Goal: Task Accomplishment & Management: Use online tool/utility

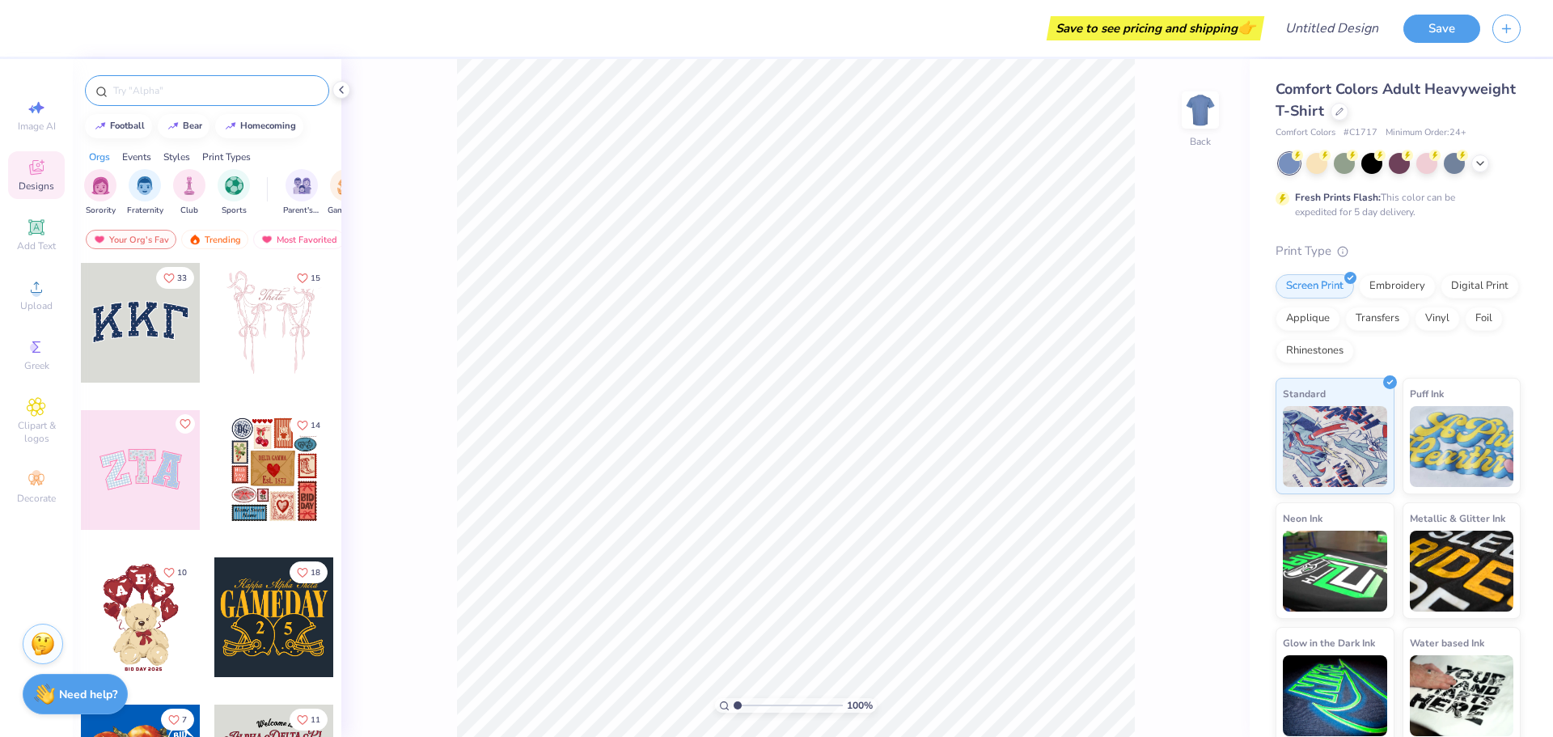
click at [200, 83] on input "text" at bounding box center [215, 91] width 207 height 16
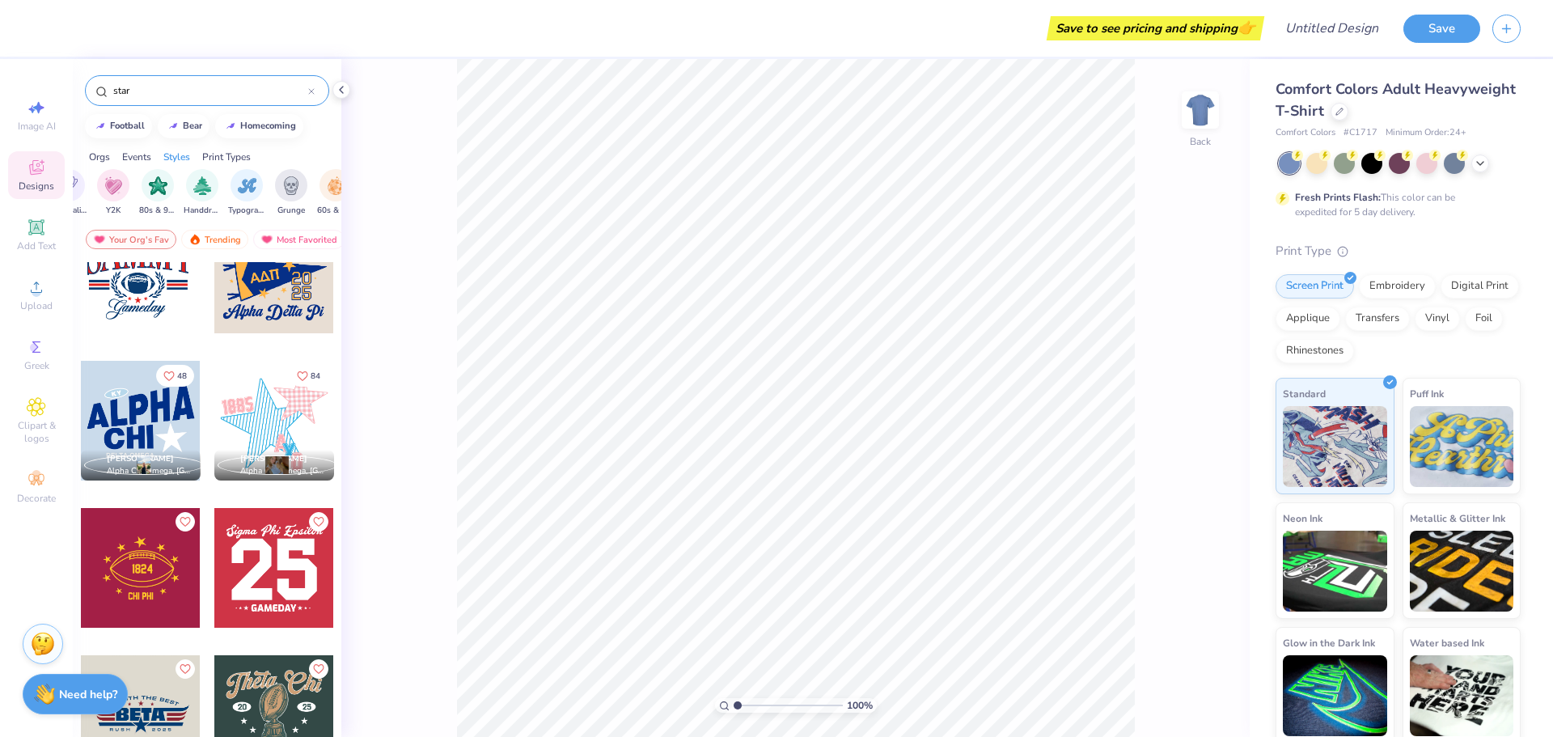
scroll to position [0, 971]
type input "star"
click at [112, 179] on img "filter for Y2K" at bounding box center [111, 184] width 18 height 19
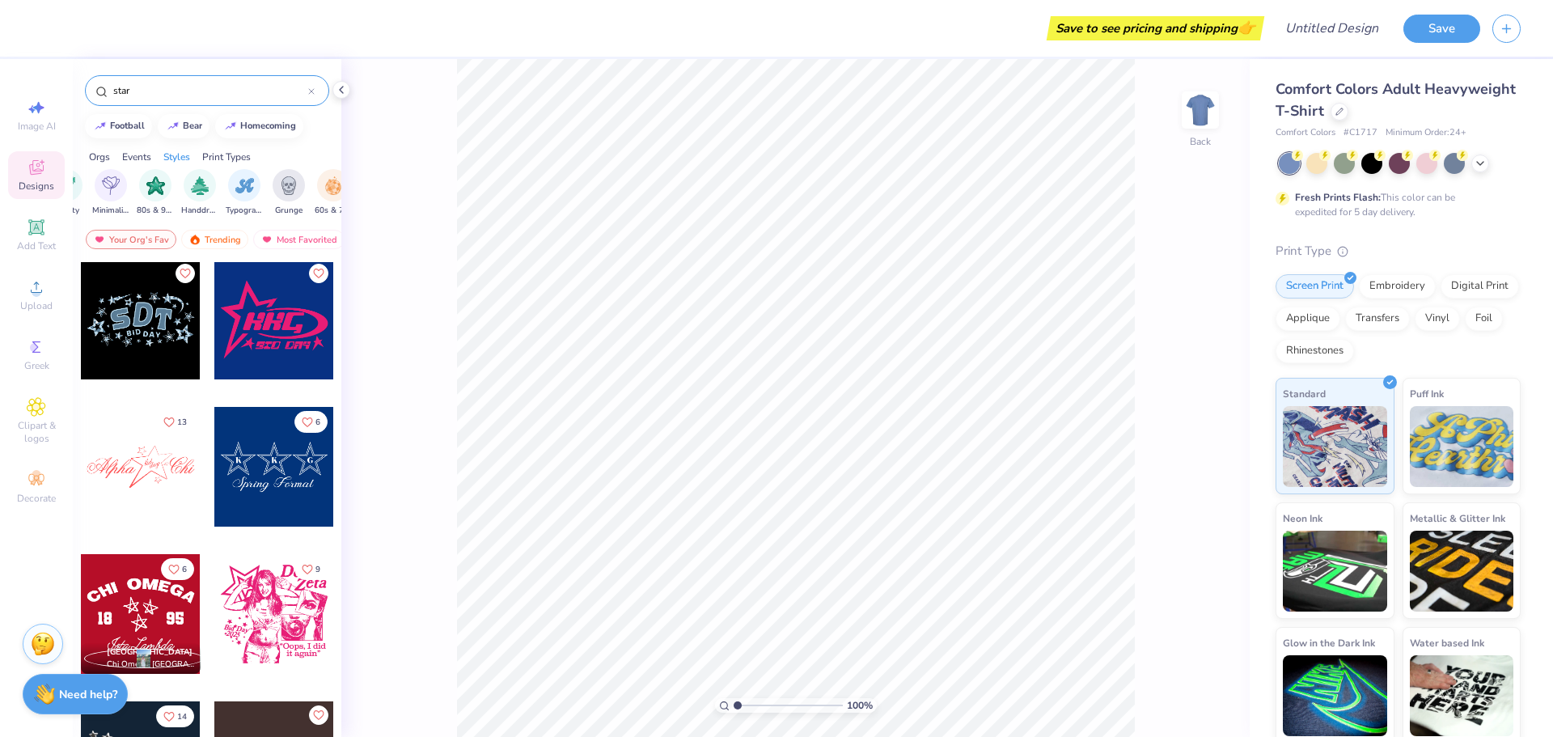
scroll to position [7366, 0]
click at [271, 354] on div at bounding box center [274, 319] width 120 height 120
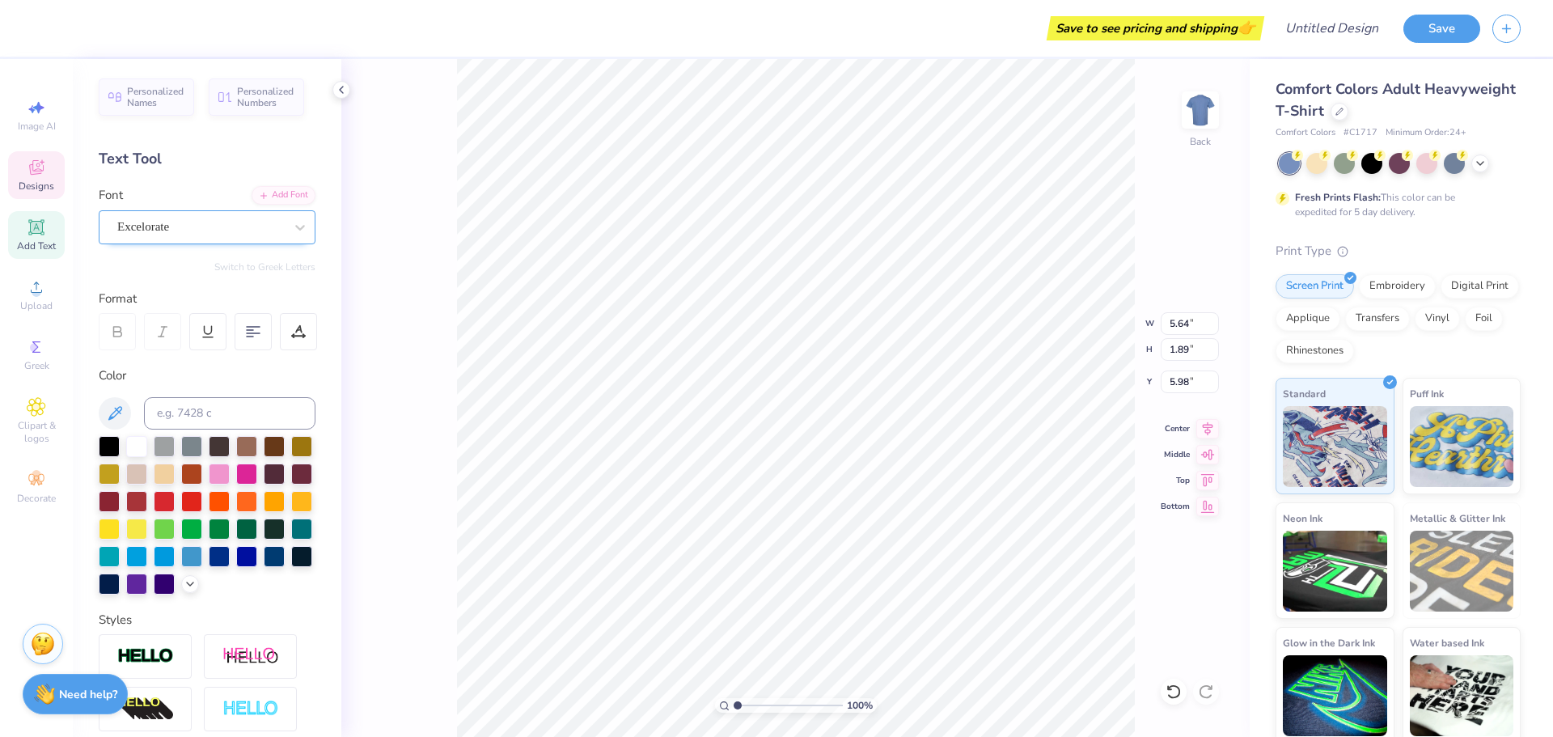
click at [239, 214] on div "Excelorate" at bounding box center [201, 226] width 170 height 25
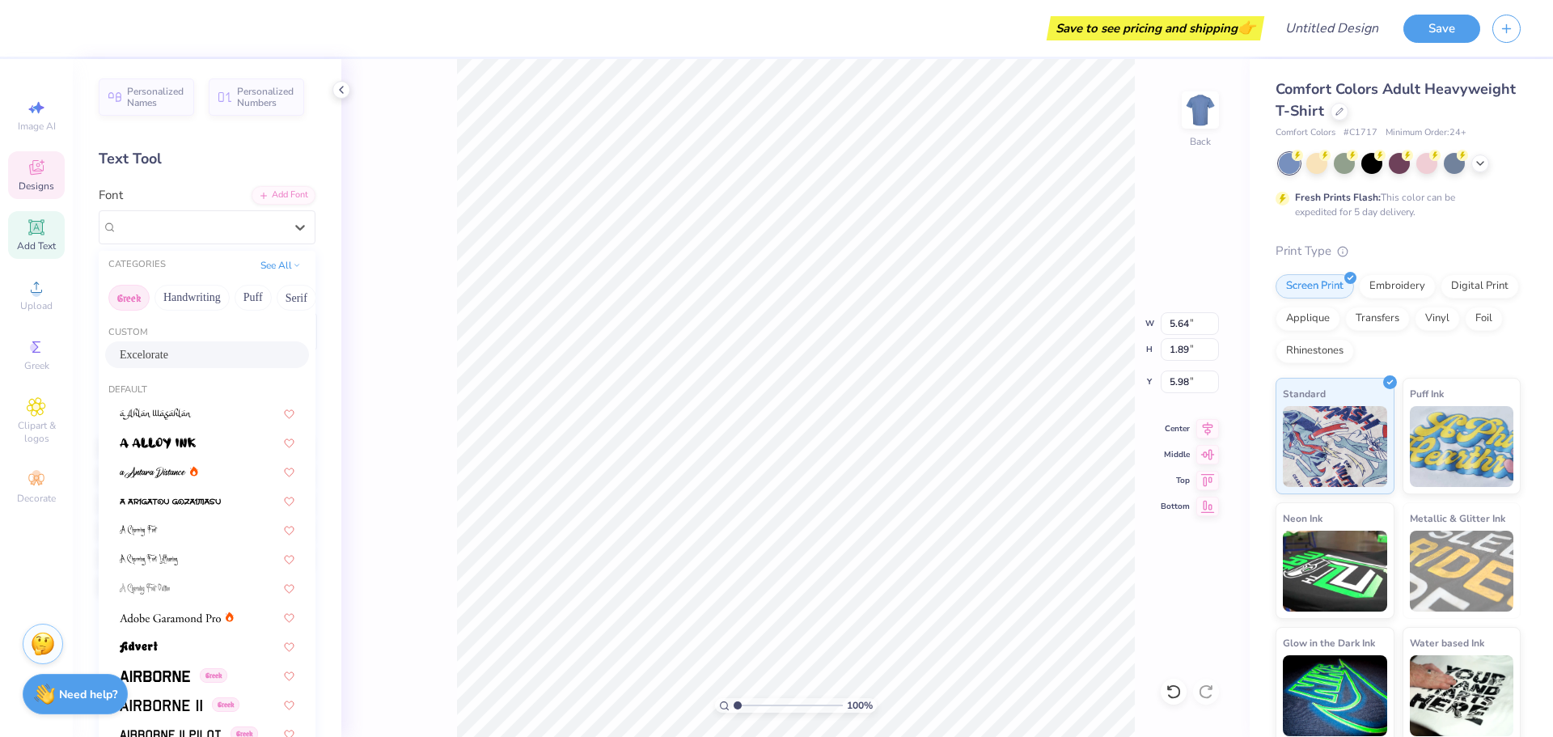
click at [128, 301] on button "Greek" at bounding box center [128, 298] width 41 height 26
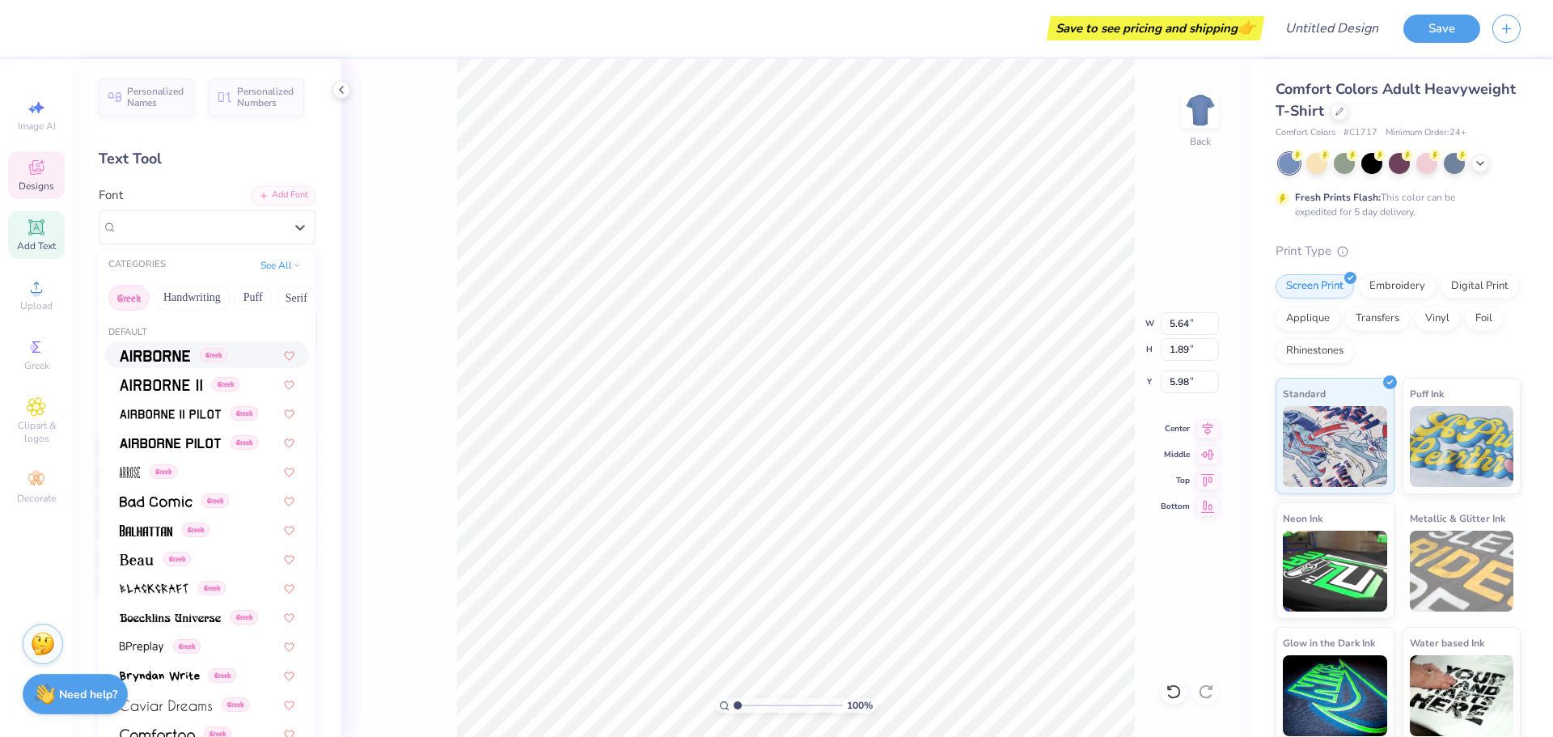
click at [163, 366] on div "Greek" at bounding box center [207, 354] width 204 height 27
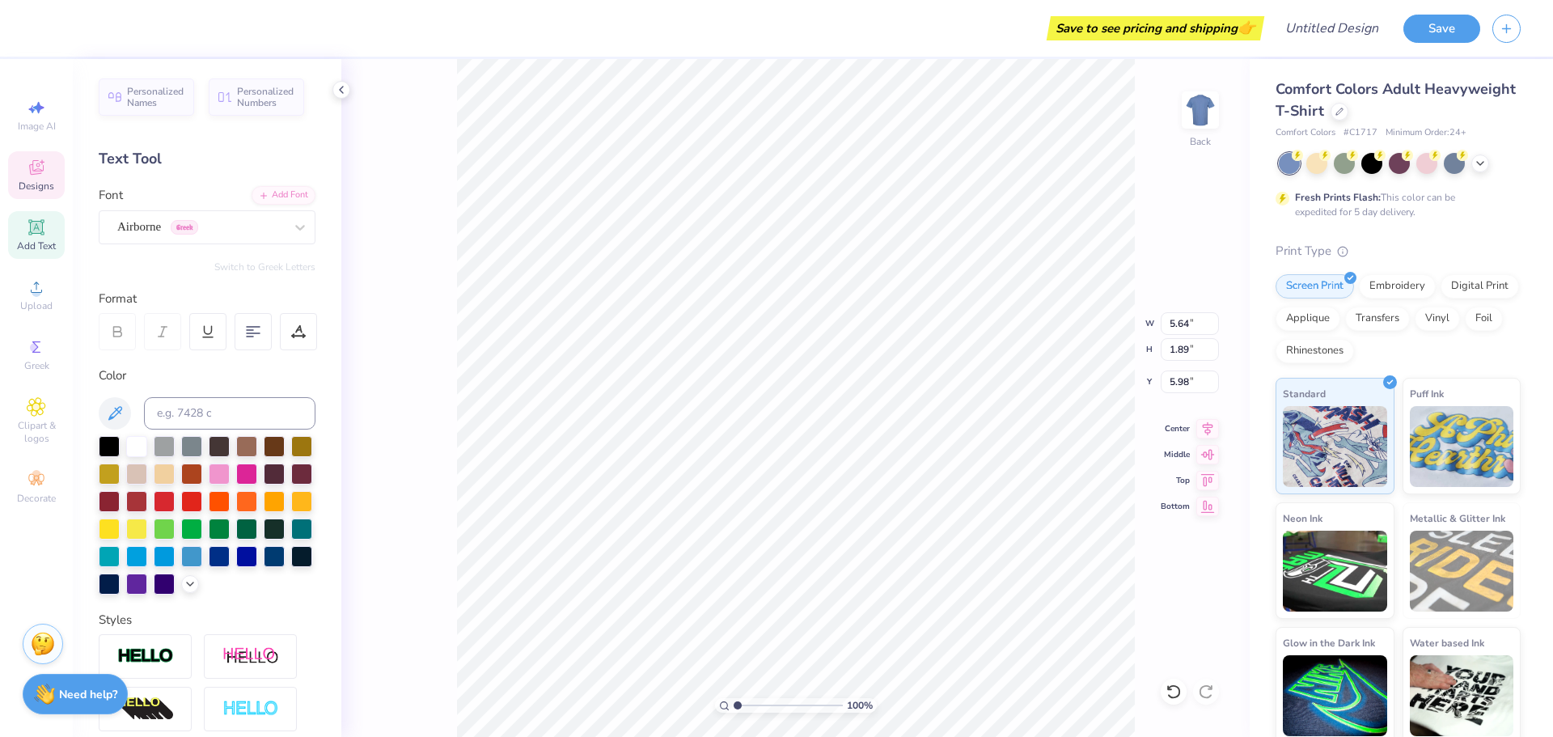
scroll to position [0, 1]
type textarea "O"
paste textarea "W"
type textarea "W"
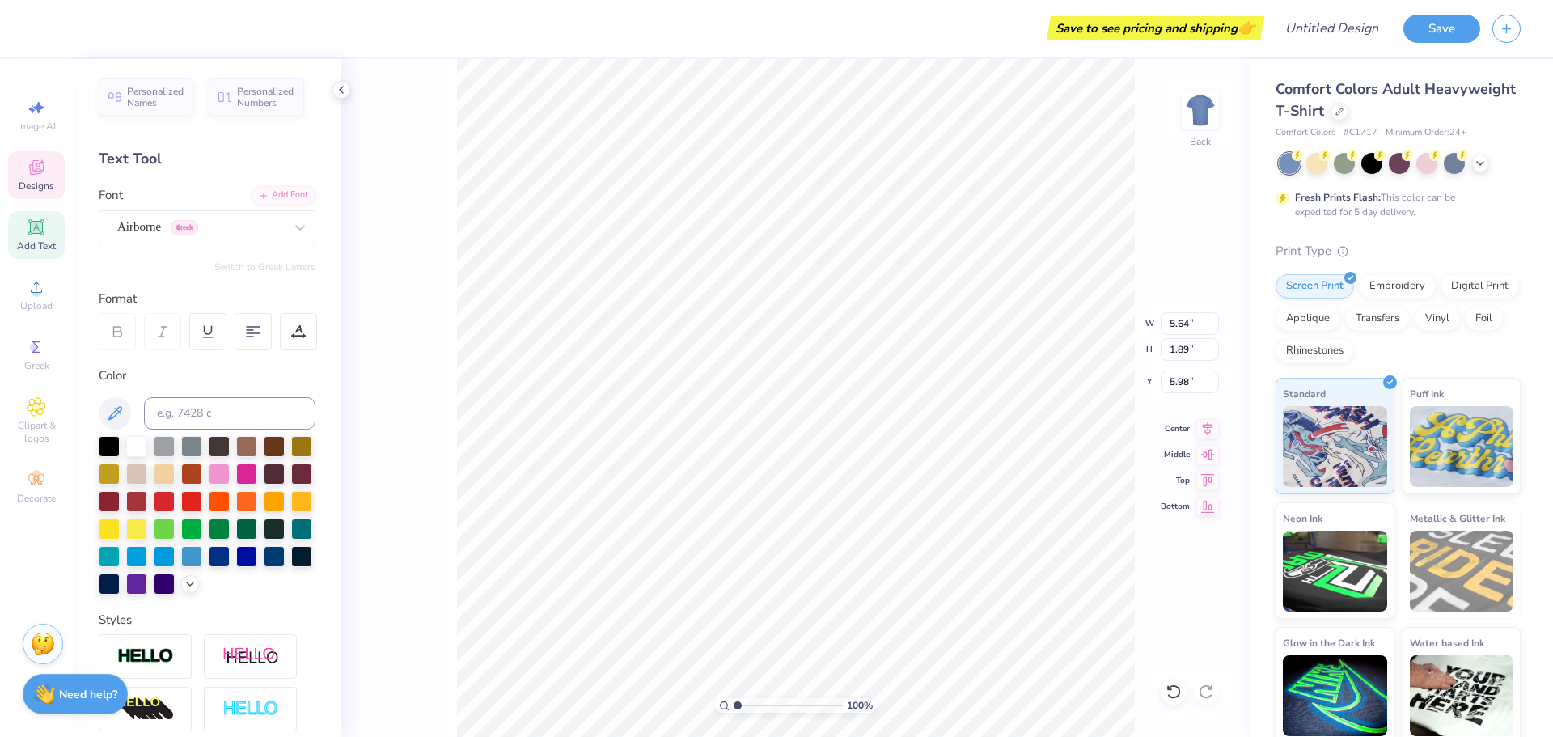
paste textarea "W"
type textarea "W"
paste textarea
type textarea "v"
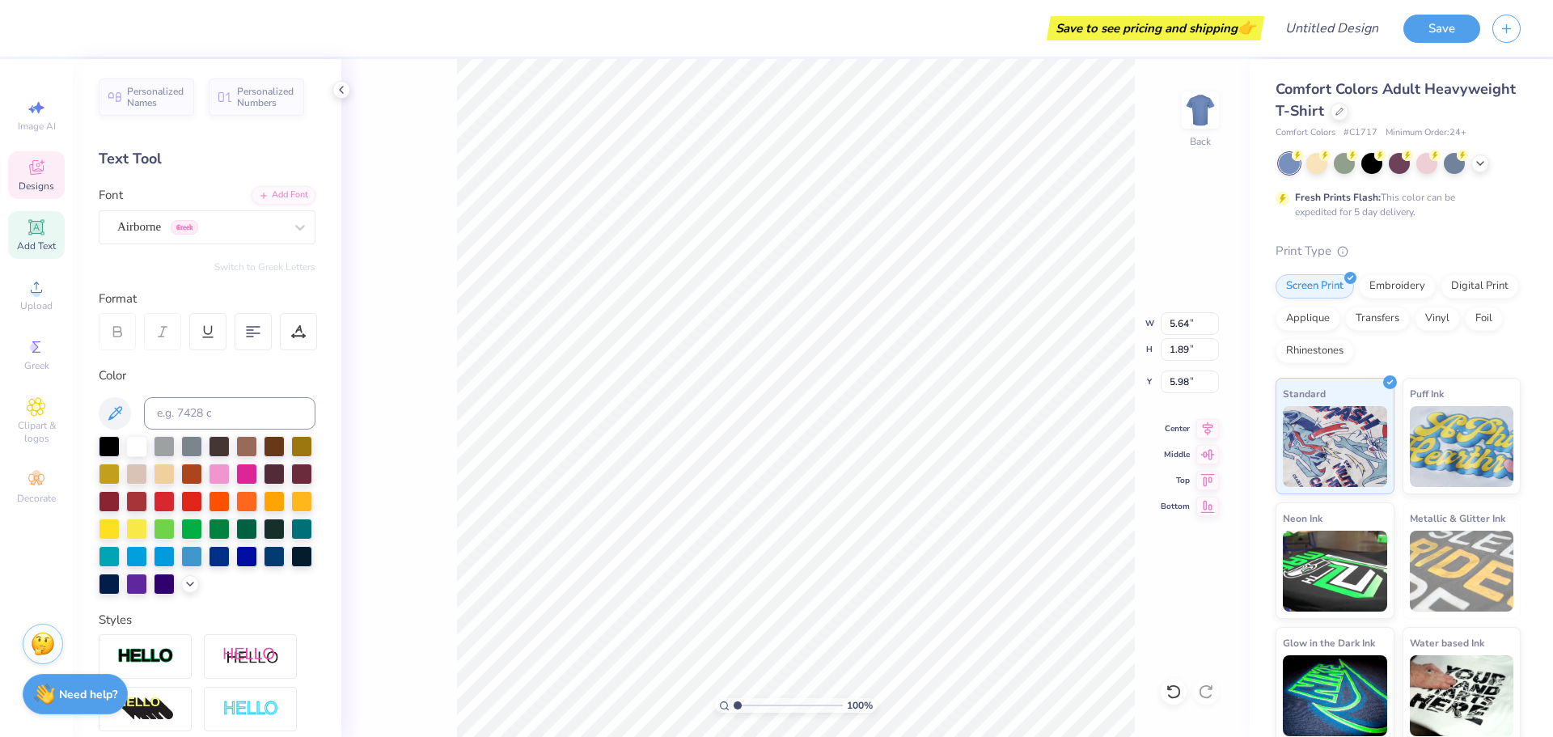
scroll to position [0, 0]
paste textarea
click at [209, 236] on div at bounding box center [200, 227] width 167 height 22
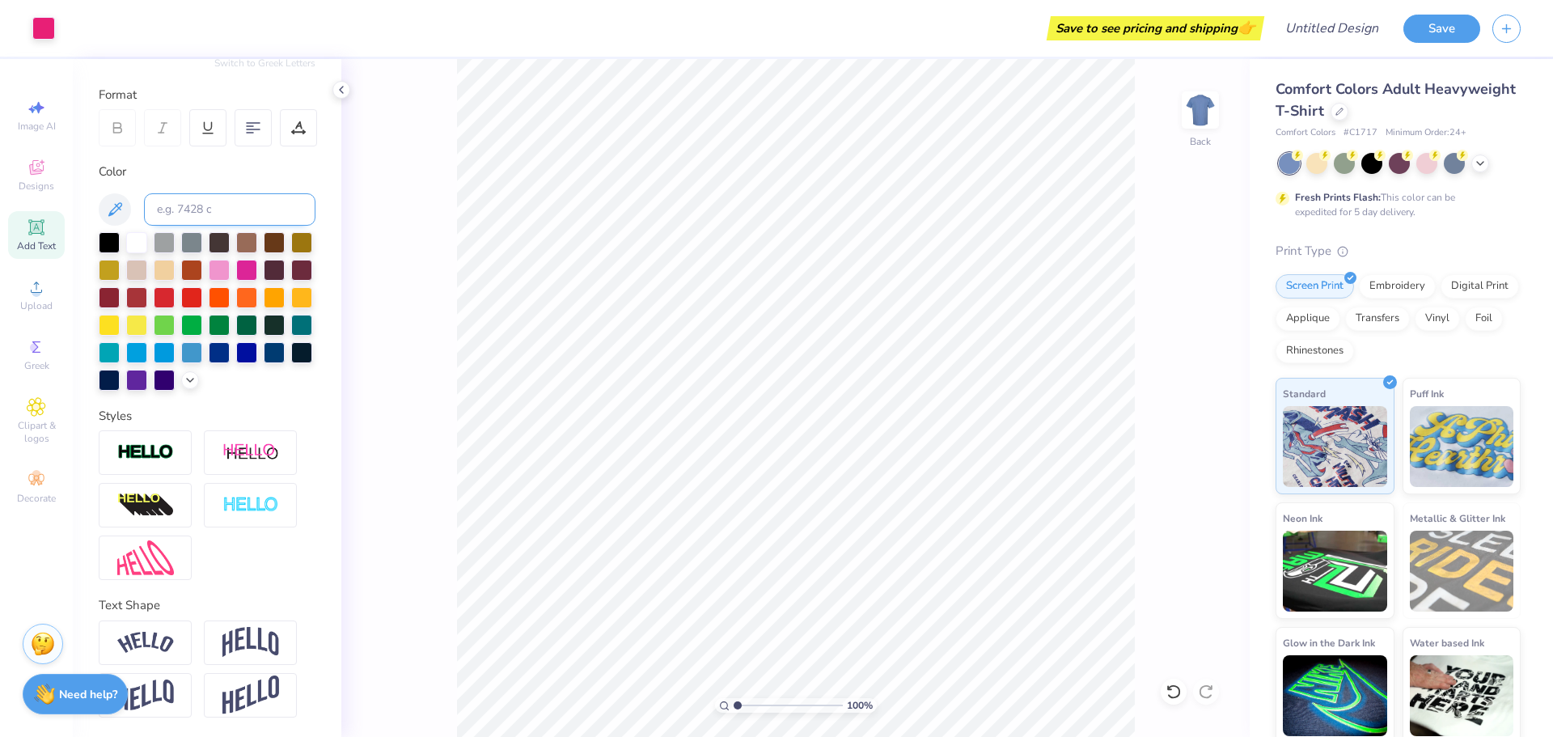
scroll to position [0, 0]
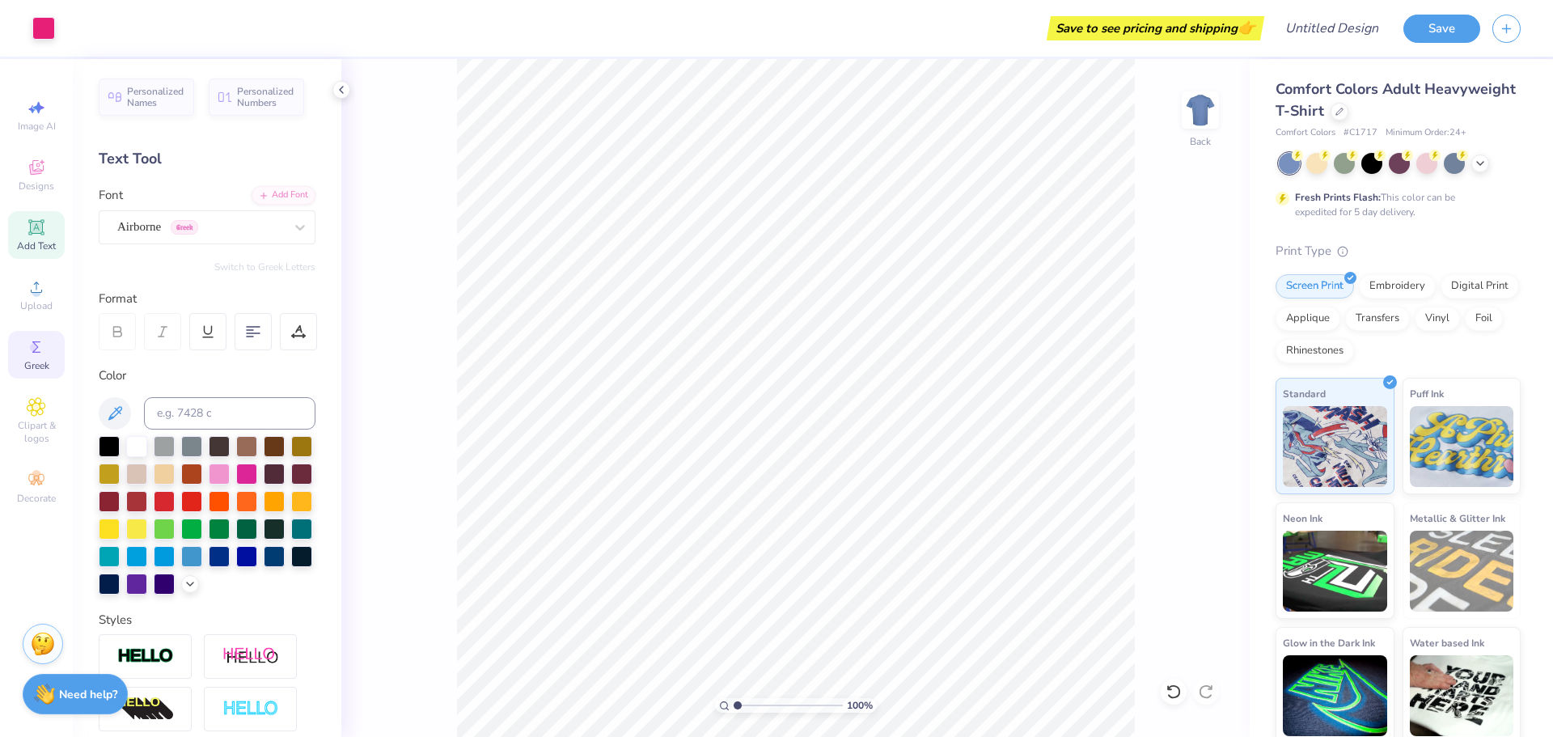
click at [35, 352] on icon at bounding box center [36, 346] width 8 height 11
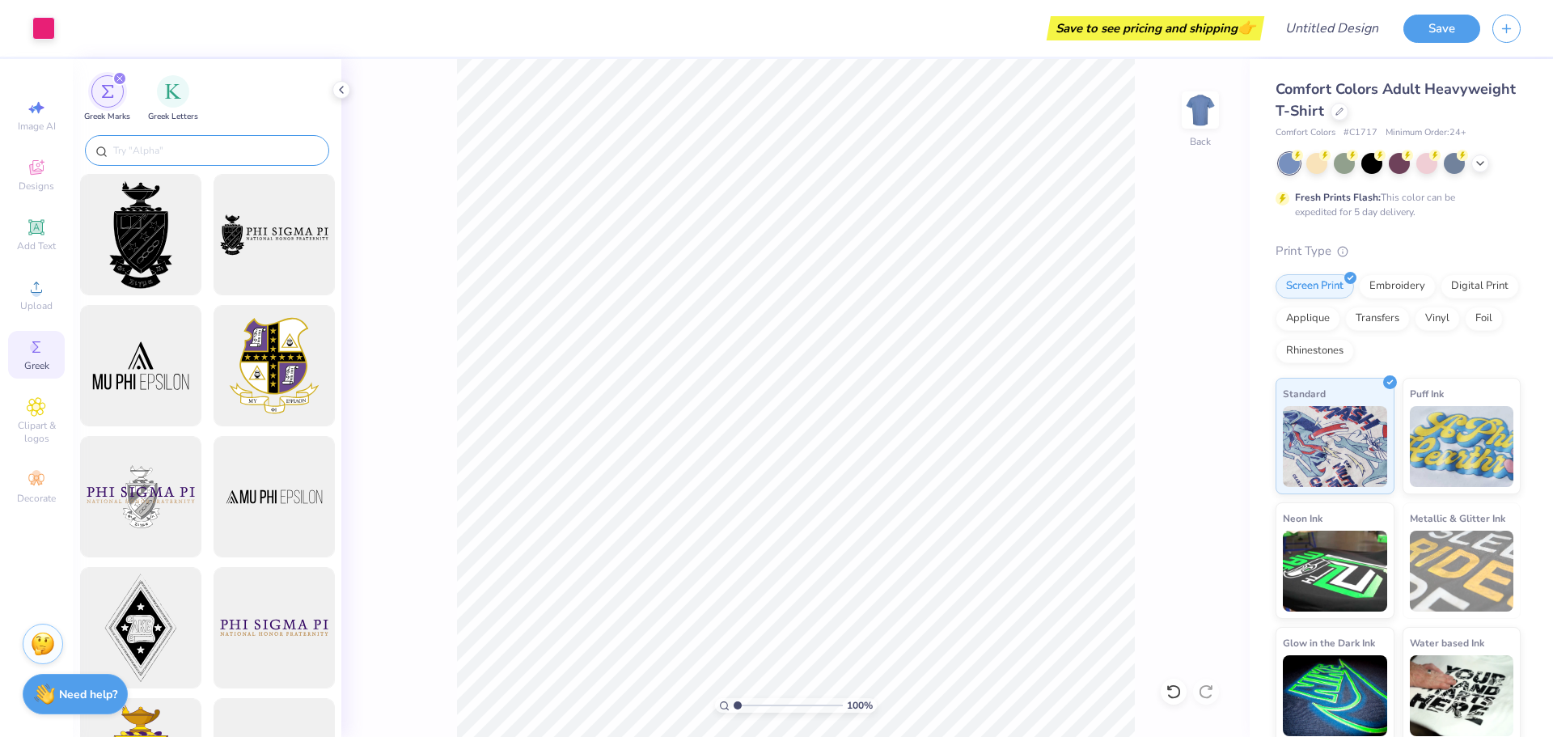
click at [193, 158] on input "text" at bounding box center [215, 150] width 207 height 16
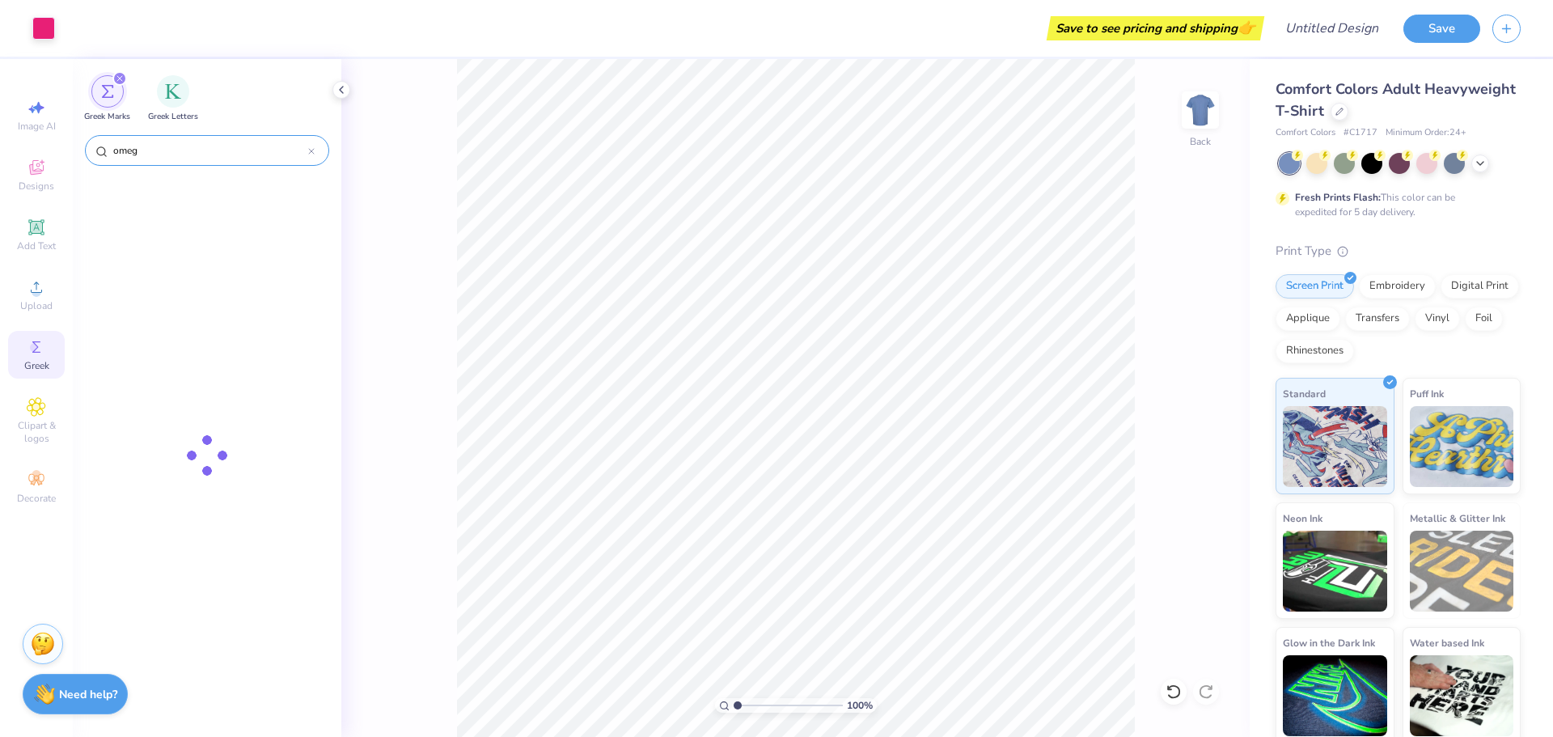
type input "omega"
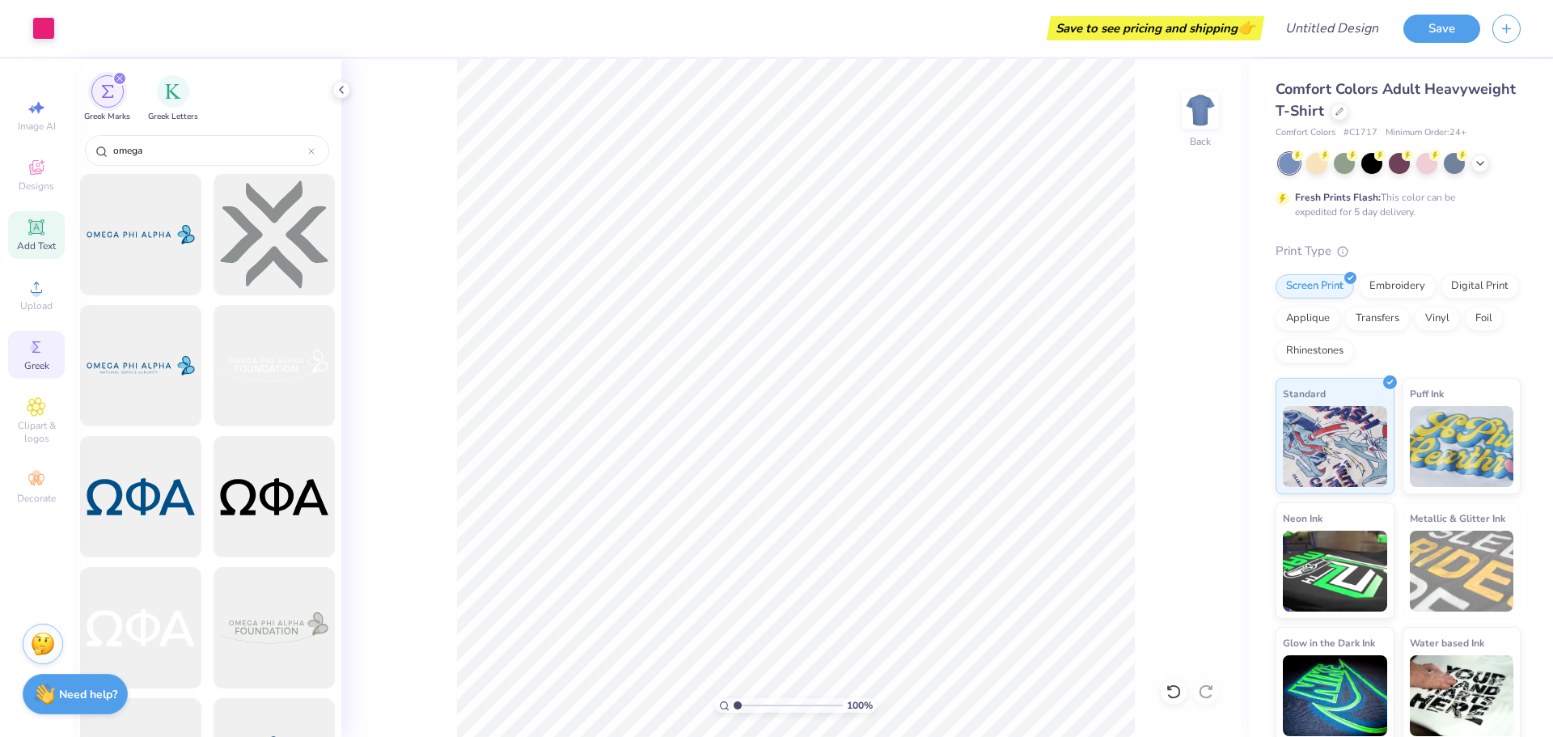
click at [26, 246] on span "Add Text" at bounding box center [36, 245] width 39 height 13
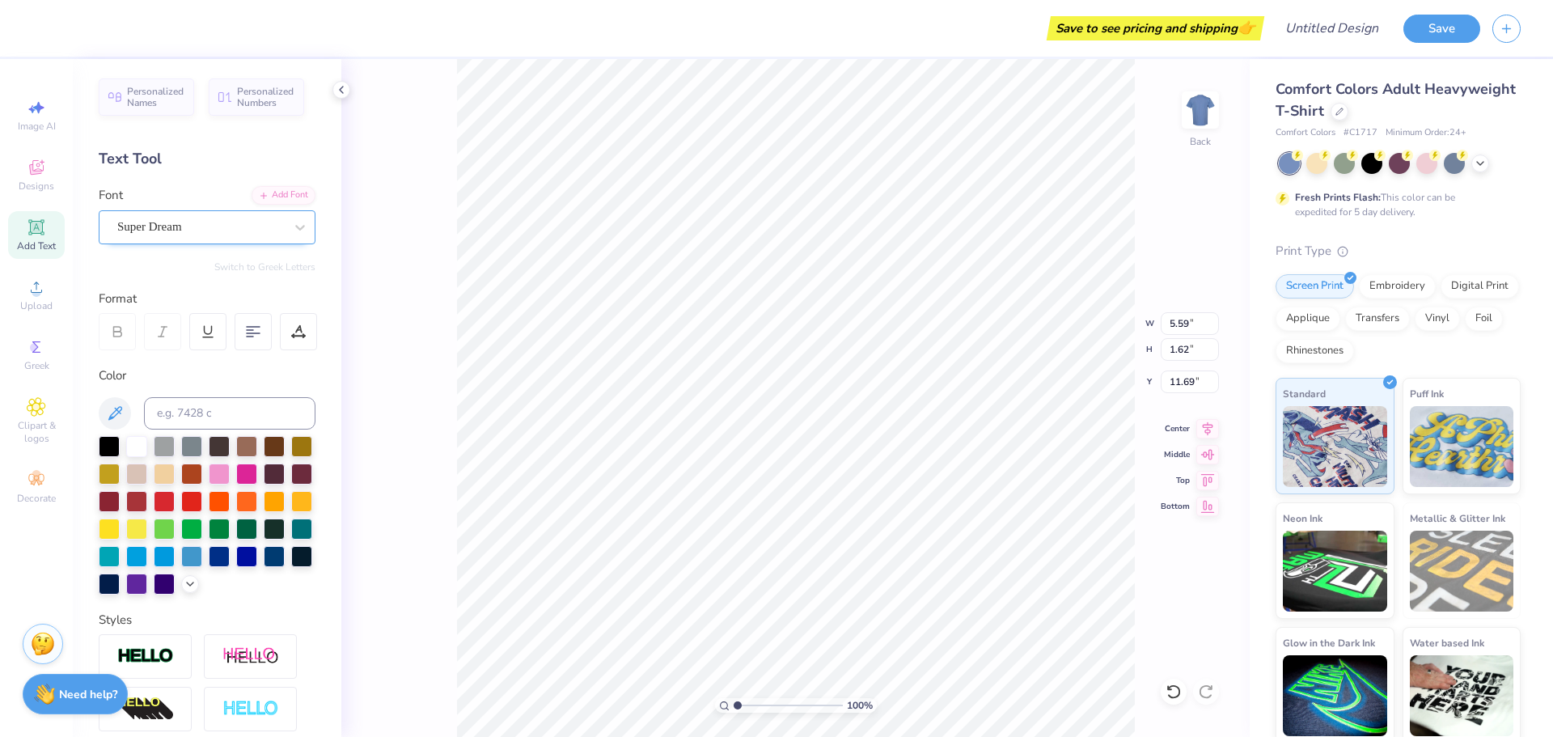
click at [219, 242] on div "Super Dream" at bounding box center [207, 227] width 217 height 34
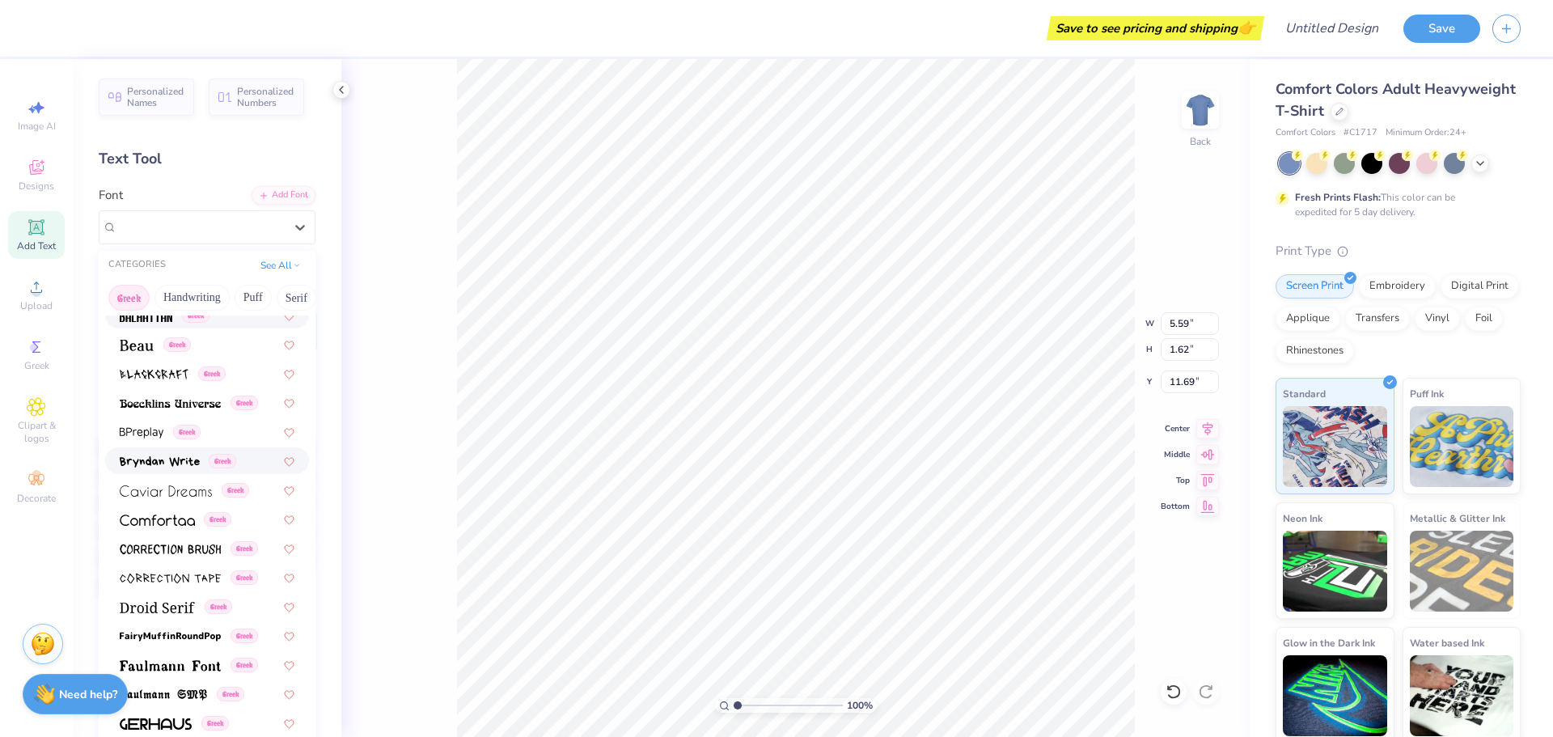
scroll to position [215, 0]
click at [131, 303] on button "Greek" at bounding box center [128, 298] width 41 height 26
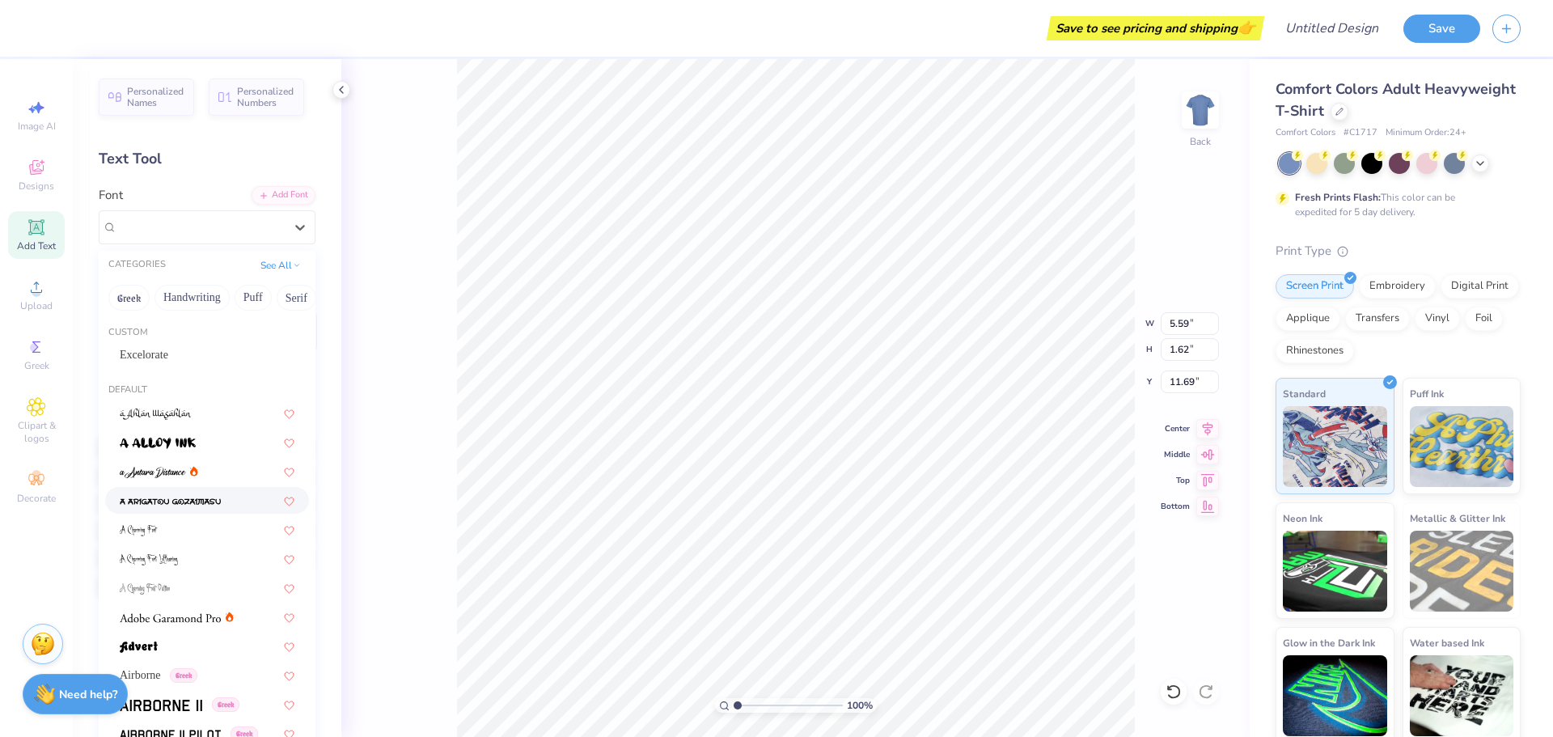
scroll to position [229, 0]
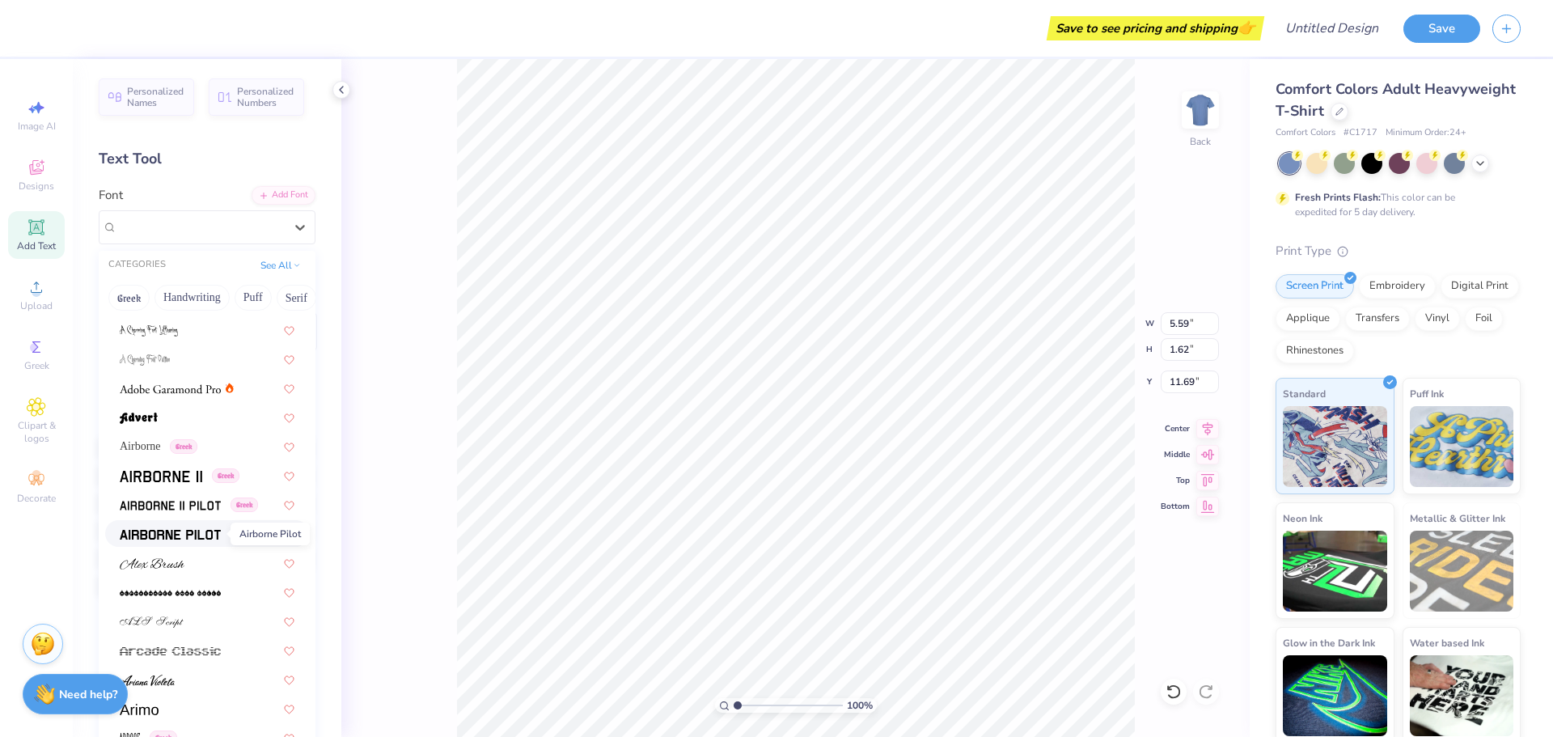
click at [211, 539] on img at bounding box center [170, 534] width 101 height 11
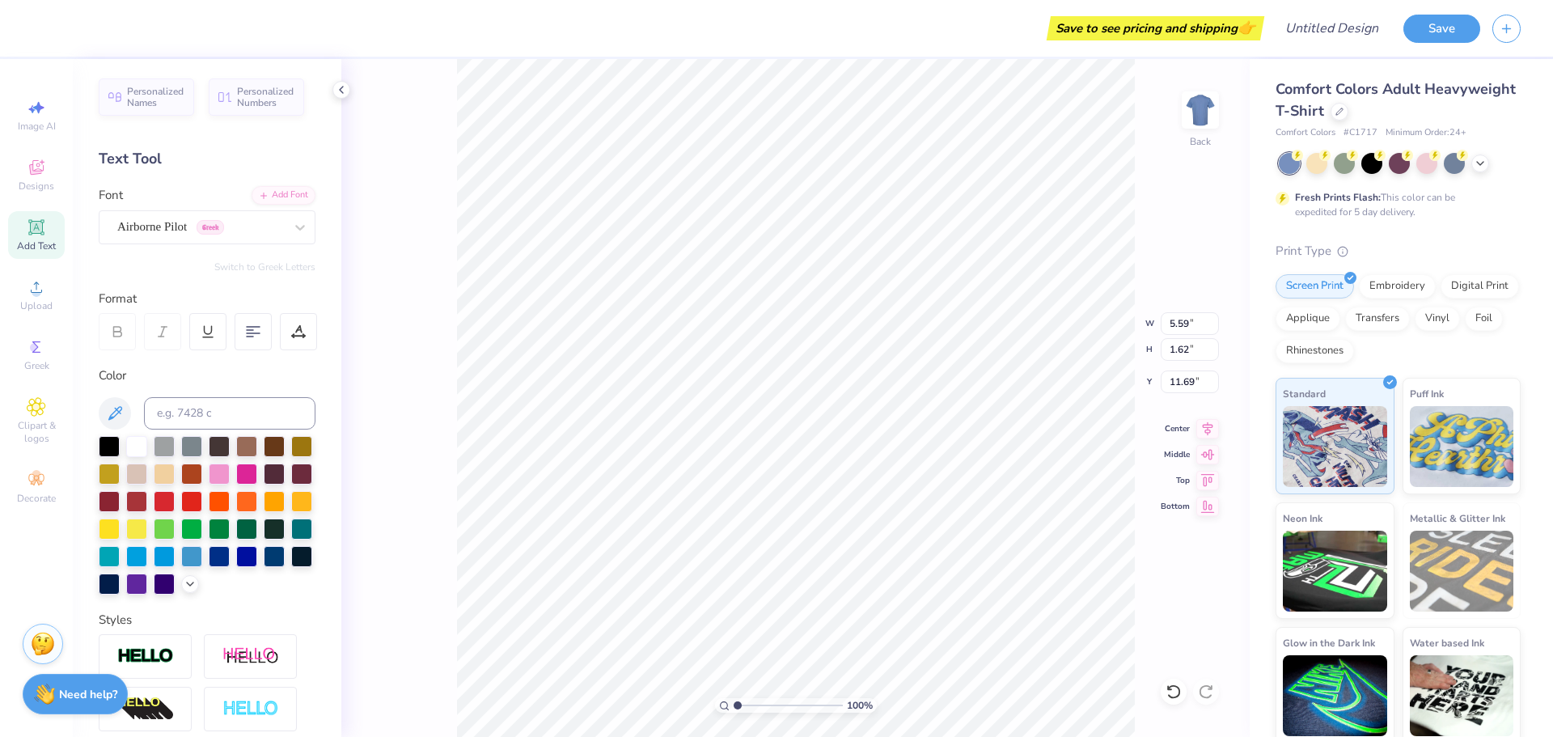
type input "5.35"
type input "1.69"
type input "11.65"
type textarea "k"
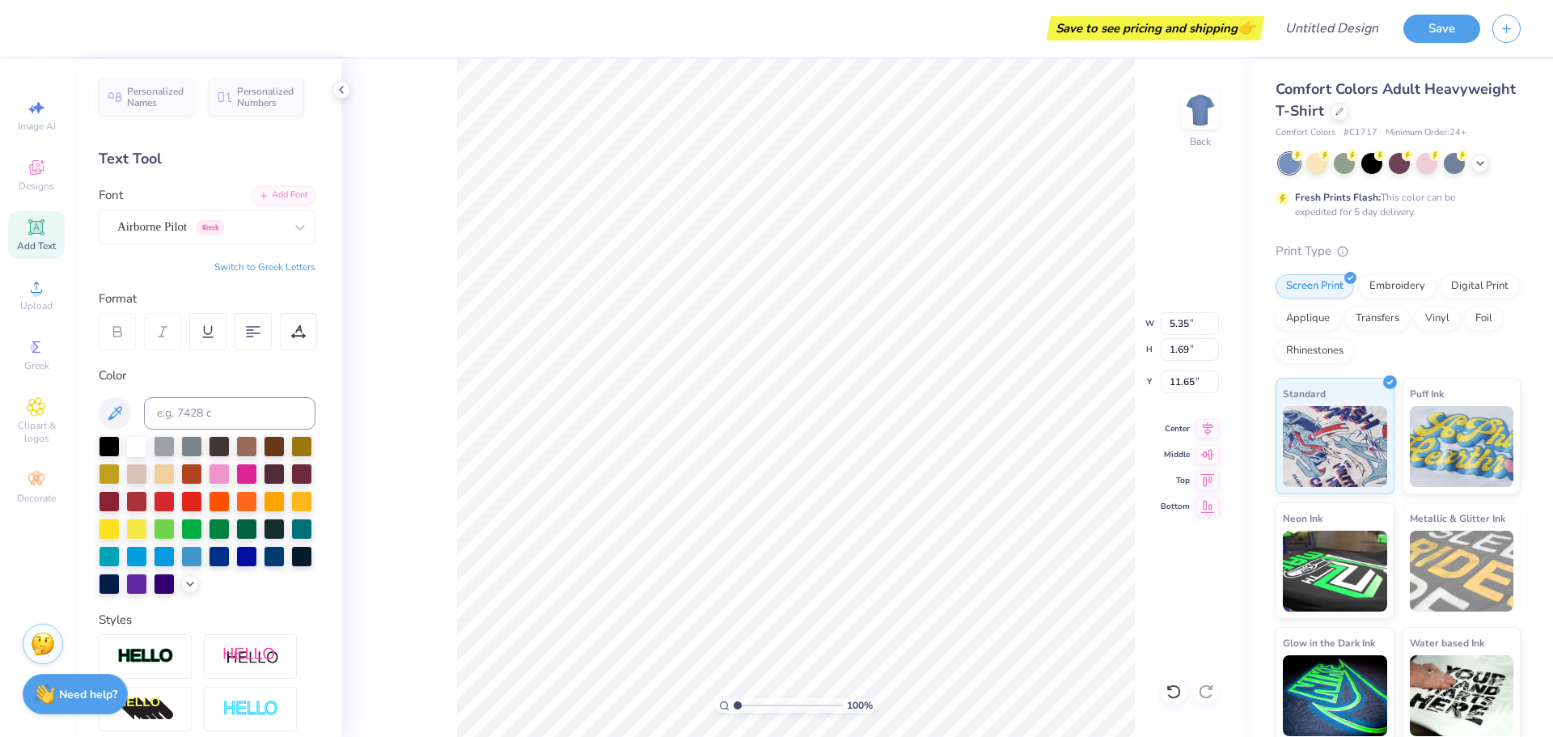
click at [264, 272] on button "Switch to Greek Letters" at bounding box center [264, 267] width 101 height 13
type textarea "ο"
type textarea "ΩΦΑ"
click at [265, 270] on button "Switch to Normal Letters" at bounding box center [261, 267] width 108 height 13
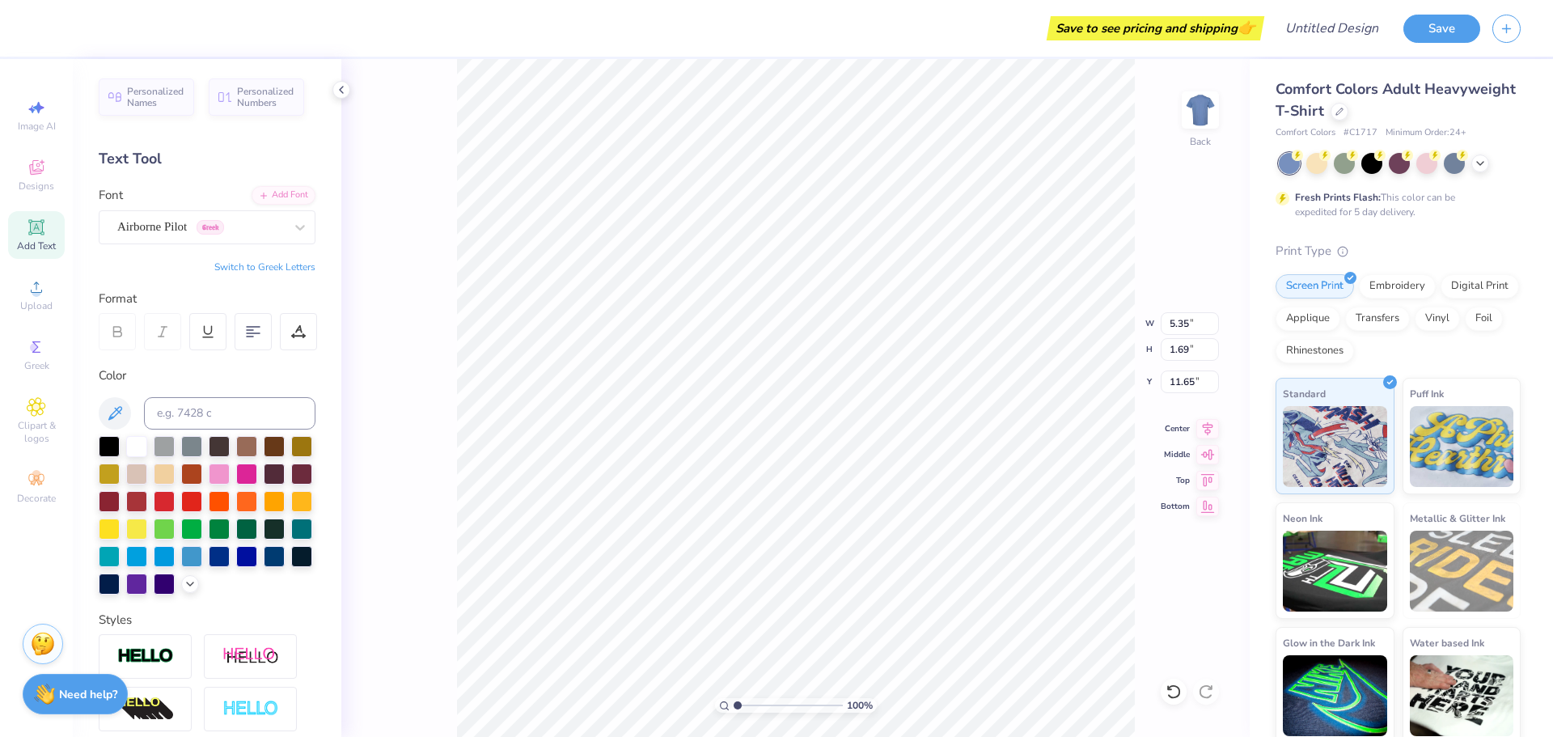
click at [265, 270] on button "Switch to Greek Letters" at bounding box center [264, 267] width 101 height 13
click at [172, 224] on div "Airborne Pilot Greek" at bounding box center [201, 226] width 170 height 25
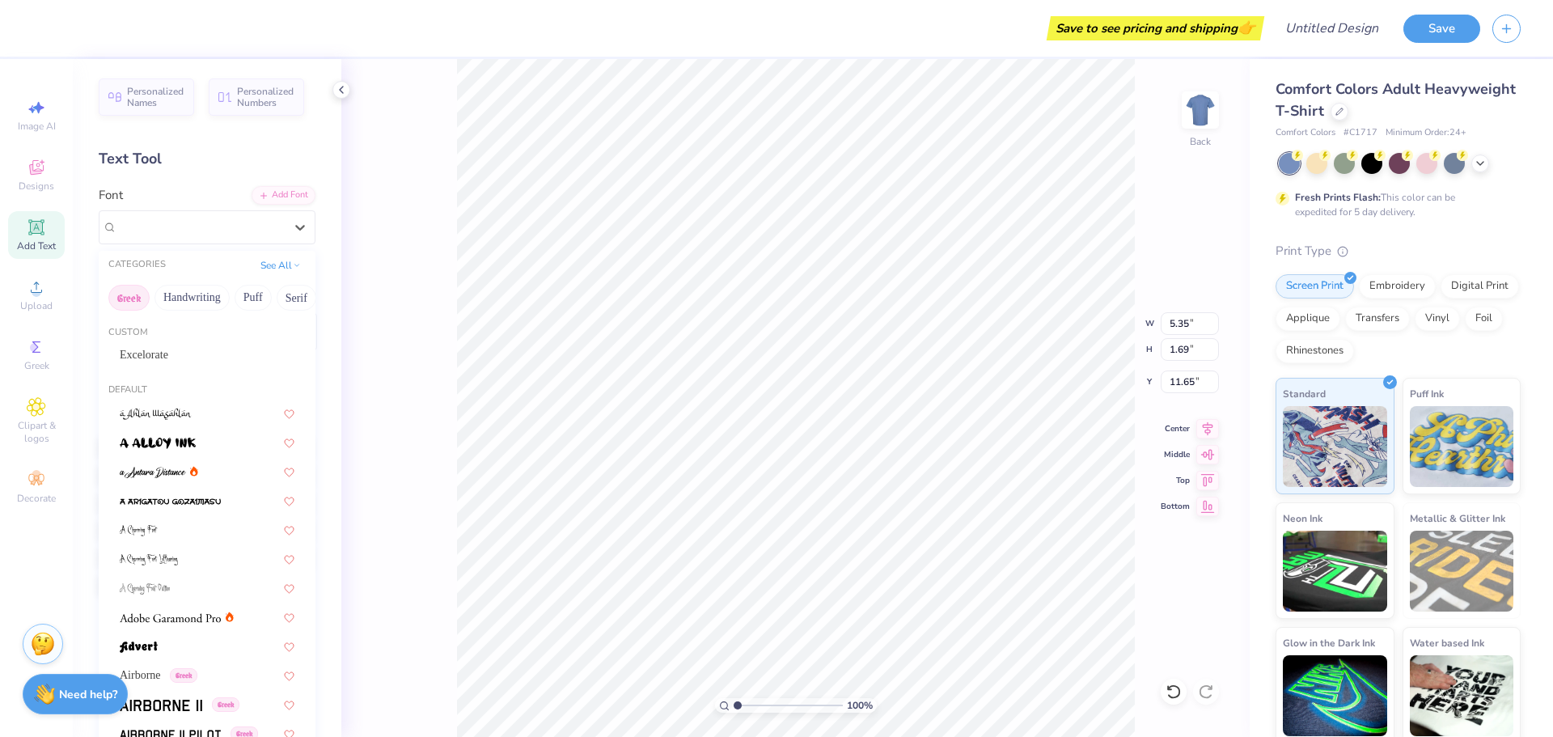
click at [125, 295] on button "Greek" at bounding box center [128, 298] width 41 height 26
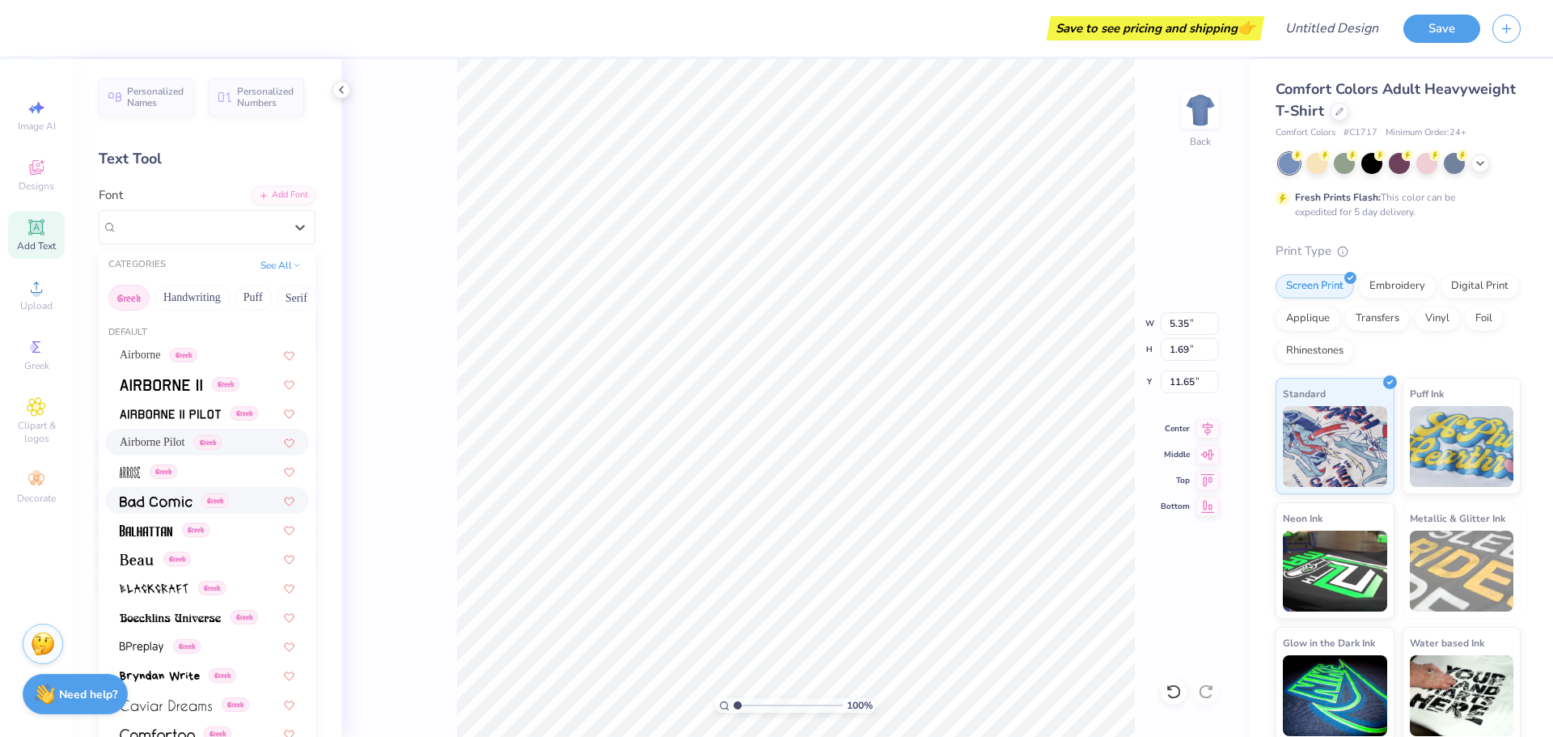
click at [210, 501] on span "Greek" at bounding box center [215, 500] width 28 height 15
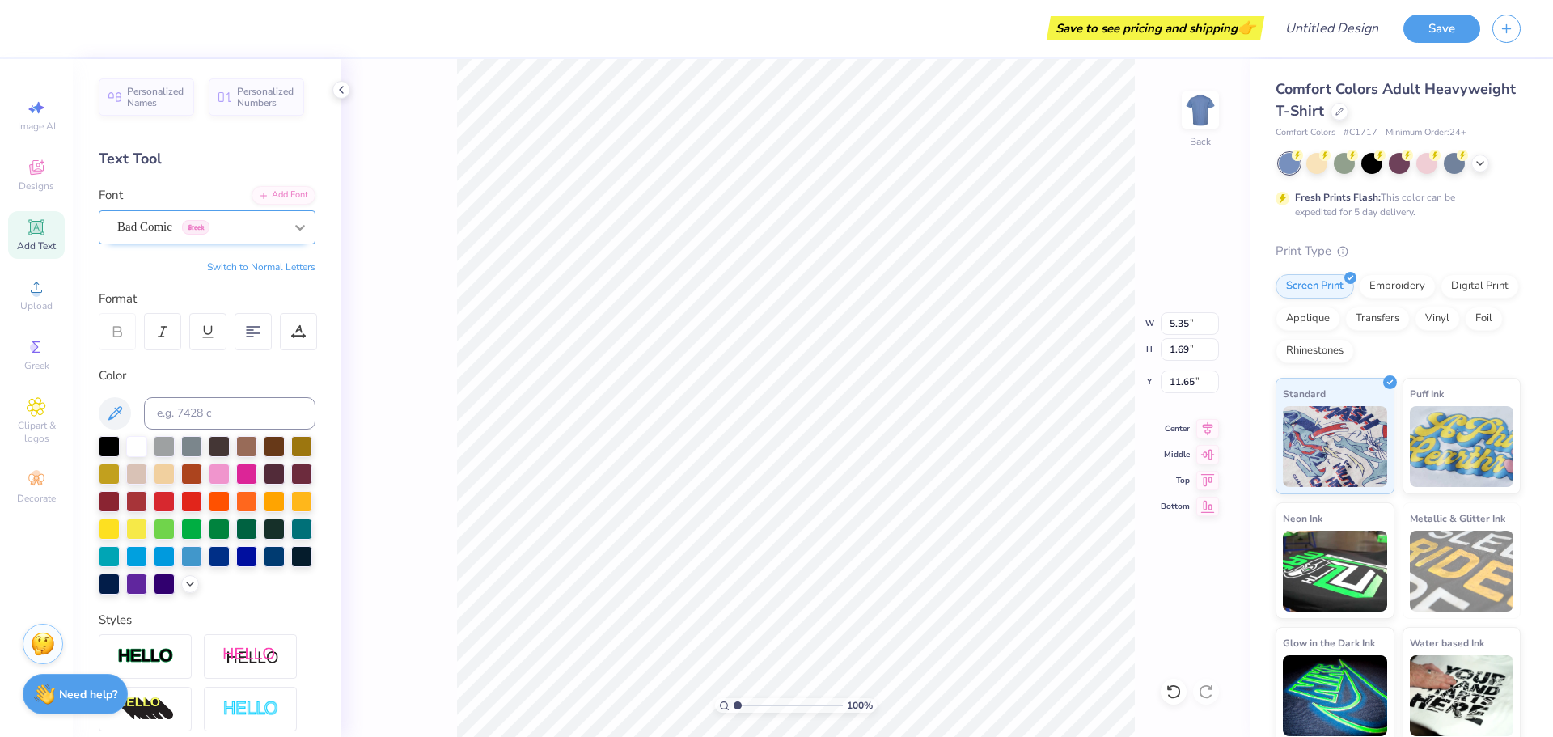
click at [290, 236] on div at bounding box center [300, 227] width 29 height 29
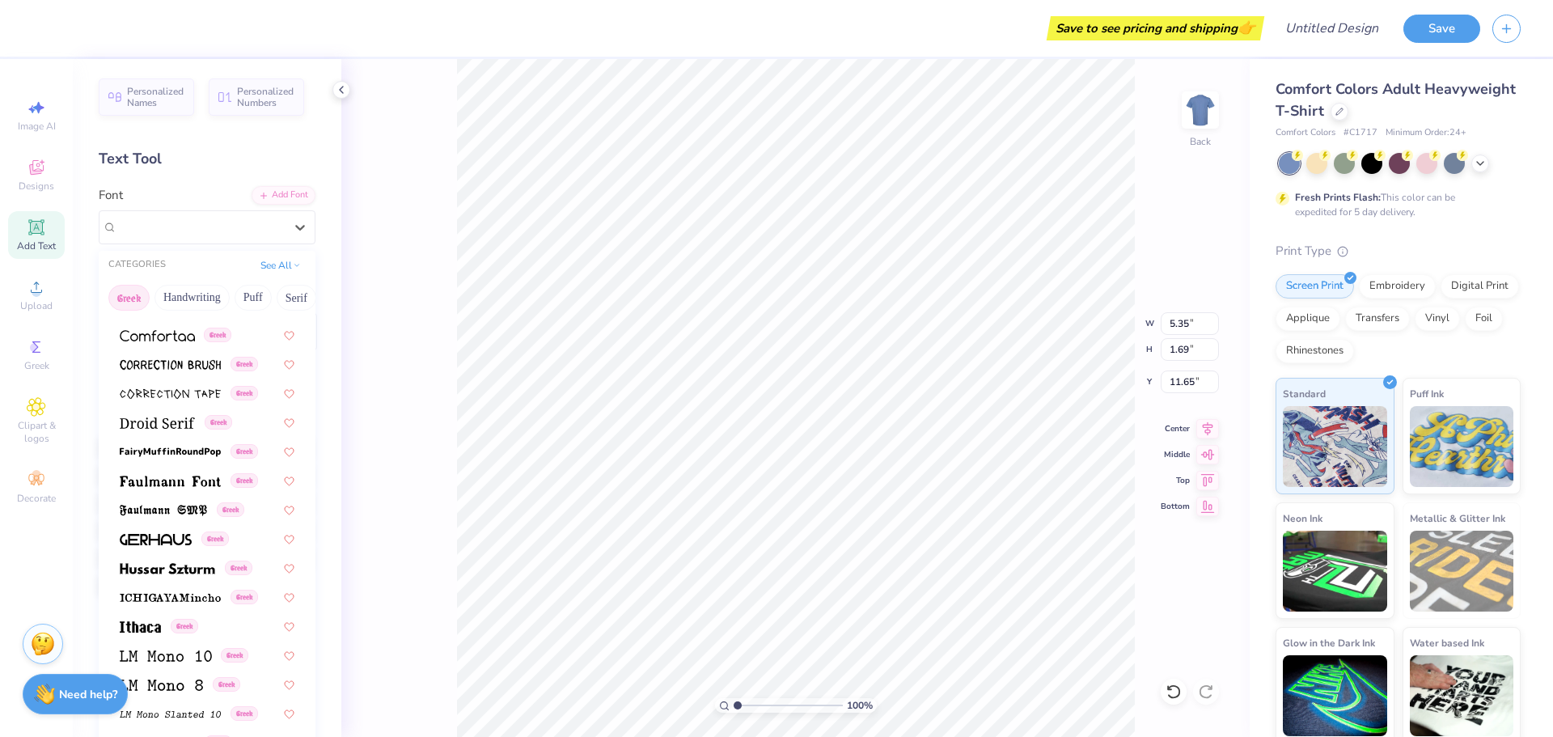
scroll to position [409, 0]
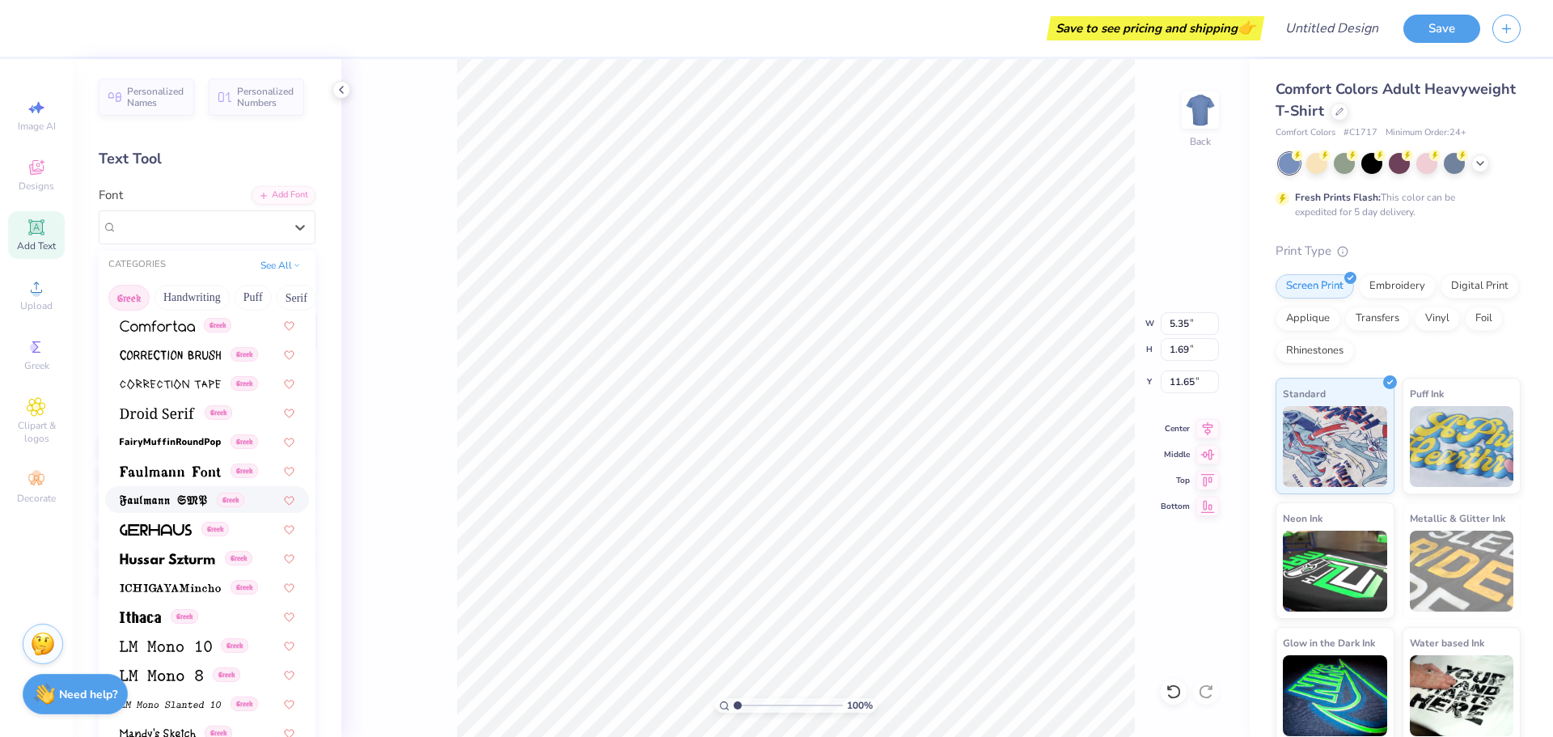
click at [235, 493] on span "Greek" at bounding box center [231, 500] width 28 height 15
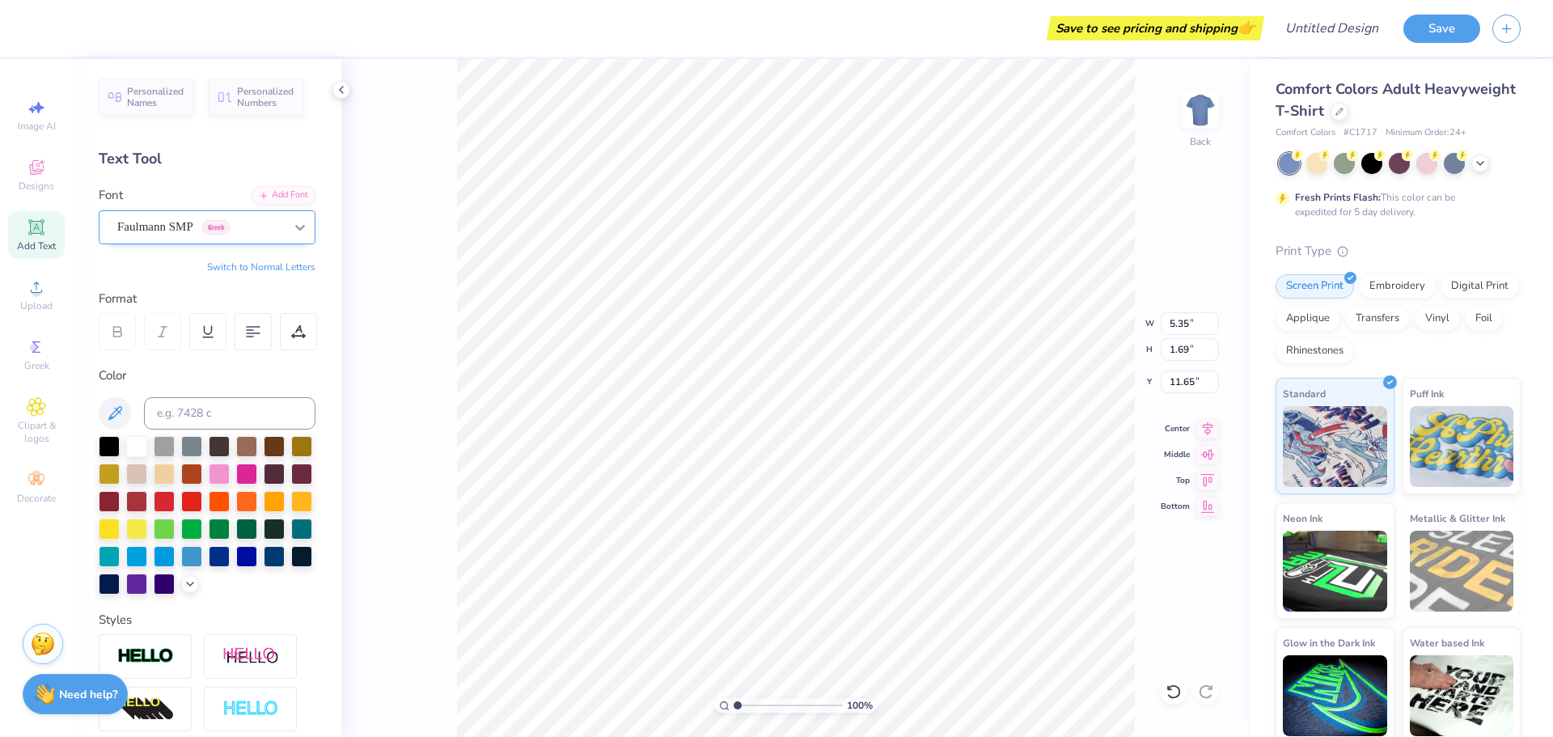
click at [292, 219] on icon at bounding box center [300, 227] width 16 height 16
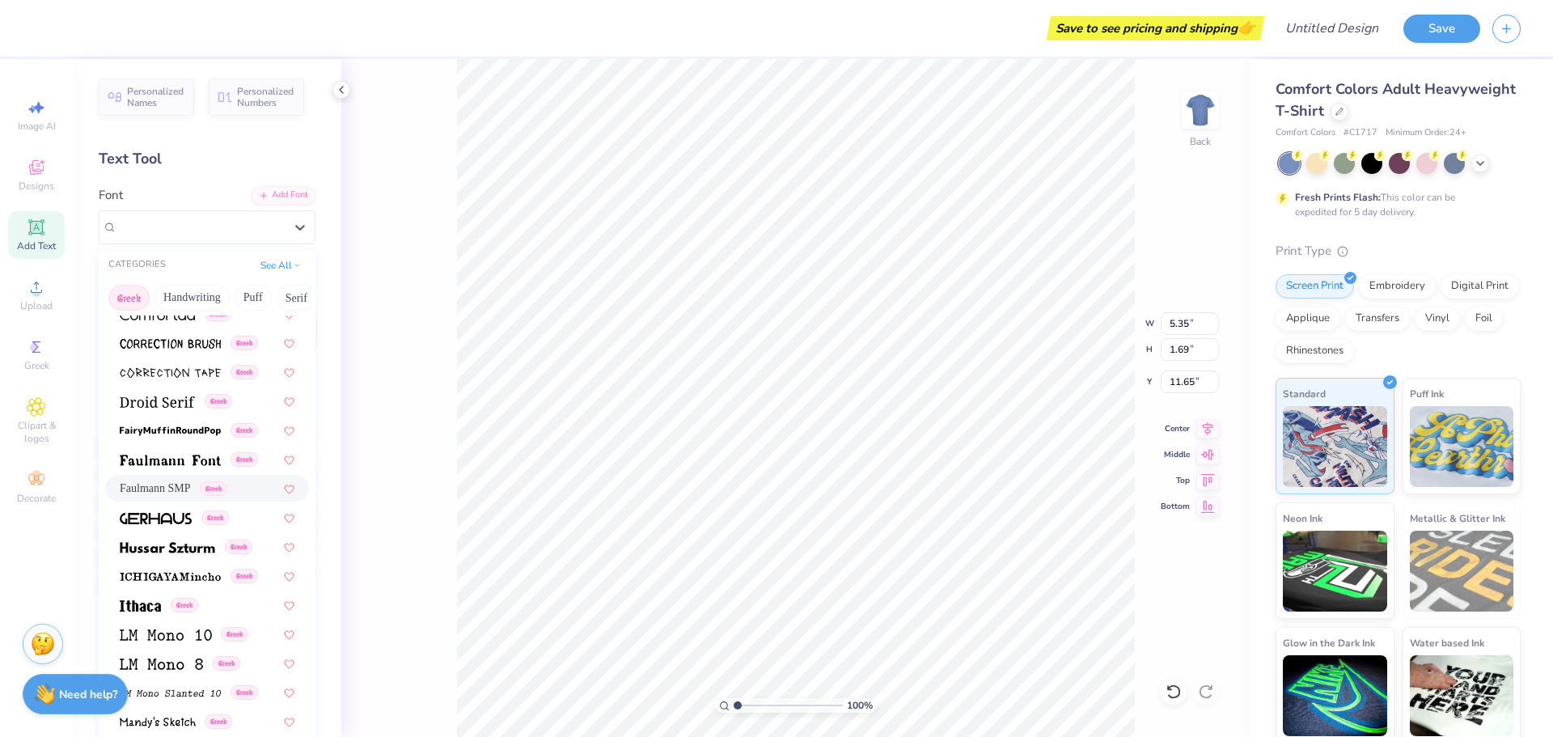
scroll to position [421, 0]
click at [252, 544] on span "Greek" at bounding box center [239, 546] width 28 height 15
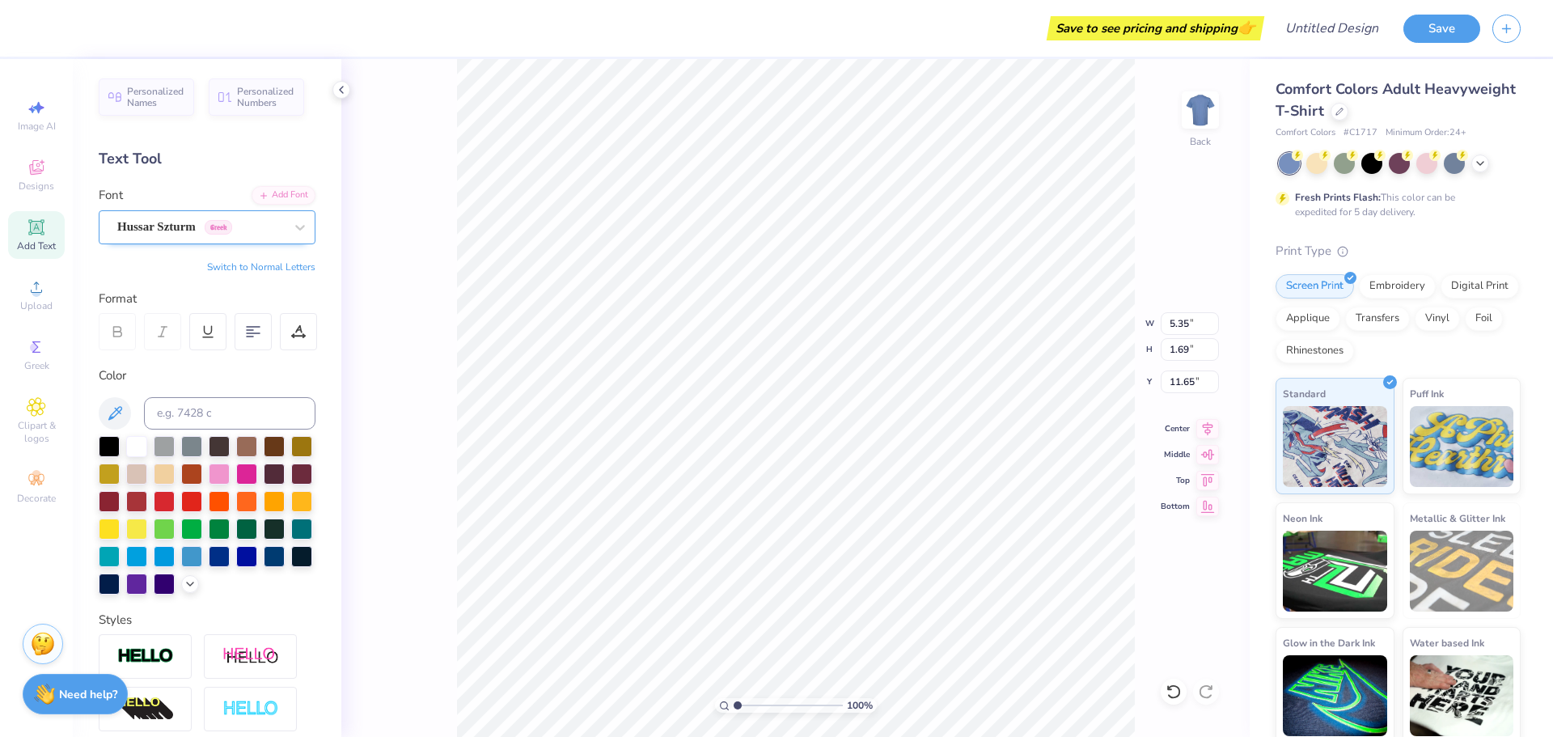
click at [264, 227] on div "Hussar Szturm Greek" at bounding box center [201, 226] width 170 height 25
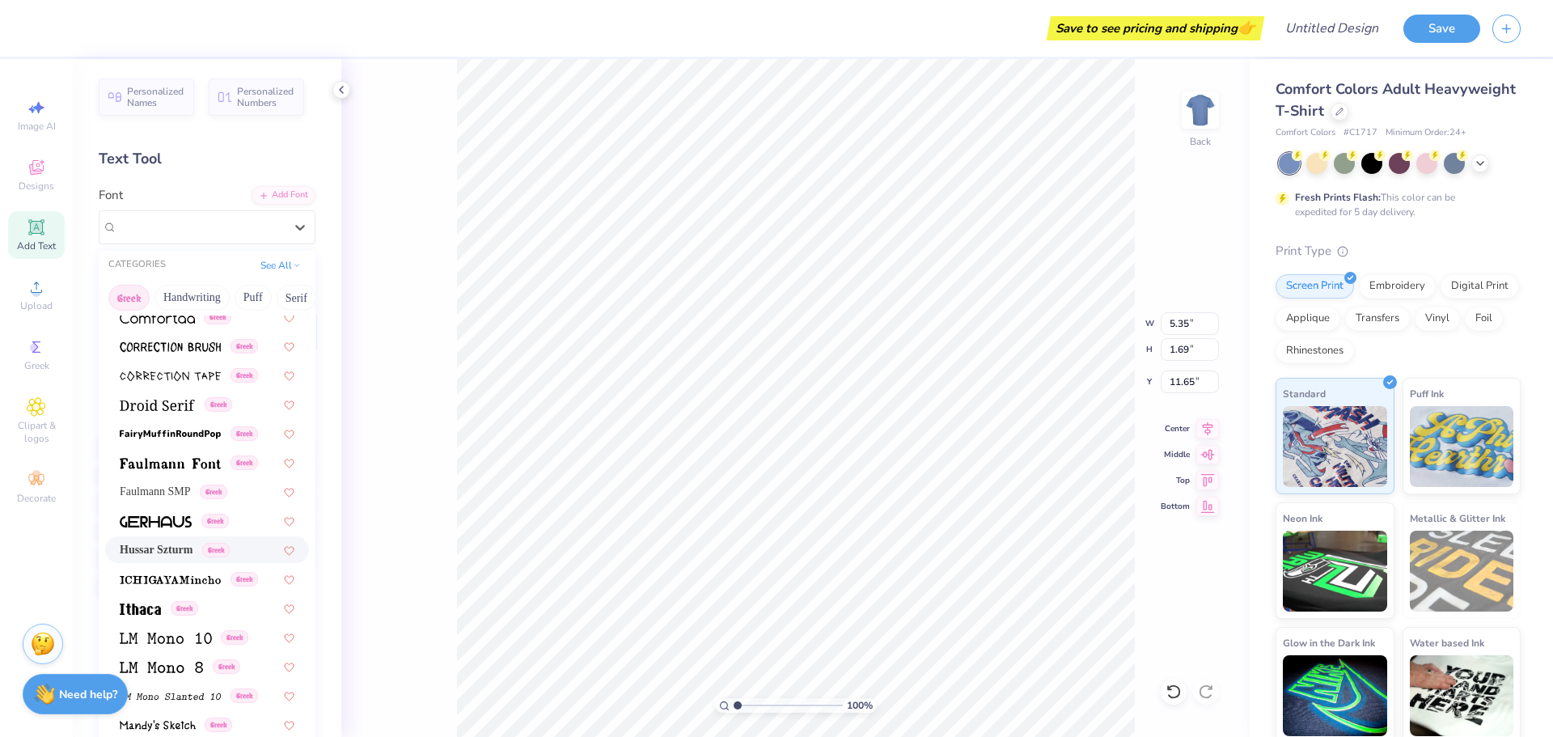
scroll to position [419, 0]
click at [242, 468] on div "Greek" at bounding box center [207, 460] width 204 height 27
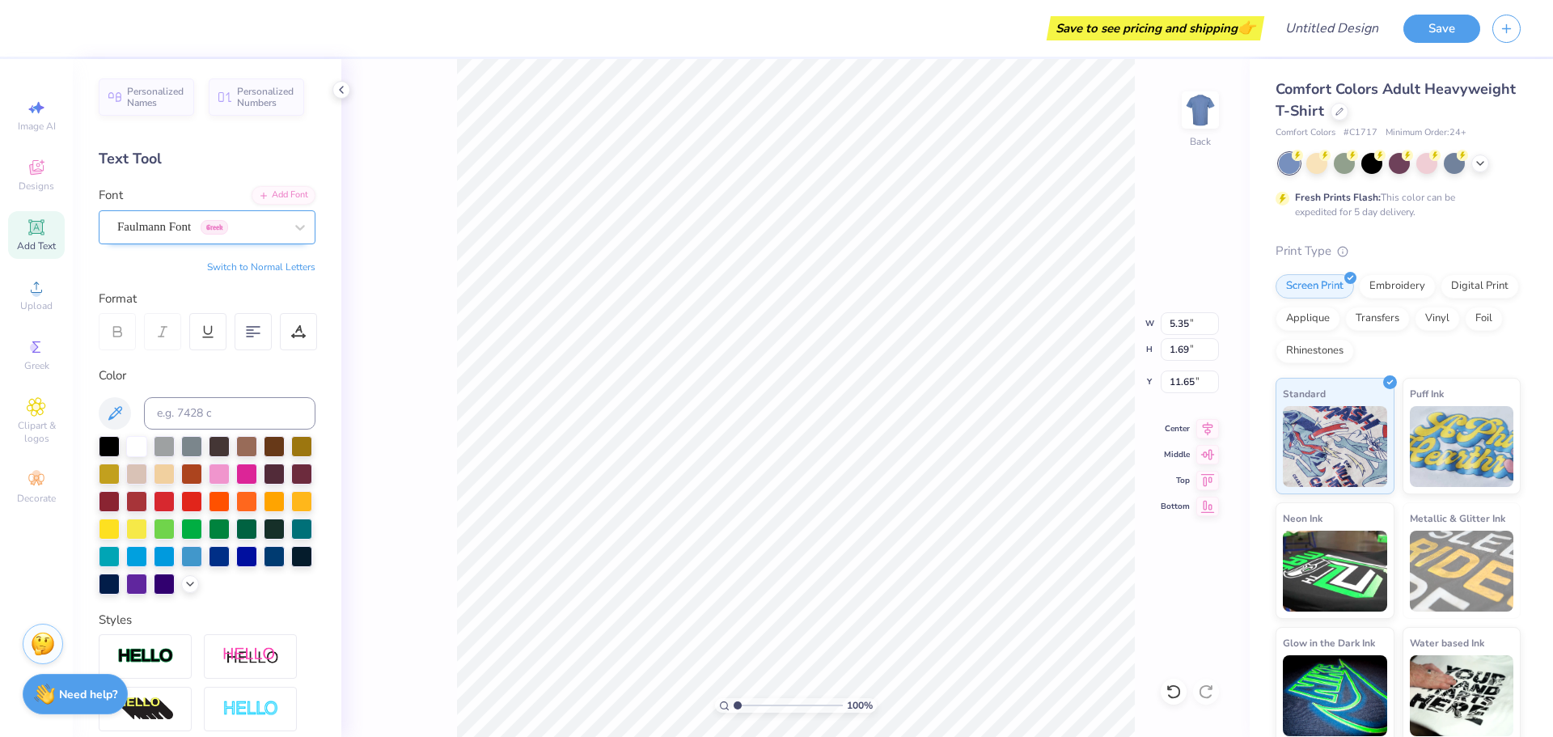
click at [265, 219] on div "Faulmann Font Greek" at bounding box center [201, 226] width 170 height 25
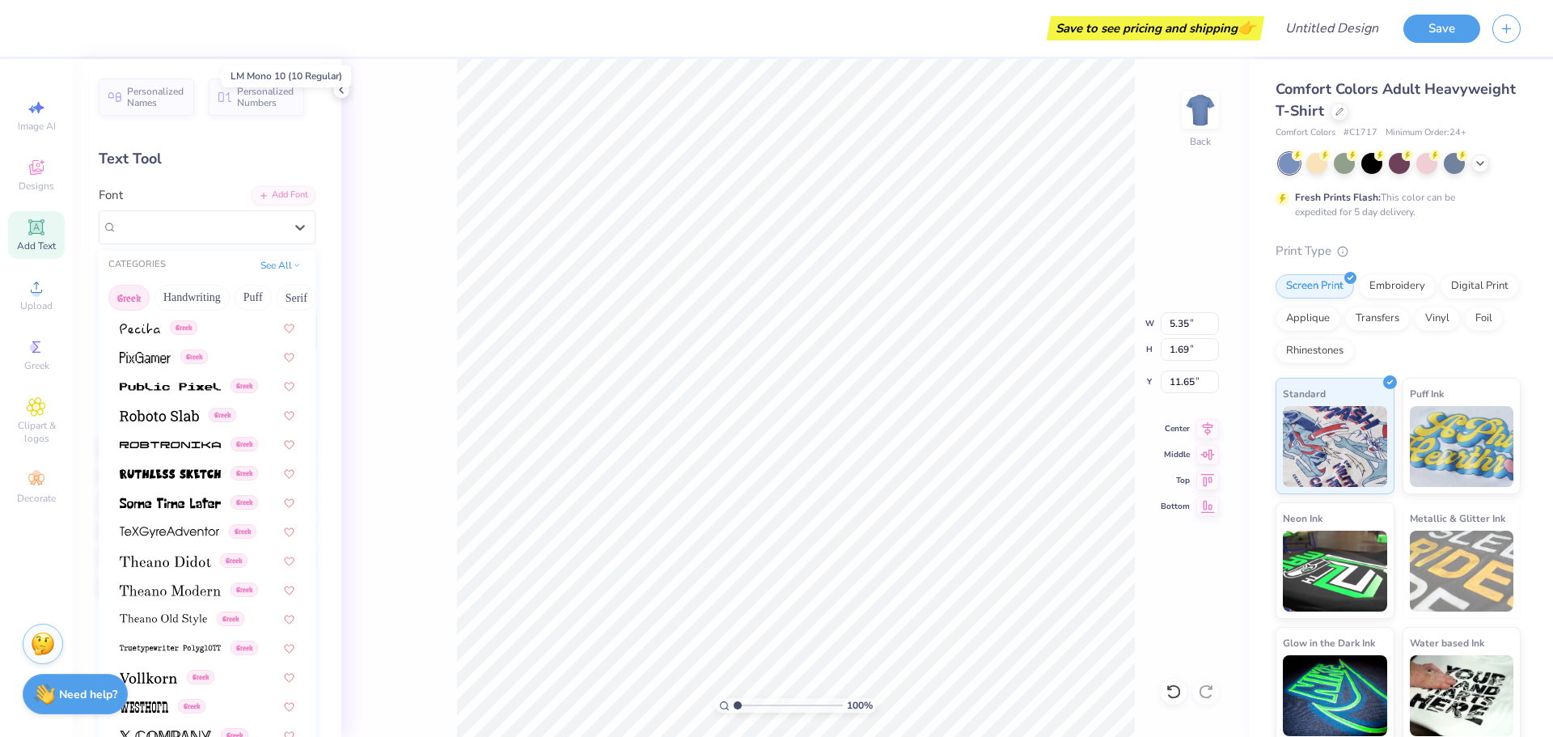
scroll to position [978, 0]
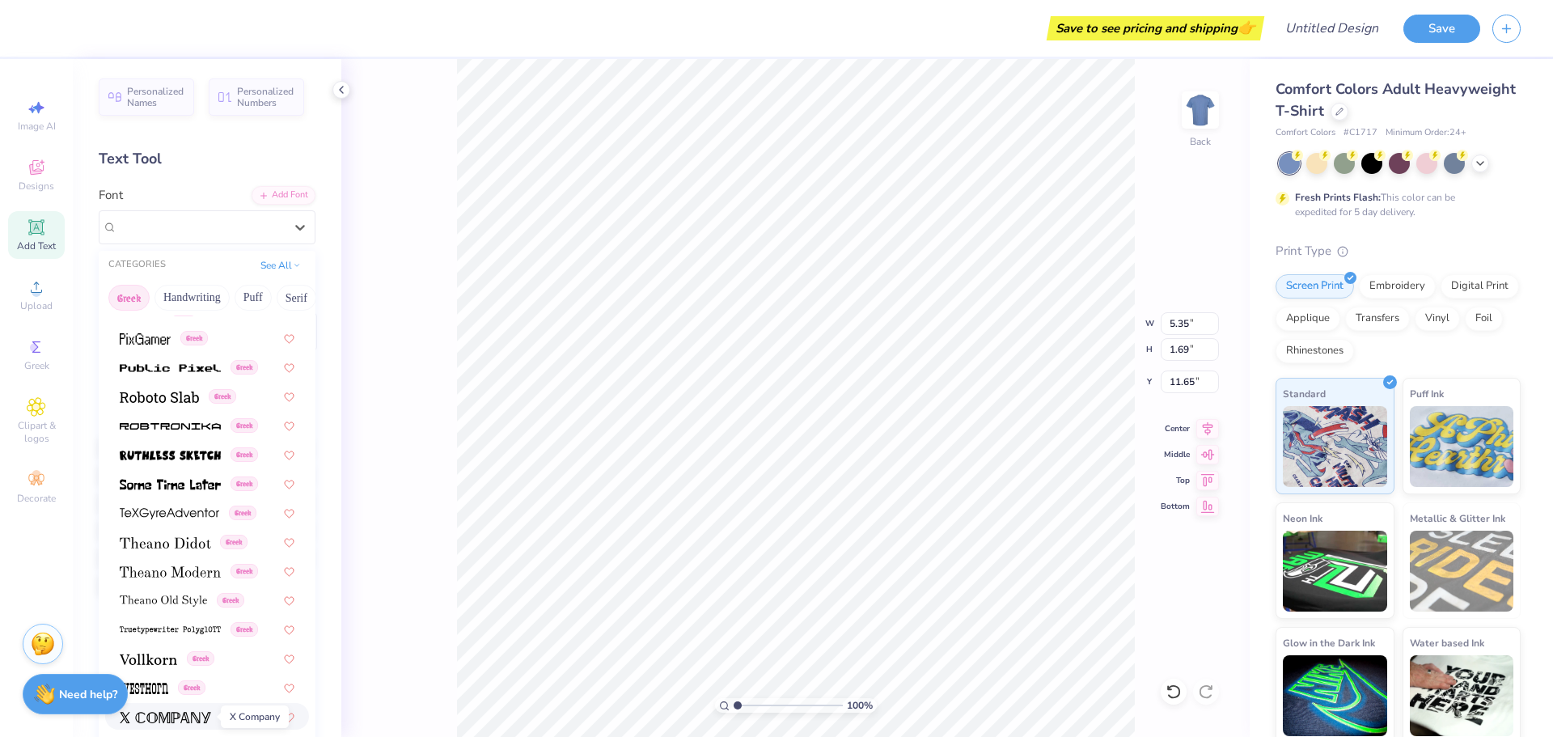
click at [210, 708] on span at bounding box center [165, 716] width 91 height 17
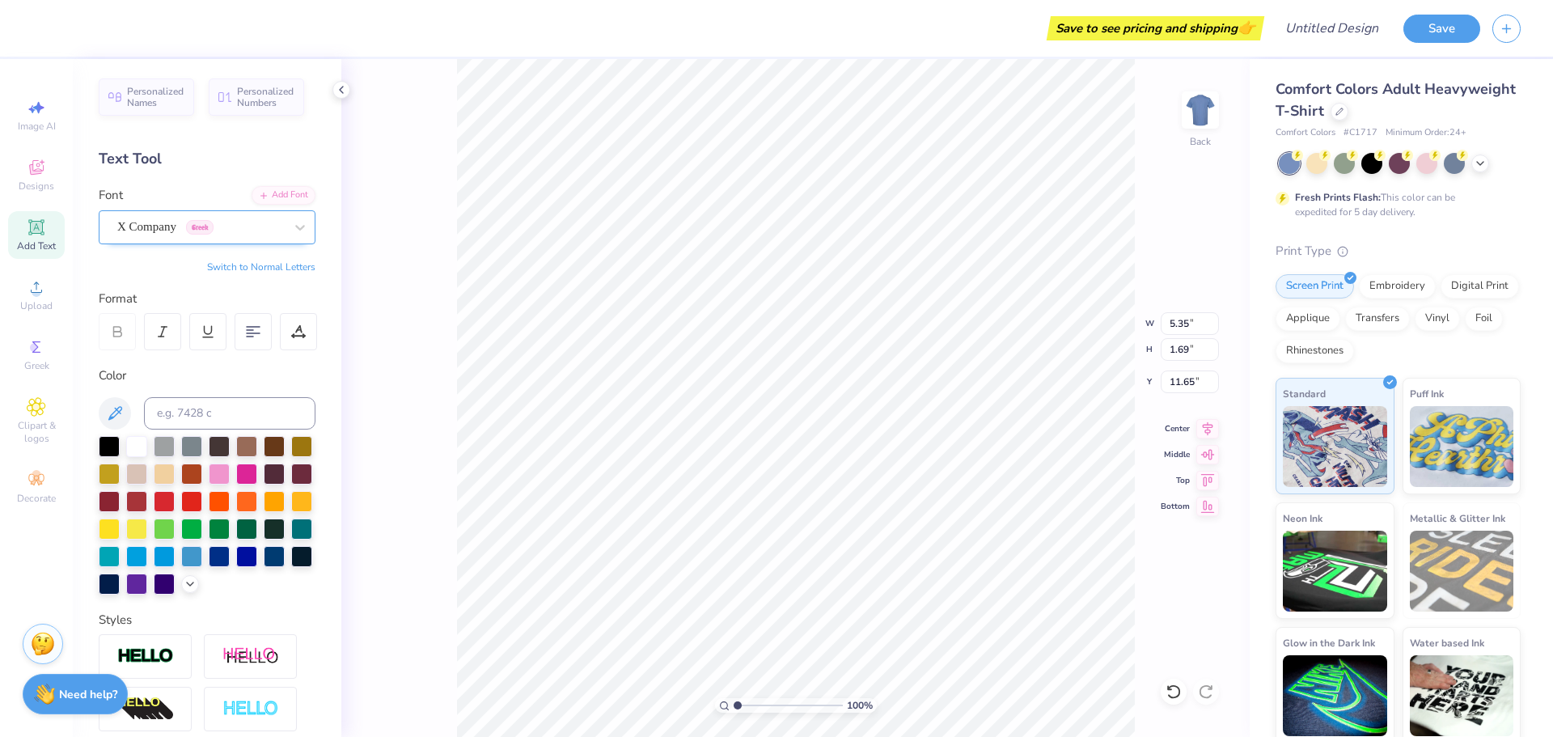
click at [217, 229] on div "X Company Greek" at bounding box center [201, 226] width 170 height 25
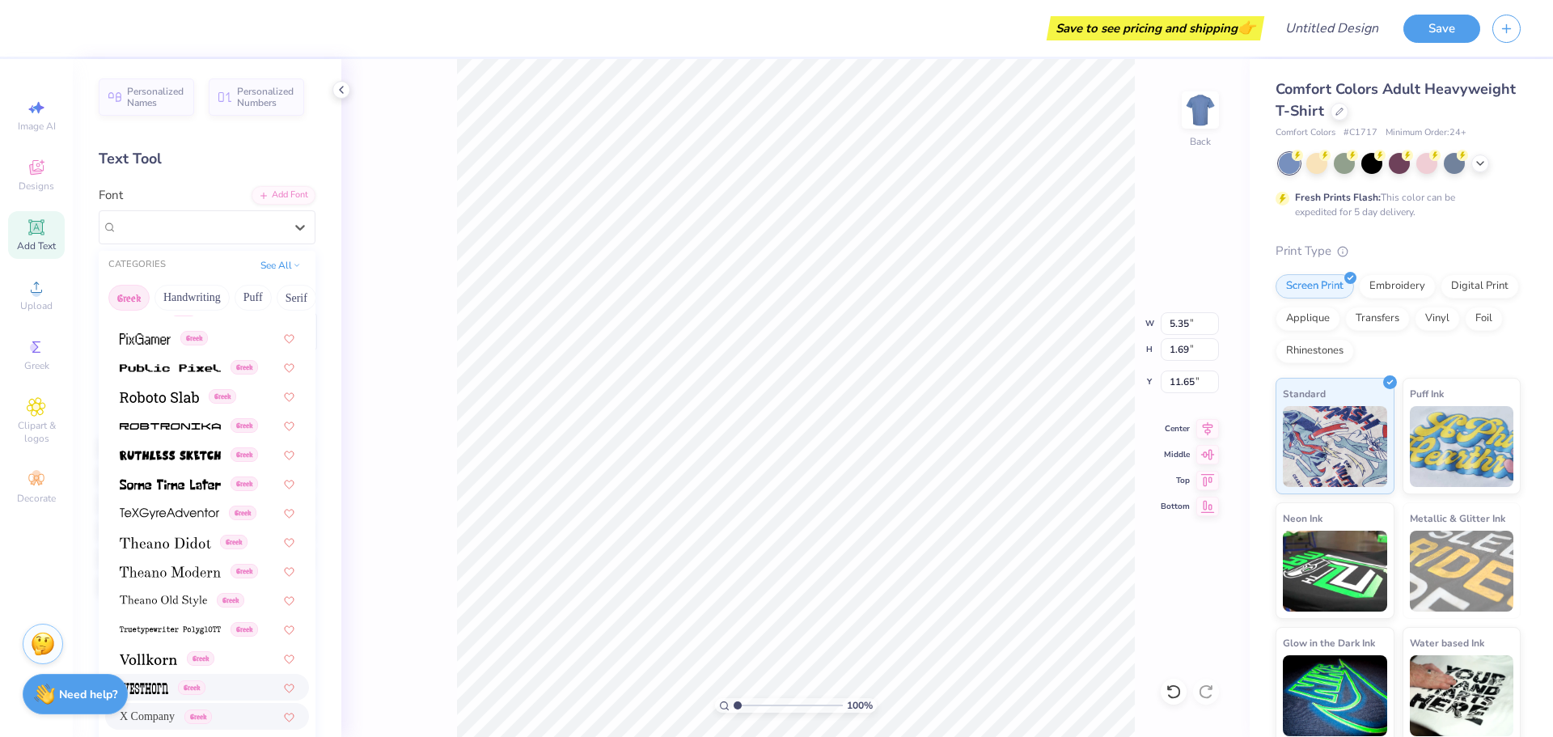
click at [214, 685] on div "Greek" at bounding box center [207, 687] width 175 height 17
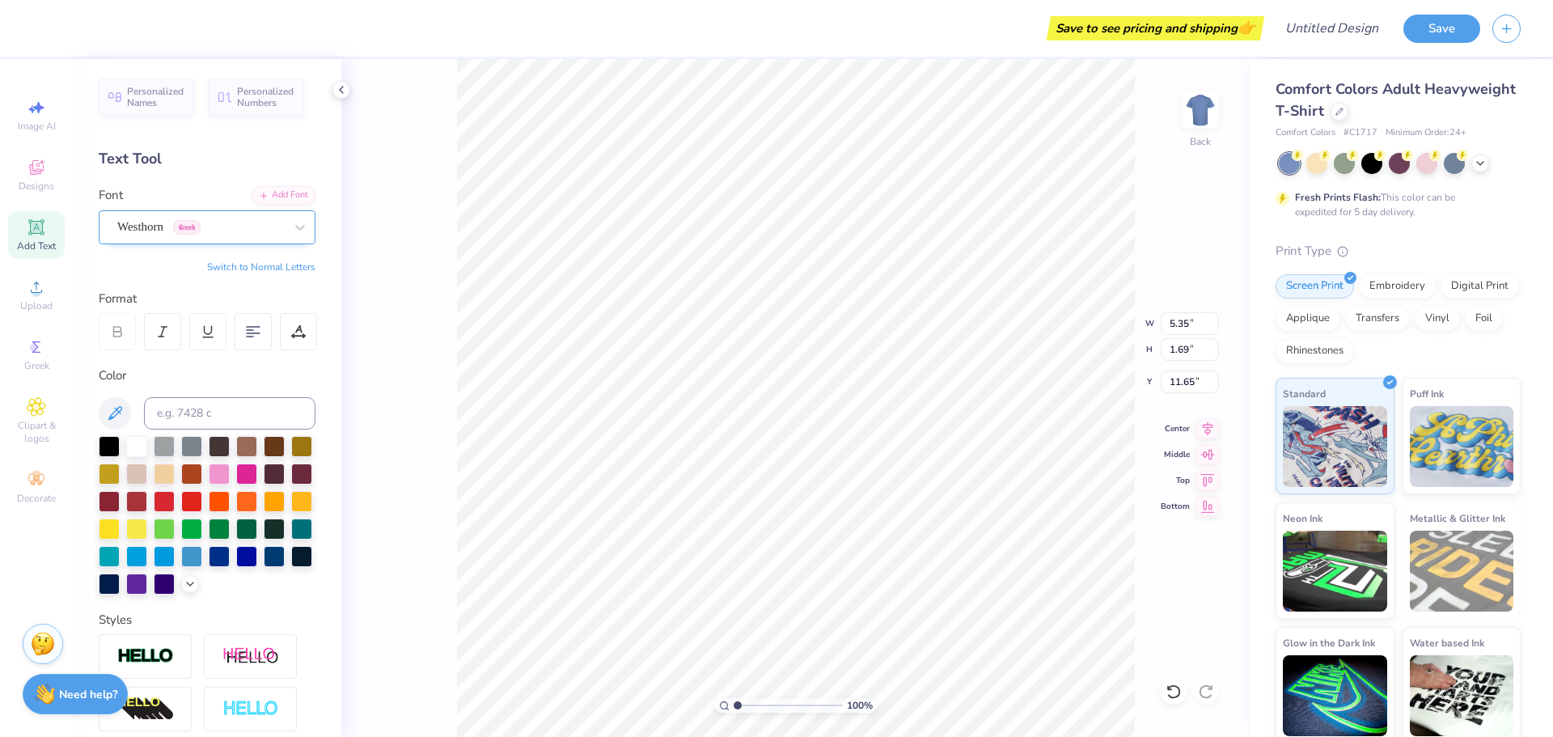
click at [278, 210] on div "Westhorn Greek" at bounding box center [207, 227] width 217 height 34
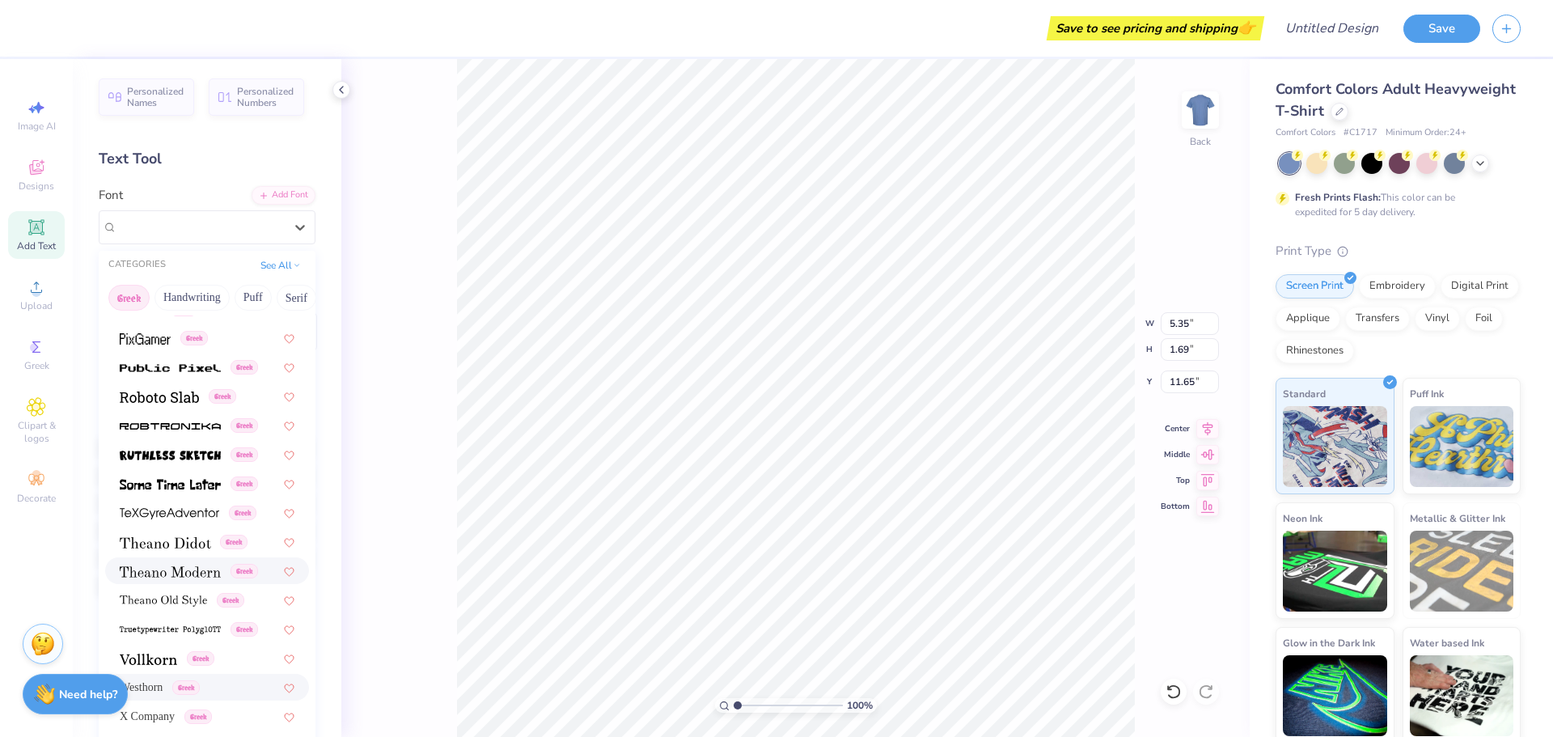
scroll to position [0, 0]
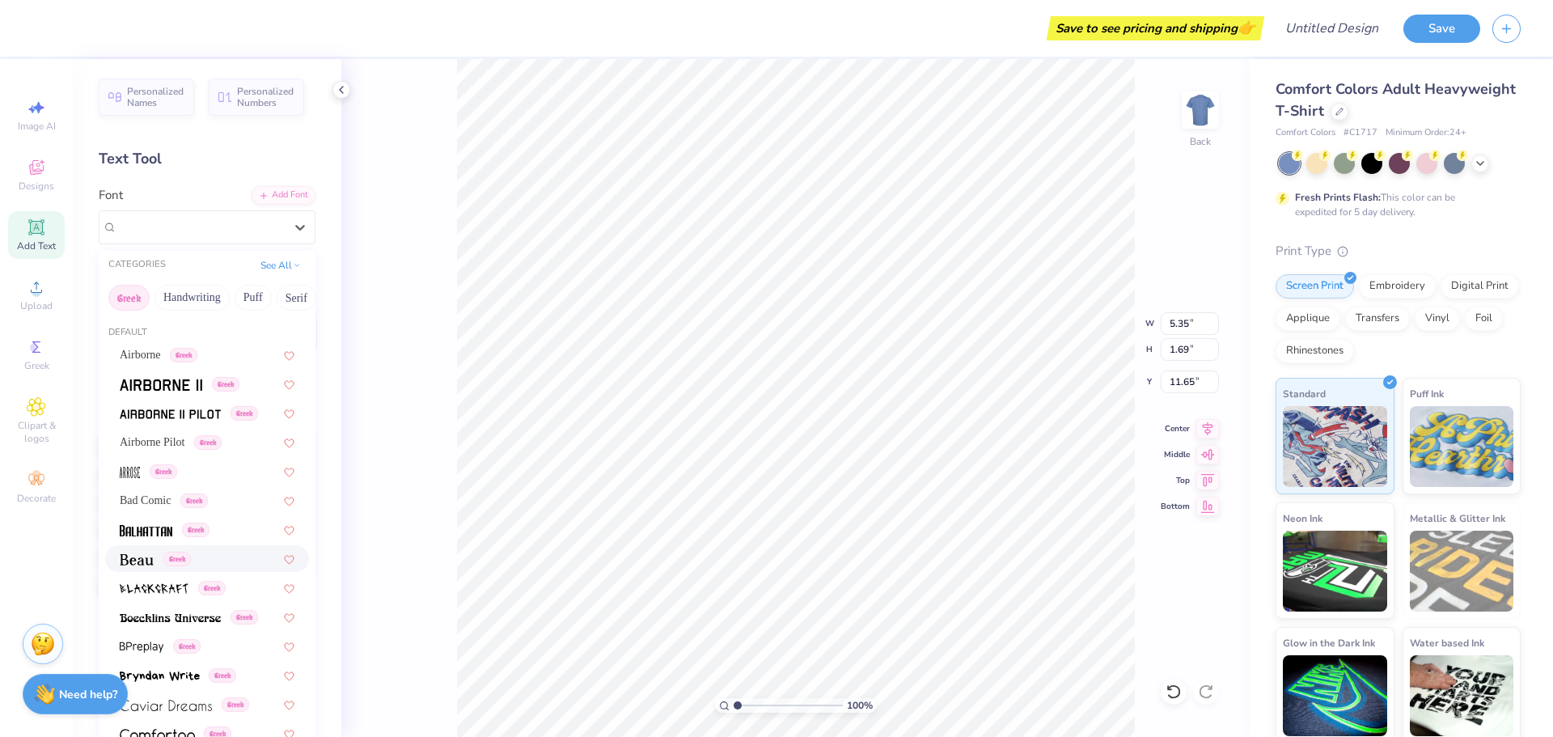
click at [213, 564] on div "Greek" at bounding box center [207, 558] width 175 height 17
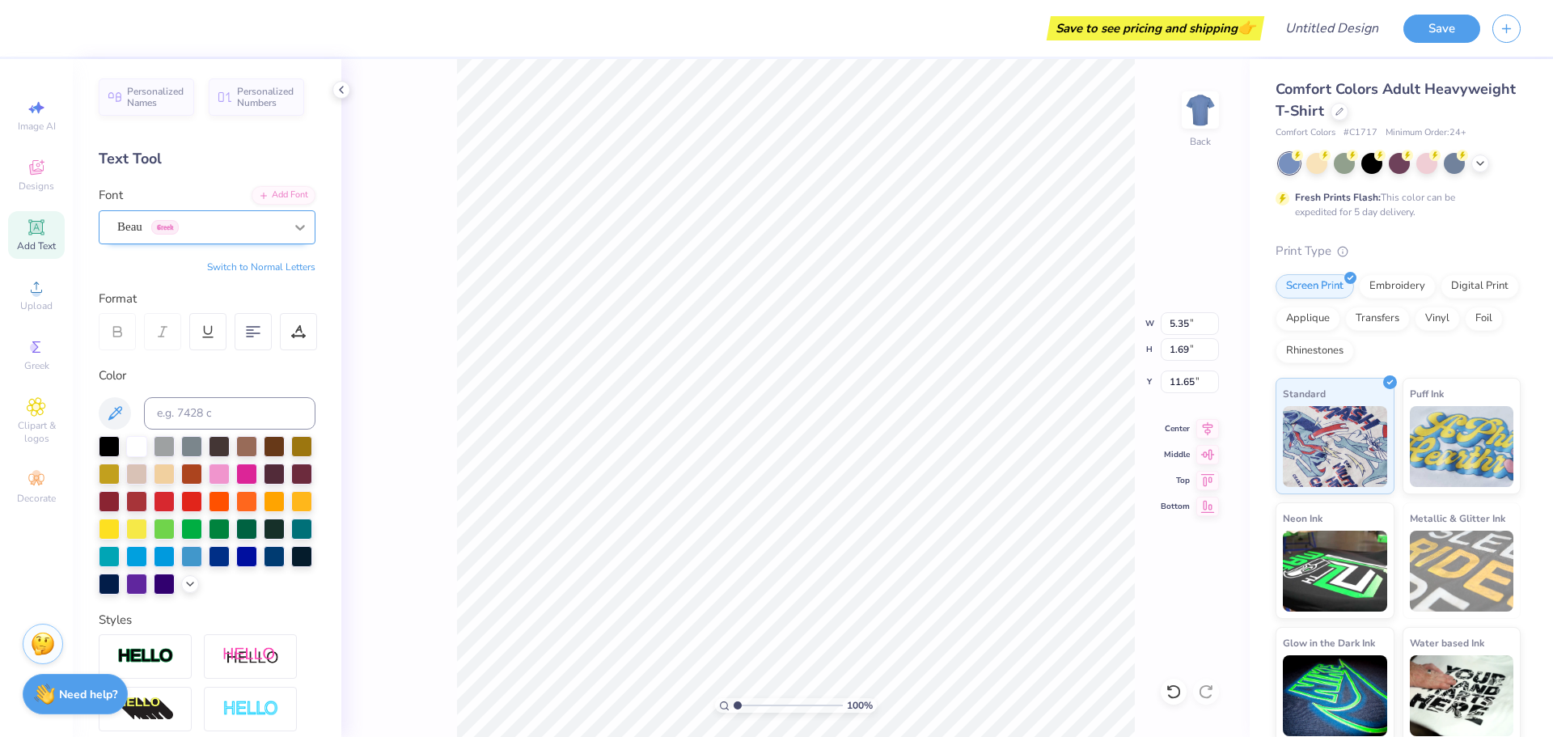
click at [290, 221] on div at bounding box center [300, 227] width 29 height 29
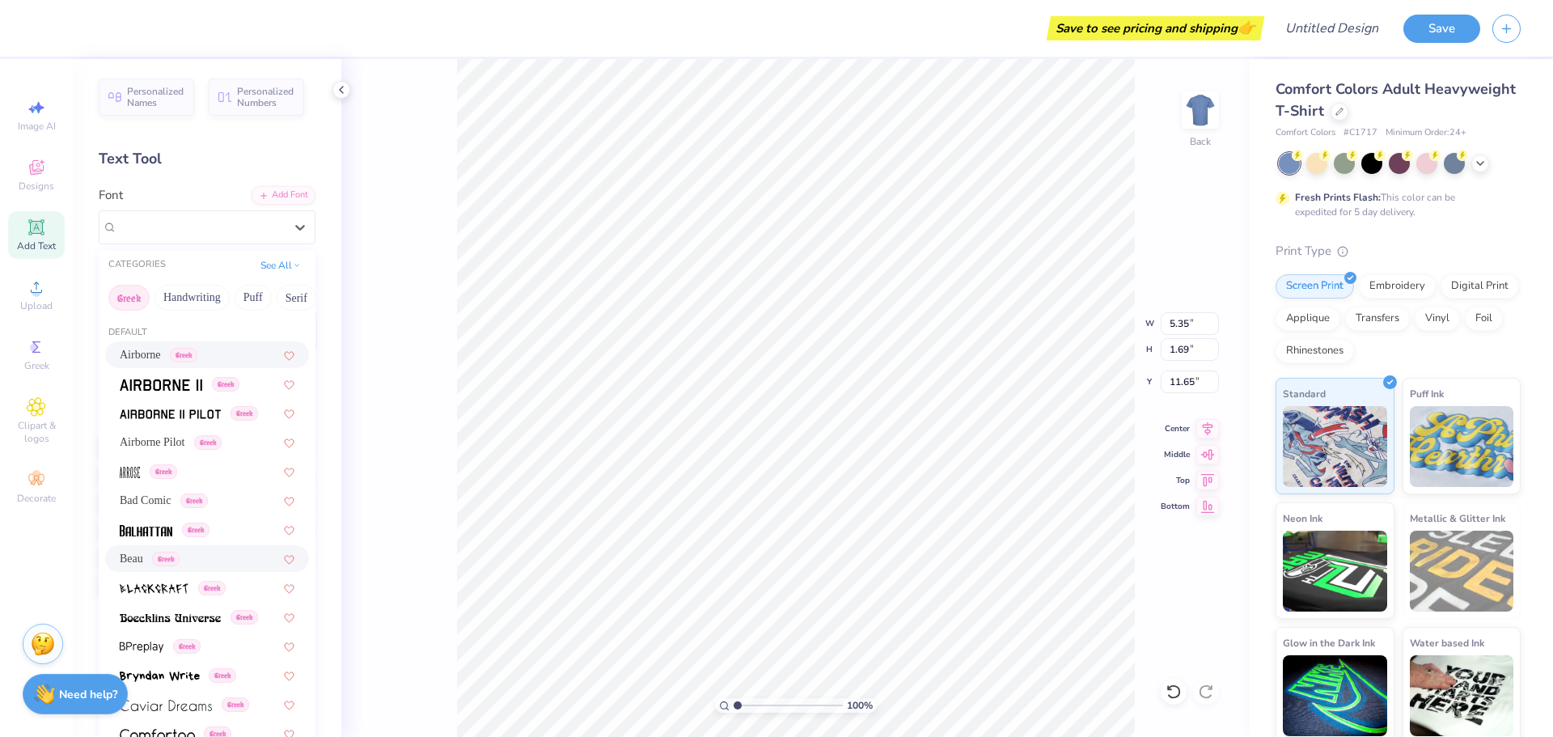
click at [262, 364] on div "Airborne Greek" at bounding box center [207, 354] width 204 height 27
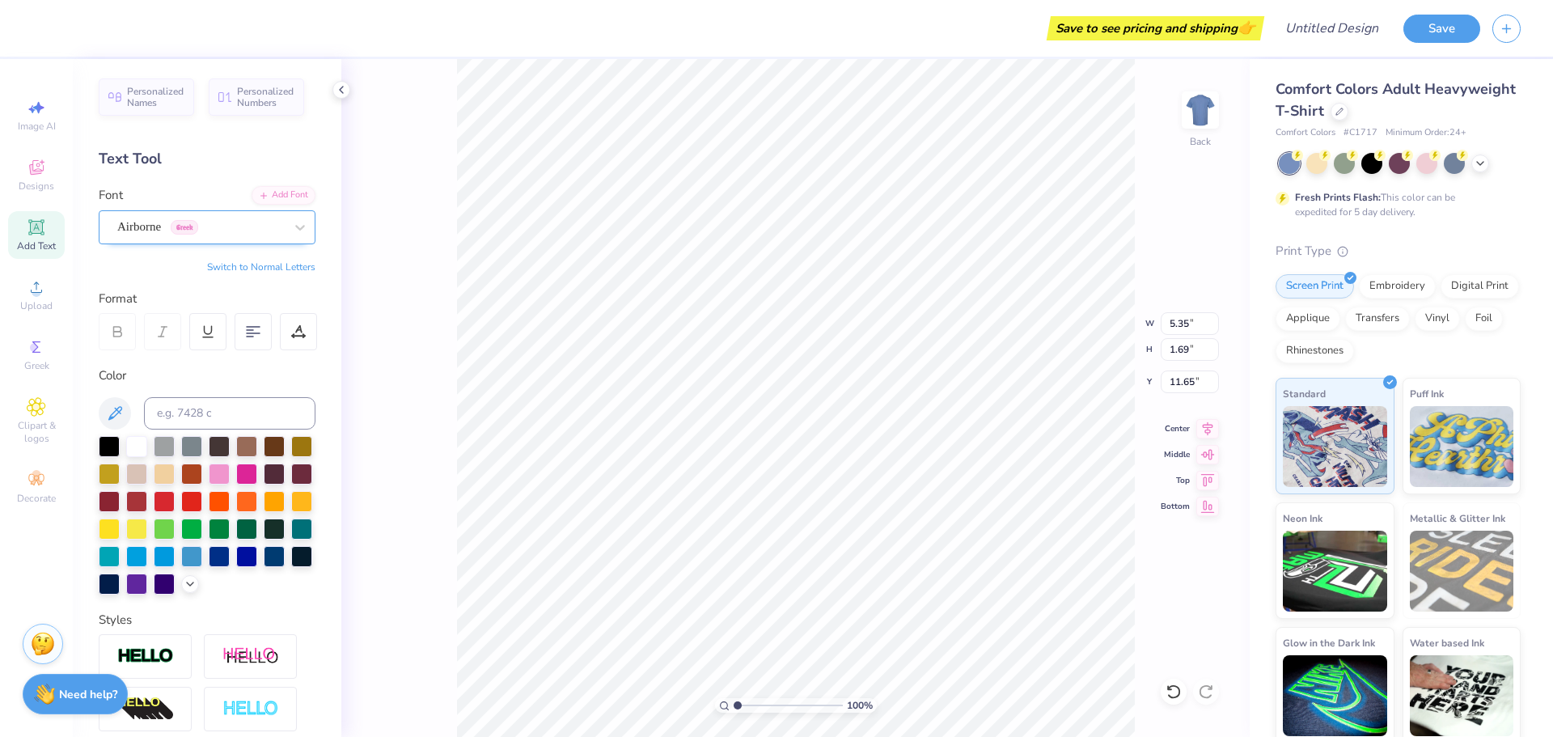
click at [269, 236] on div at bounding box center [200, 227] width 167 height 22
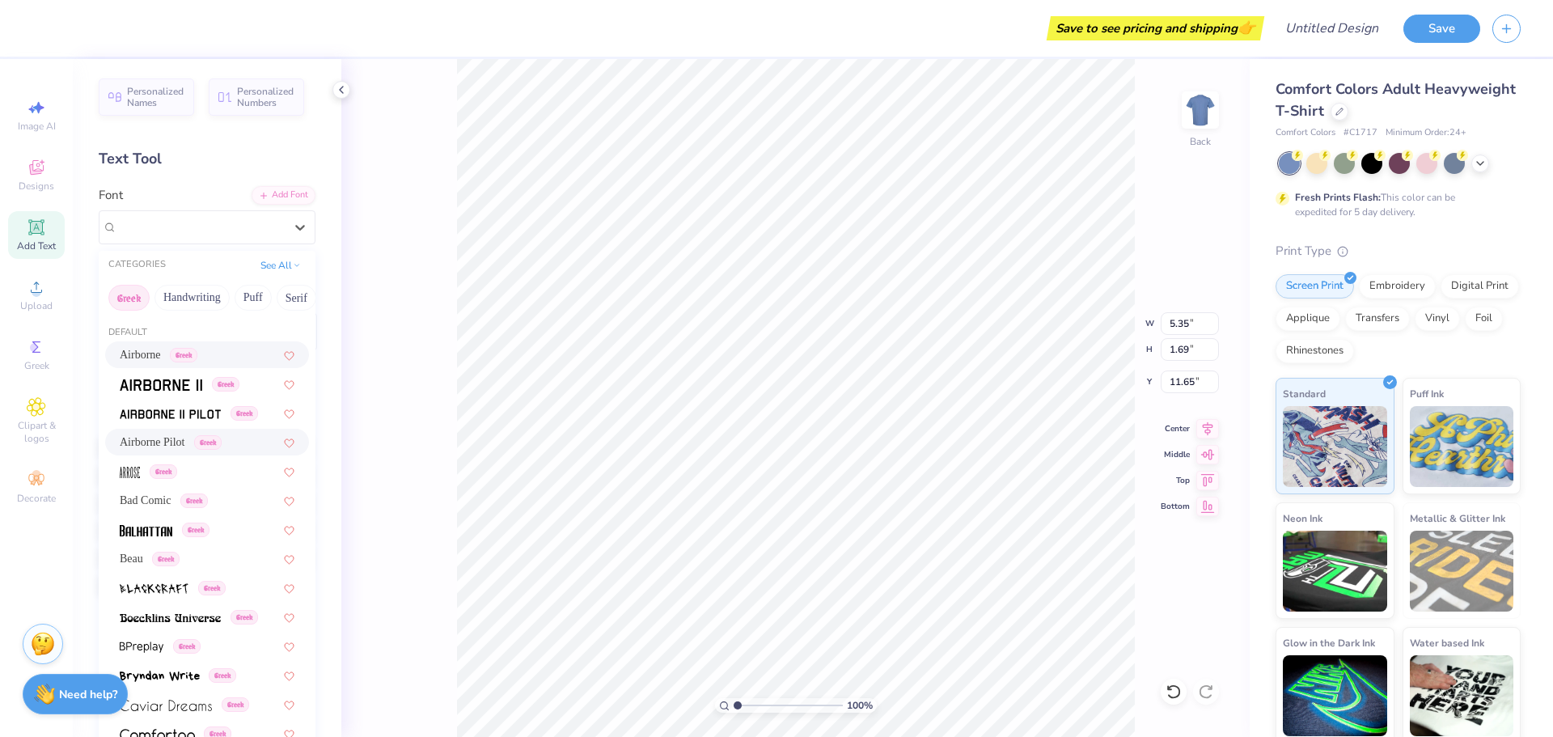
click at [256, 454] on div "Airborne Pilot Greek" at bounding box center [207, 442] width 204 height 27
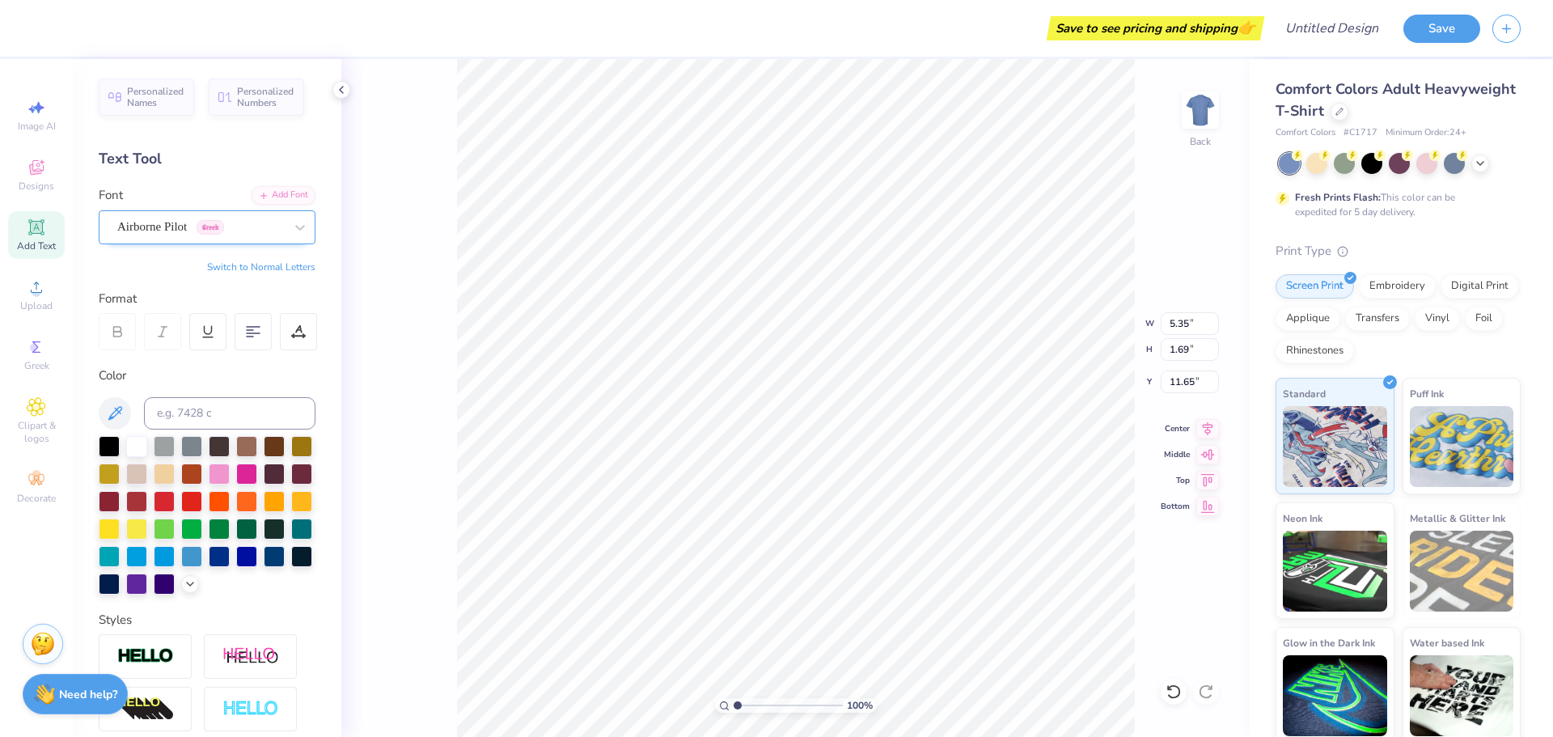
click at [242, 220] on div "Airborne Pilot Greek" at bounding box center [201, 226] width 170 height 25
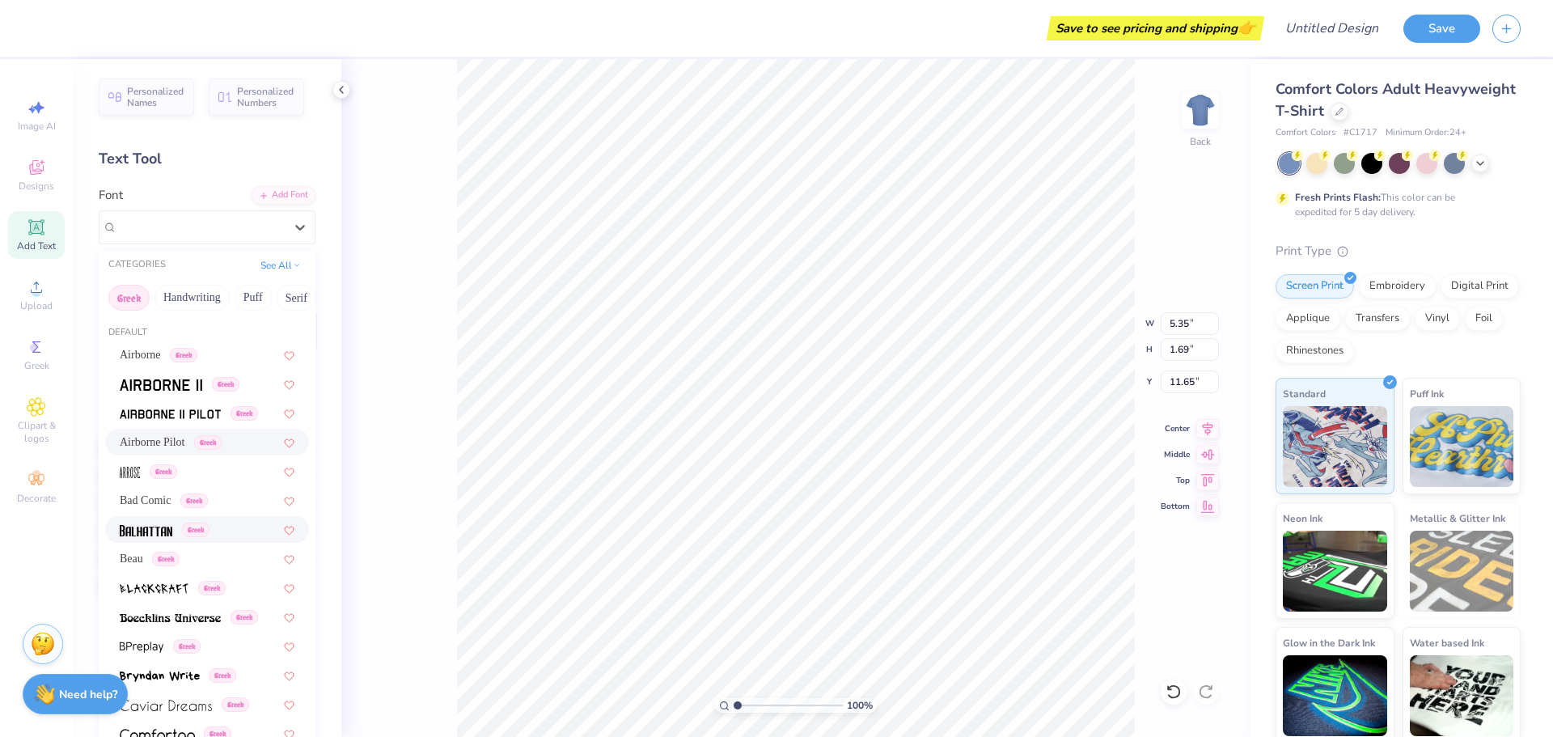
click at [233, 517] on div "Greek" at bounding box center [207, 529] width 204 height 27
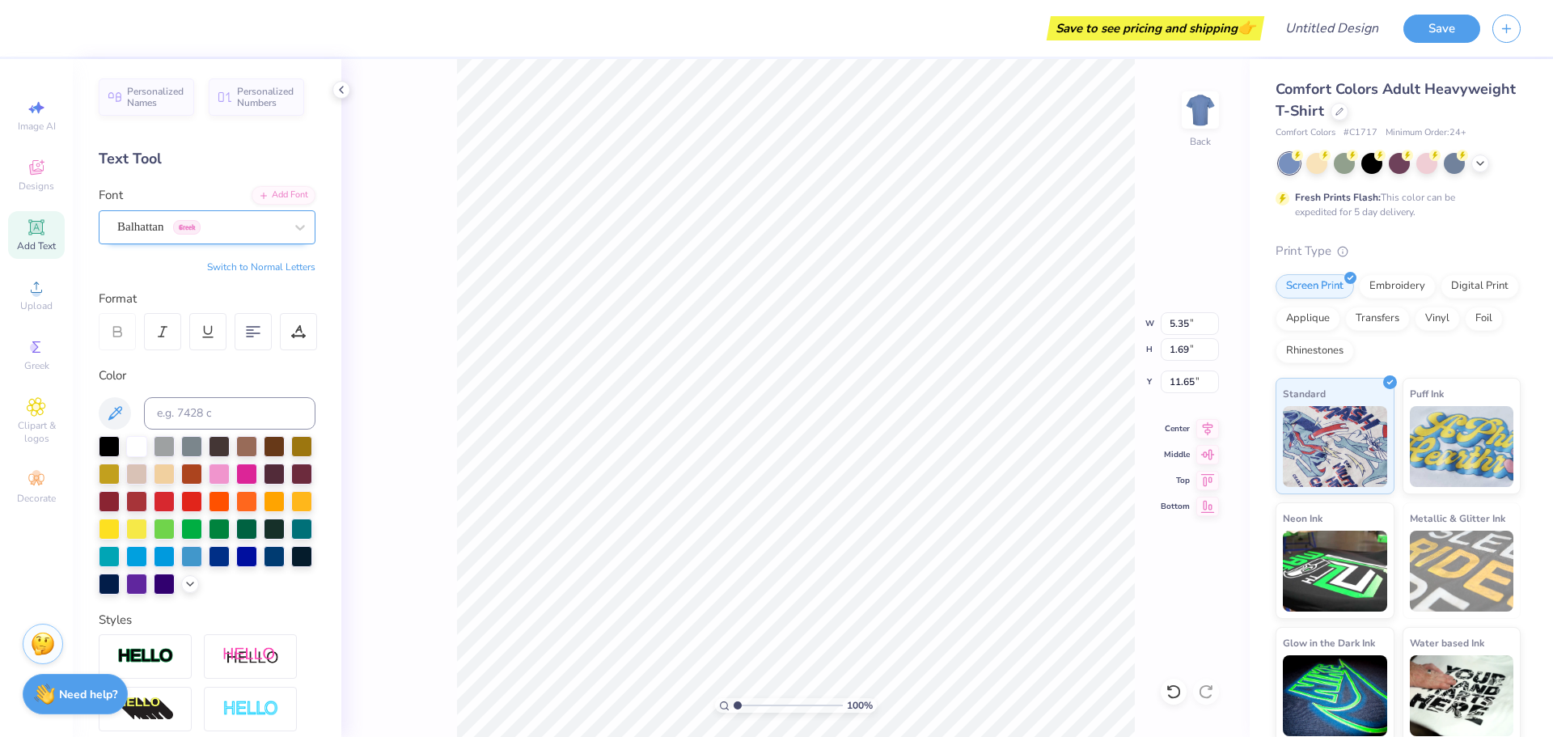
click at [249, 237] on div at bounding box center [200, 227] width 167 height 22
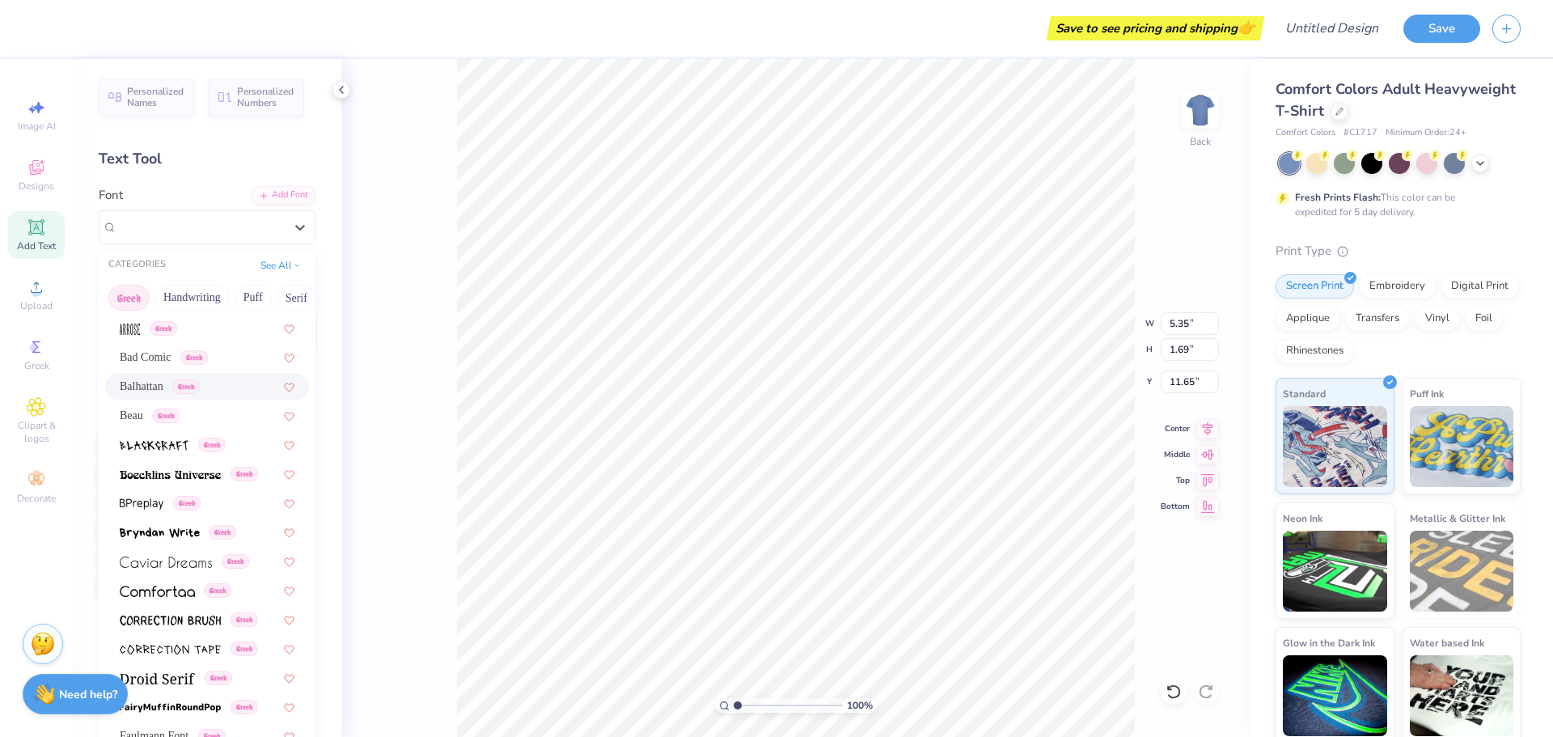
scroll to position [144, 0]
click at [241, 432] on div "Greek" at bounding box center [207, 443] width 204 height 27
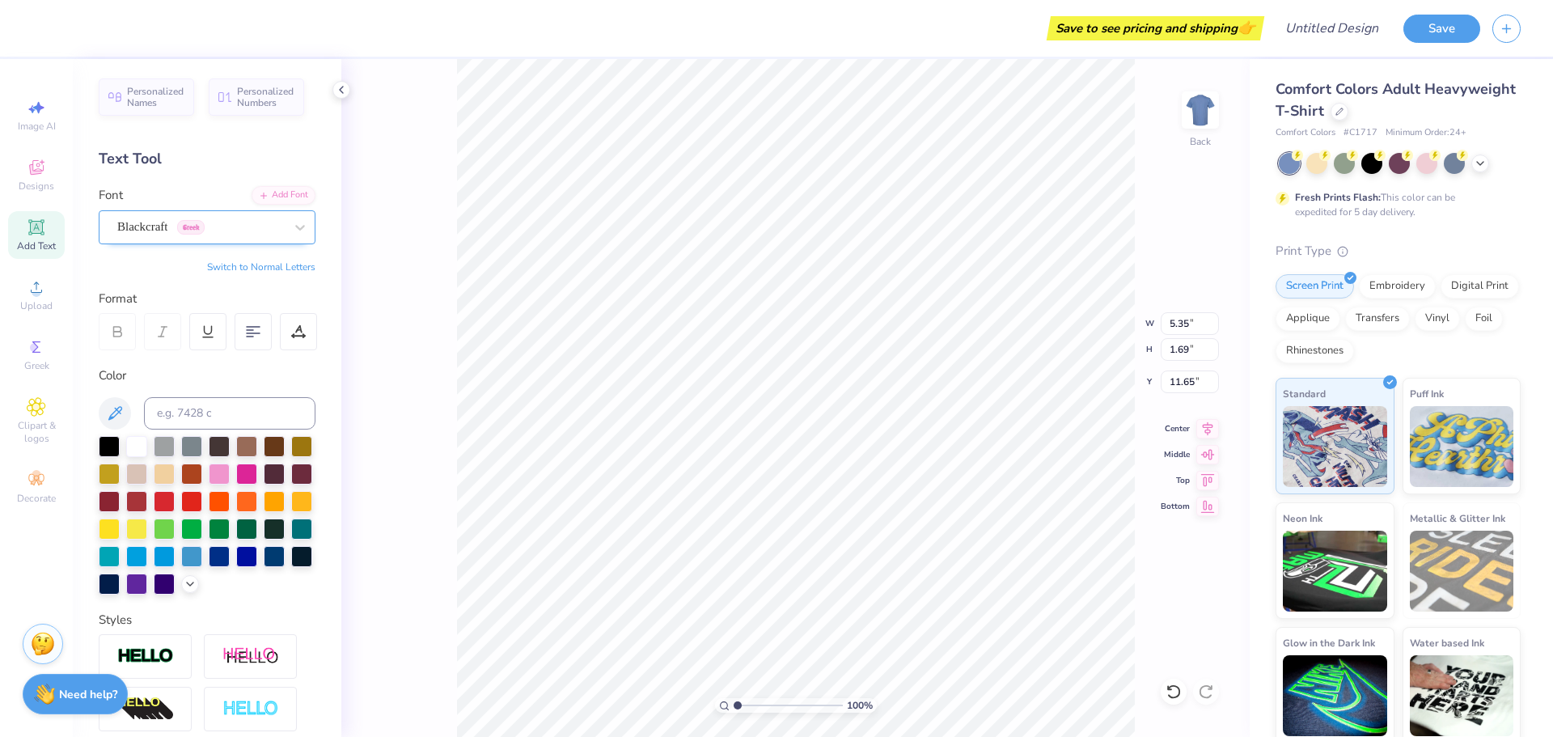
click at [269, 218] on div "Blackcraft Greek" at bounding box center [201, 226] width 170 height 25
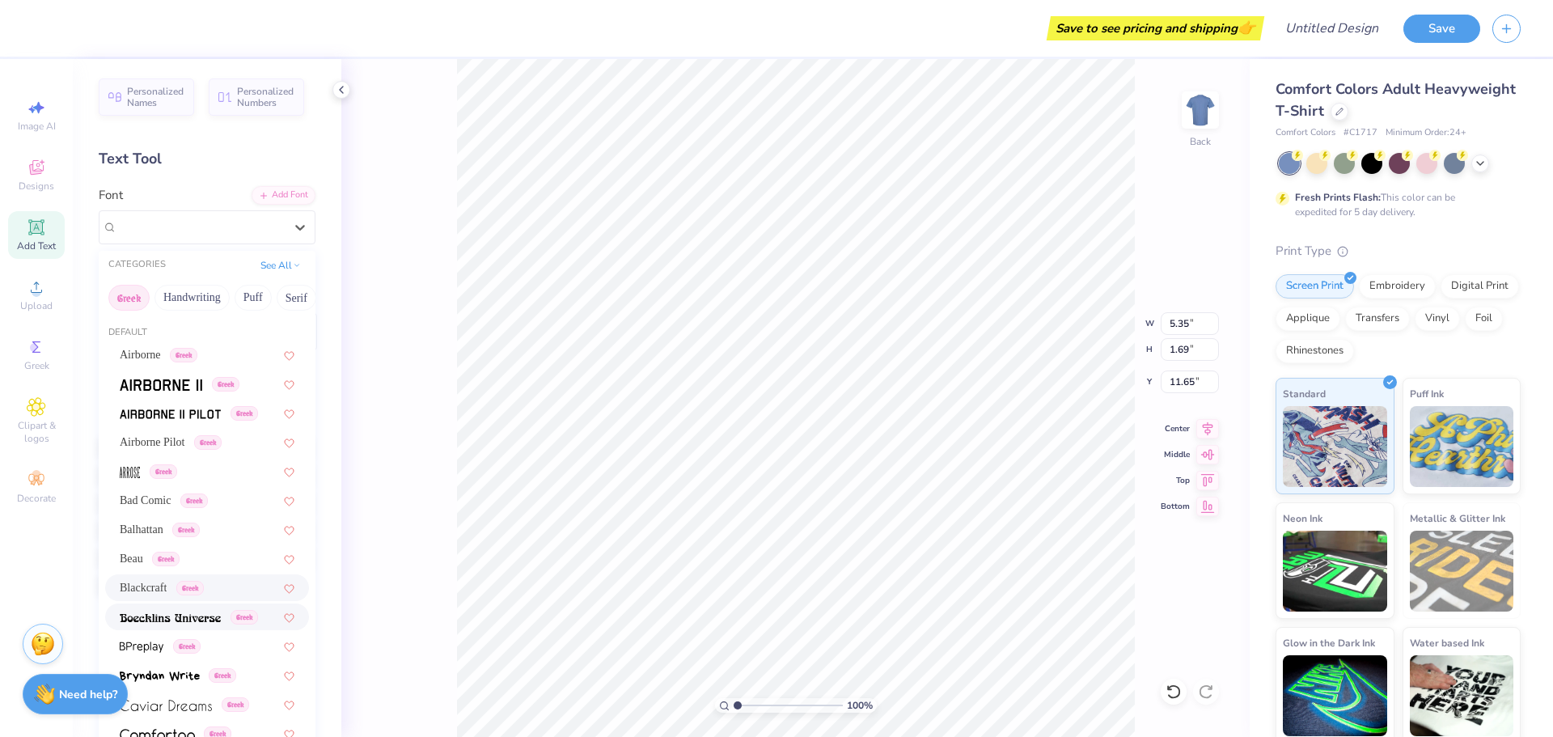
click at [234, 607] on div "Greek" at bounding box center [207, 617] width 204 height 27
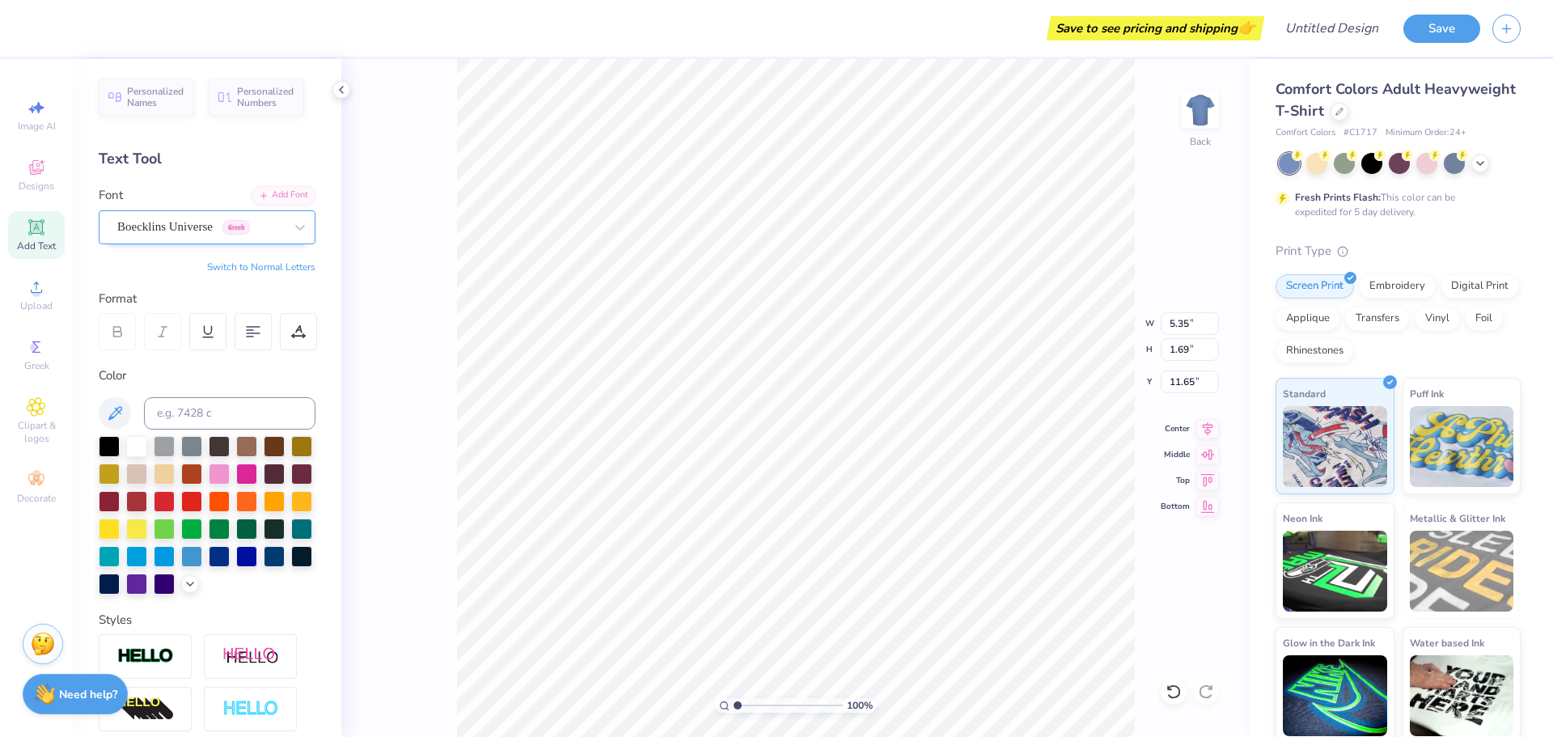
click at [271, 233] on div "Boecklins Universe Greek" at bounding box center [201, 226] width 170 height 25
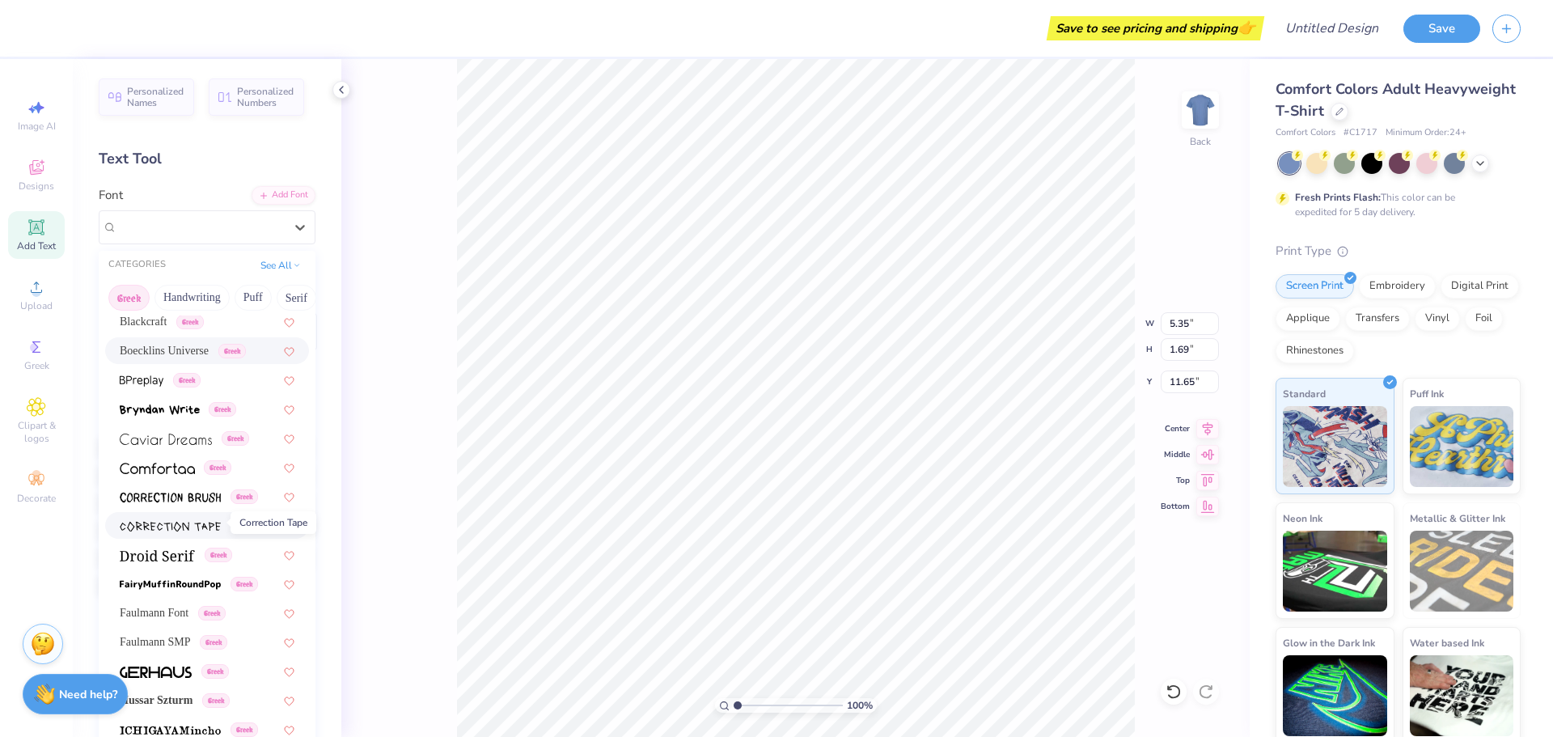
scroll to position [288, 0]
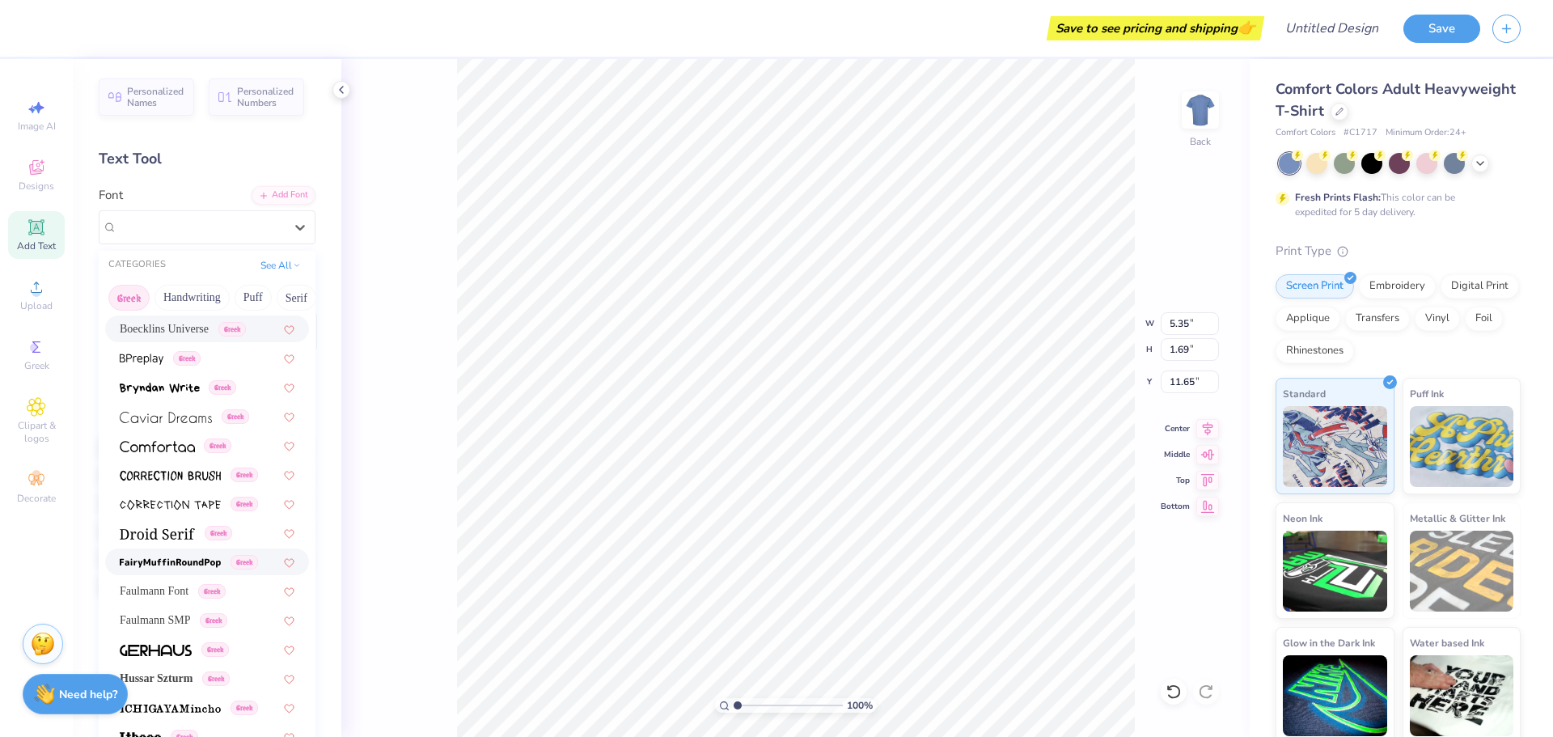
click at [206, 572] on div "Greek" at bounding box center [207, 562] width 204 height 27
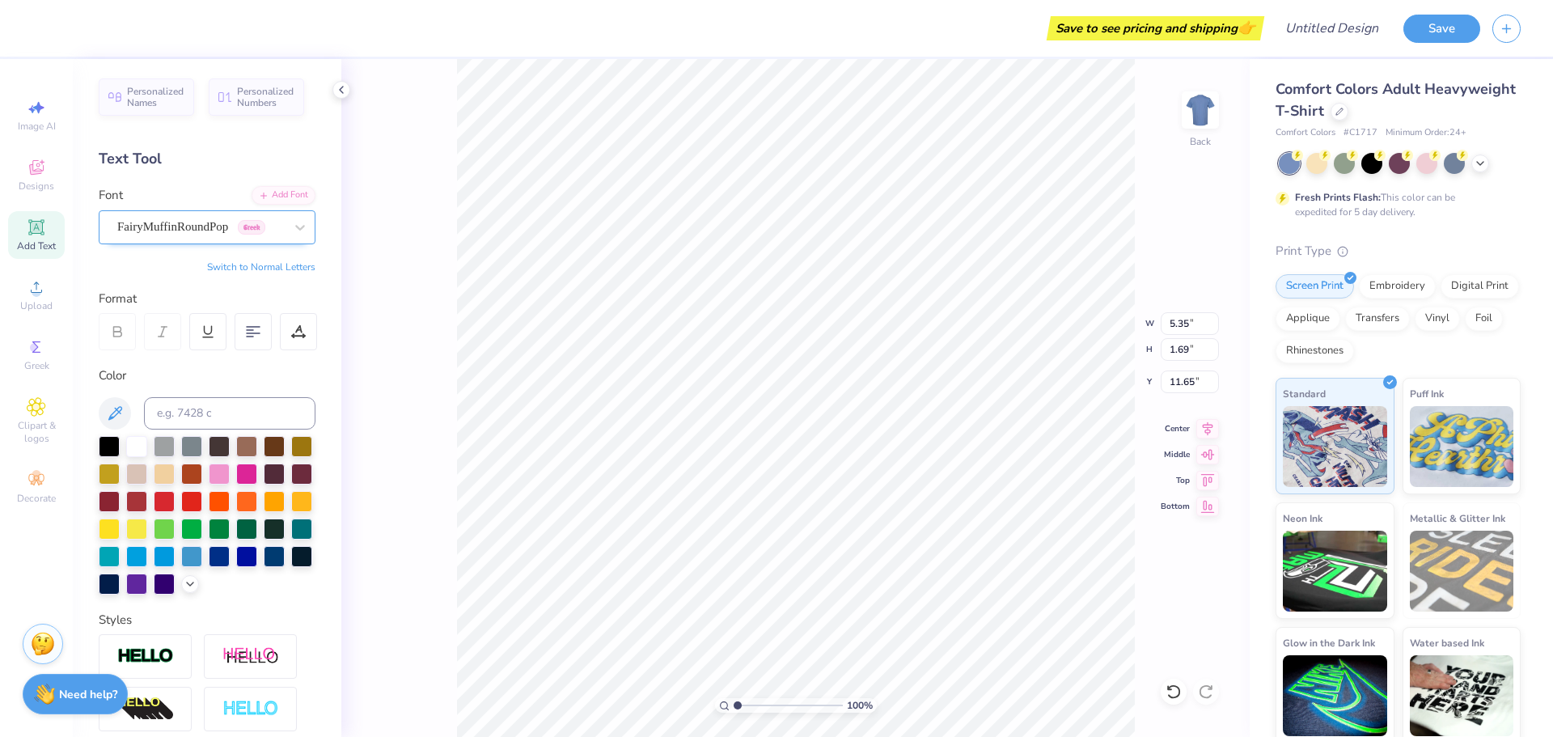
click at [279, 227] on div "FairyMuffinRoundPop Greek" at bounding box center [201, 226] width 170 height 25
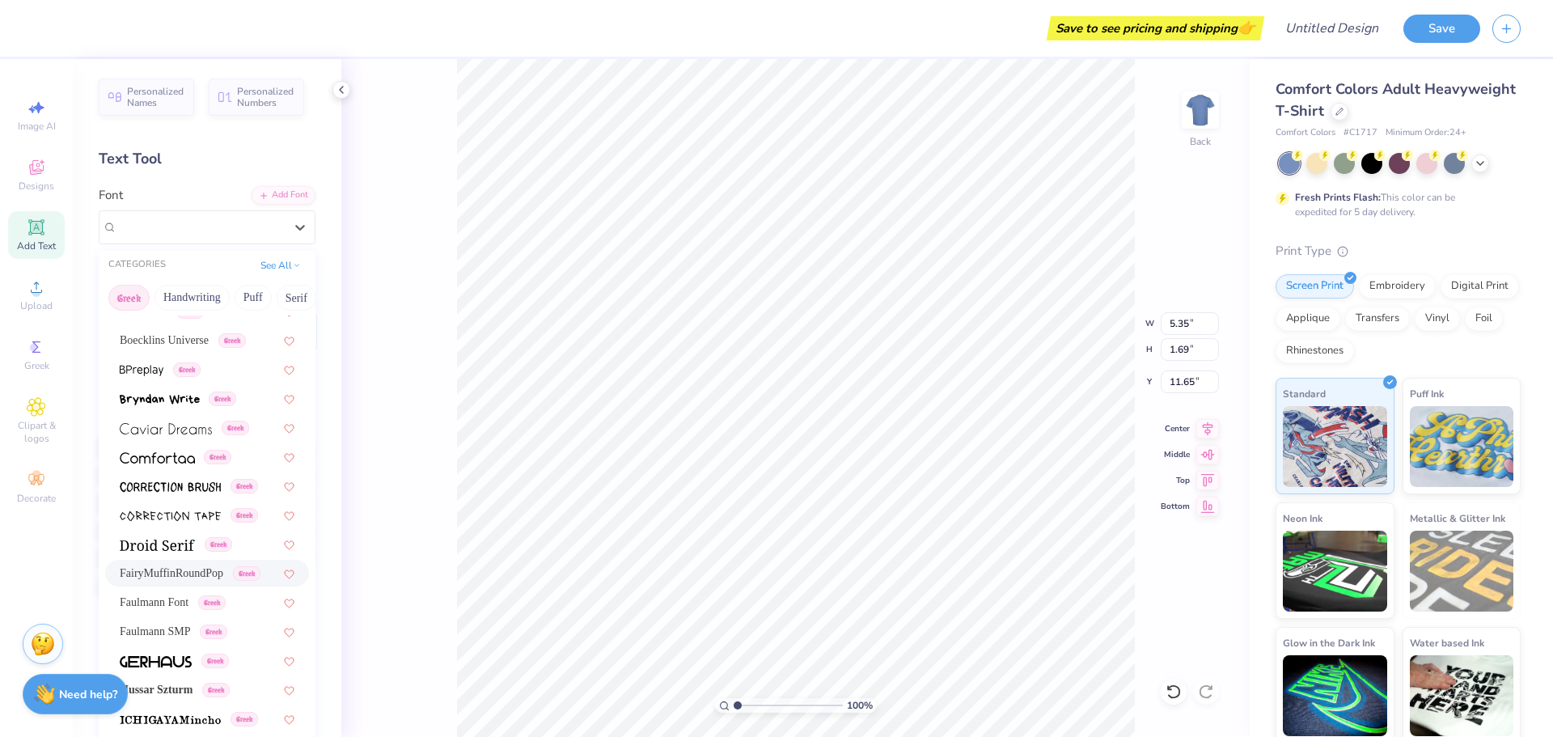
scroll to position [305, 0]
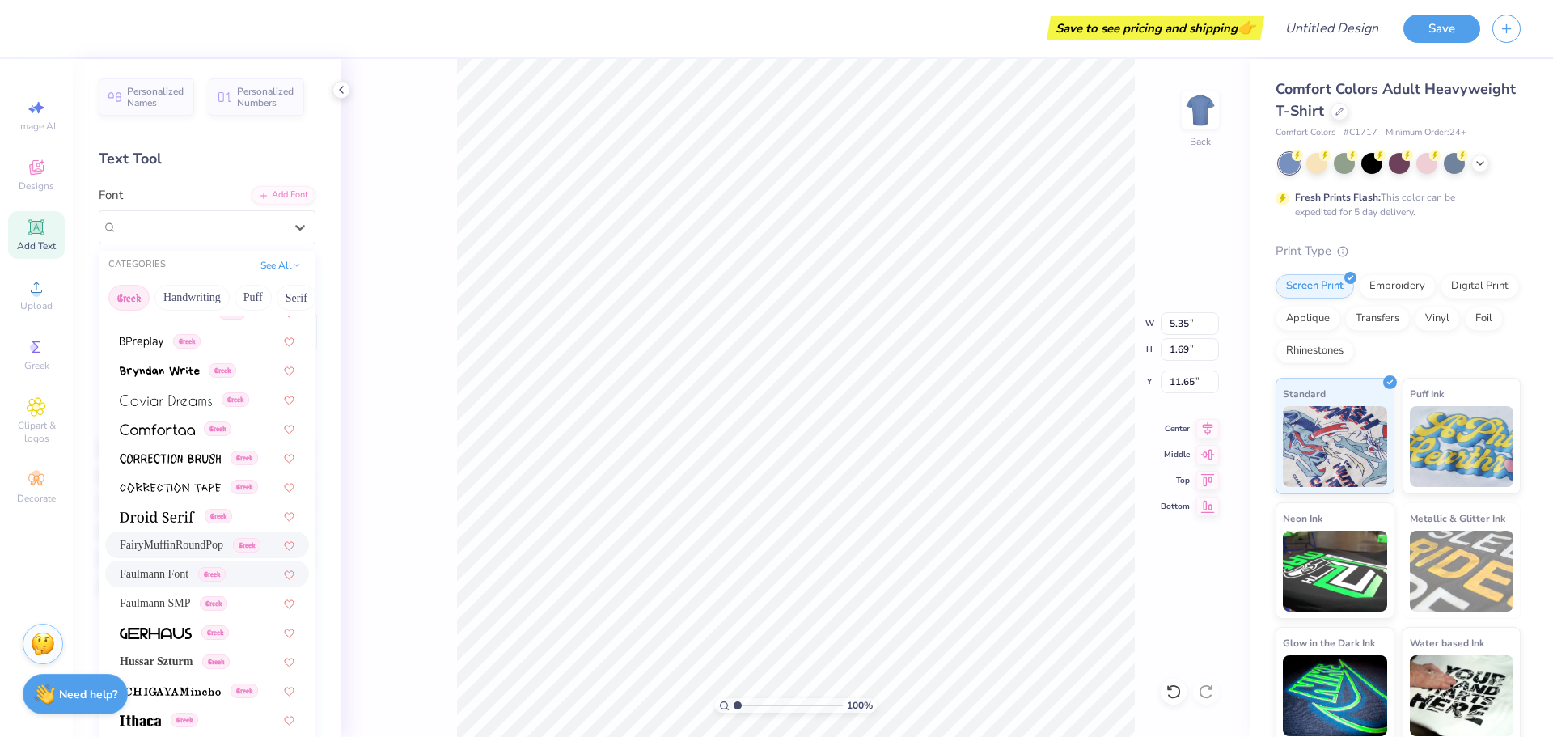
click at [191, 563] on div "Faulmann Font Greek" at bounding box center [207, 574] width 204 height 27
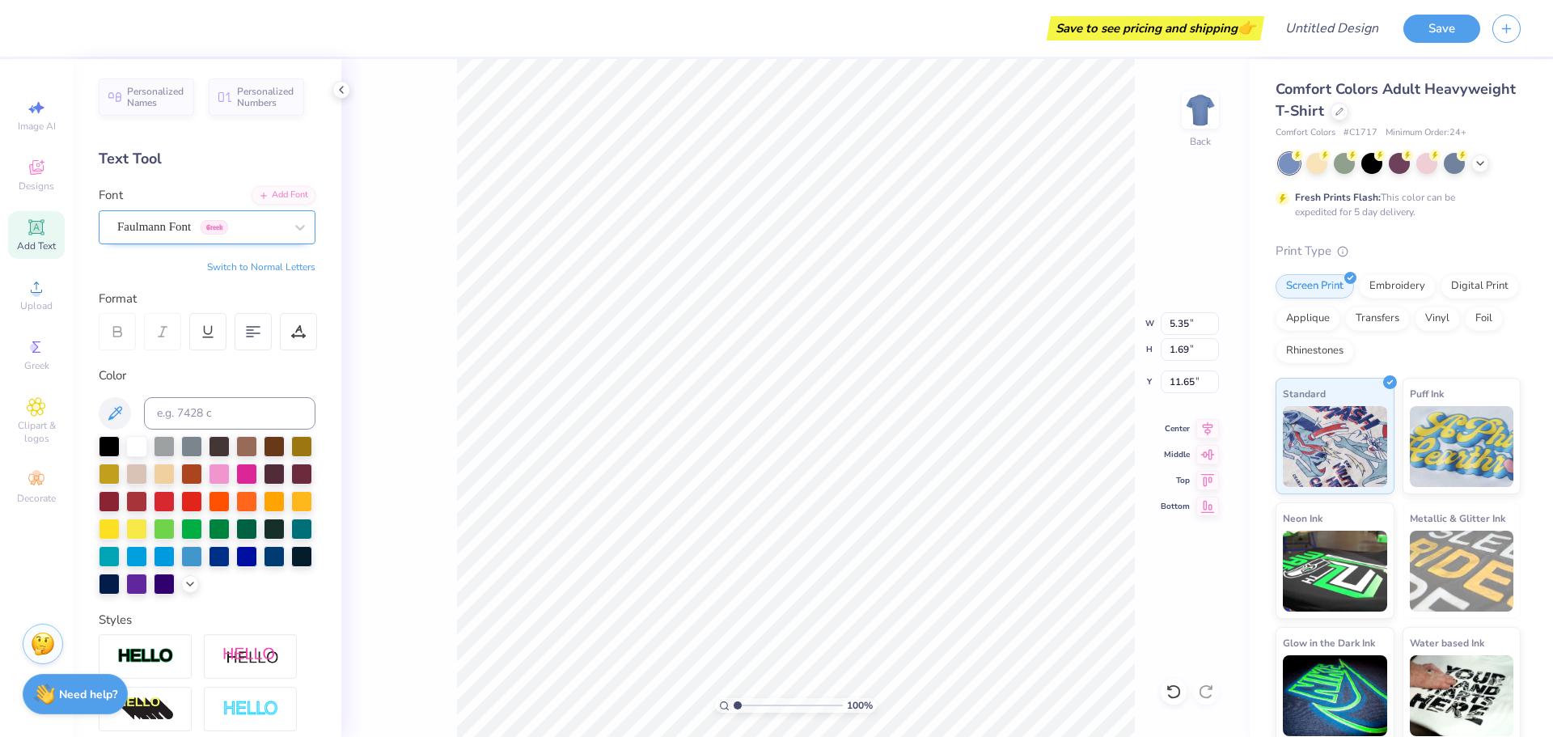
click at [273, 232] on div "Faulmann Font Greek" at bounding box center [201, 226] width 170 height 25
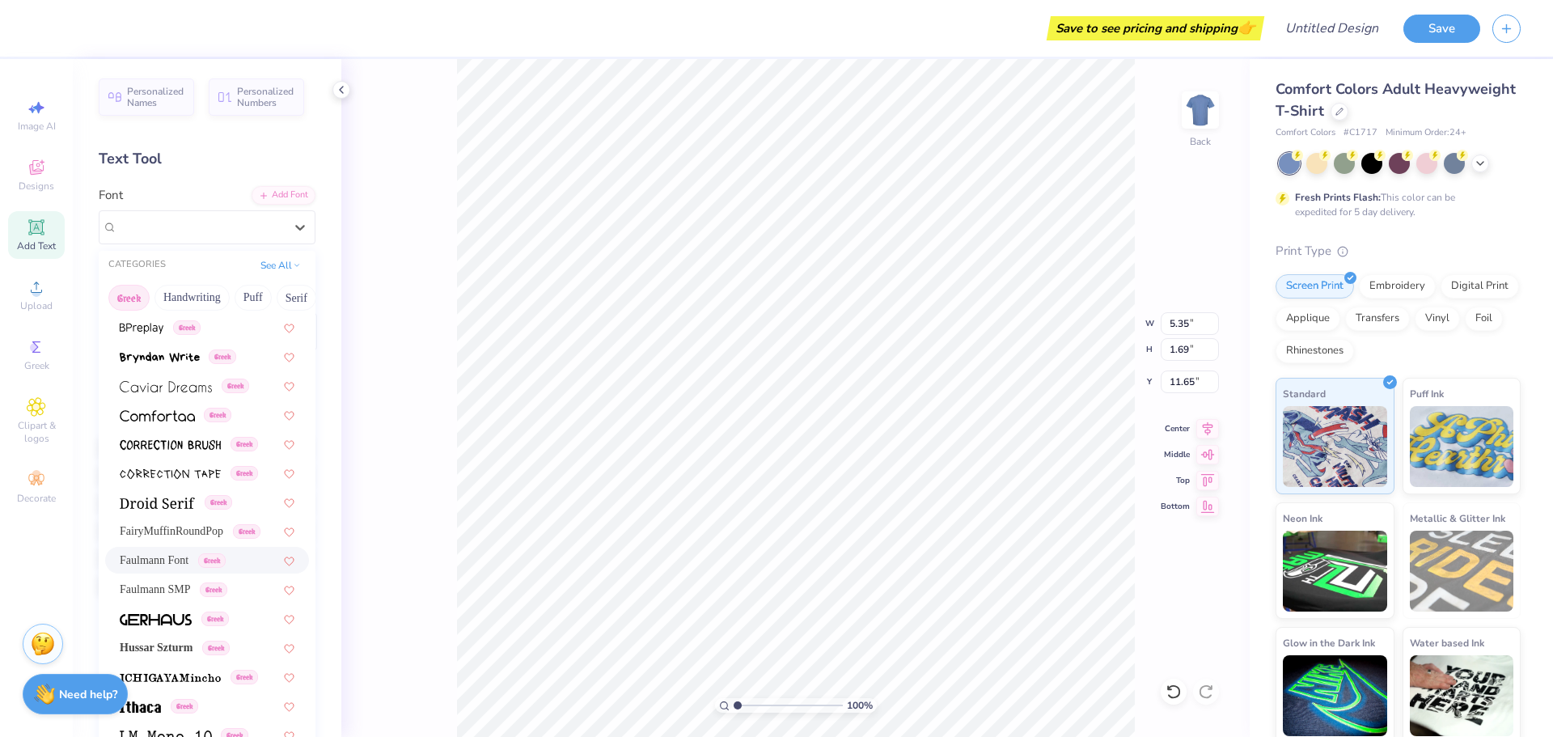
scroll to position [323, 0]
click at [189, 640] on span "Hussar Szturm" at bounding box center [156, 643] width 73 height 17
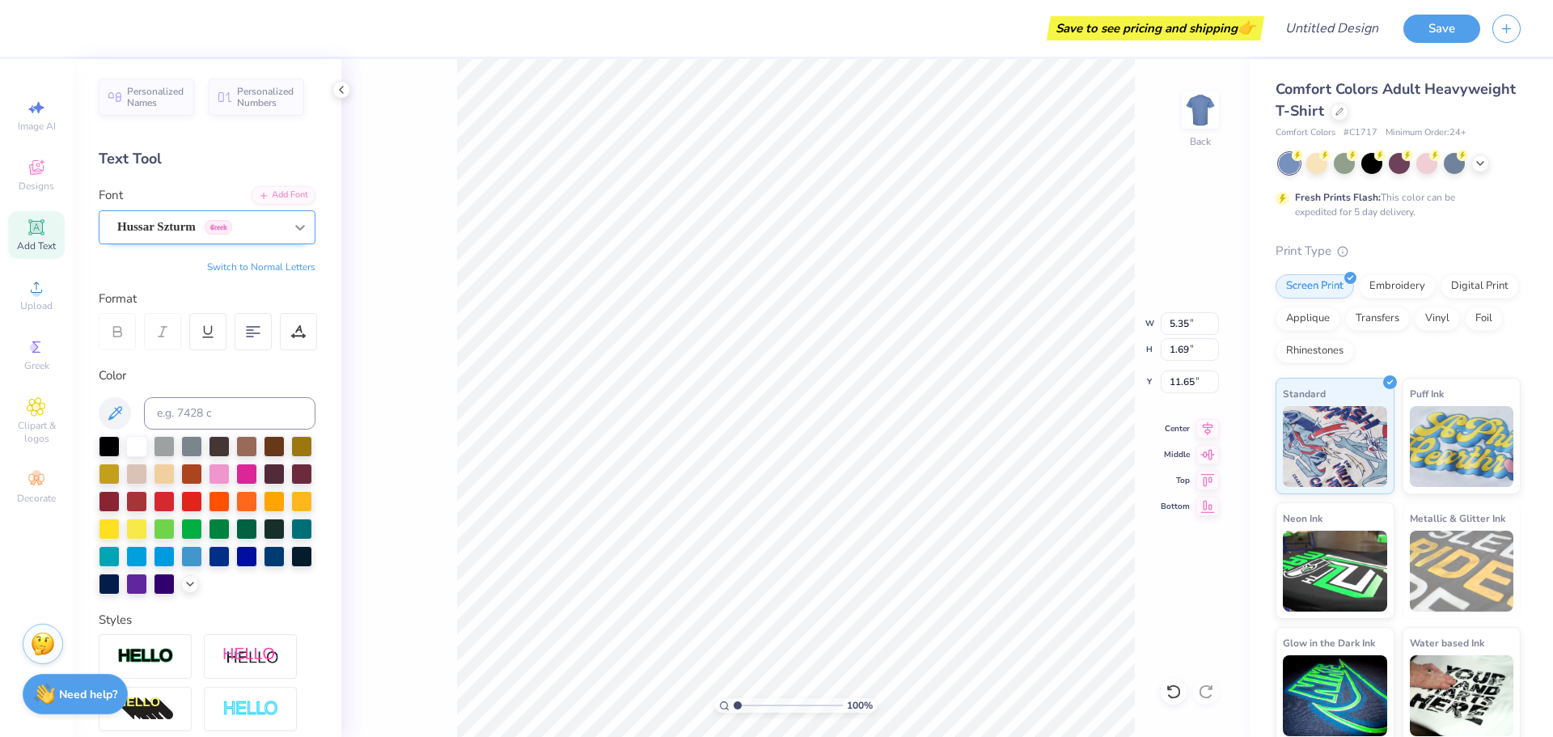
click at [290, 239] on div at bounding box center [300, 227] width 29 height 29
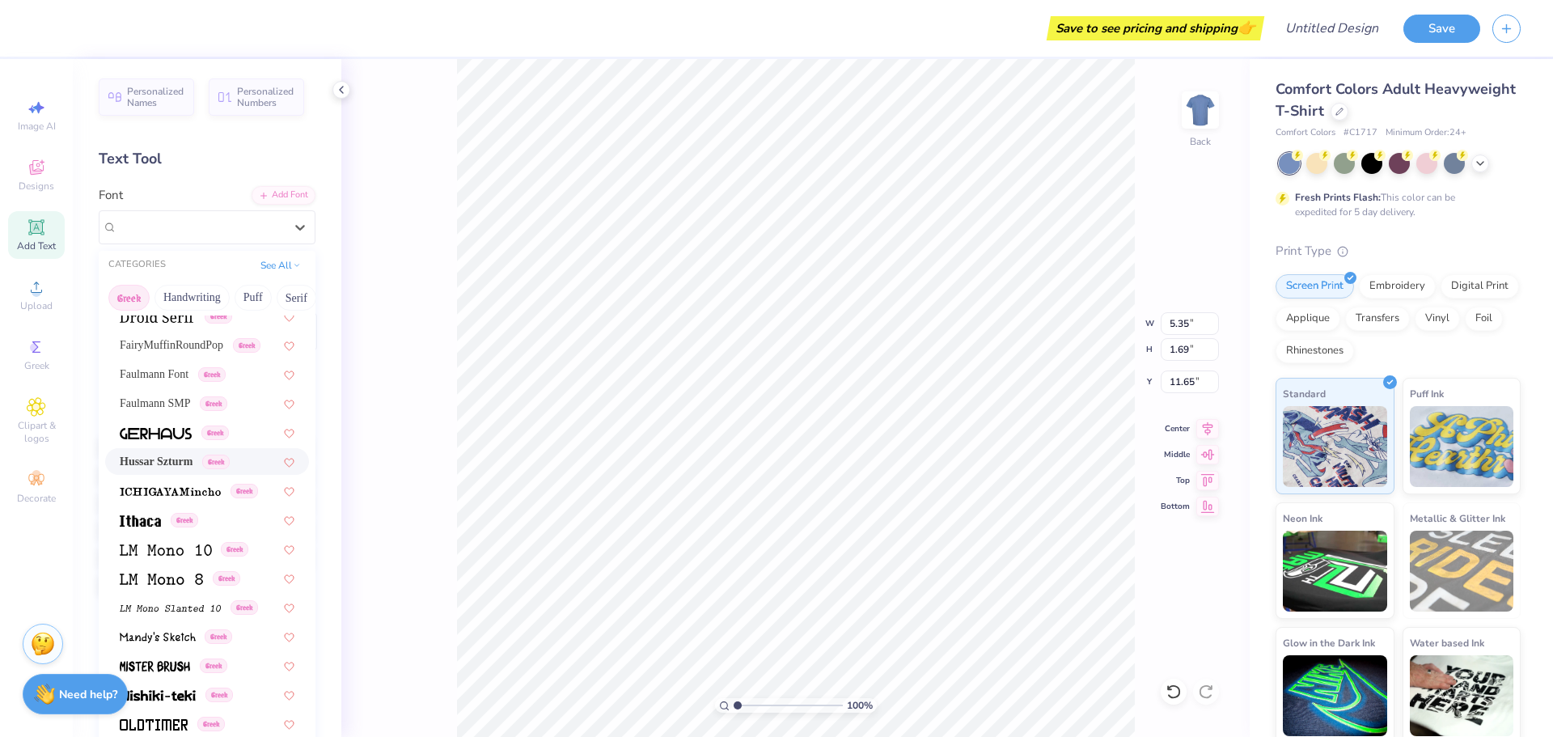
scroll to position [513, 0]
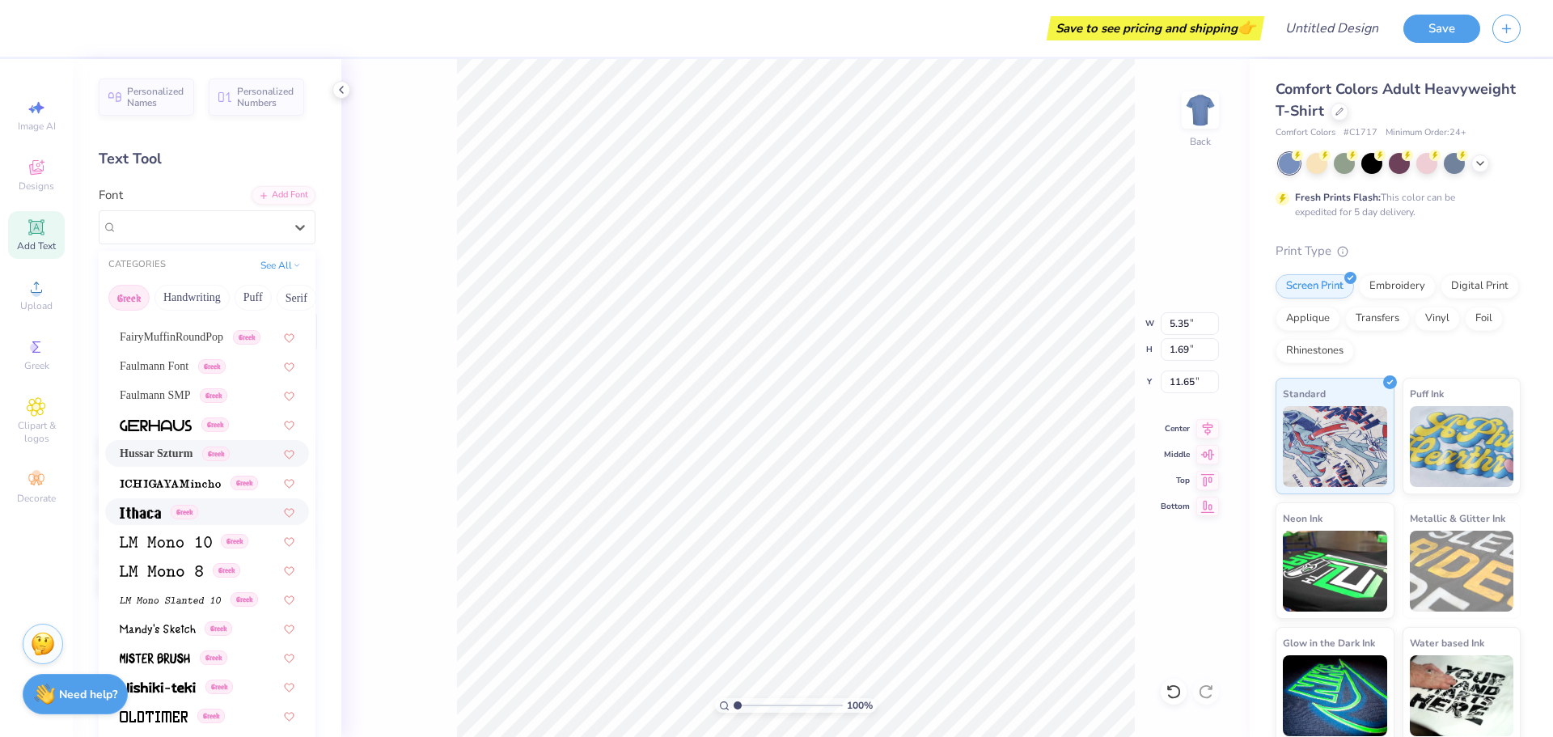
click at [222, 510] on div "Greek" at bounding box center [207, 511] width 175 height 17
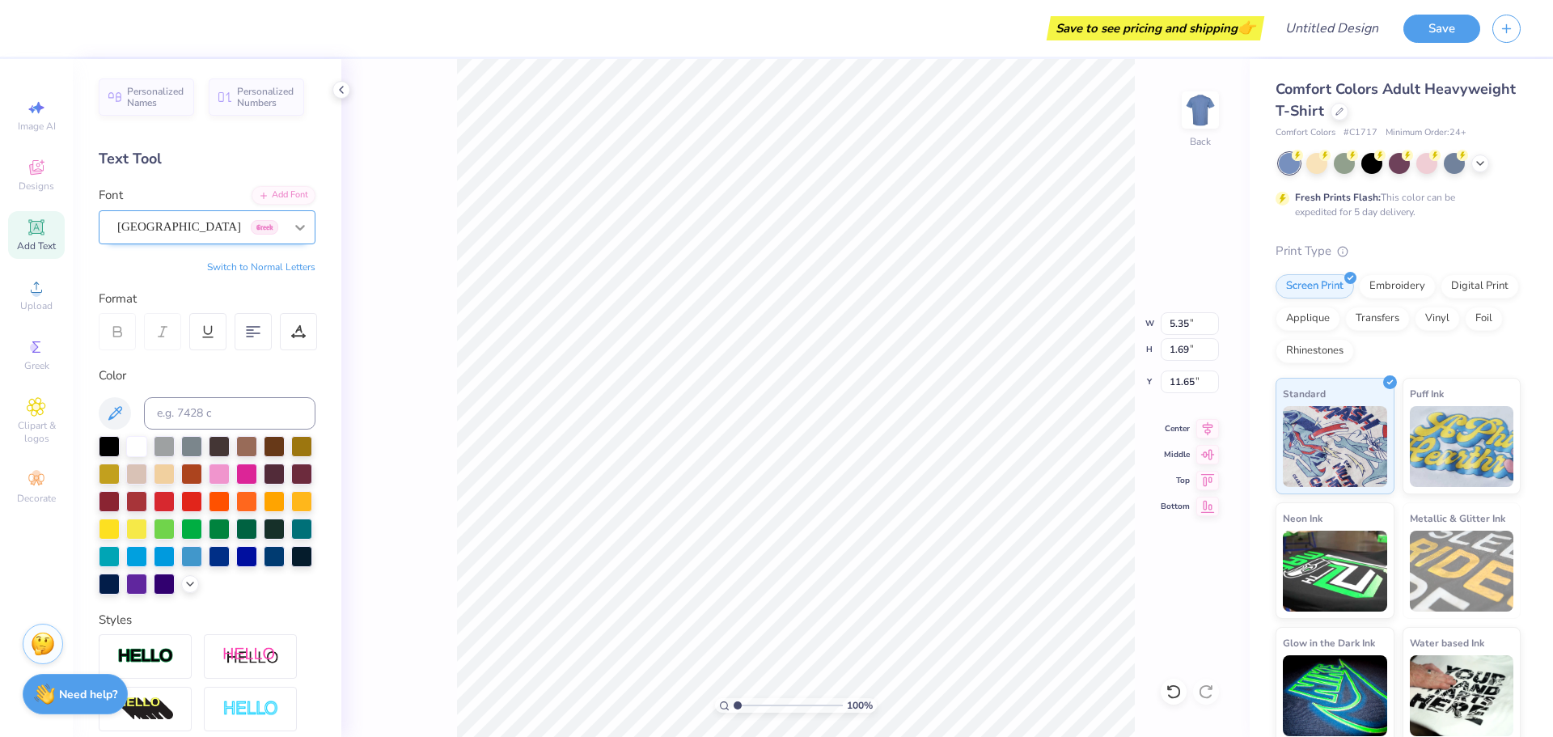
click at [290, 223] on div at bounding box center [300, 227] width 29 height 29
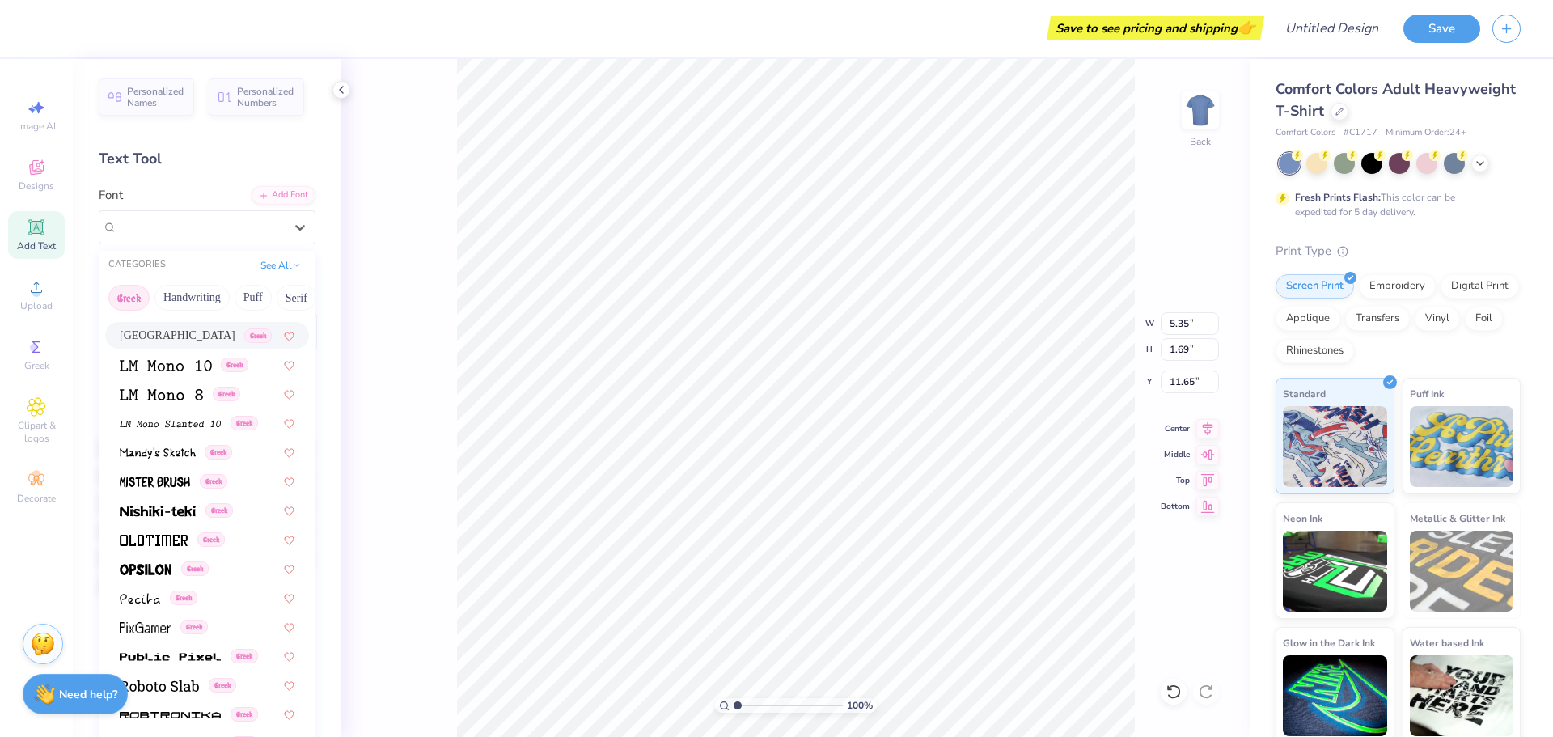
scroll to position [692, 0]
click at [245, 558] on div "Greek" at bounding box center [207, 565] width 175 height 17
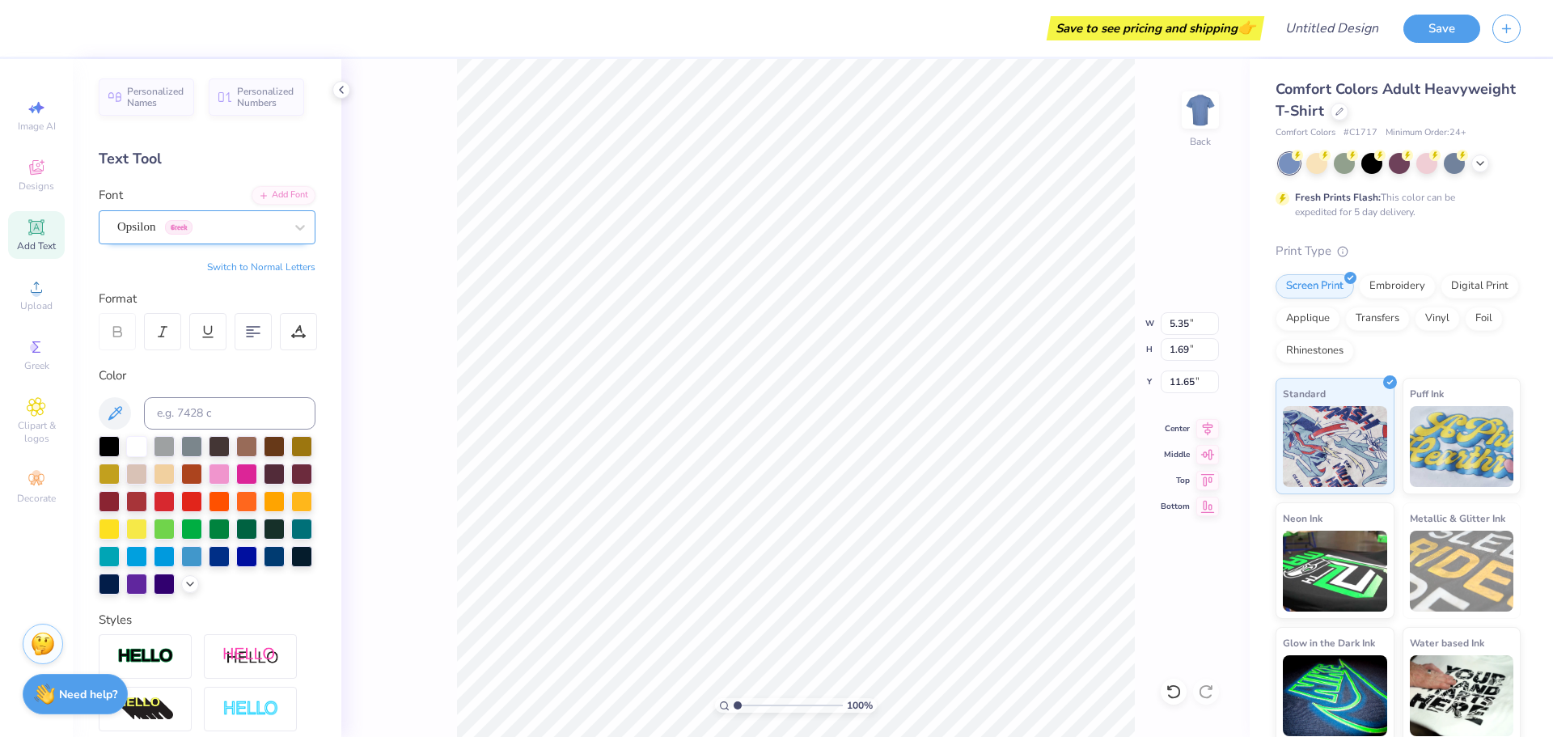
click at [256, 227] on div "Opsilon Greek" at bounding box center [201, 226] width 170 height 25
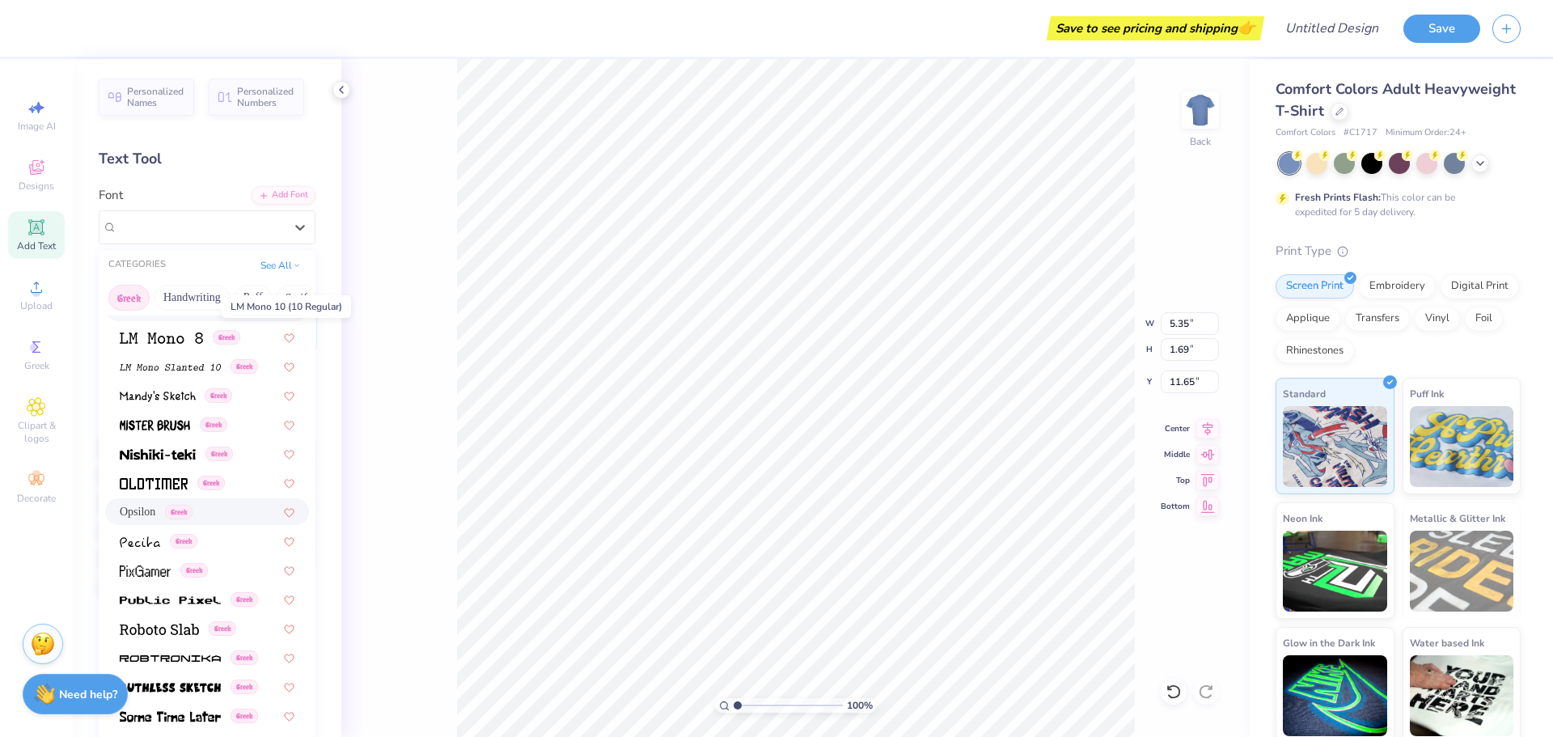
scroll to position [749, 0]
click at [189, 582] on div "Greek" at bounding box center [207, 595] width 204 height 27
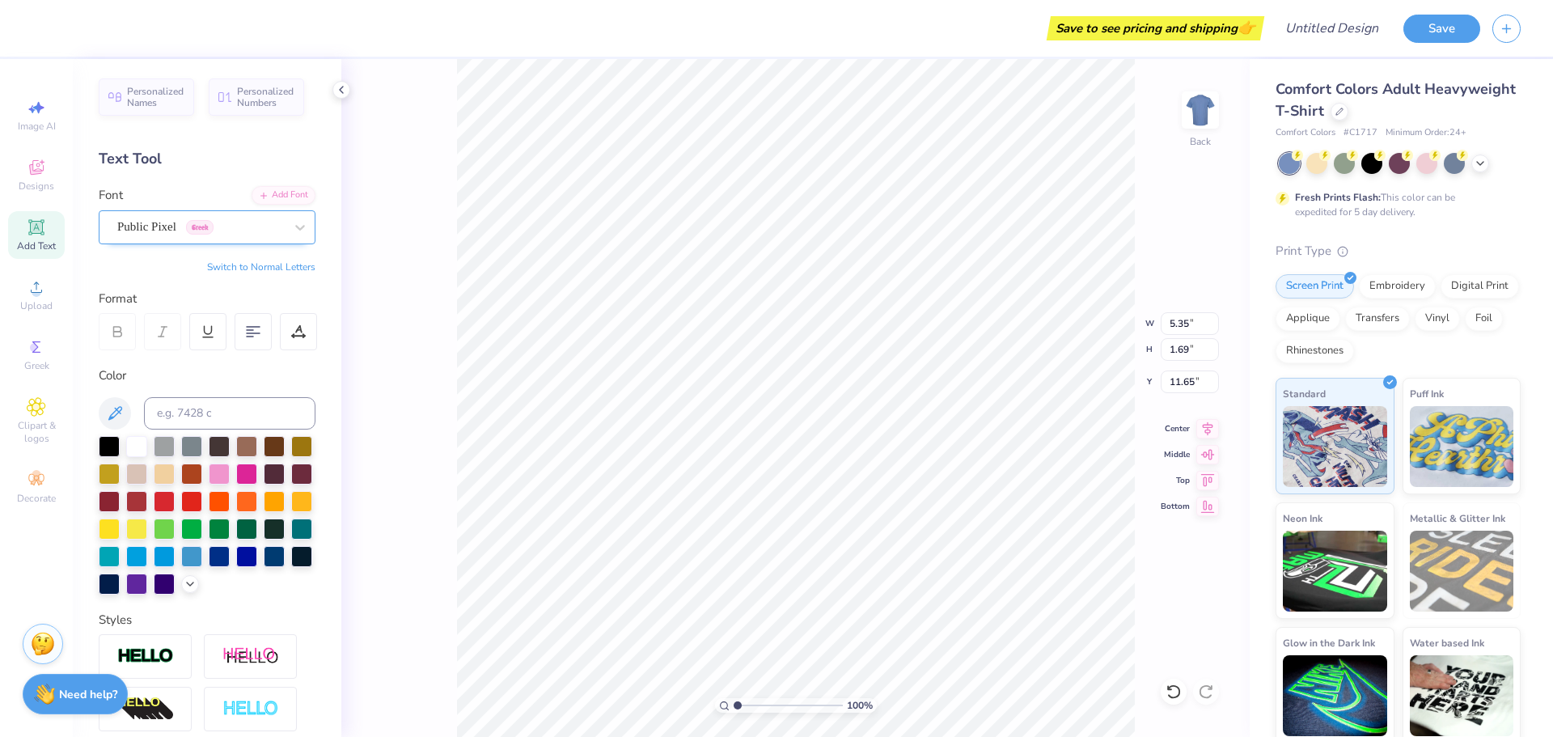
click at [254, 236] on div at bounding box center [200, 227] width 167 height 22
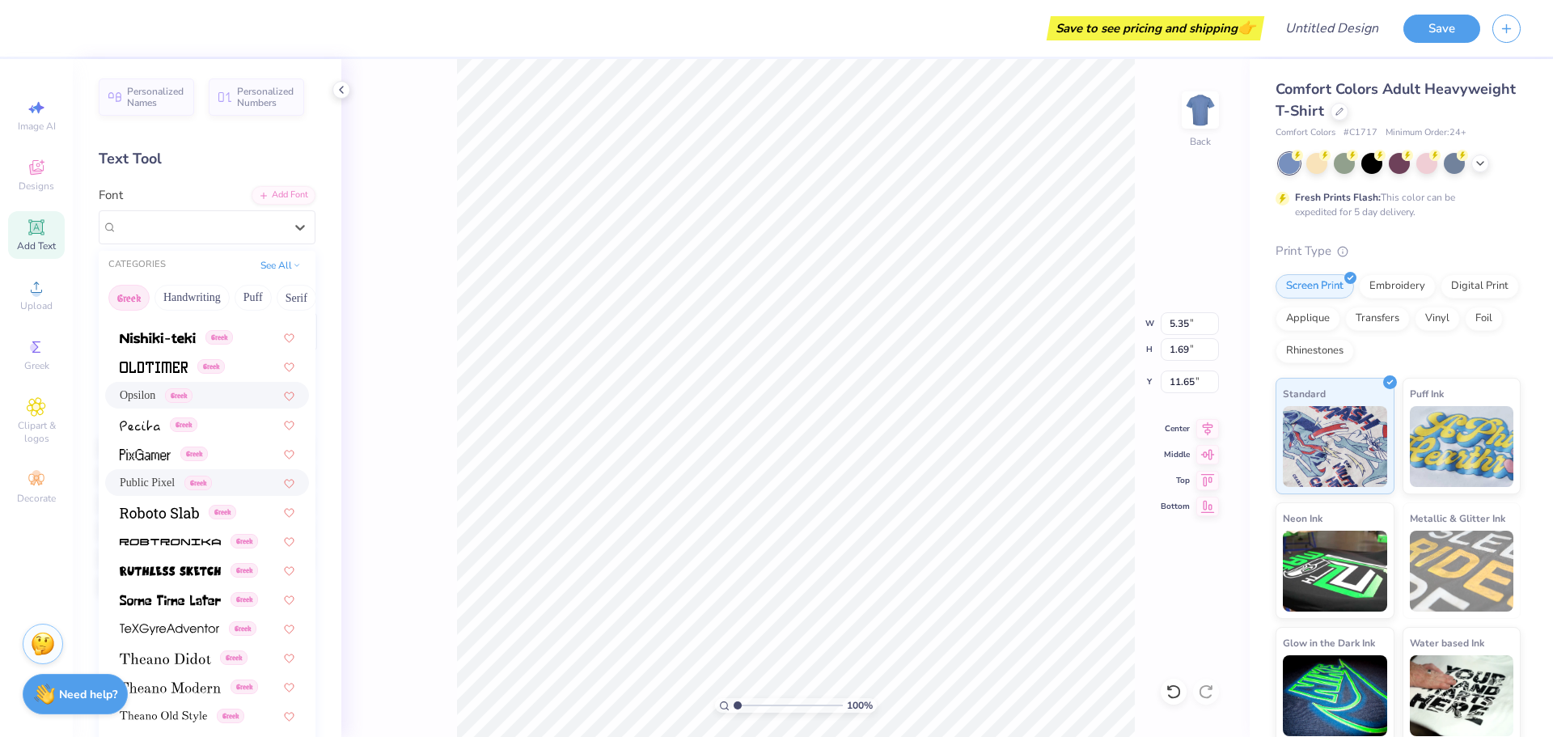
scroll to position [879, 0]
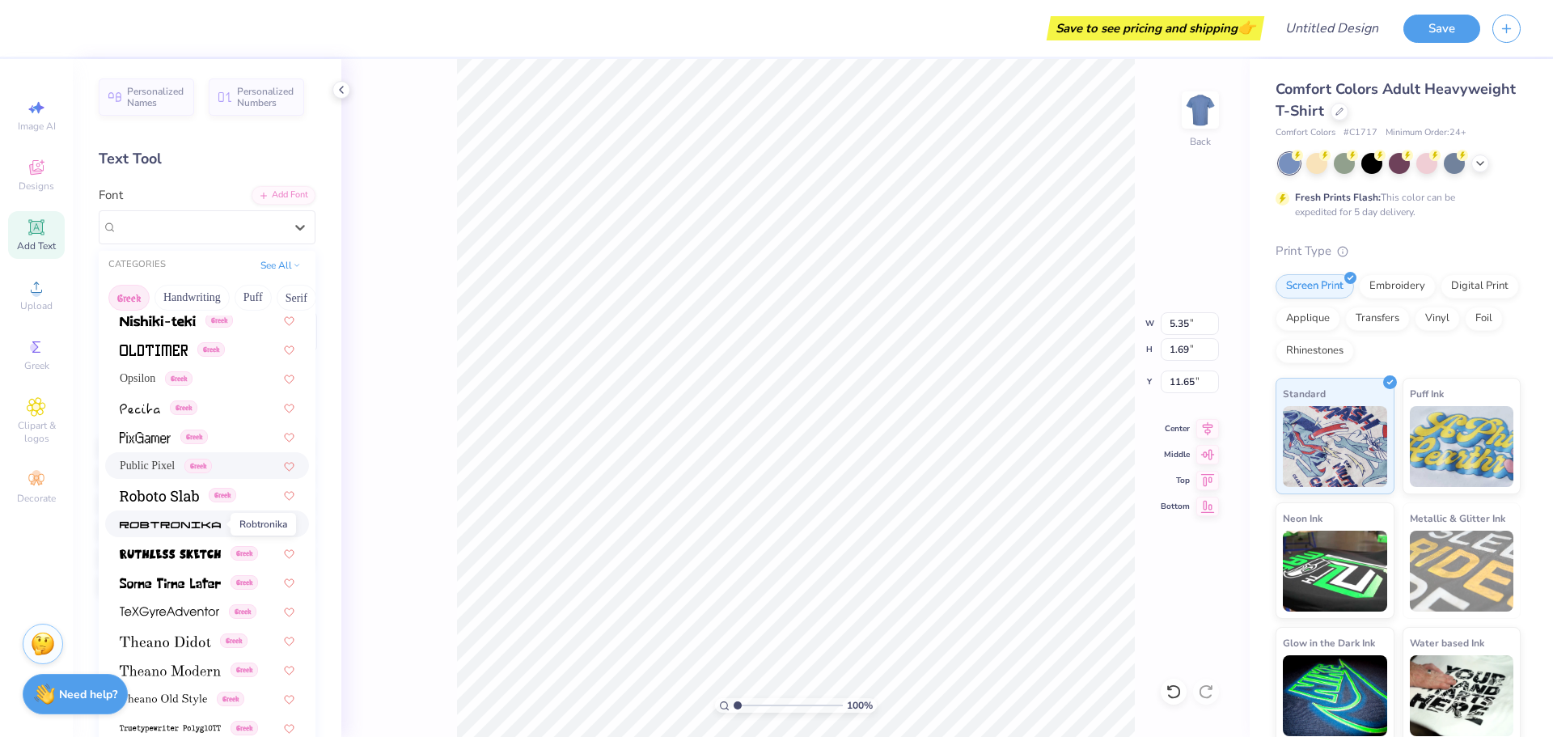
click at [210, 518] on span at bounding box center [170, 523] width 101 height 17
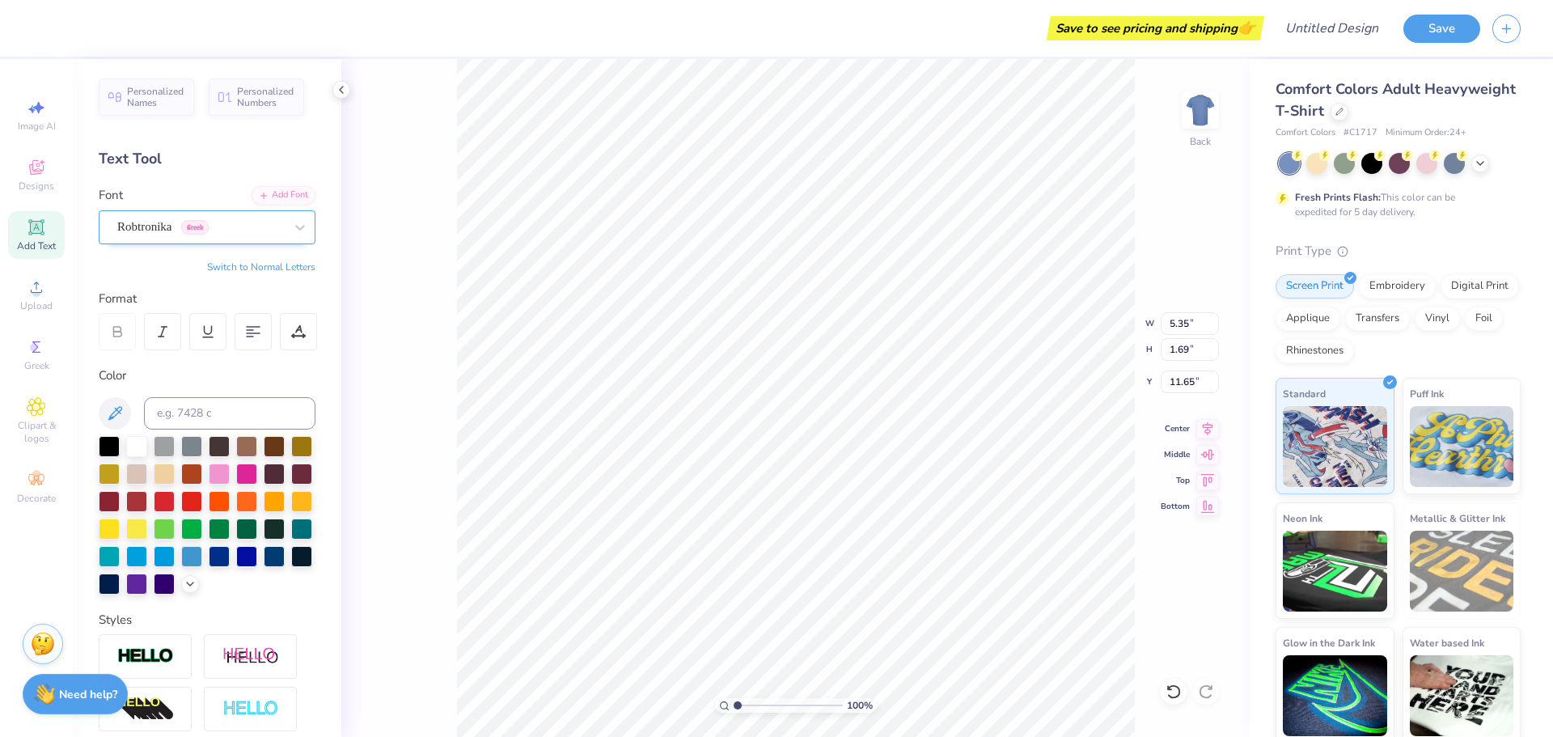
click at [275, 231] on div "Robtronika Greek" at bounding box center [201, 226] width 170 height 25
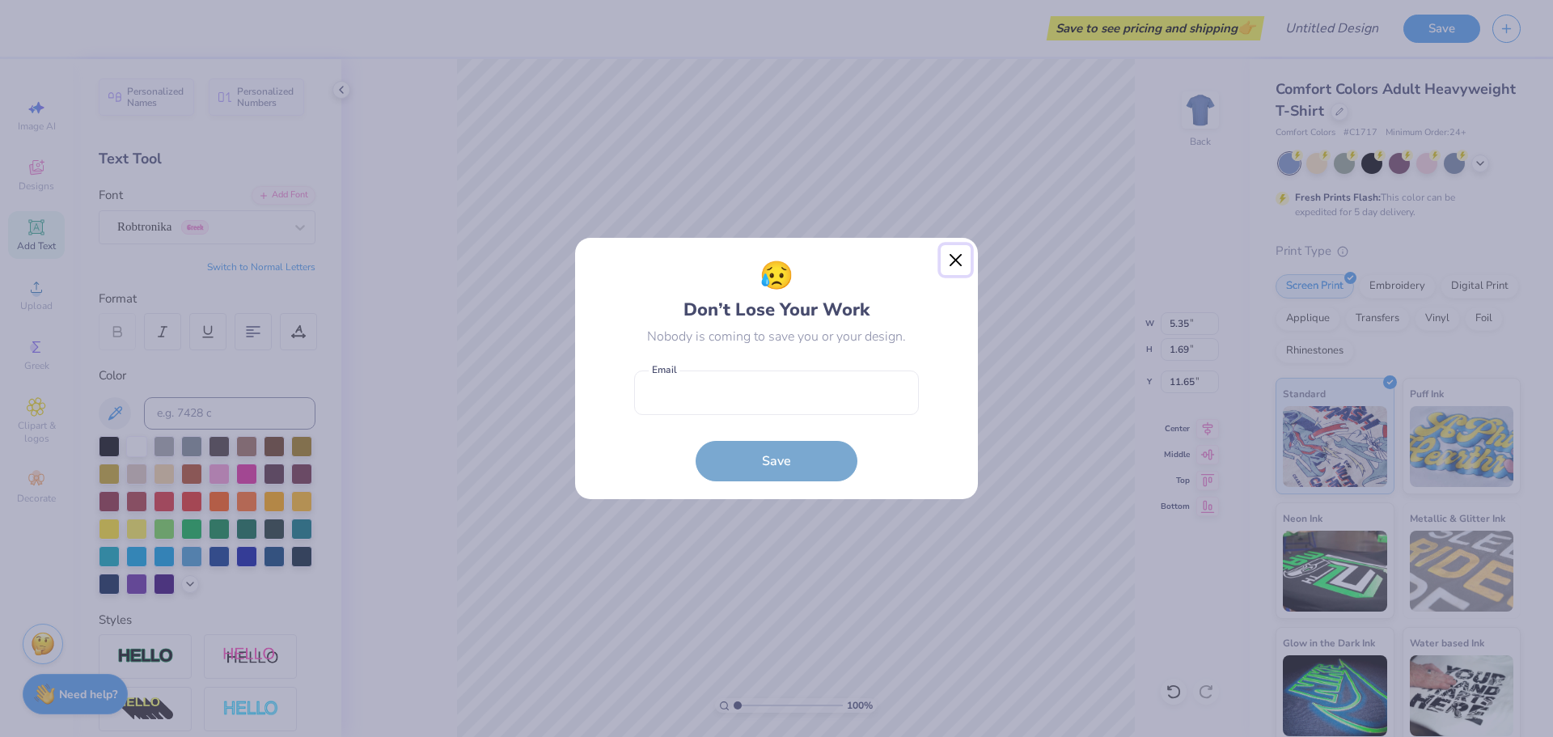
click at [952, 261] on button "Close" at bounding box center [956, 260] width 31 height 31
type input "7.54"
type input "2.29"
type input "11.35"
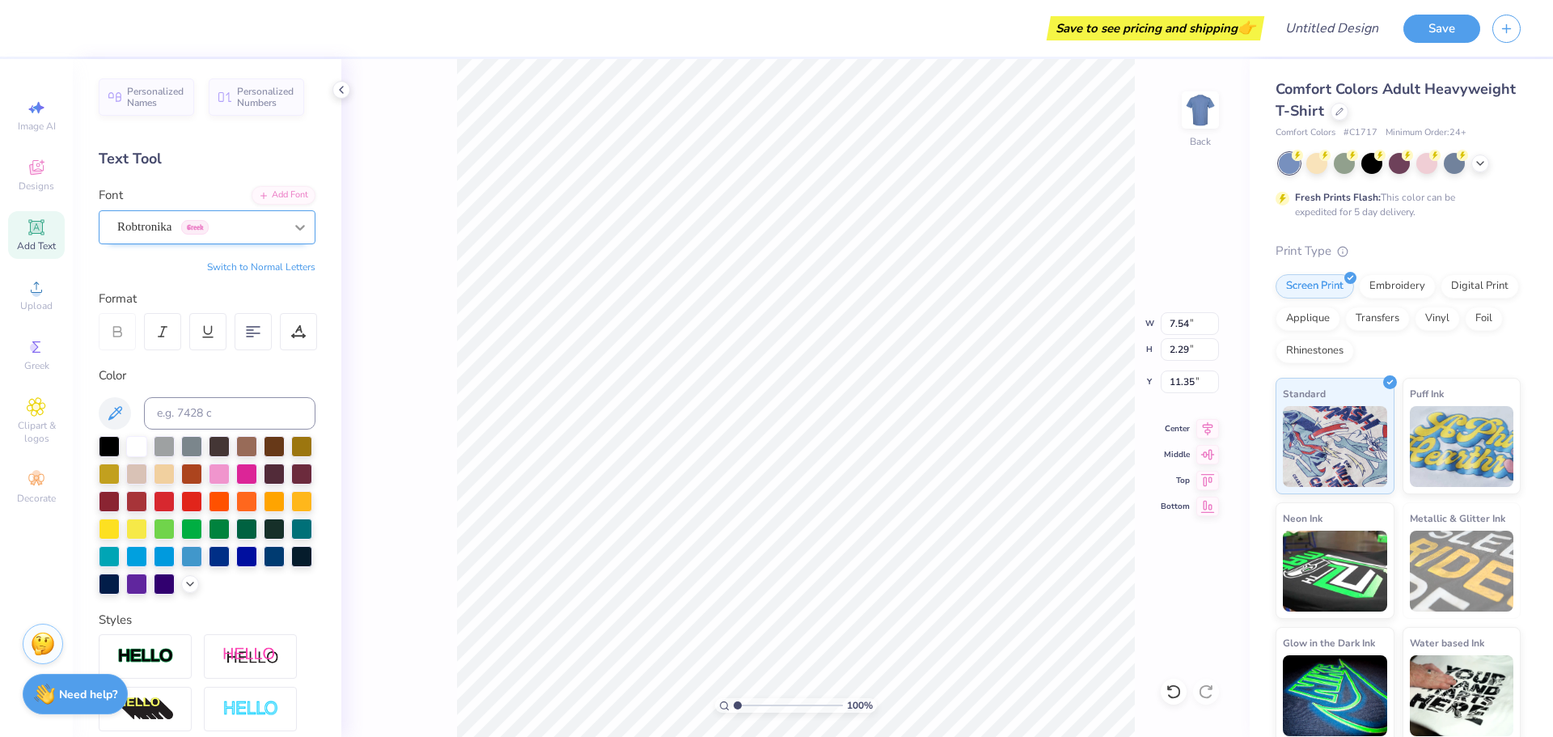
click at [313, 214] on div at bounding box center [300, 227] width 29 height 29
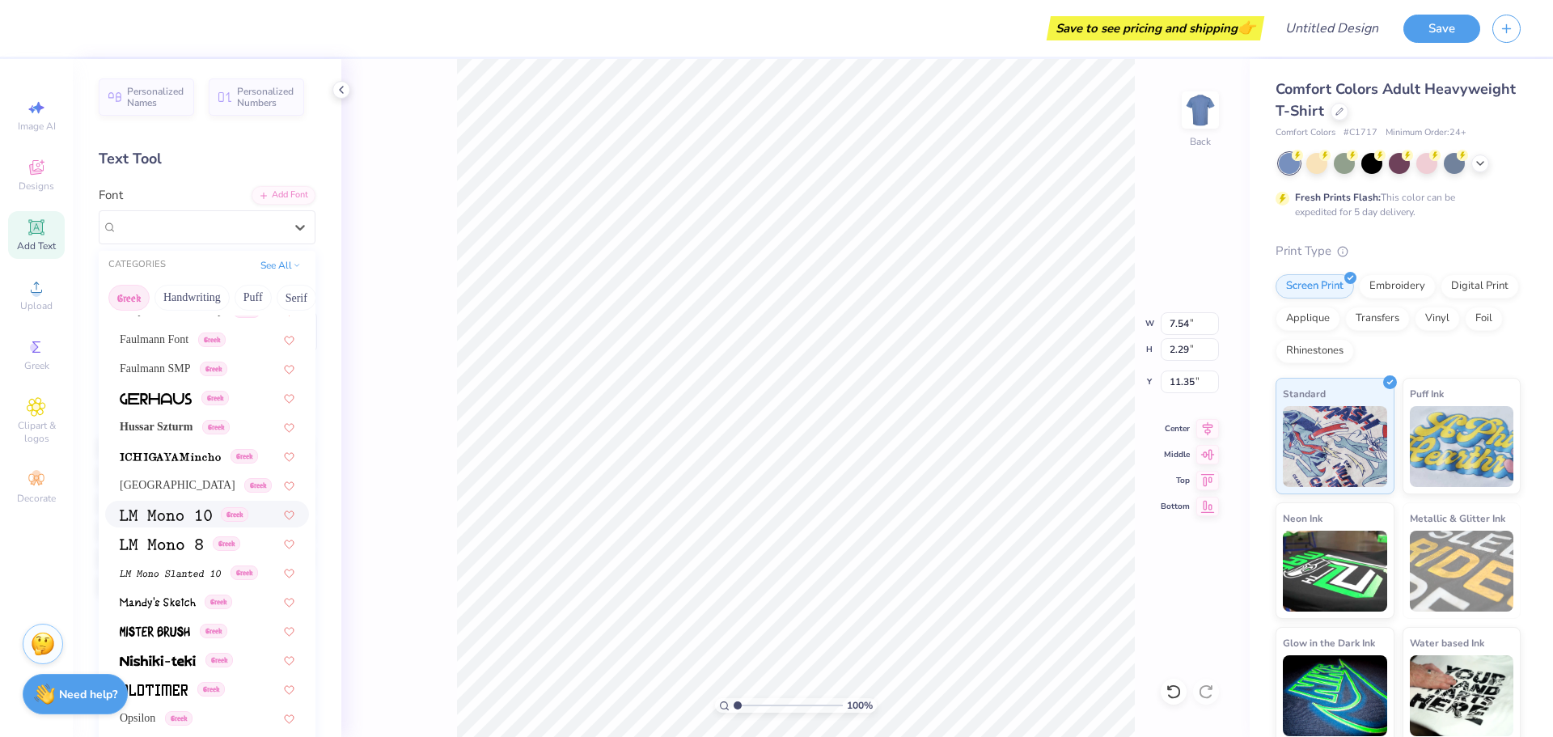
scroll to position [547, 0]
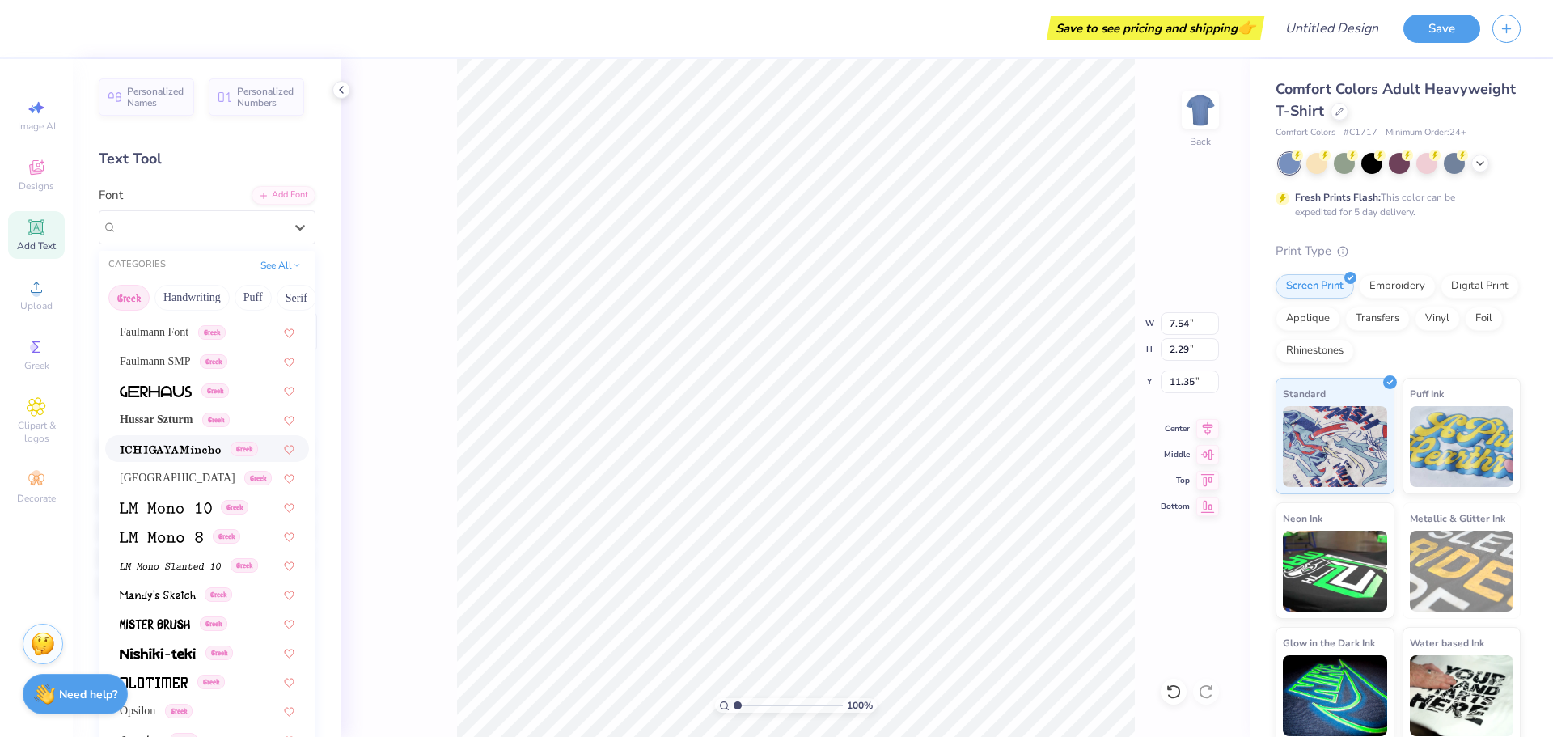
click at [219, 443] on span at bounding box center [170, 448] width 101 height 17
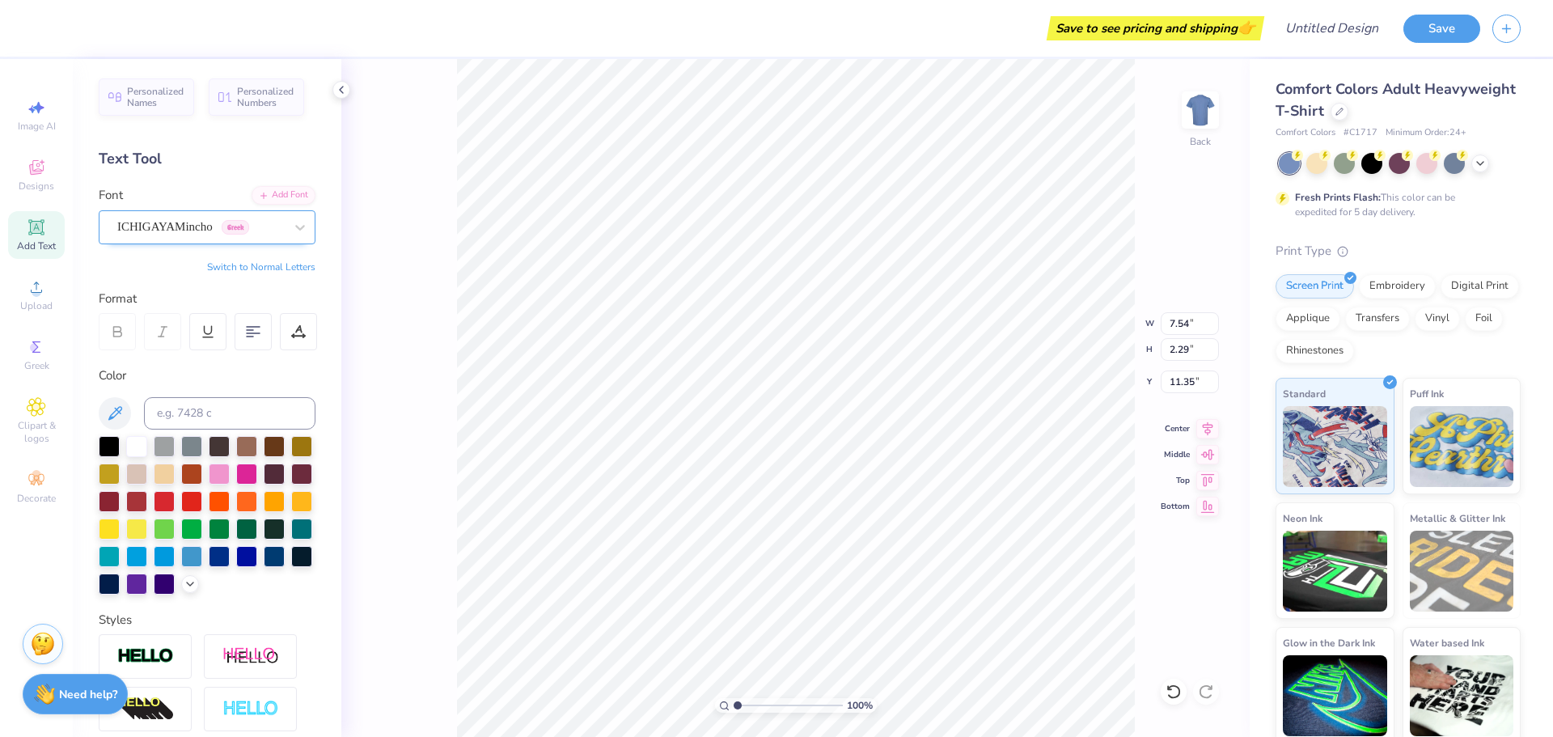
click at [231, 234] on div "ICHIGAYAMincho Greek" at bounding box center [201, 226] width 170 height 25
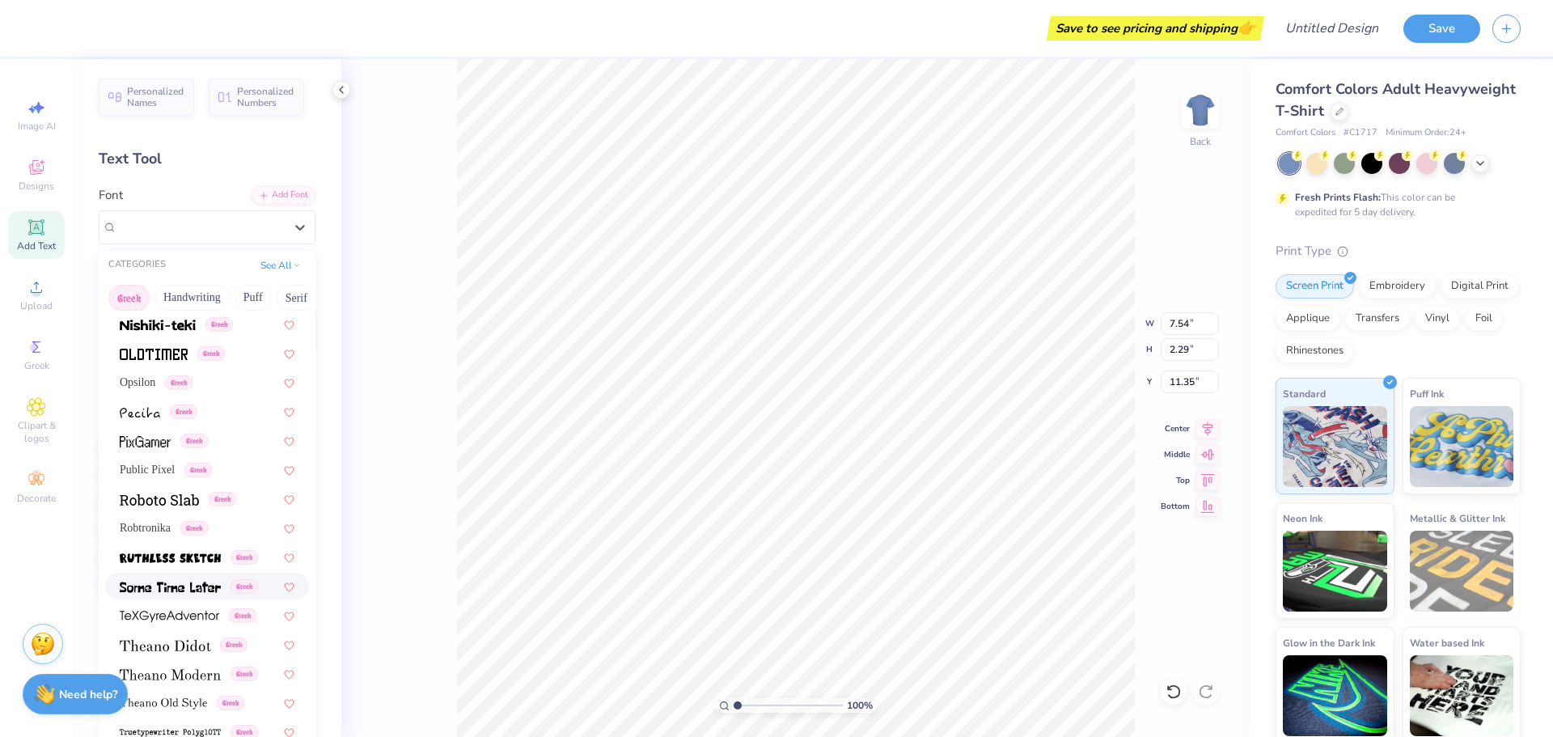
scroll to position [978, 0]
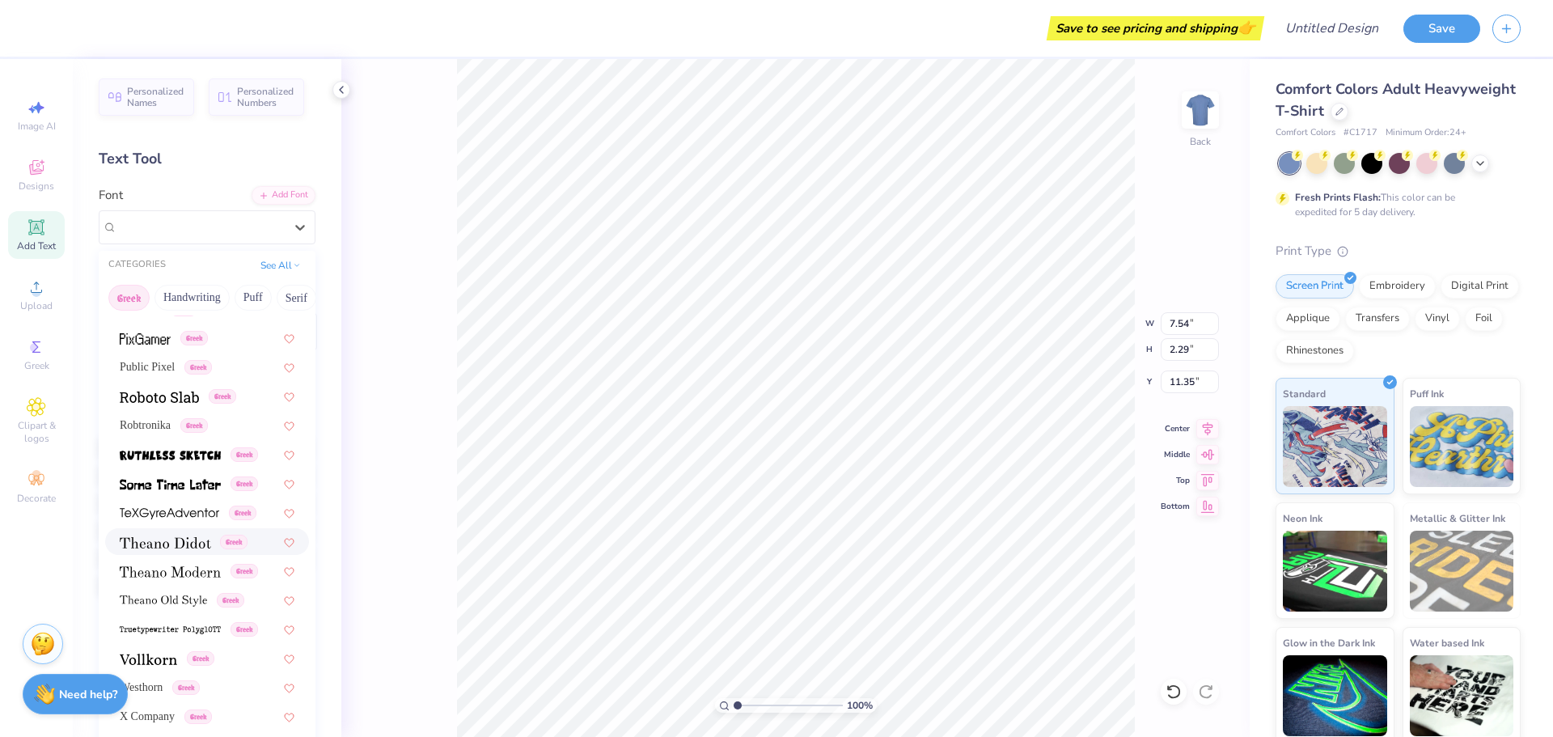
click at [208, 530] on div "Greek" at bounding box center [207, 541] width 204 height 27
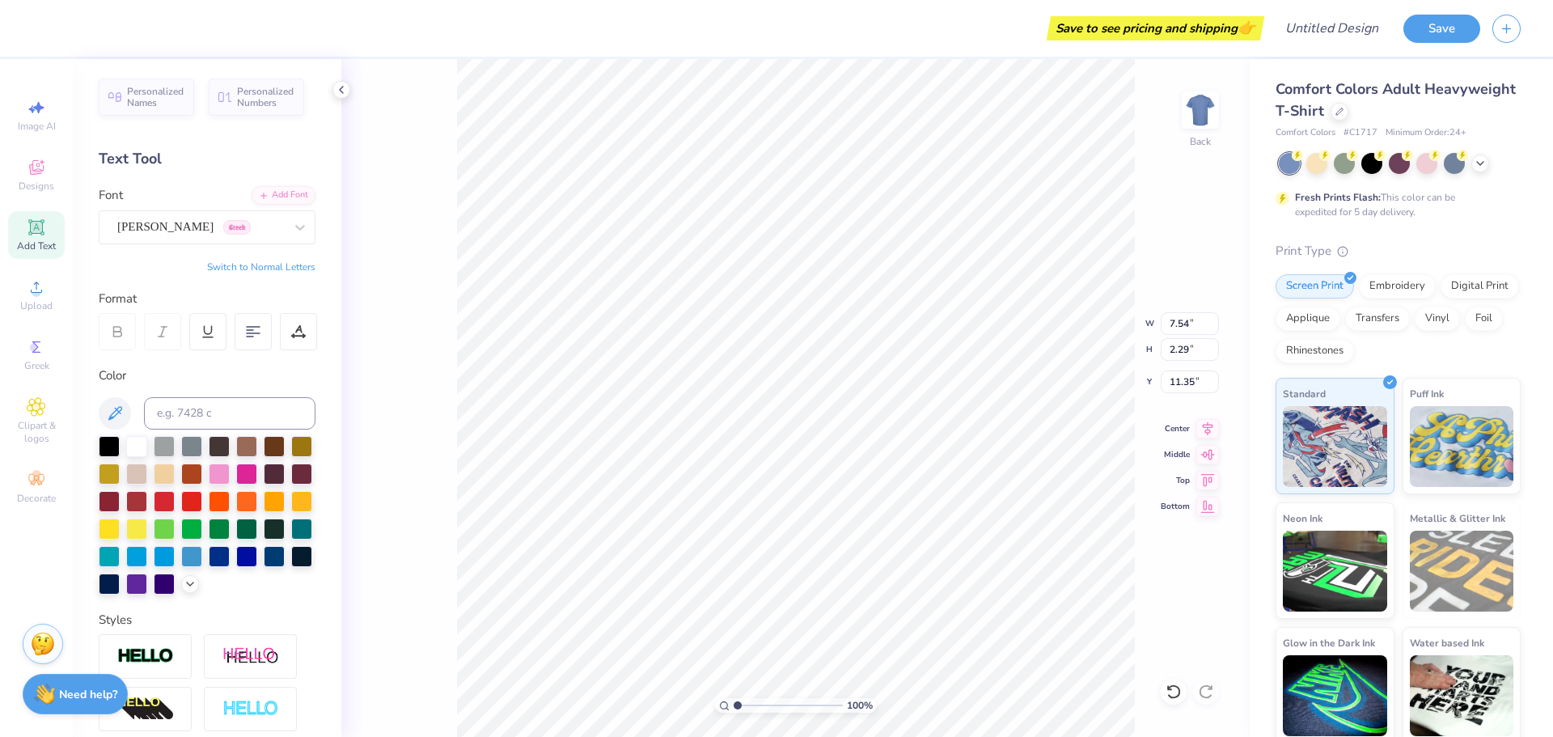
click at [413, 426] on div "100 % Back W 7.54 7.54 " H 2.29 2.29 " Y 11.35 11.35 " Center Middle Top Bottom" at bounding box center [795, 398] width 909 height 678
type input "5.79"
type input "4.14"
type input "1.37"
type input "6.08"
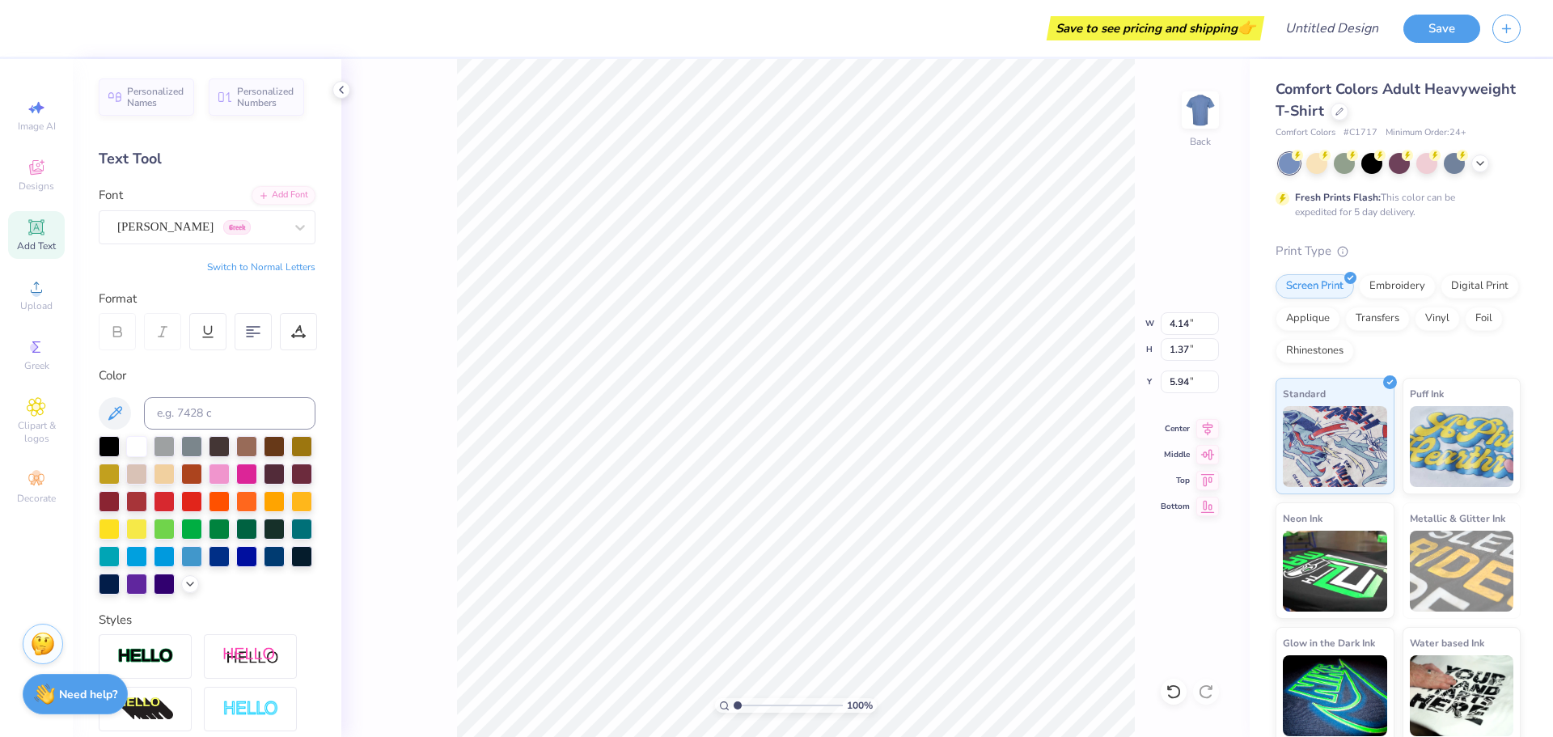
type input "5.94"
type input "5.64"
type input "2.50"
type input "5.90"
type input "6.26"
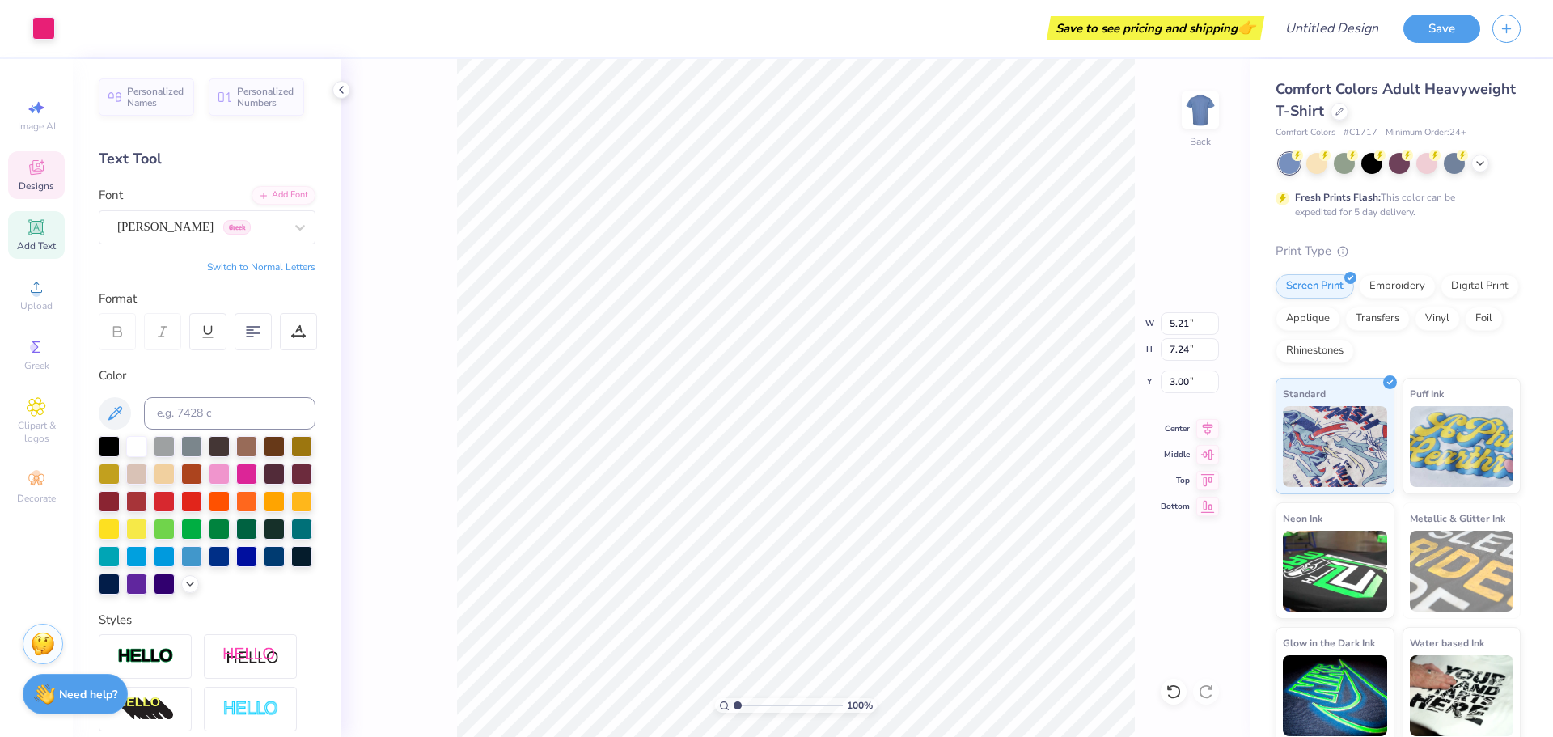
type input "3.32"
type input "4.83"
type input "6.71"
type input "3.59"
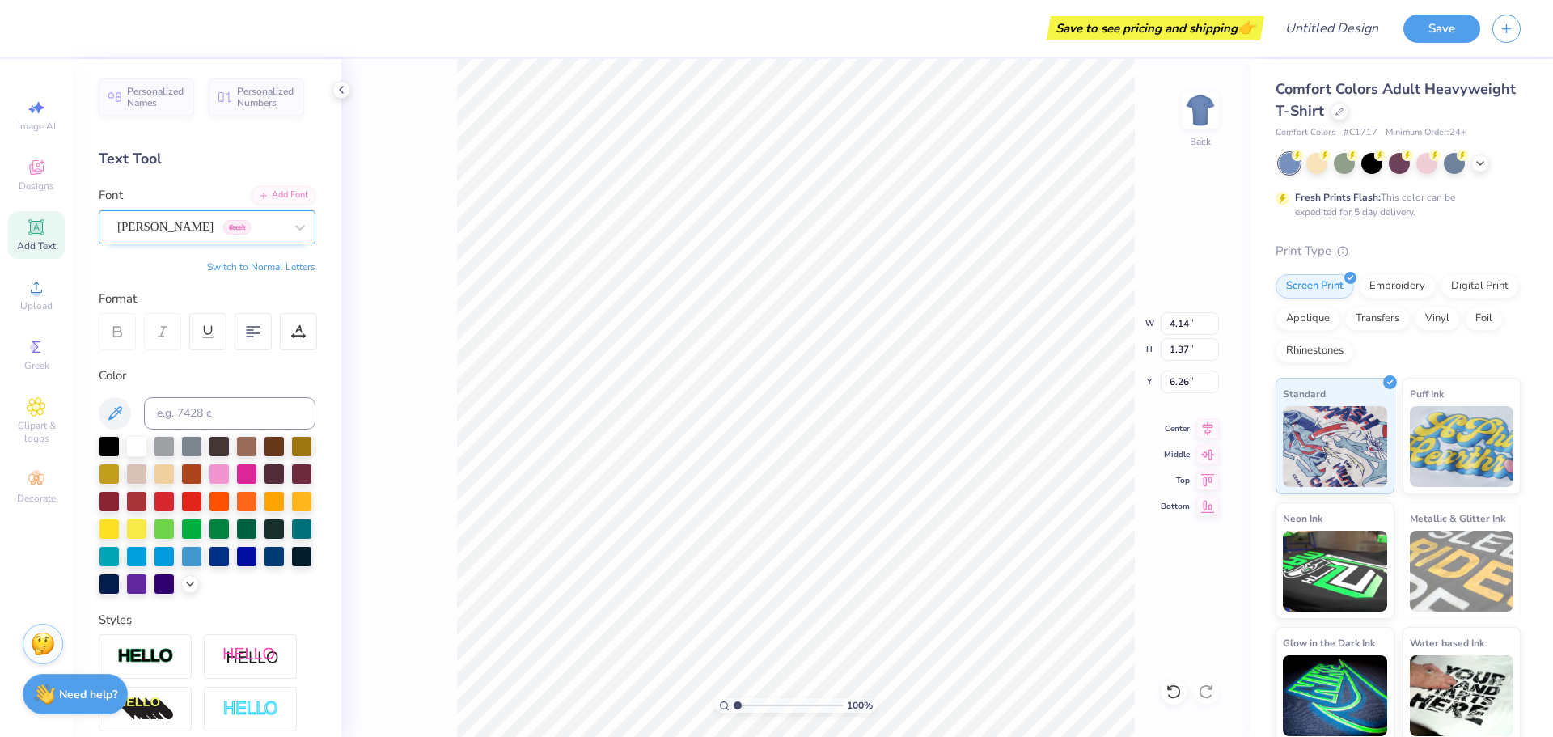
click at [188, 227] on div "[PERSON_NAME] Greek" at bounding box center [201, 226] width 170 height 25
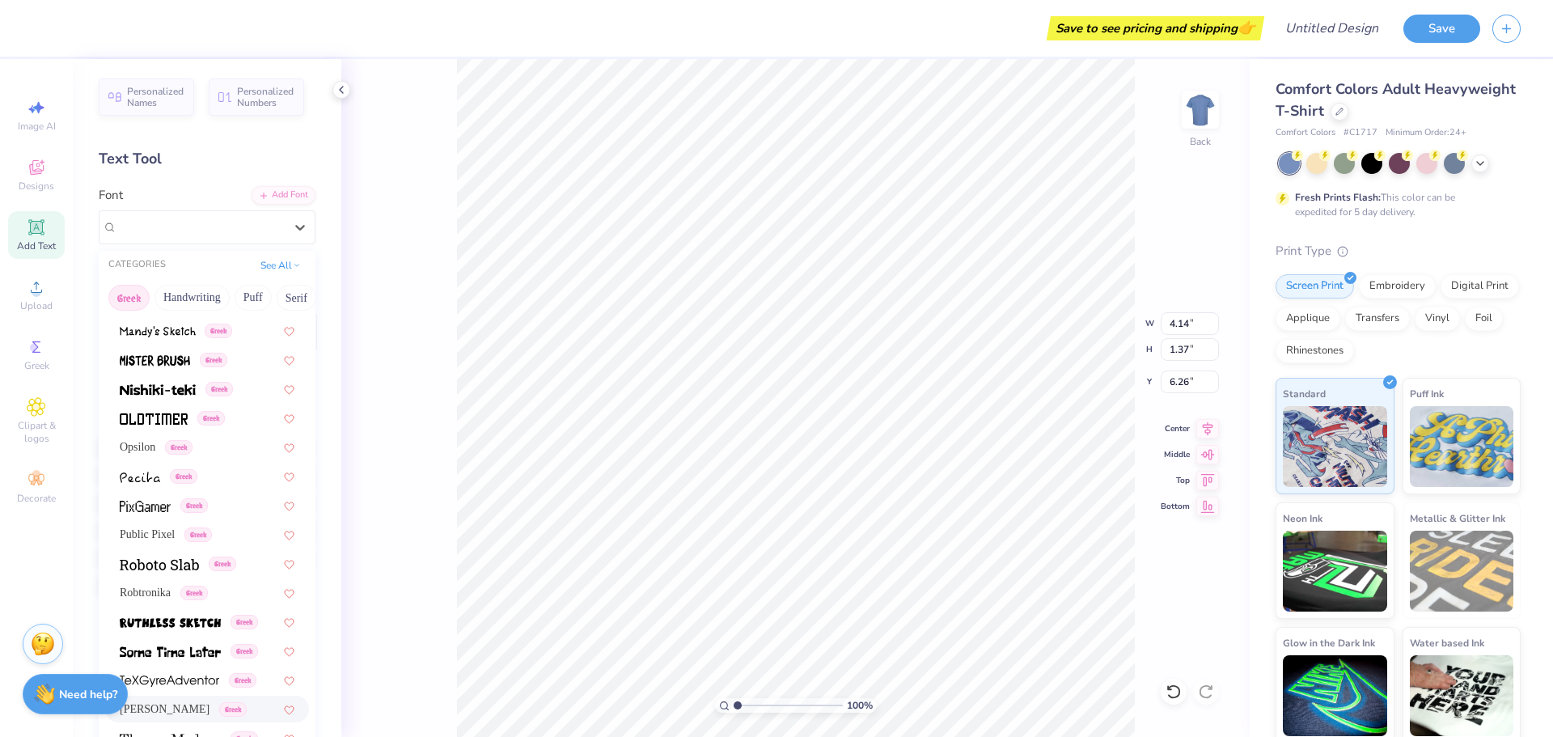
scroll to position [978, 0]
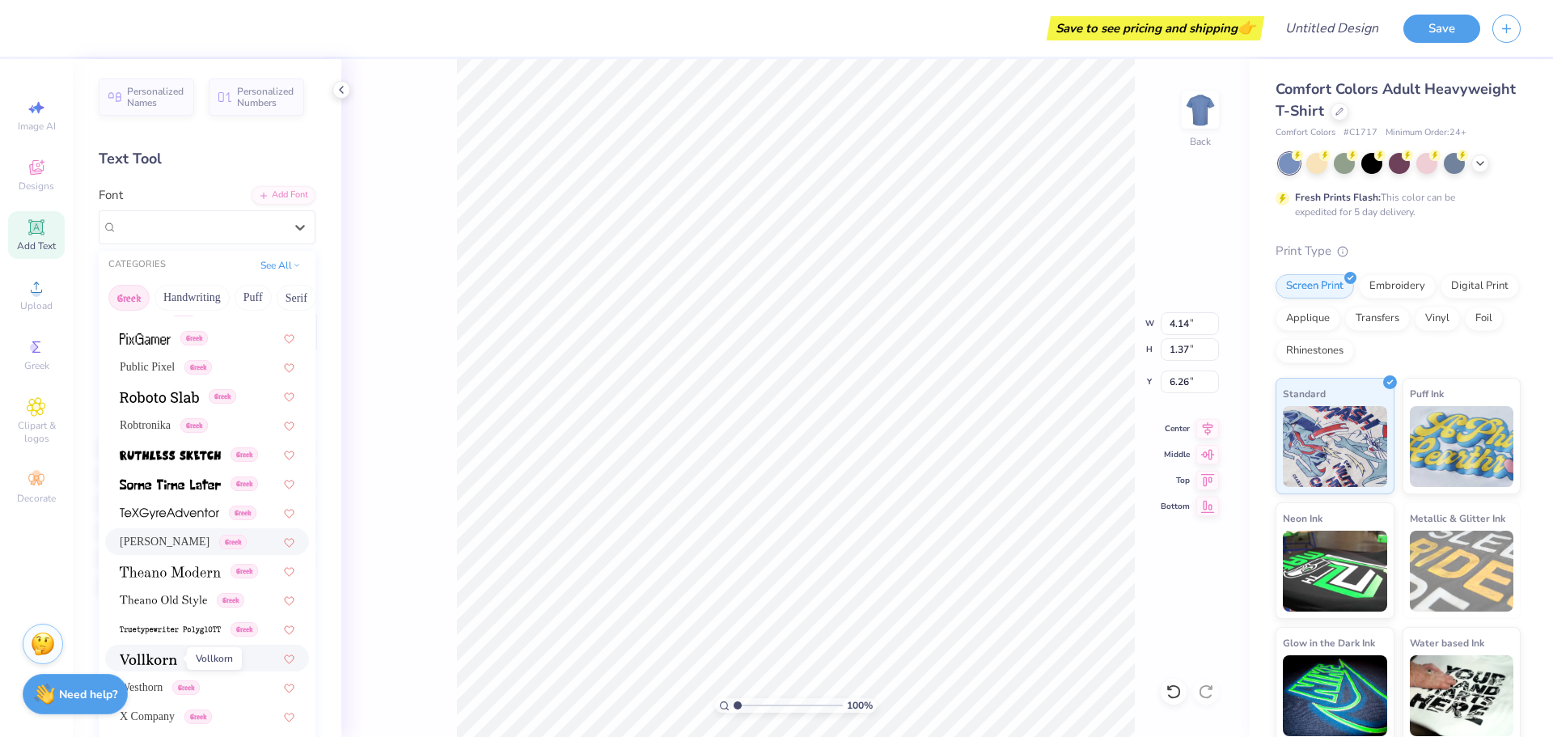
click at [171, 651] on span at bounding box center [148, 658] width 57 height 17
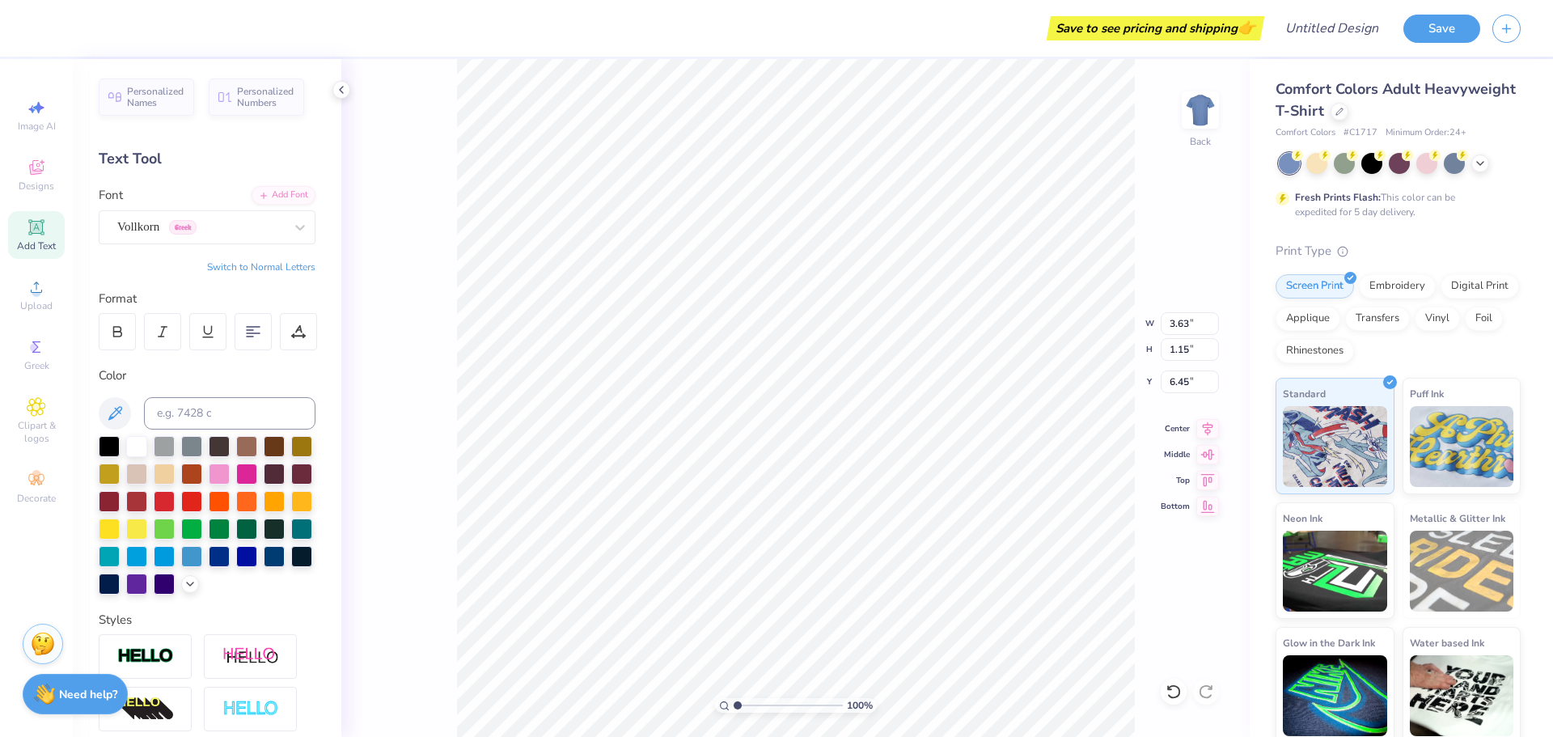
type input "3.63"
type input "1.15"
type input "6.45"
type input "6.57"
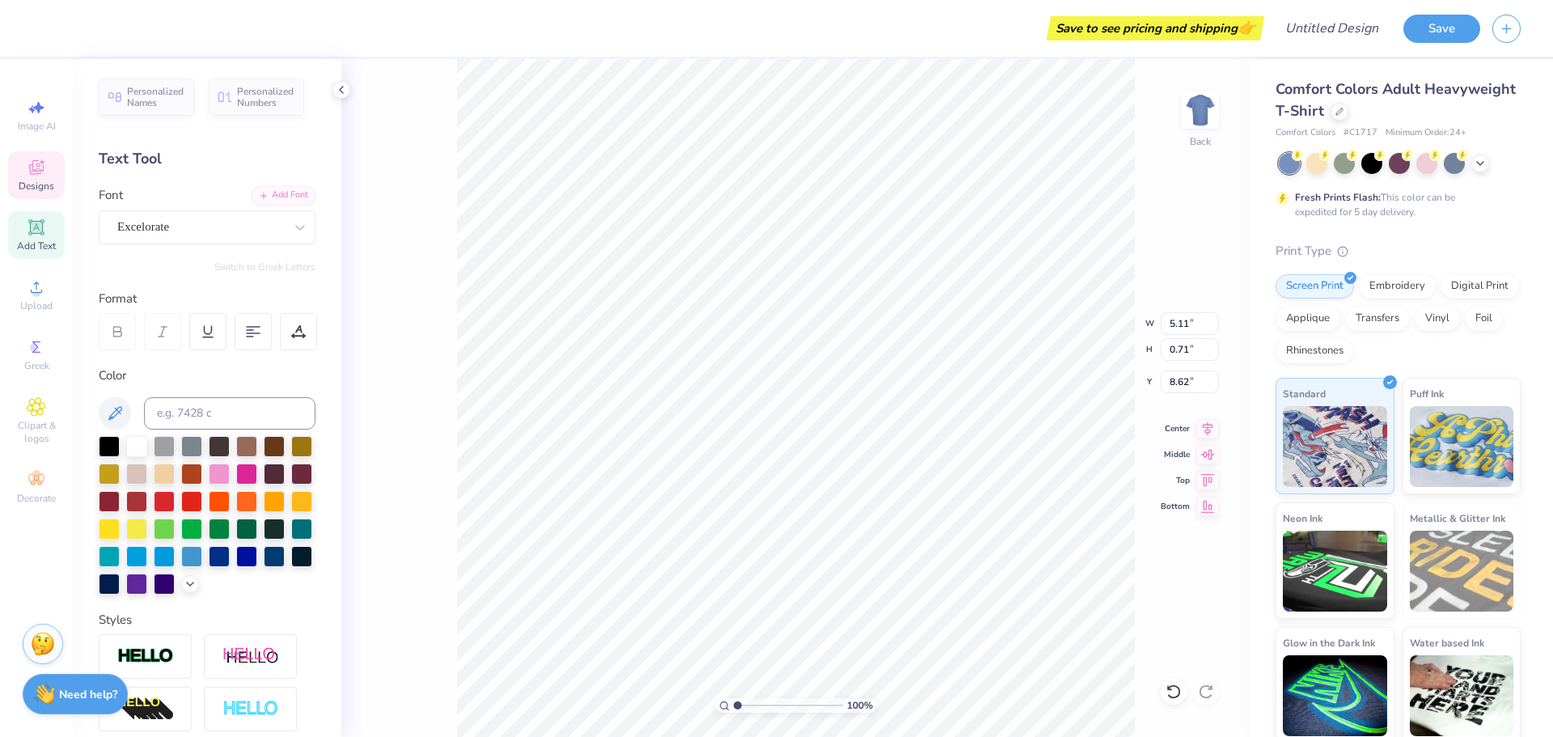
type textarea "OPHIA"
type input "0.75"
type input "0.98"
type input "8.49"
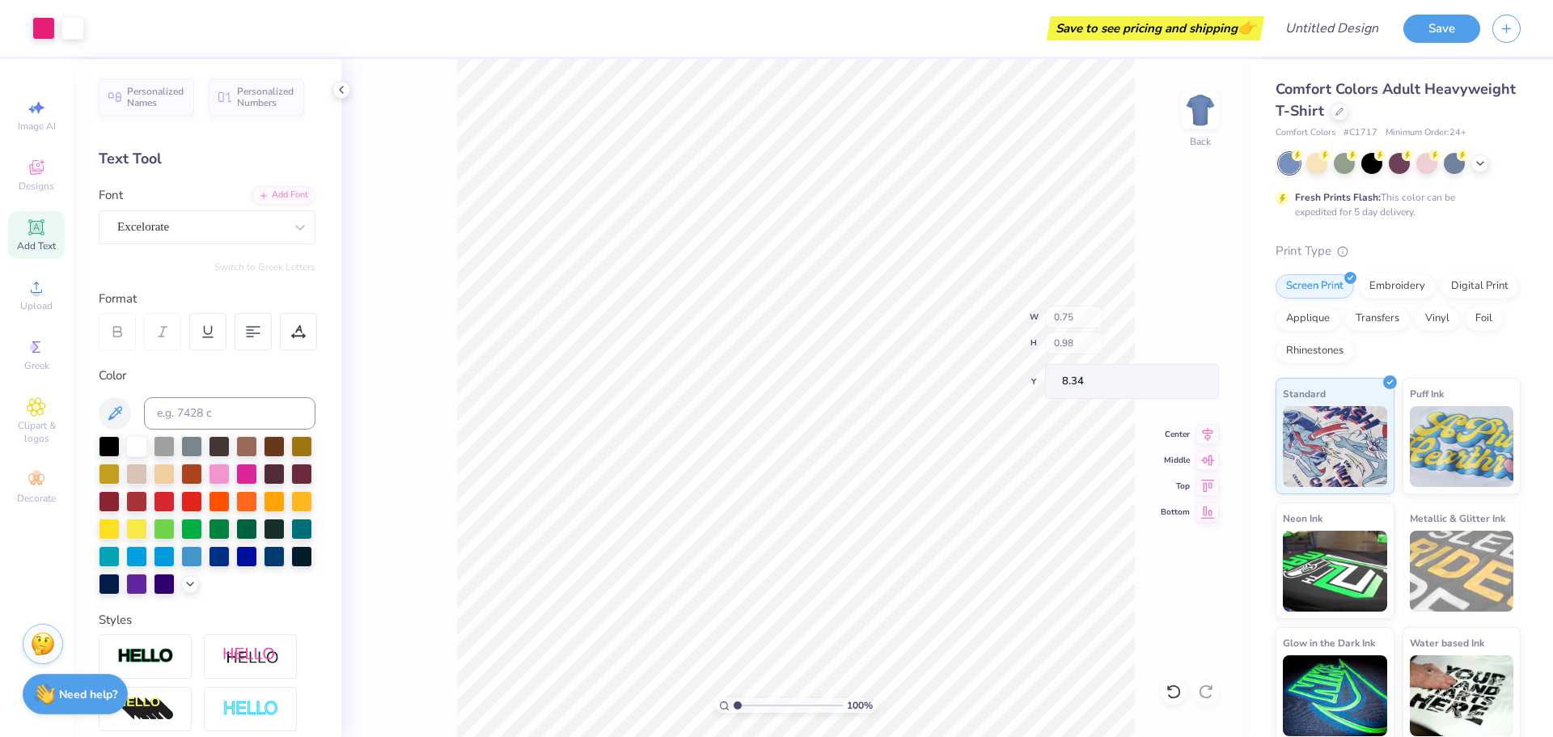
type input "8.34"
type input "9.33"
type input "0.95"
type input "0.89"
type input "8.44"
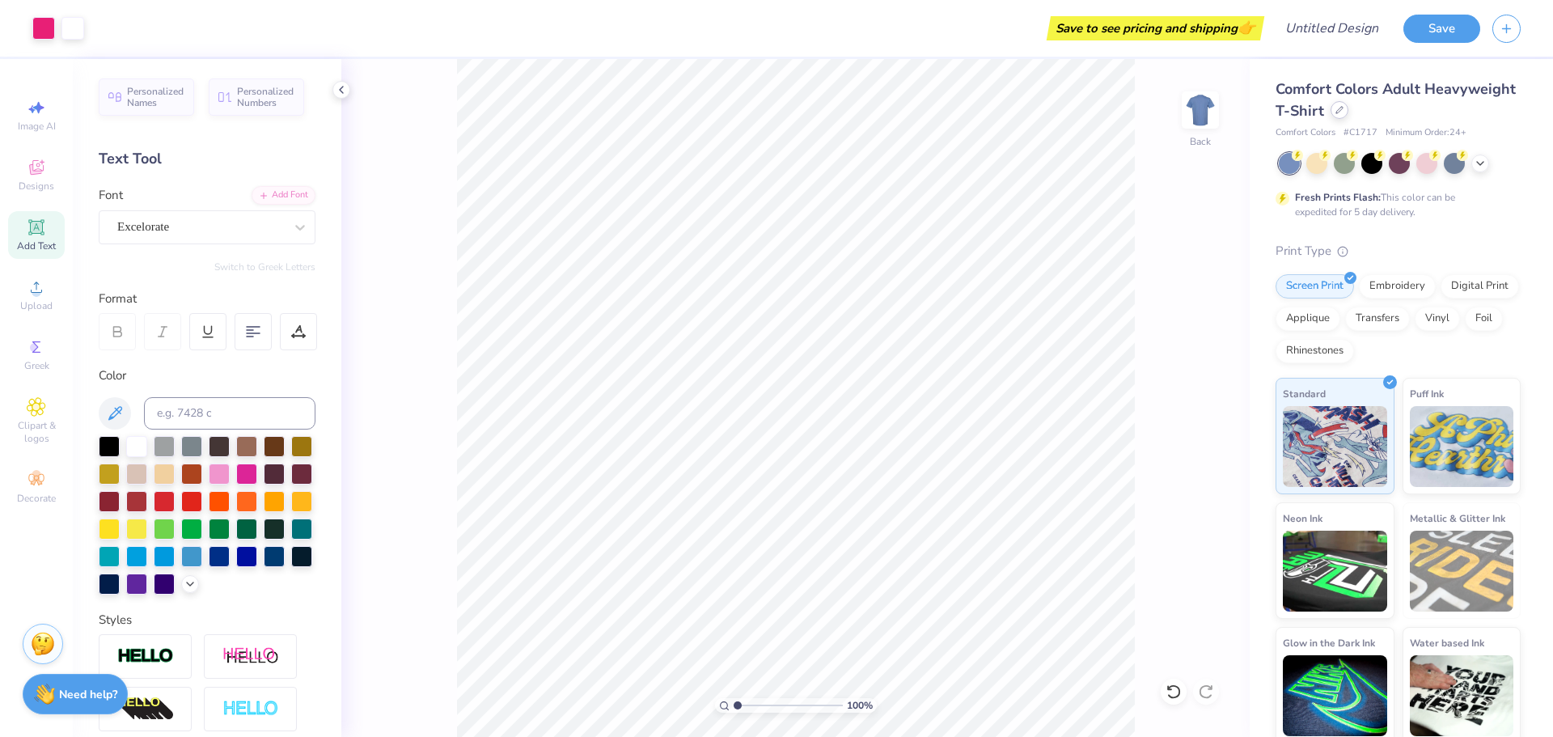
click at [1336, 113] on icon at bounding box center [1340, 110] width 8 height 8
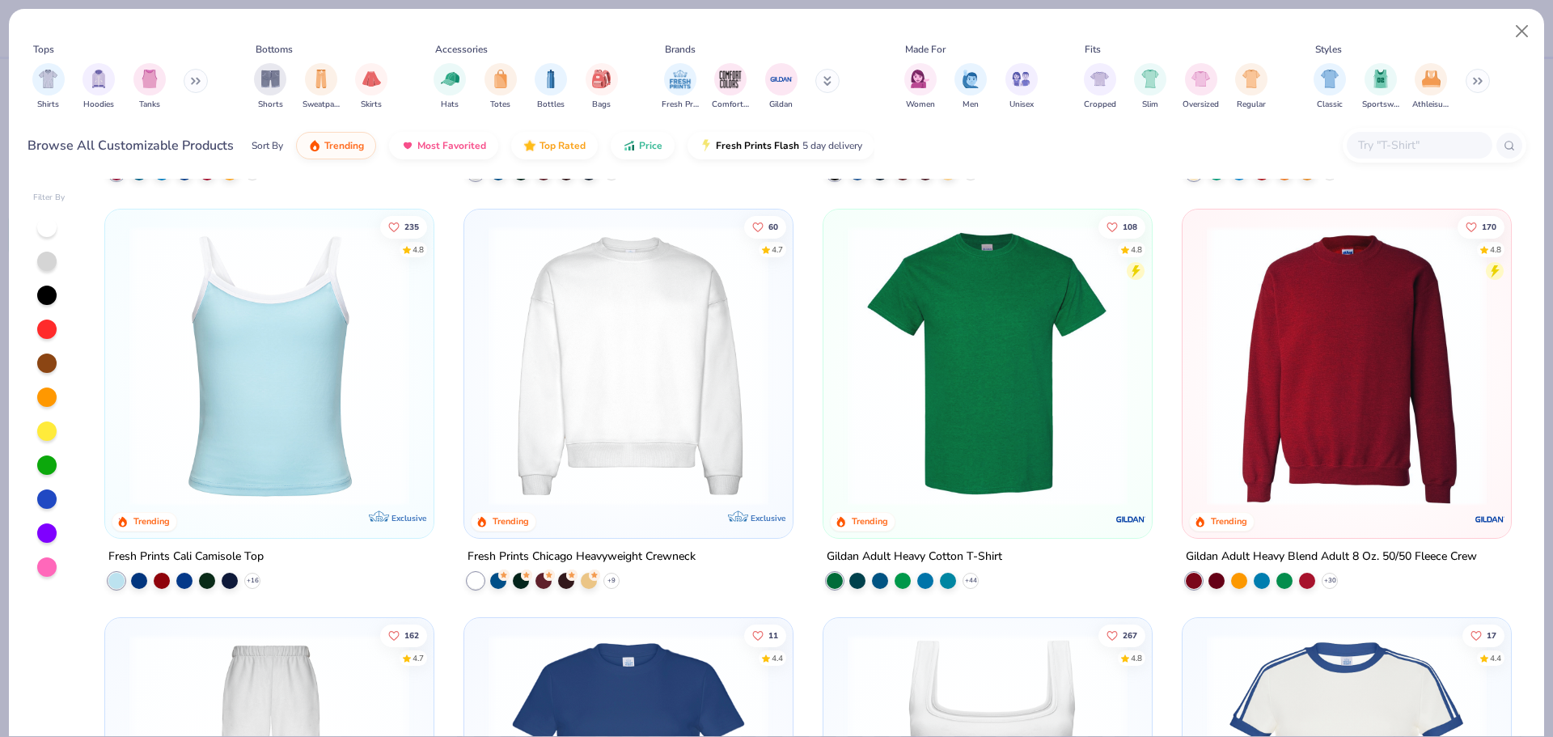
scroll to position [388, 0]
click at [659, 434] on img at bounding box center [629, 365] width 296 height 280
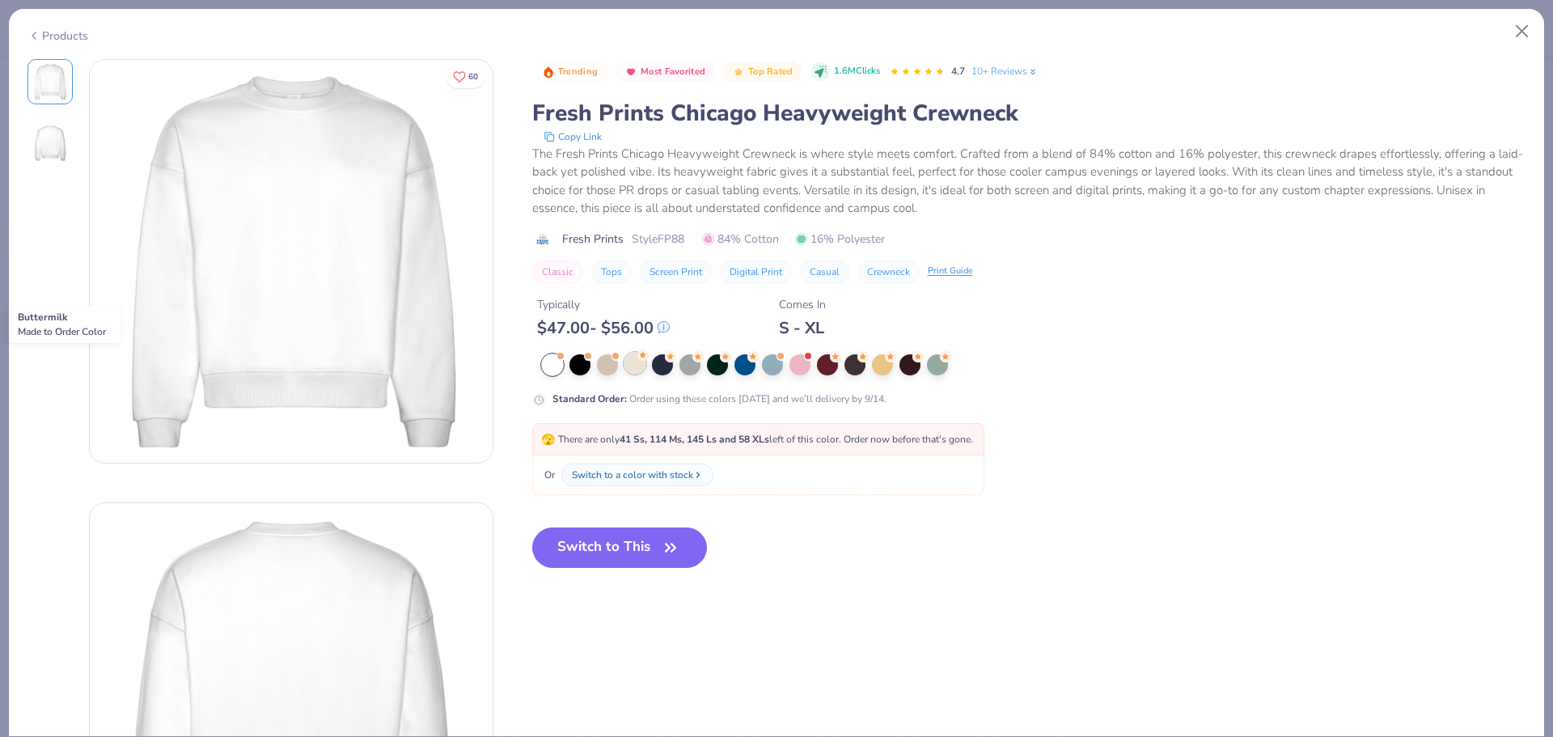
click at [634, 362] on div at bounding box center [635, 363] width 21 height 21
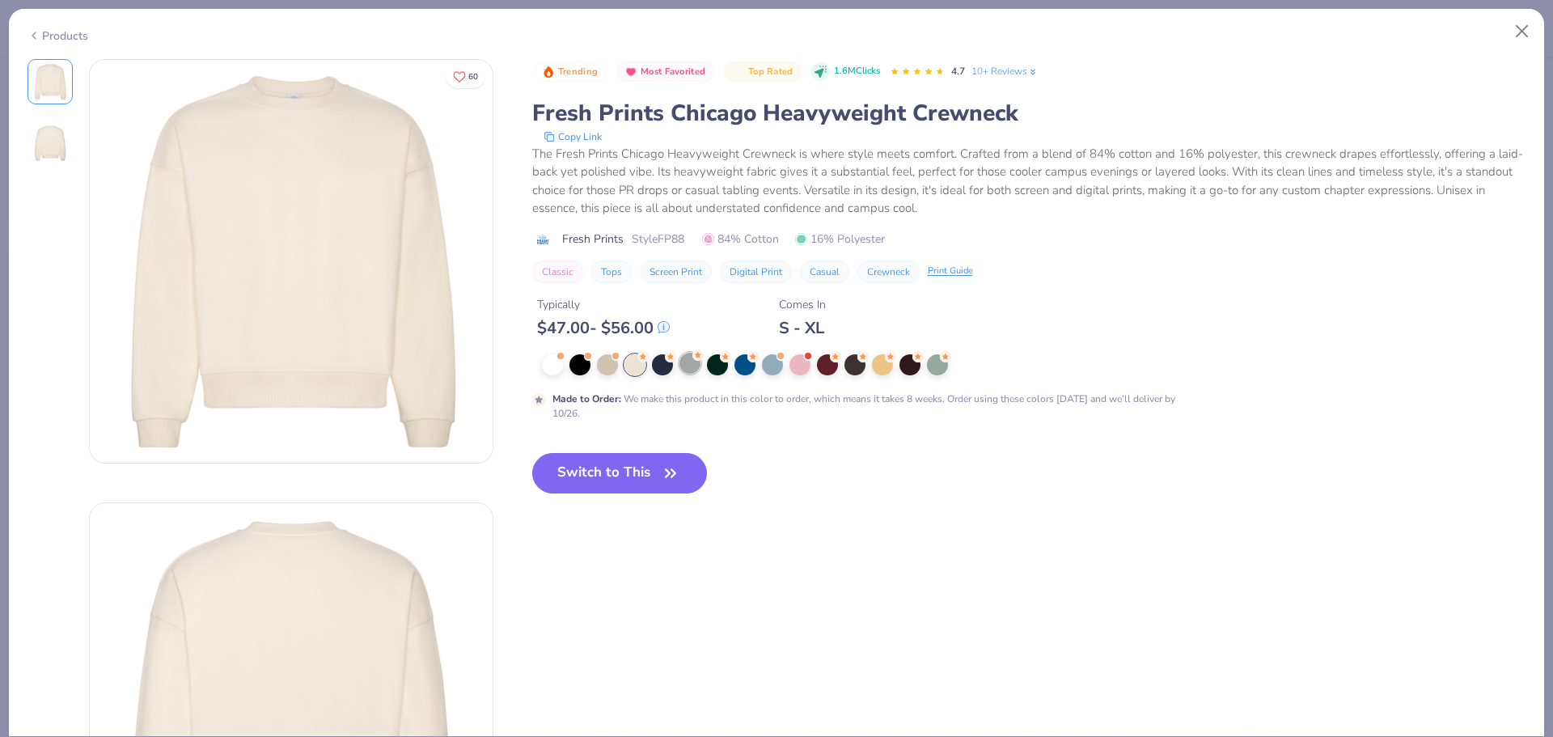
click at [701, 367] on div at bounding box center [861, 364] width 638 height 21
click at [691, 362] on div at bounding box center [690, 363] width 21 height 21
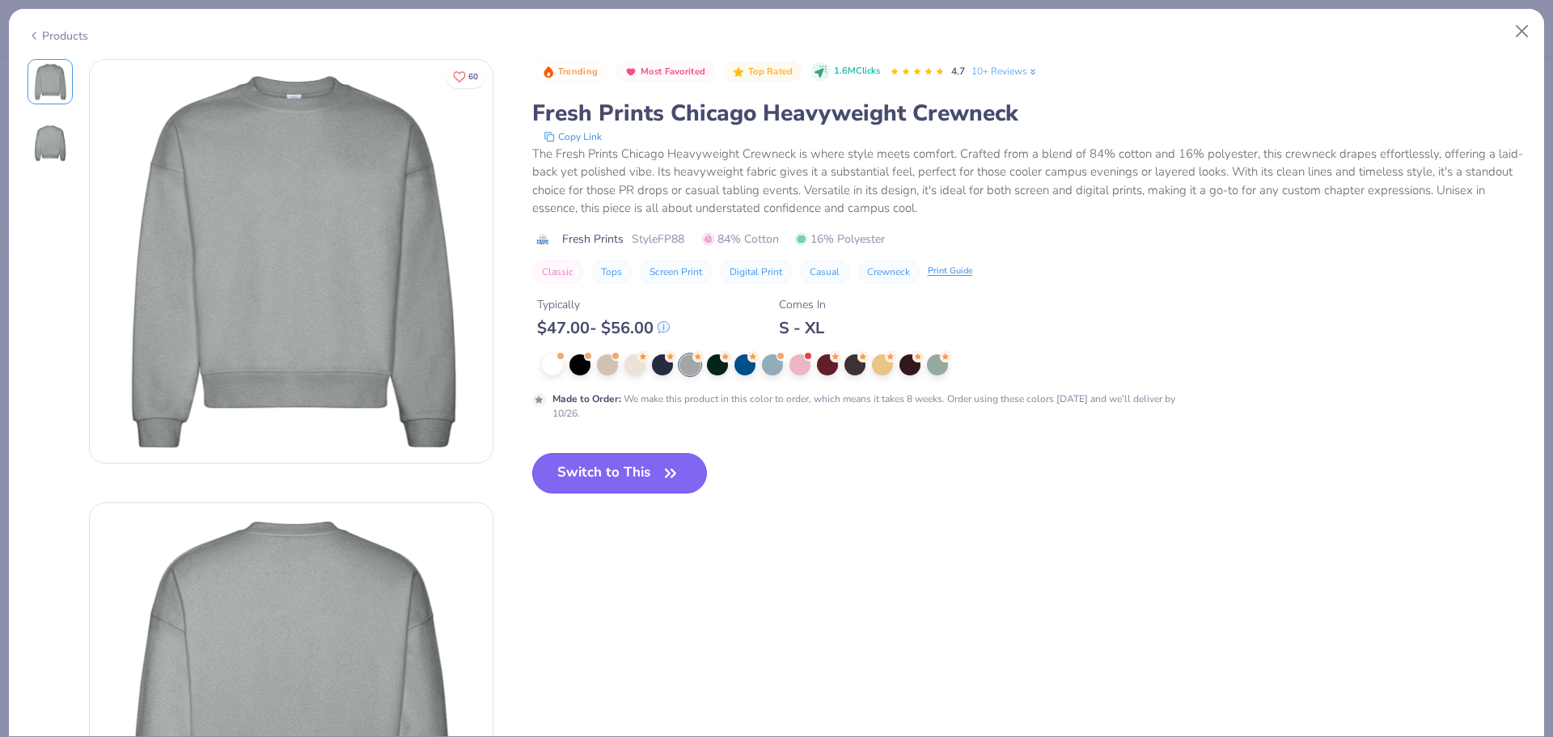
click at [650, 472] on button "Switch to This" at bounding box center [620, 473] width 176 height 40
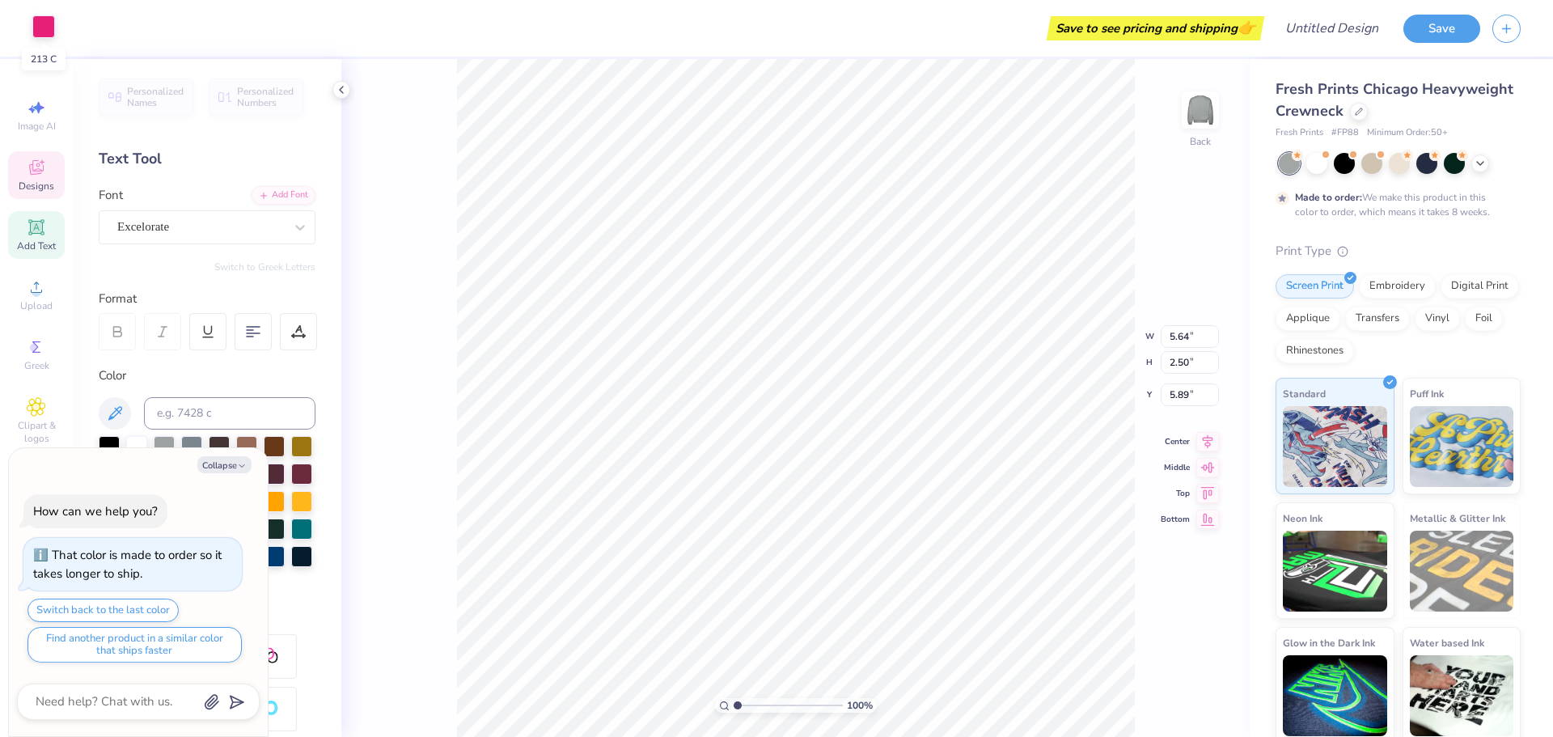
click at [50, 25] on div at bounding box center [43, 26] width 23 height 23
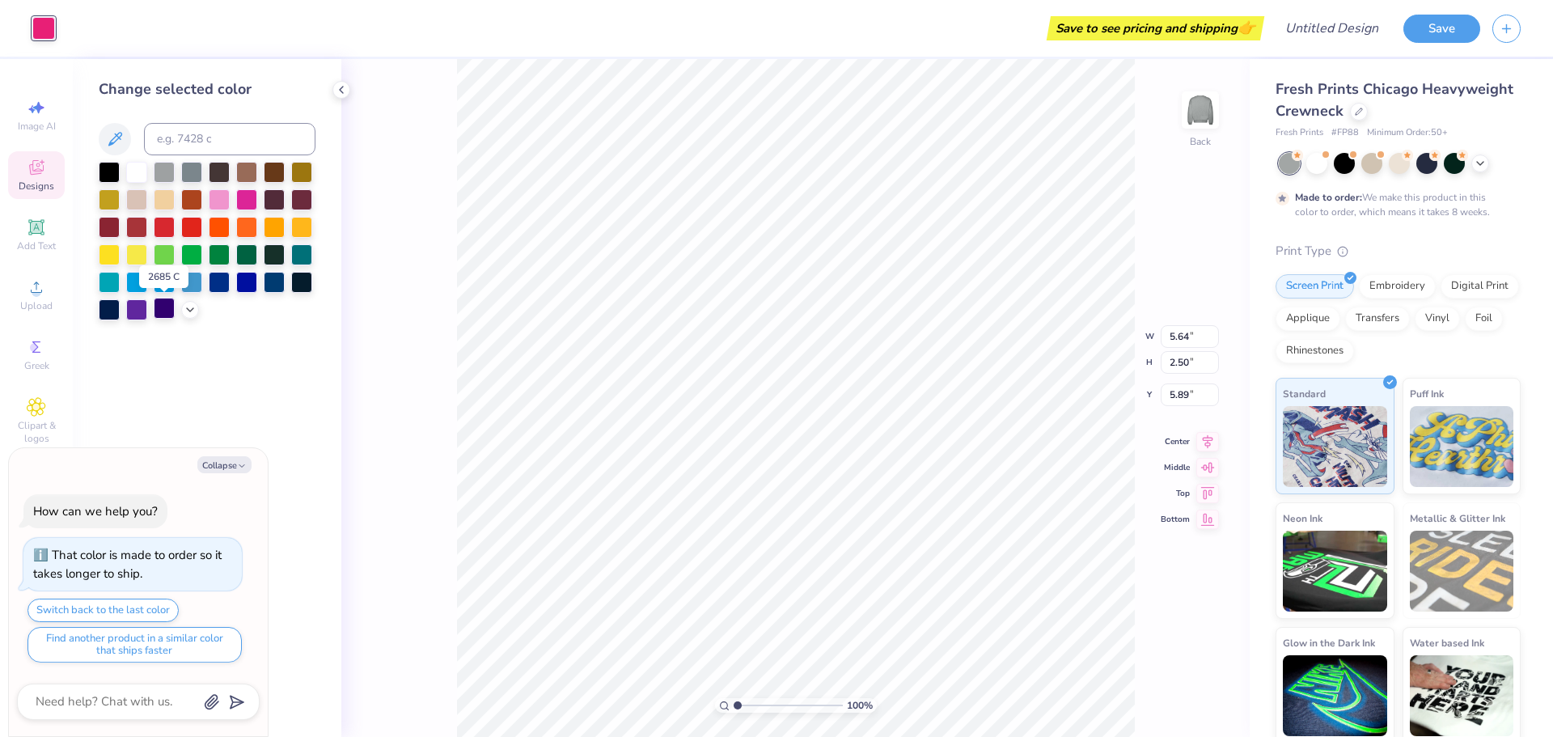
click at [170, 307] on div at bounding box center [164, 308] width 21 height 21
type textarea "x"
type input "4.83"
type input "6.71"
type input "3.58"
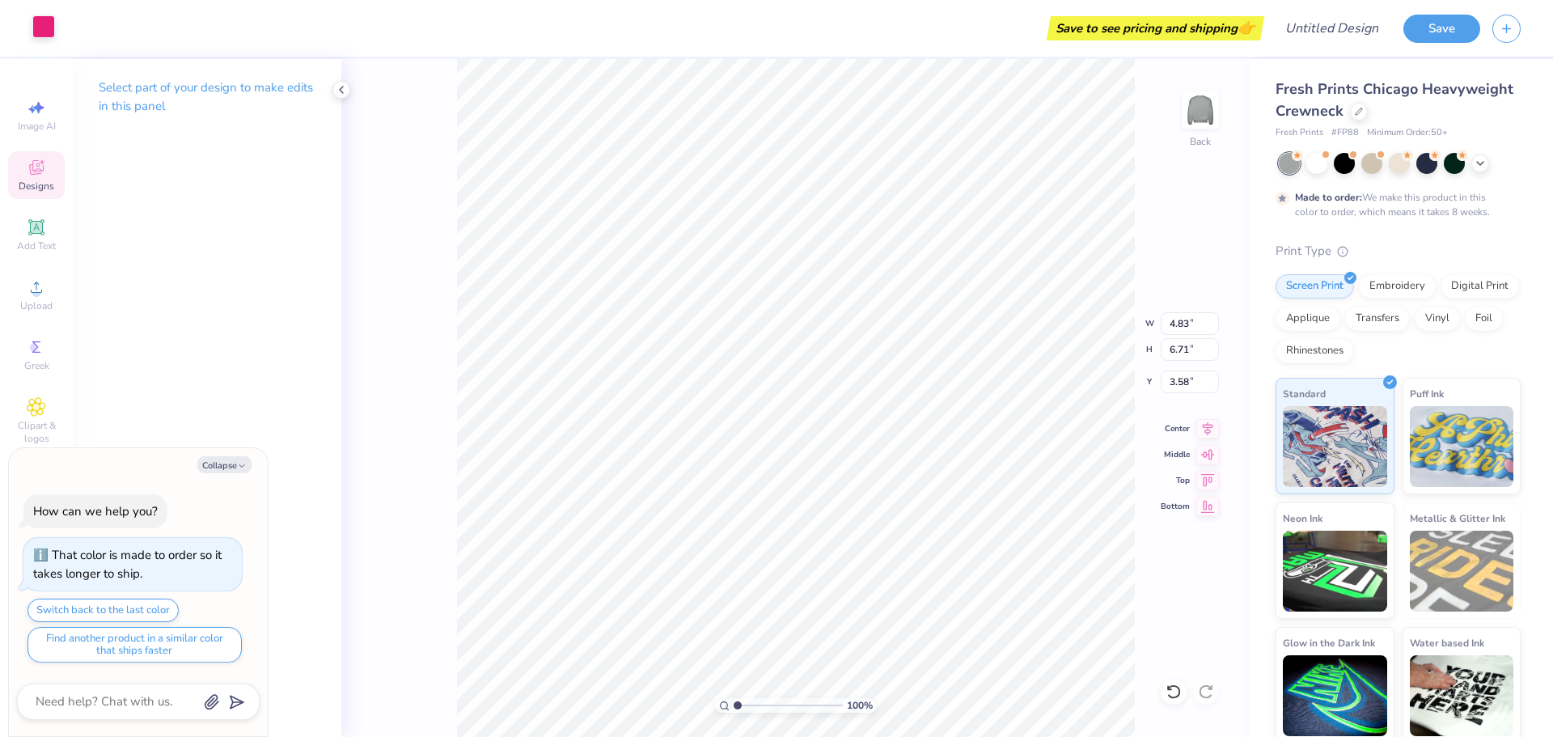
click at [44, 24] on div at bounding box center [43, 26] width 23 height 23
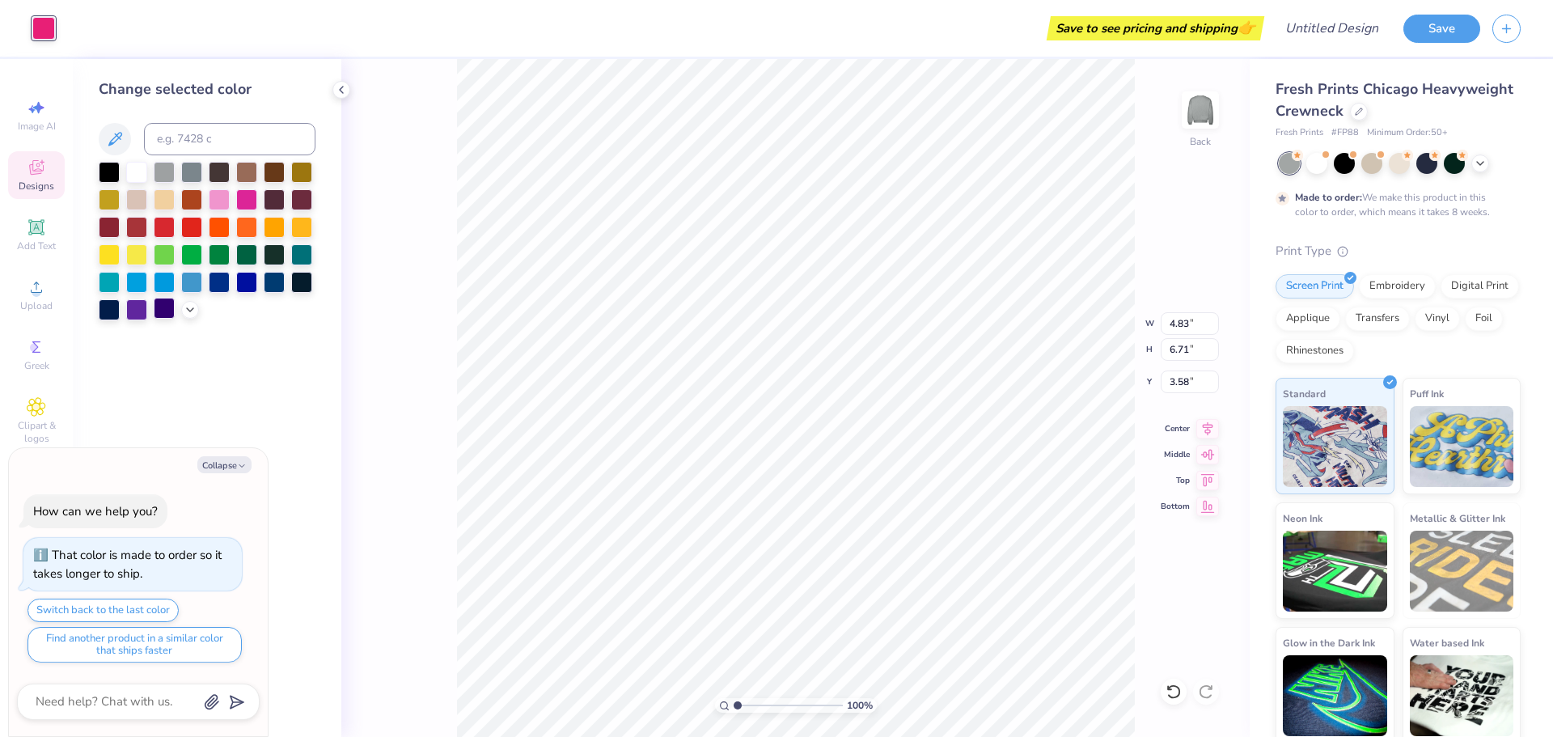
click at [169, 313] on div at bounding box center [164, 308] width 21 height 21
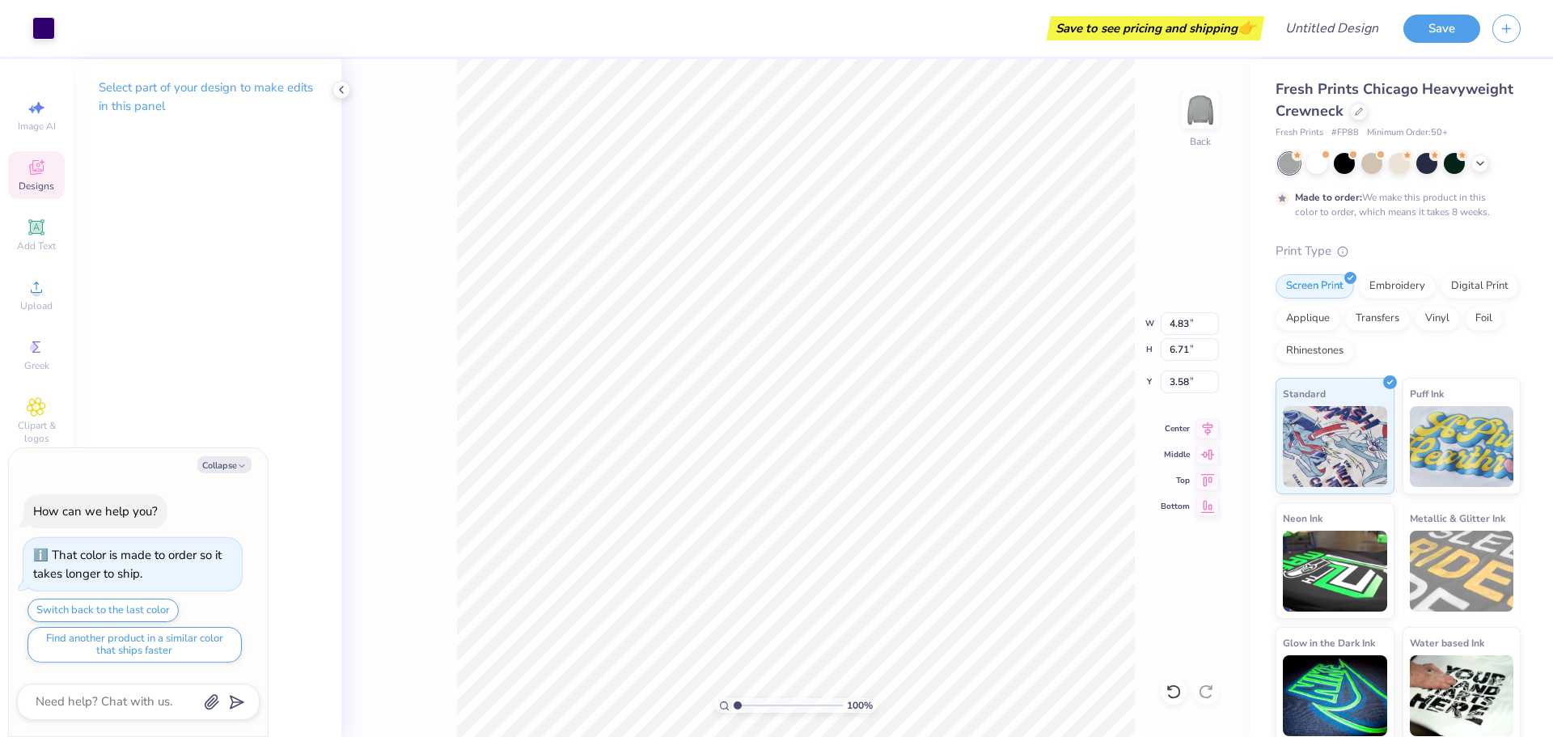
type textarea "x"
type input "3.95"
type input "5.49"
type textarea "x"
type input "4.16"
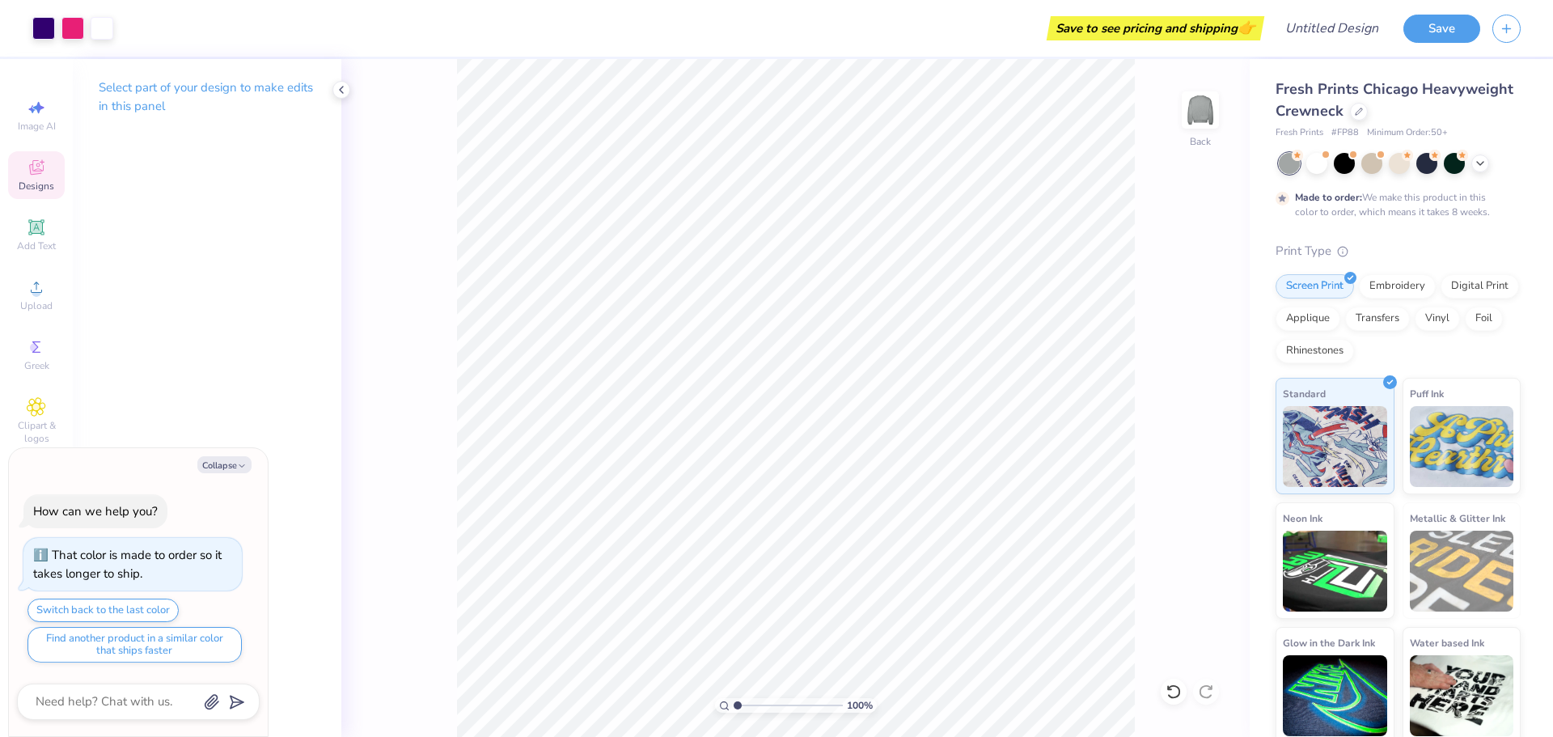
click at [36, 184] on span "Designs" at bounding box center [37, 186] width 36 height 13
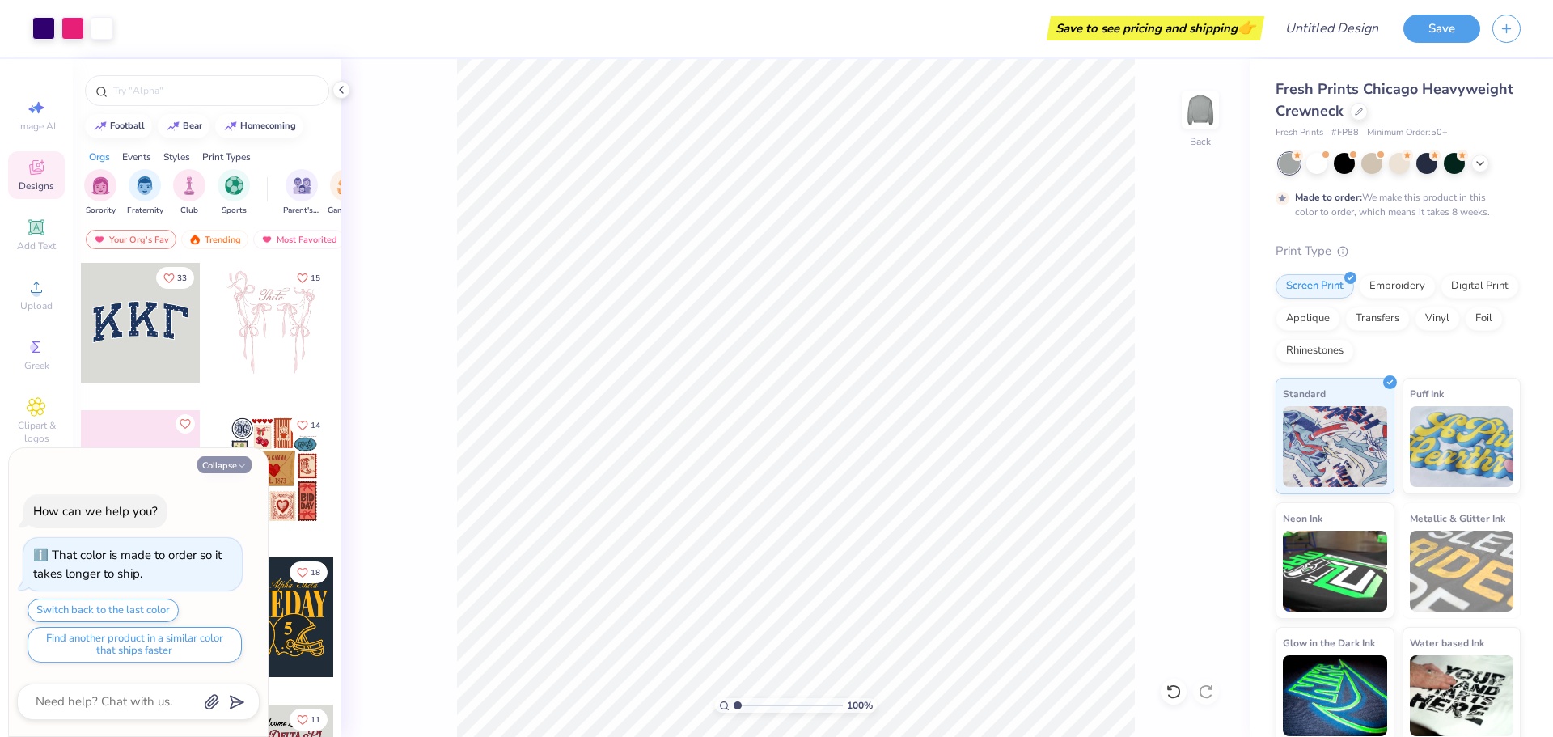
click at [235, 469] on button "Collapse" at bounding box center [224, 464] width 54 height 17
type textarea "x"
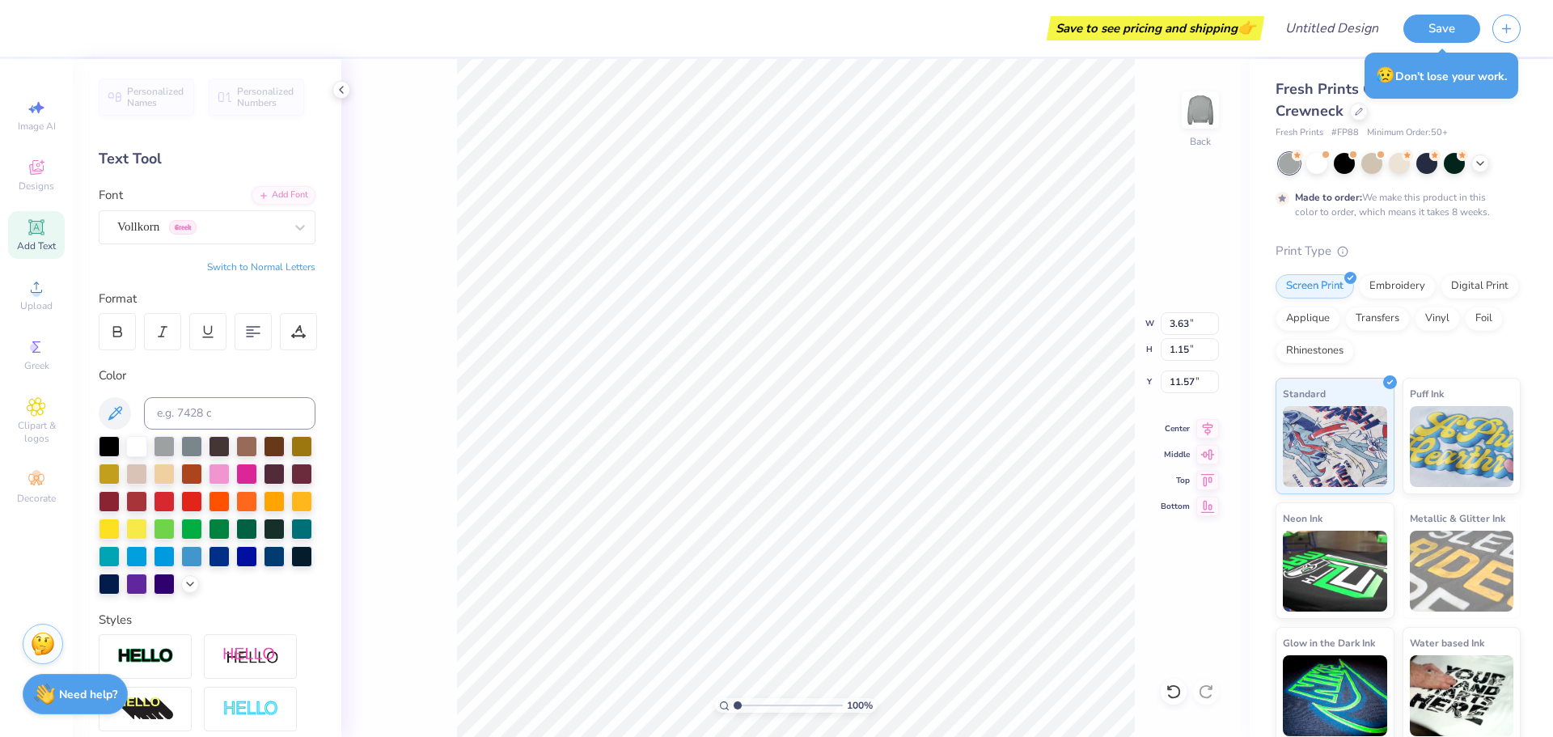
type input "11.57"
type input "6.78"
type input "4.71"
type input "0.86"
type input "6.63"
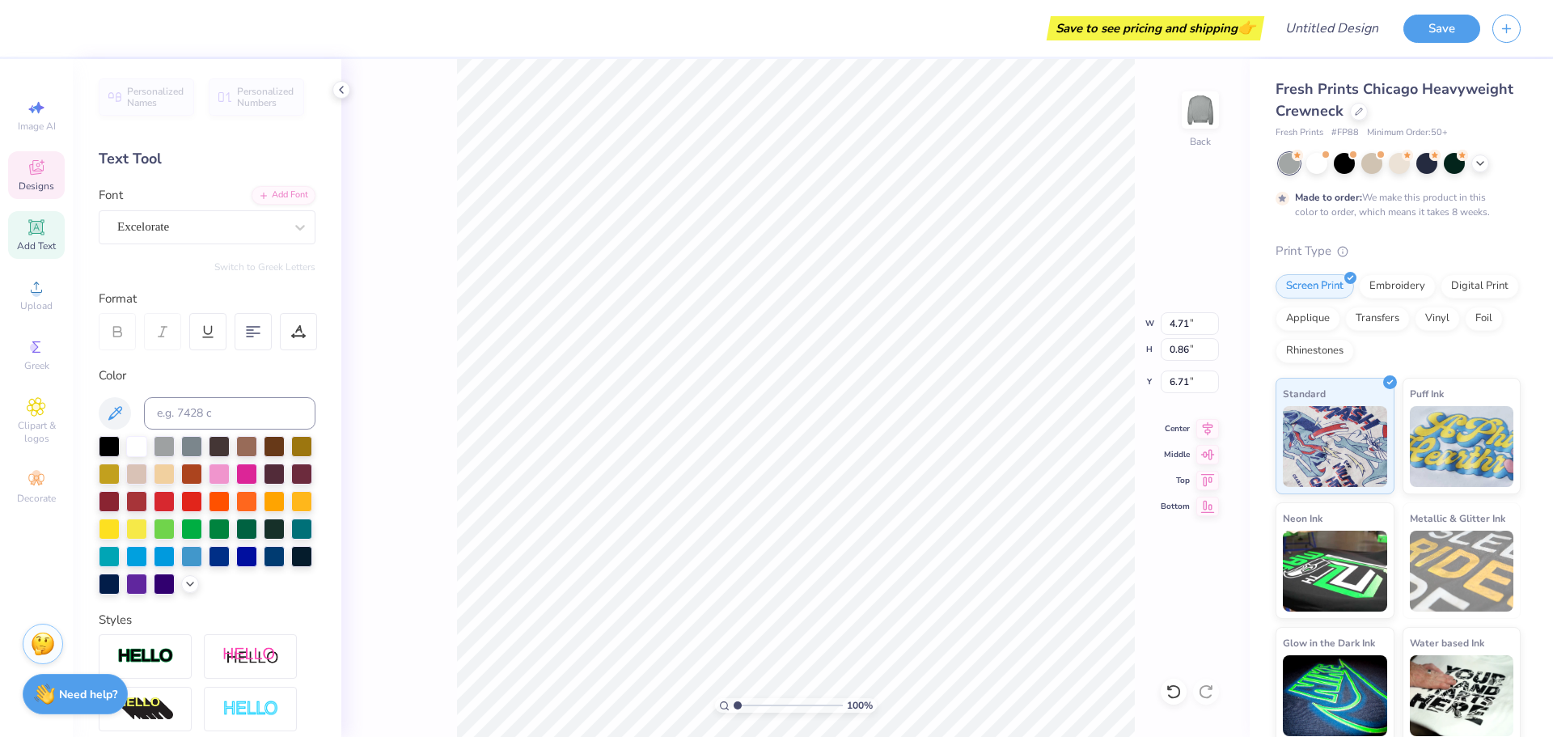
type input "6.71"
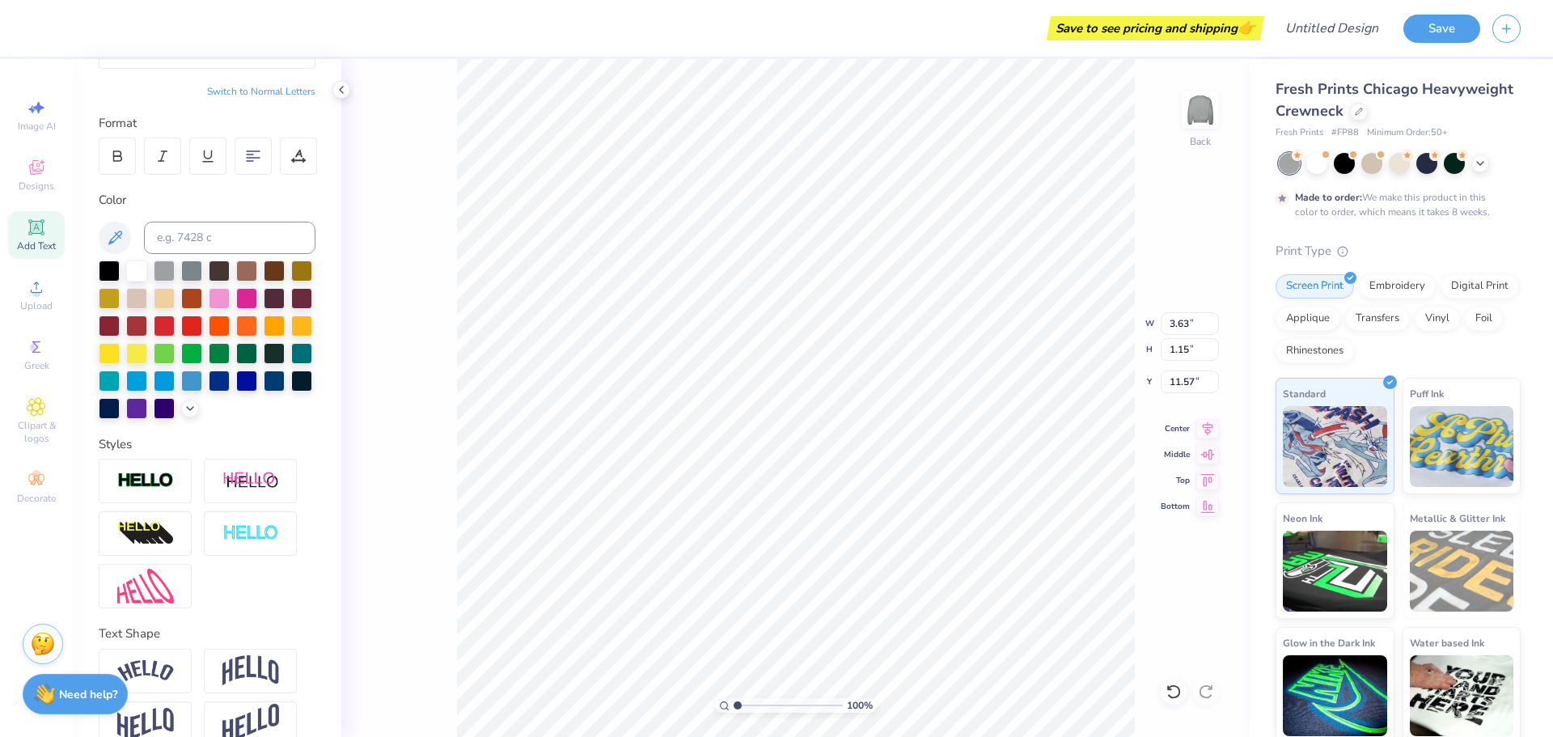
scroll to position [204, 0]
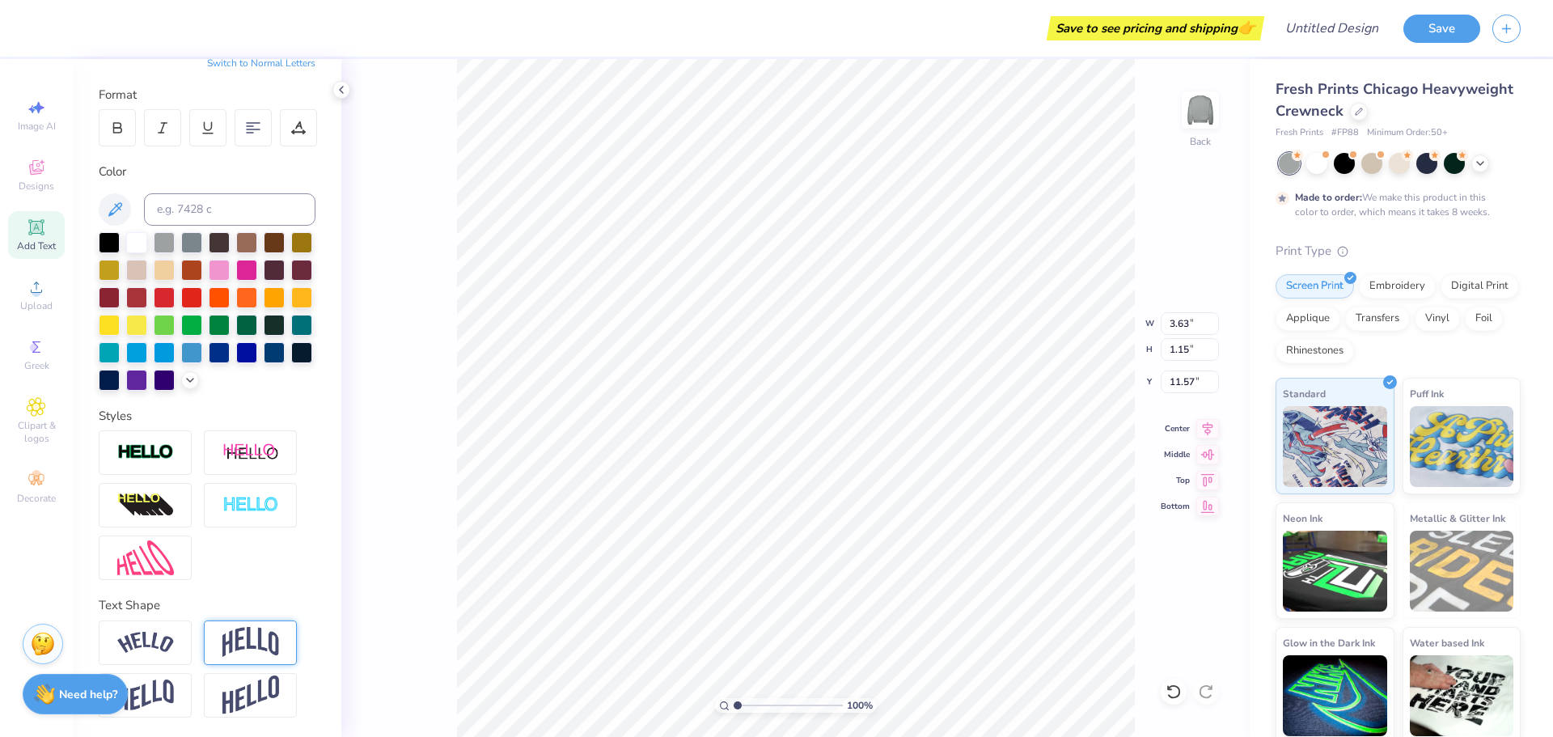
click at [214, 650] on div at bounding box center [250, 643] width 93 height 44
type input "1.89"
type input "11.20"
type input "0.49"
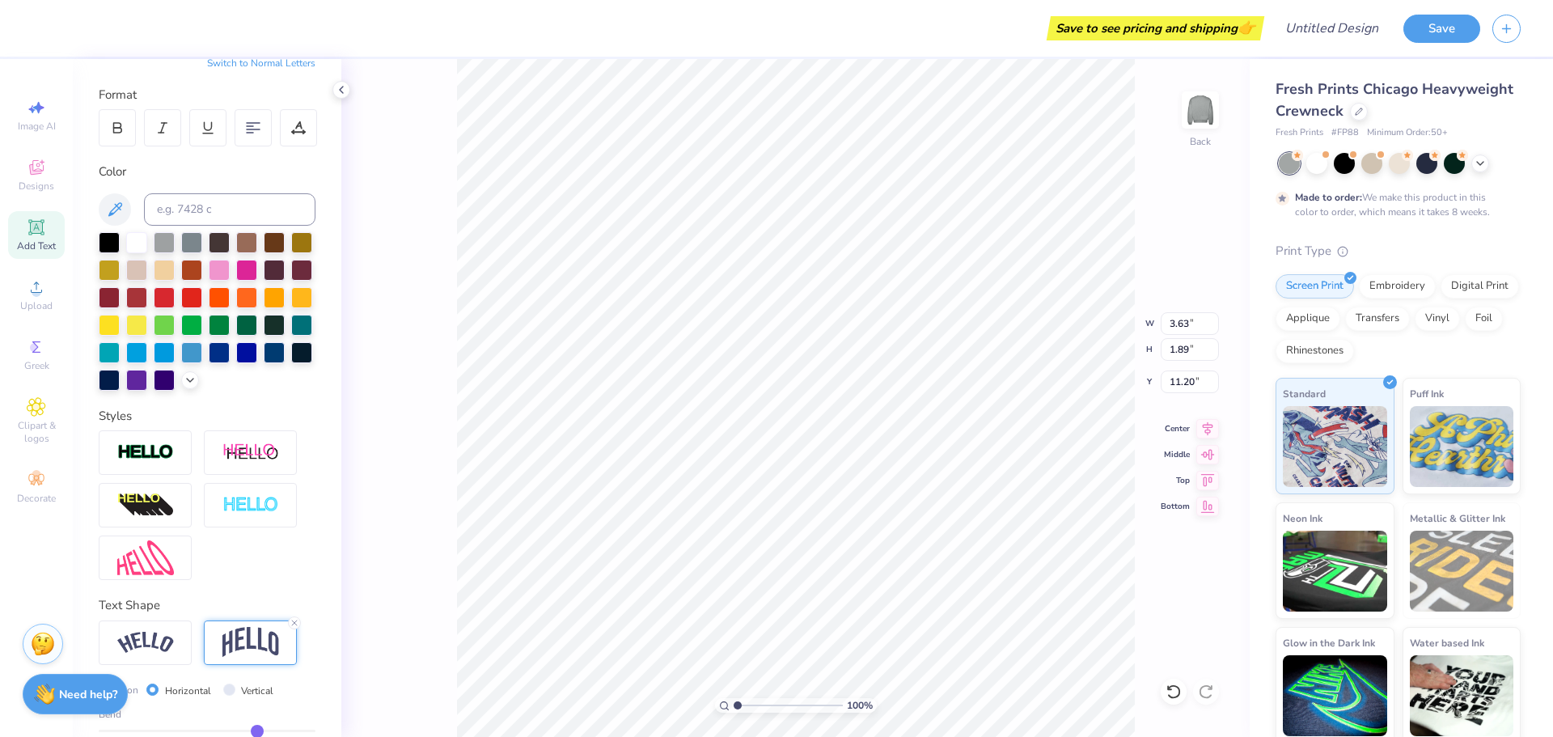
type input "0.47"
type input "0.46"
type input "0.45"
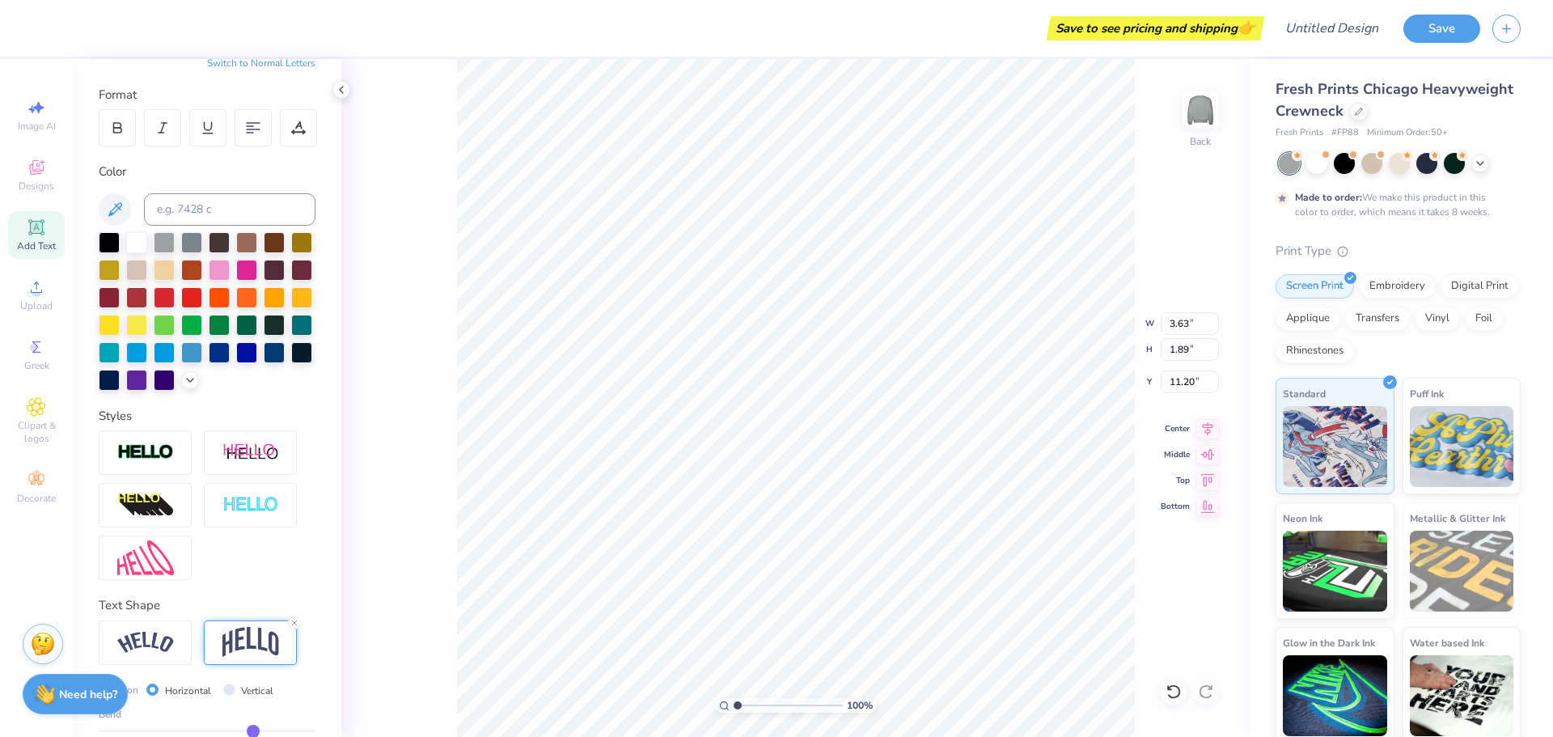
type input "0.45"
type input "0.43"
type input "0.41"
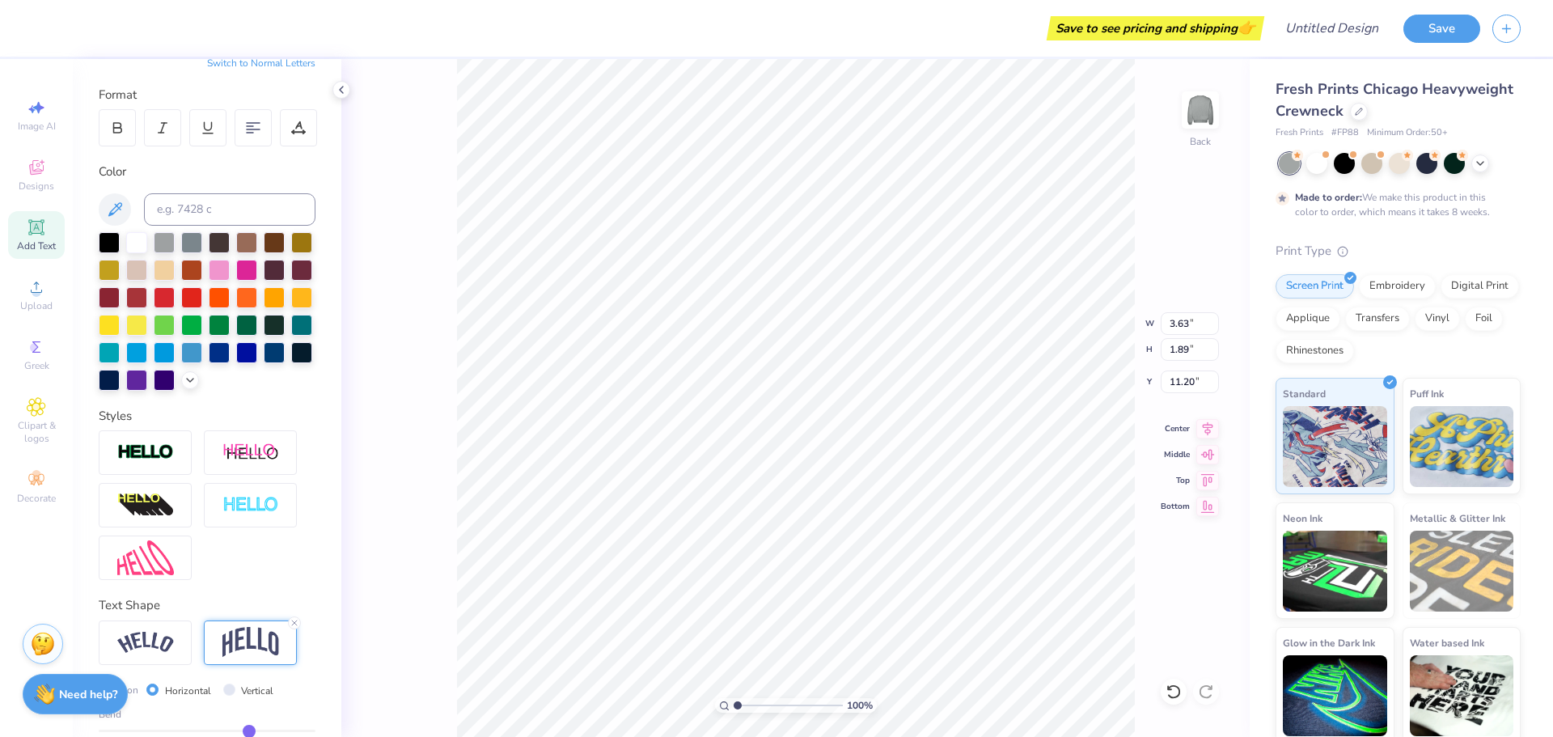
type input "0.4"
type input "0.40"
type input "0.38"
type input "0.37"
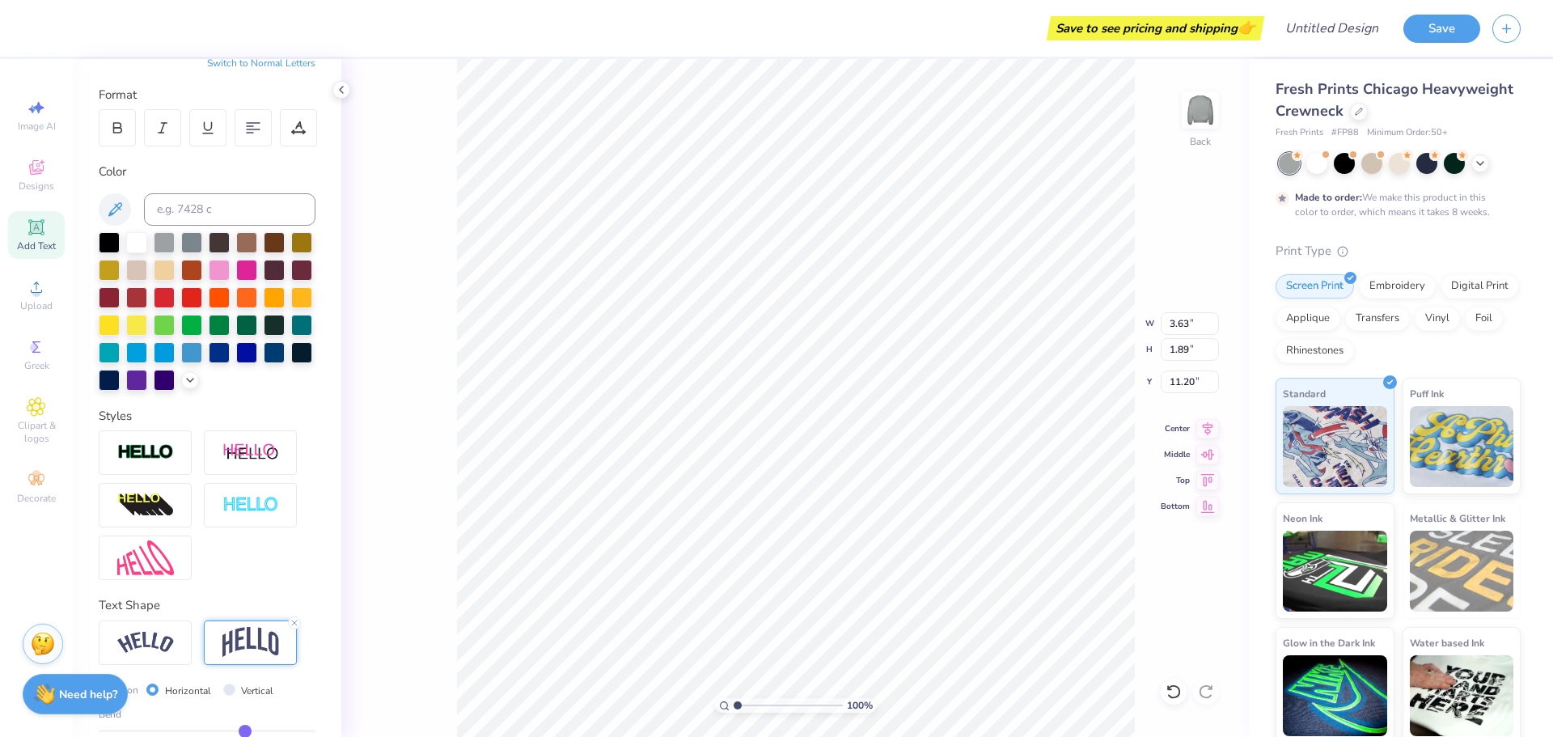
type input "0.37"
type input "0.36"
type input "0.35"
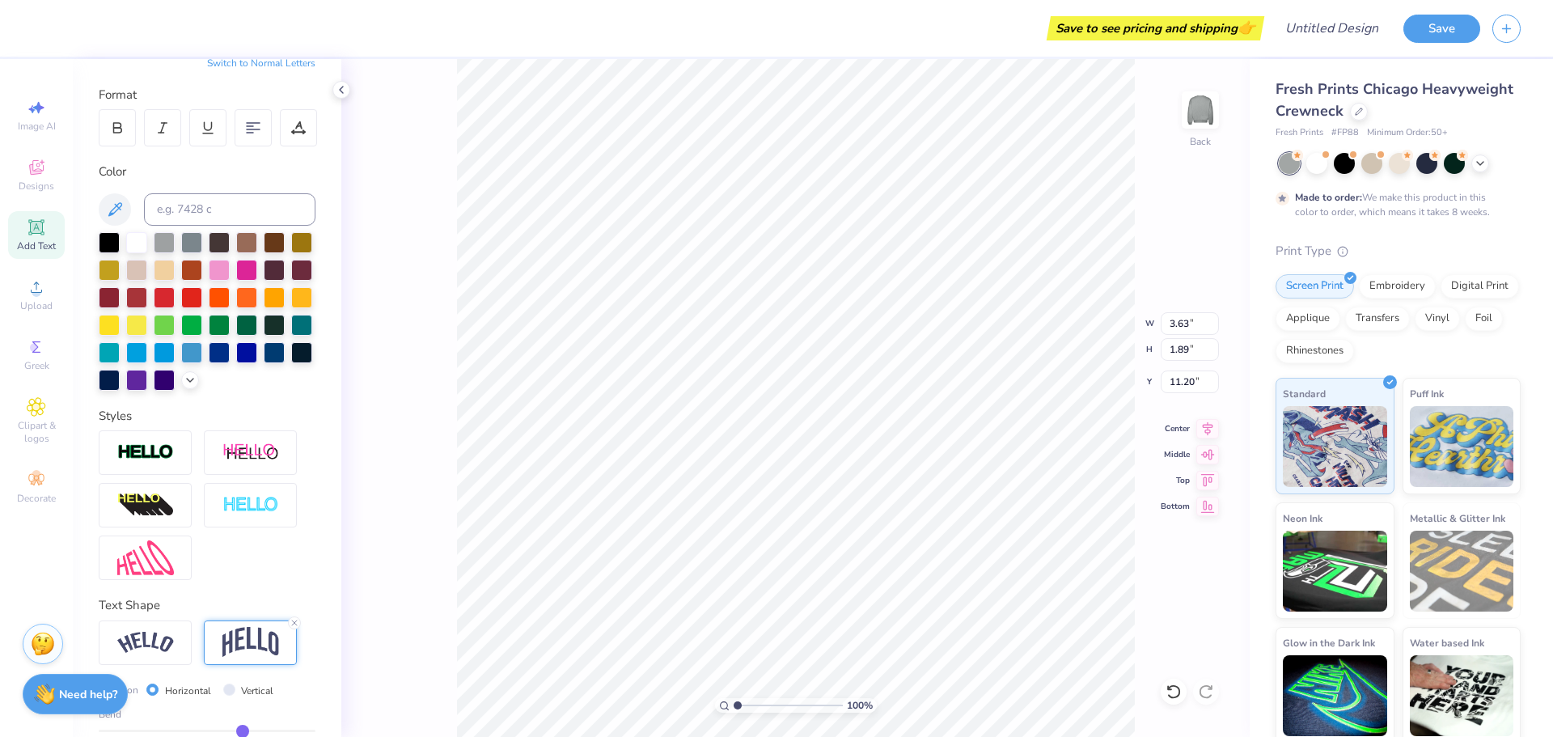
type input "0.34"
type input "0.33"
type input "0.32"
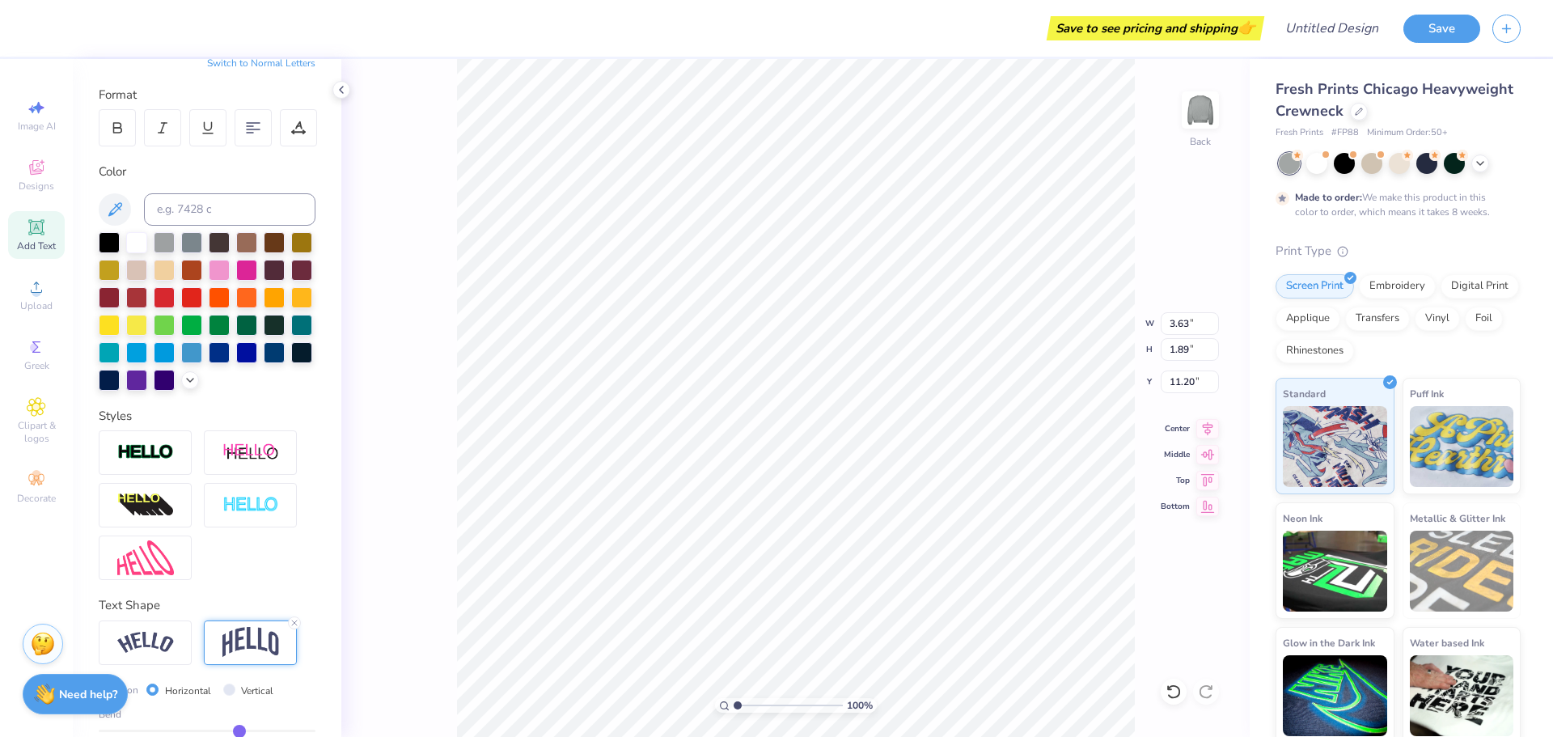
type input "0.32"
type input "0.31"
type input "0.3"
type input "0.30"
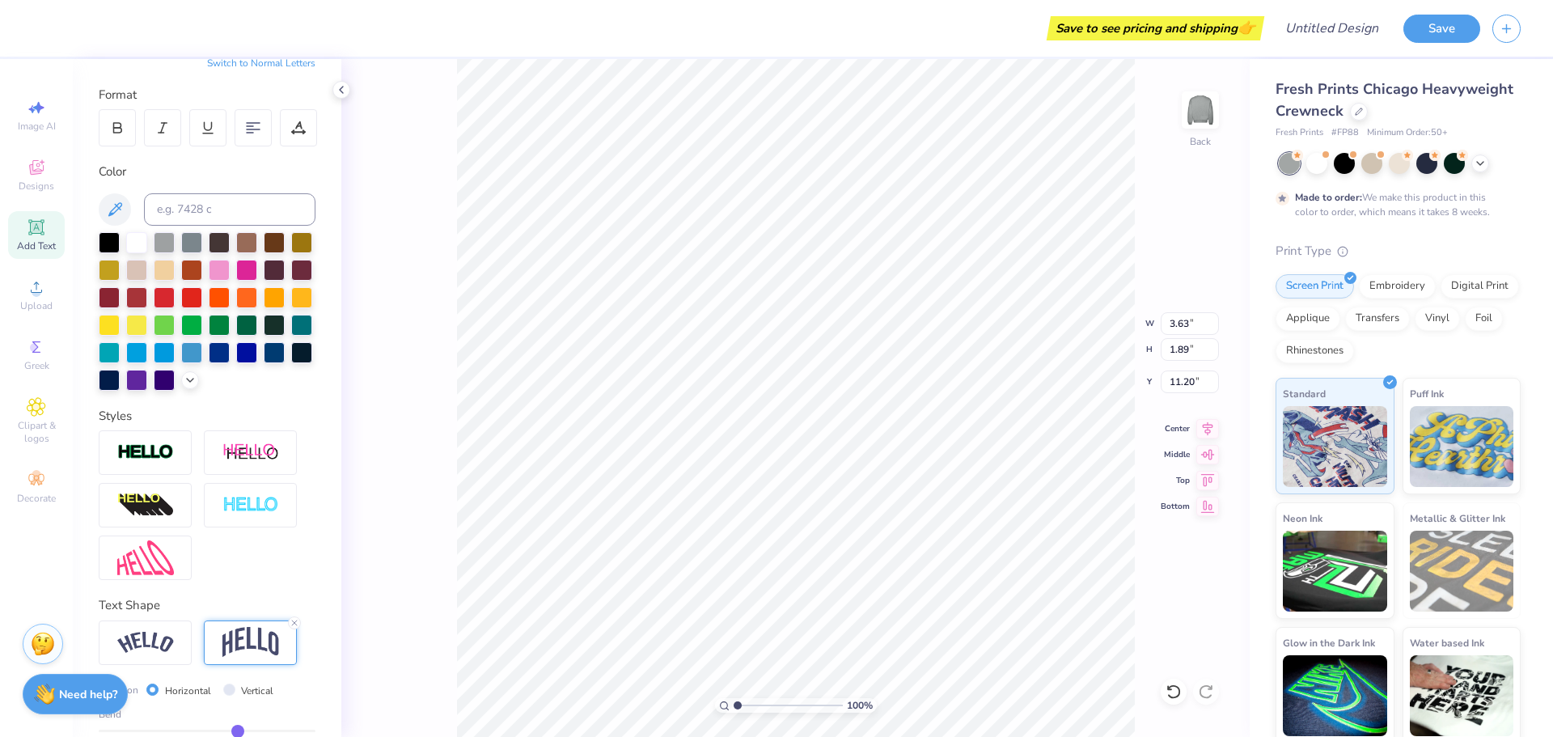
type input "0.29"
type input "0.28"
type input "0.27"
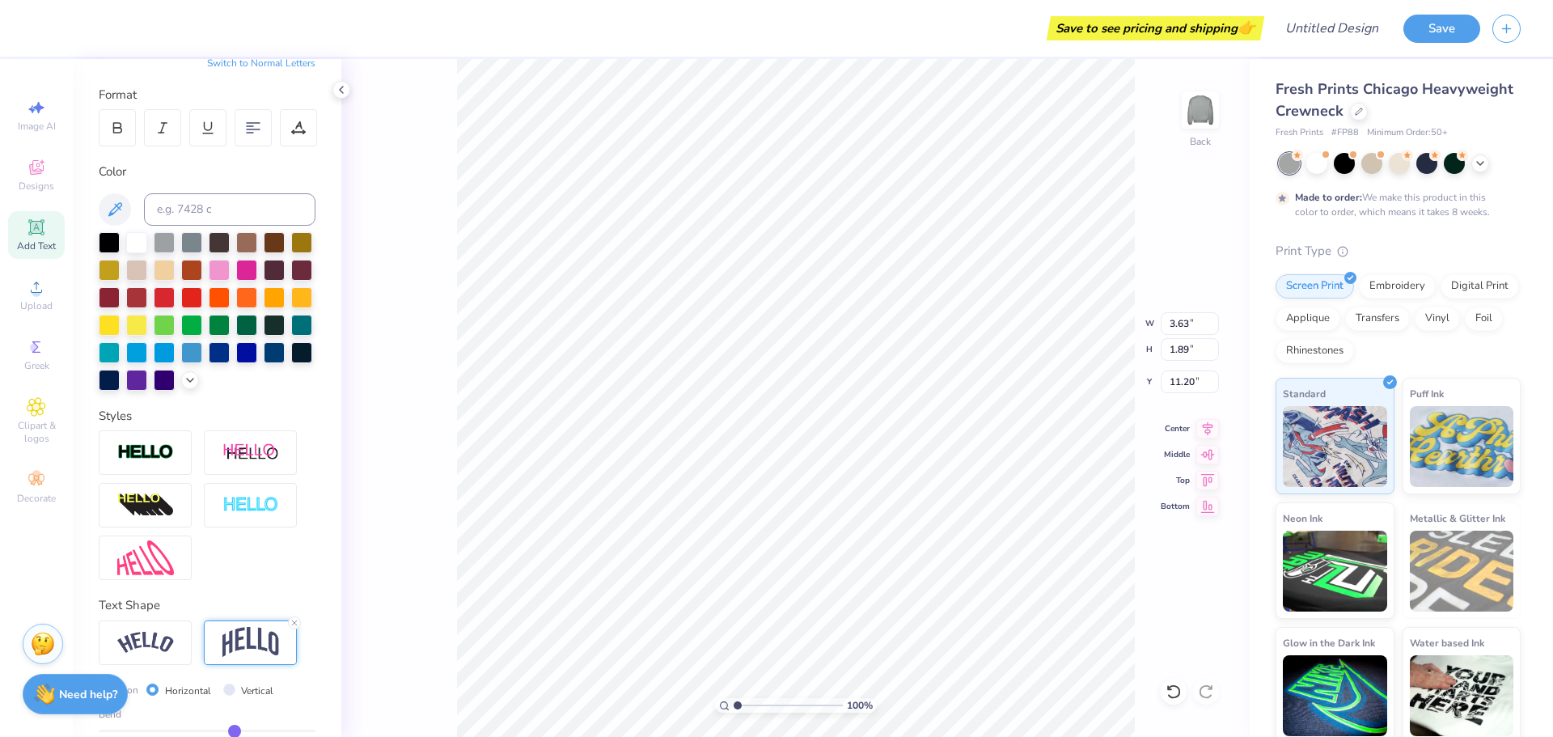
type input "0.27"
type input "0.26"
type input "0.25"
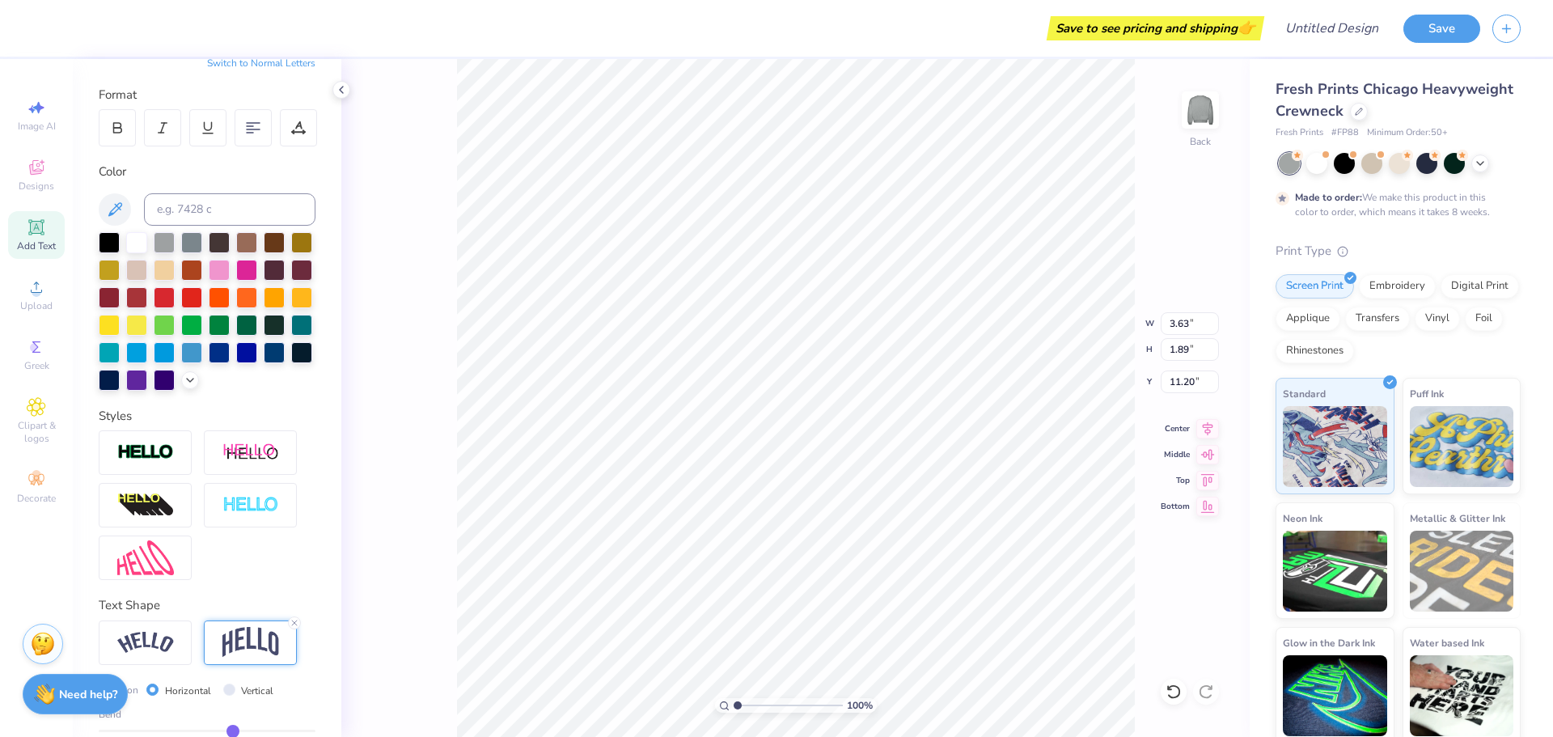
type input "0.24"
type input "0.23"
type input "0.22"
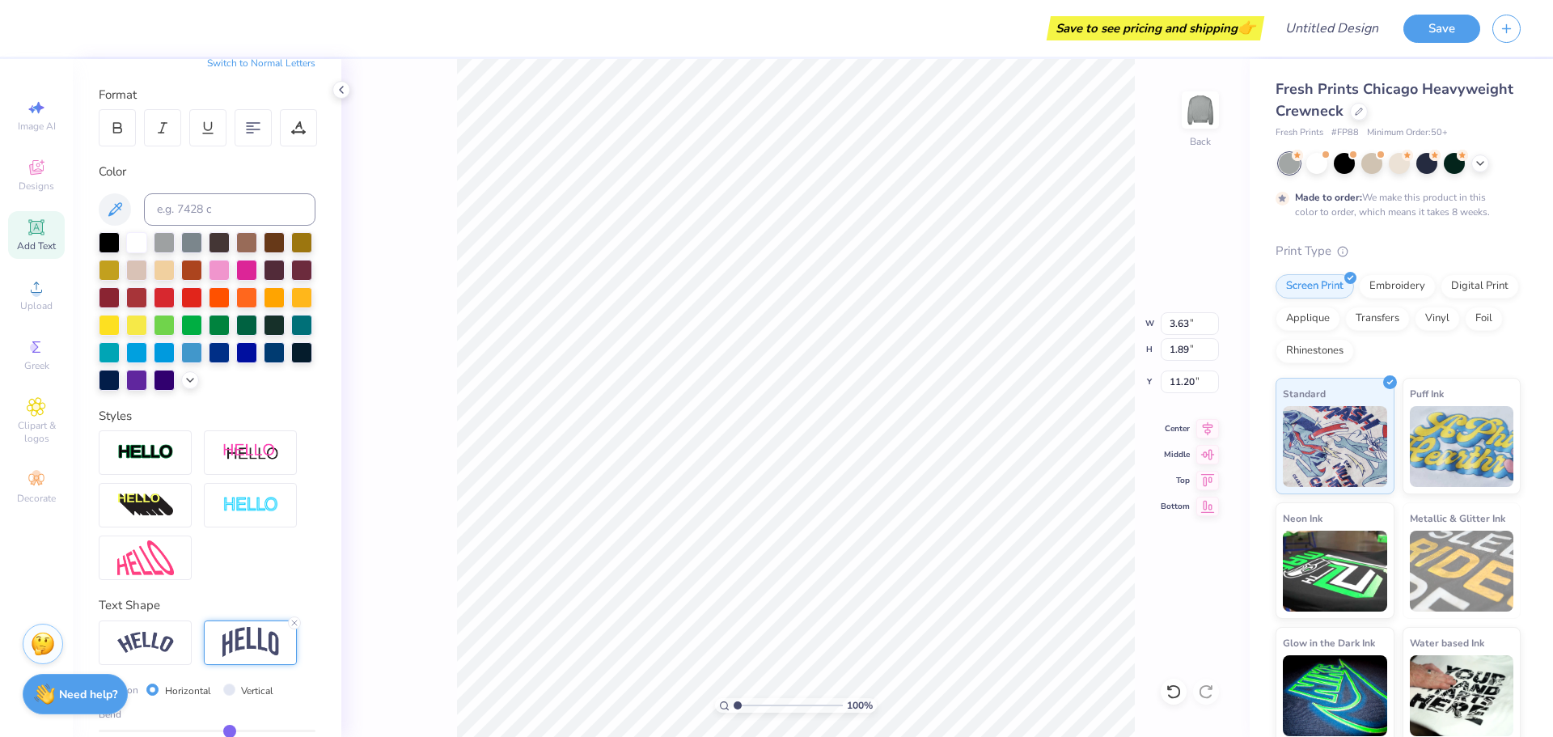
type input "0.22"
type input "0.21"
type input "0.2"
type input "0.20"
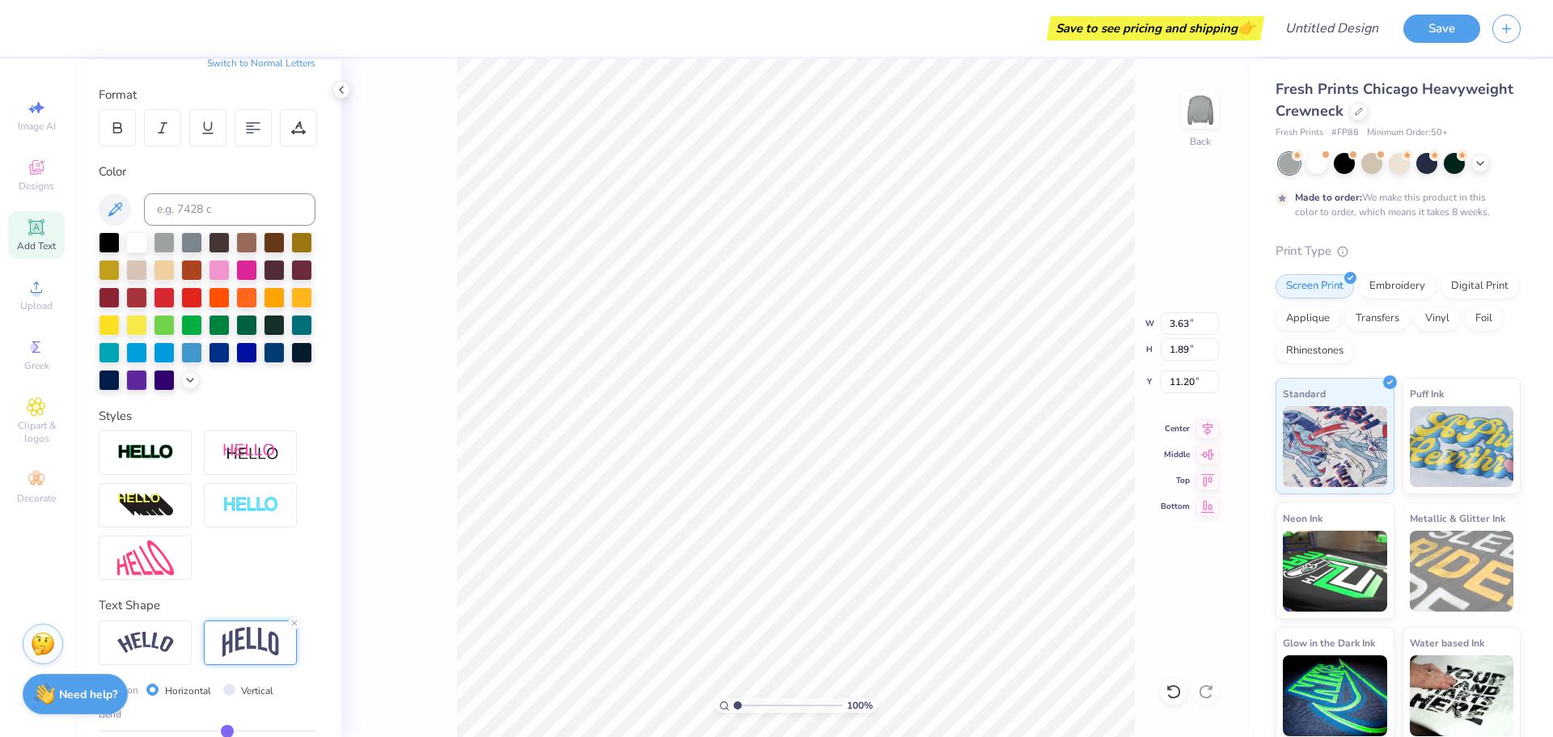
type input "0.19"
type input "0.18"
type input "0.17"
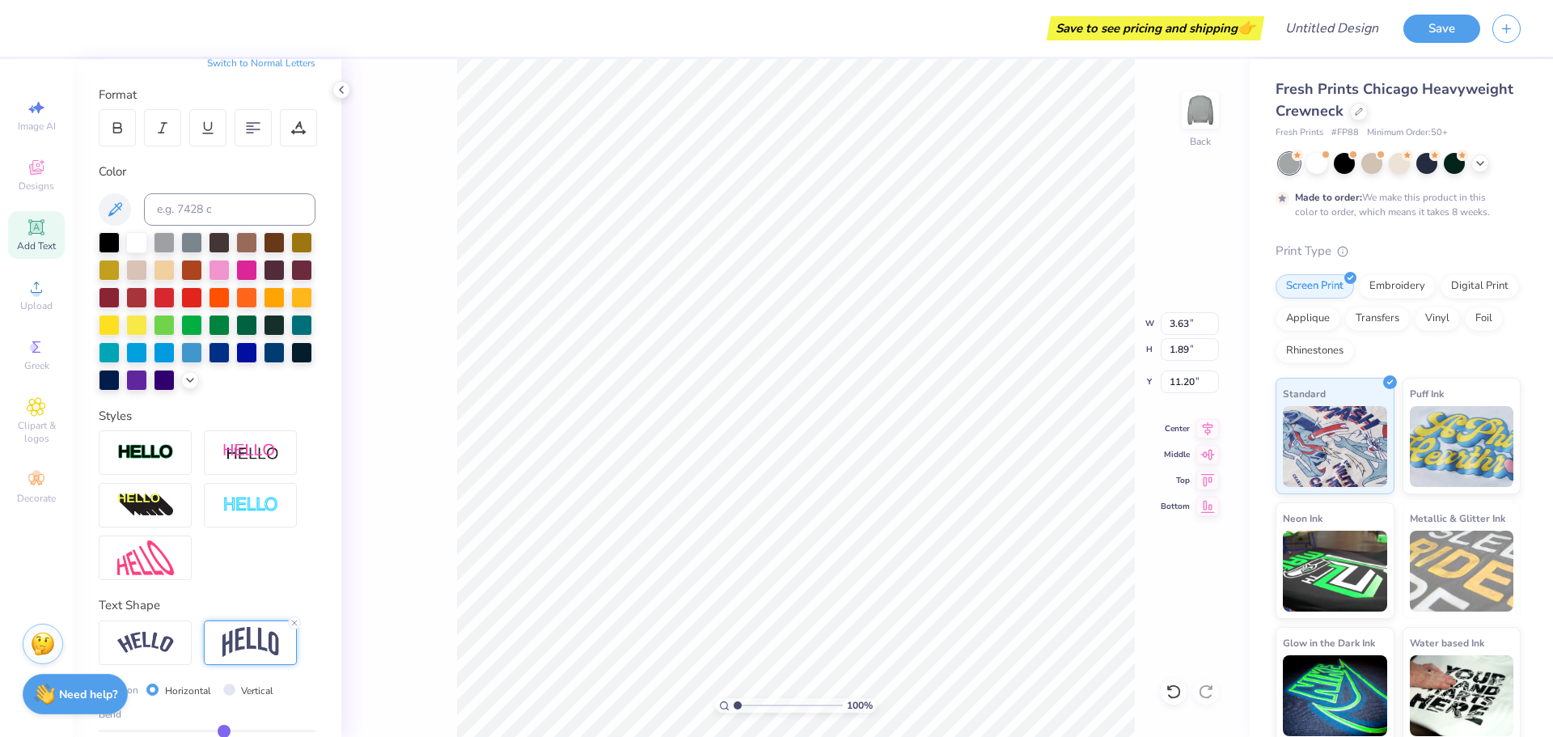
type input "0.17"
type input "0.16"
type input "0.15"
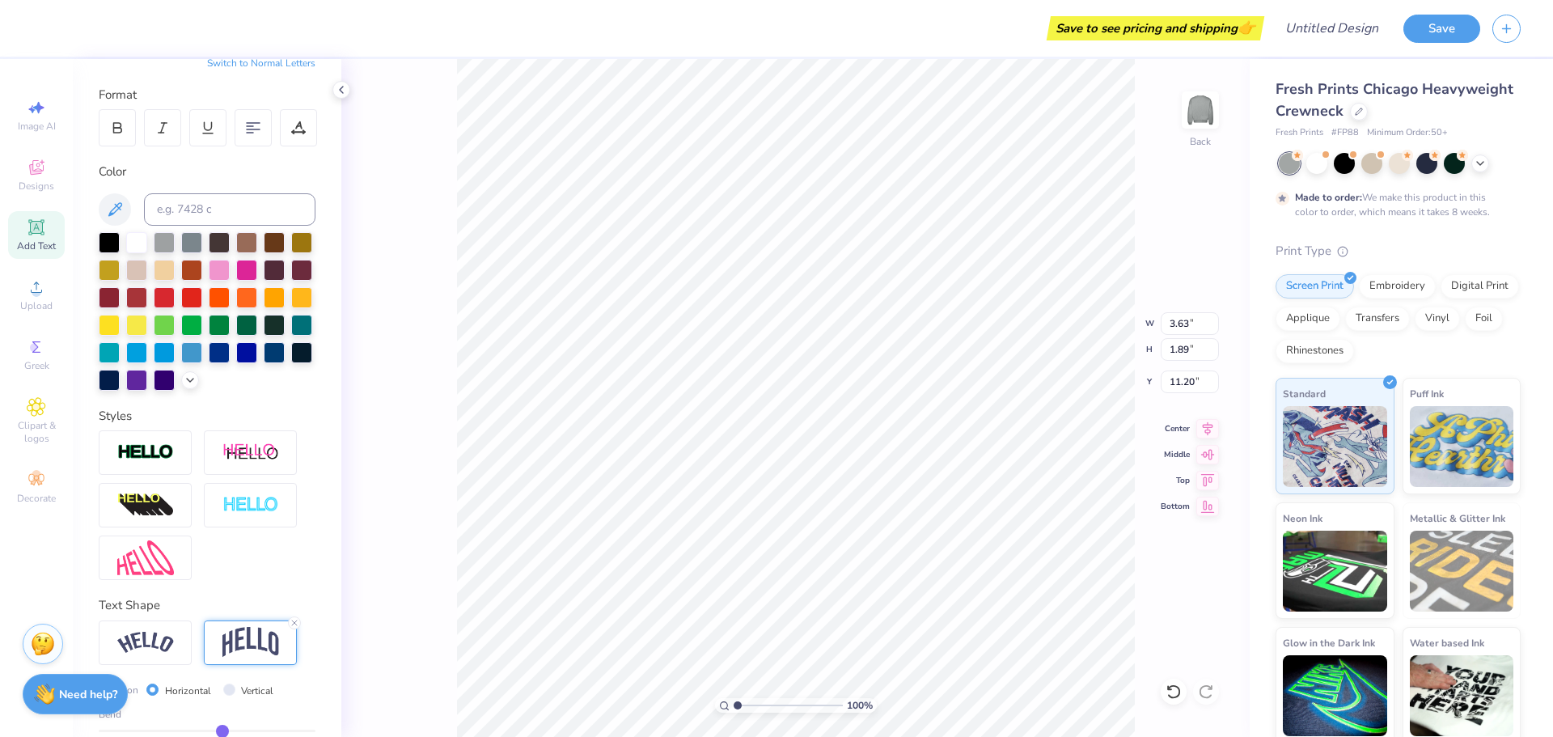
type input "0.14"
type input "0.13"
type input "0.12"
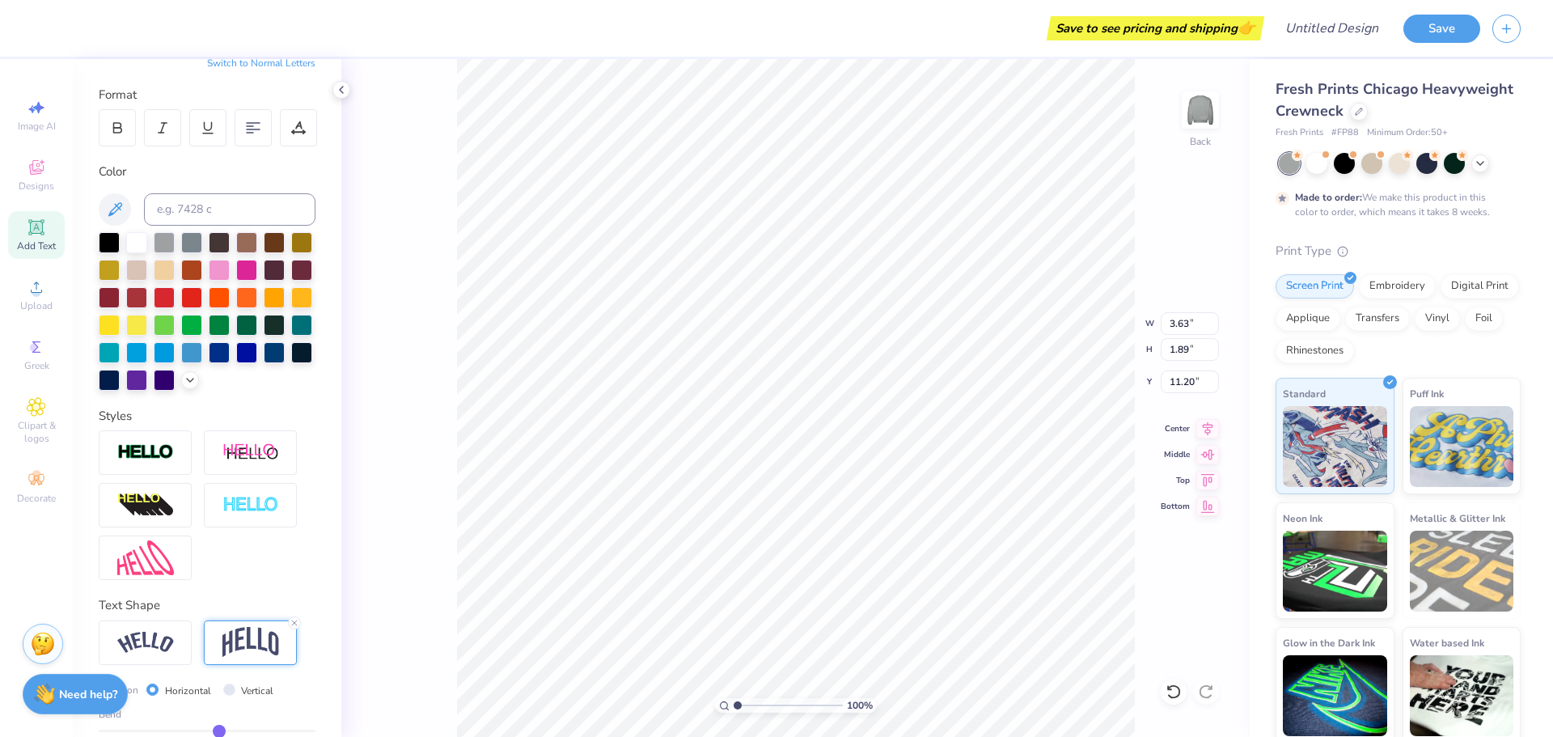
type input "0.12"
type input "0.11"
type input "0.1"
type input "0.10"
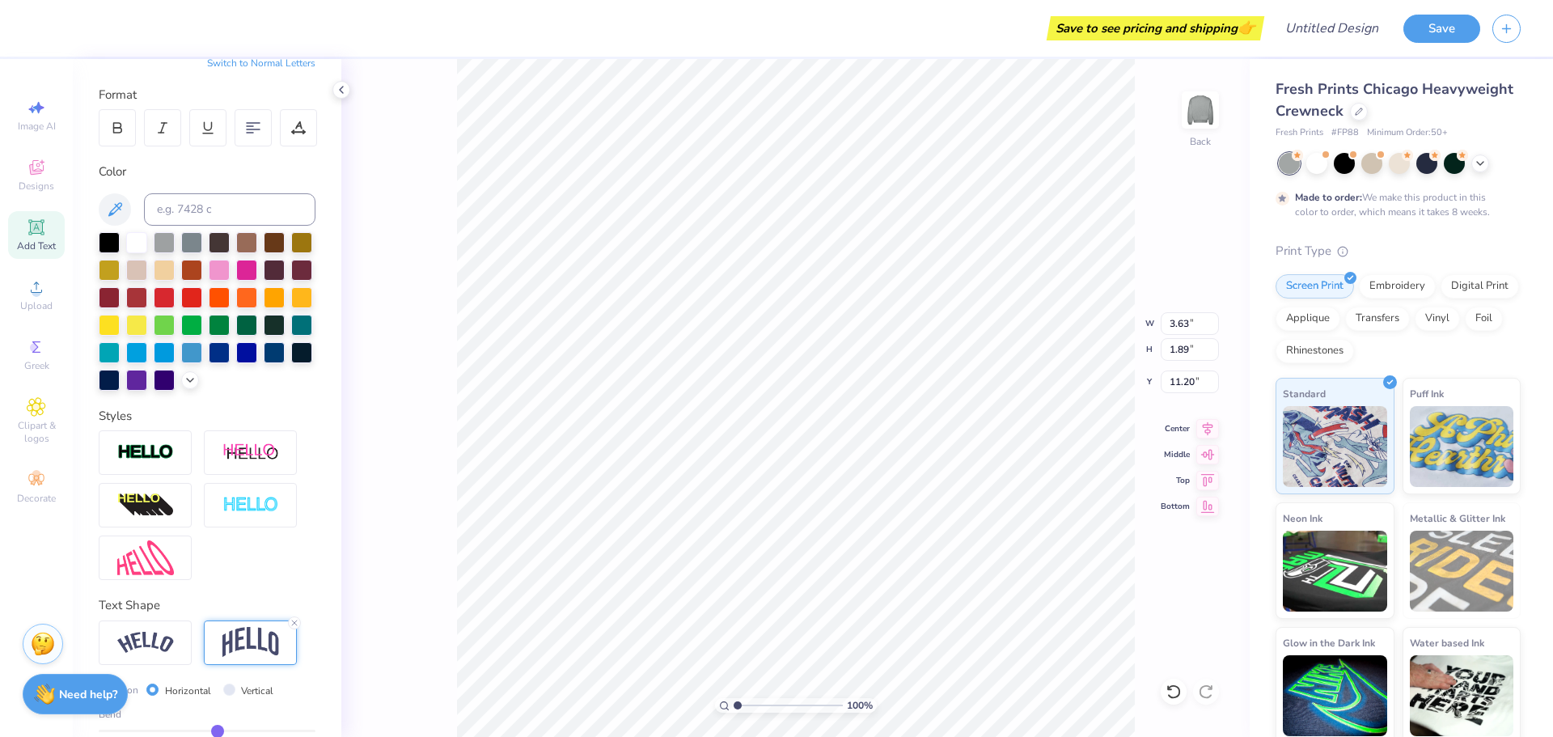
type input "0.09"
type input "0.08"
type input "0.07"
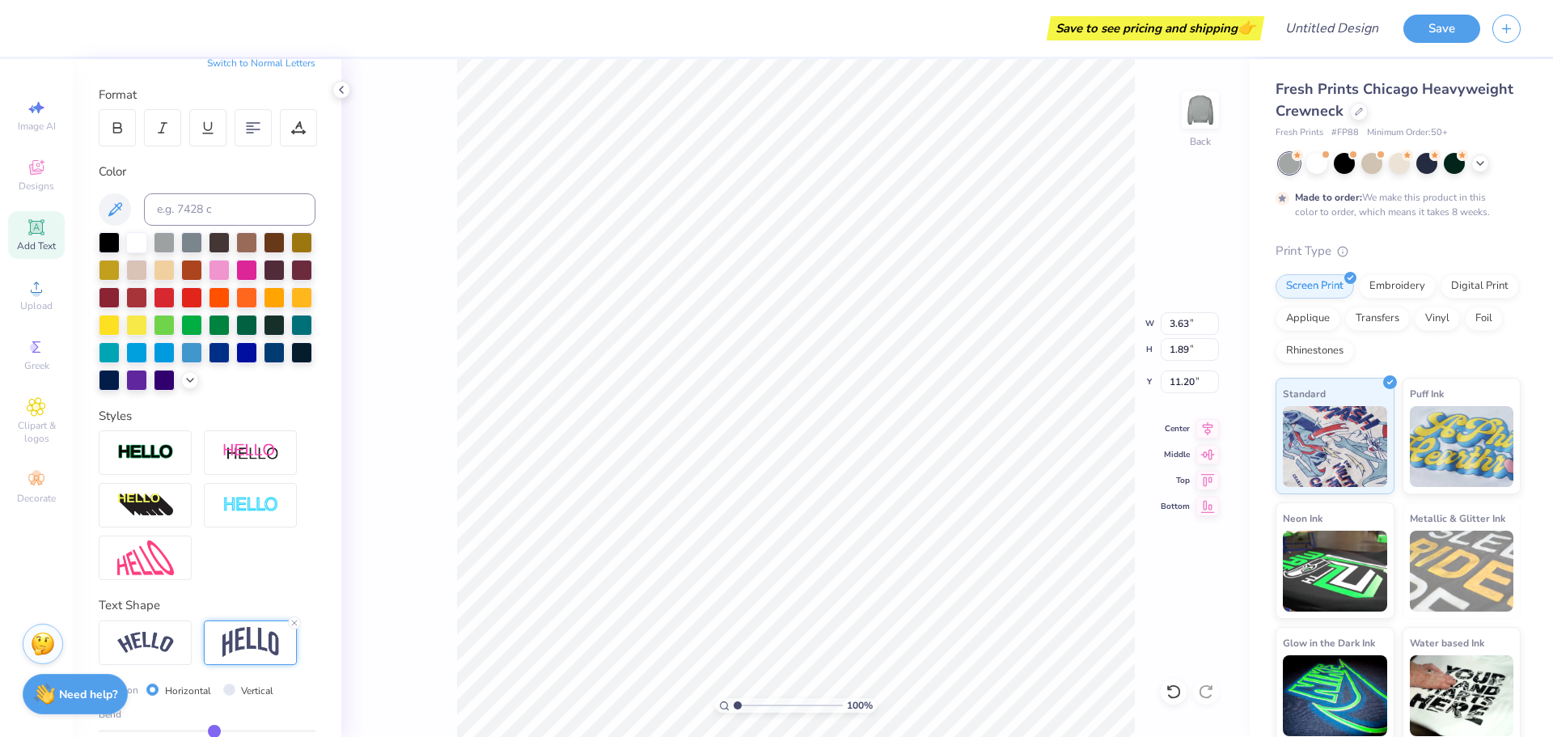
type input "0.07"
type input "0.06"
type input "0.05"
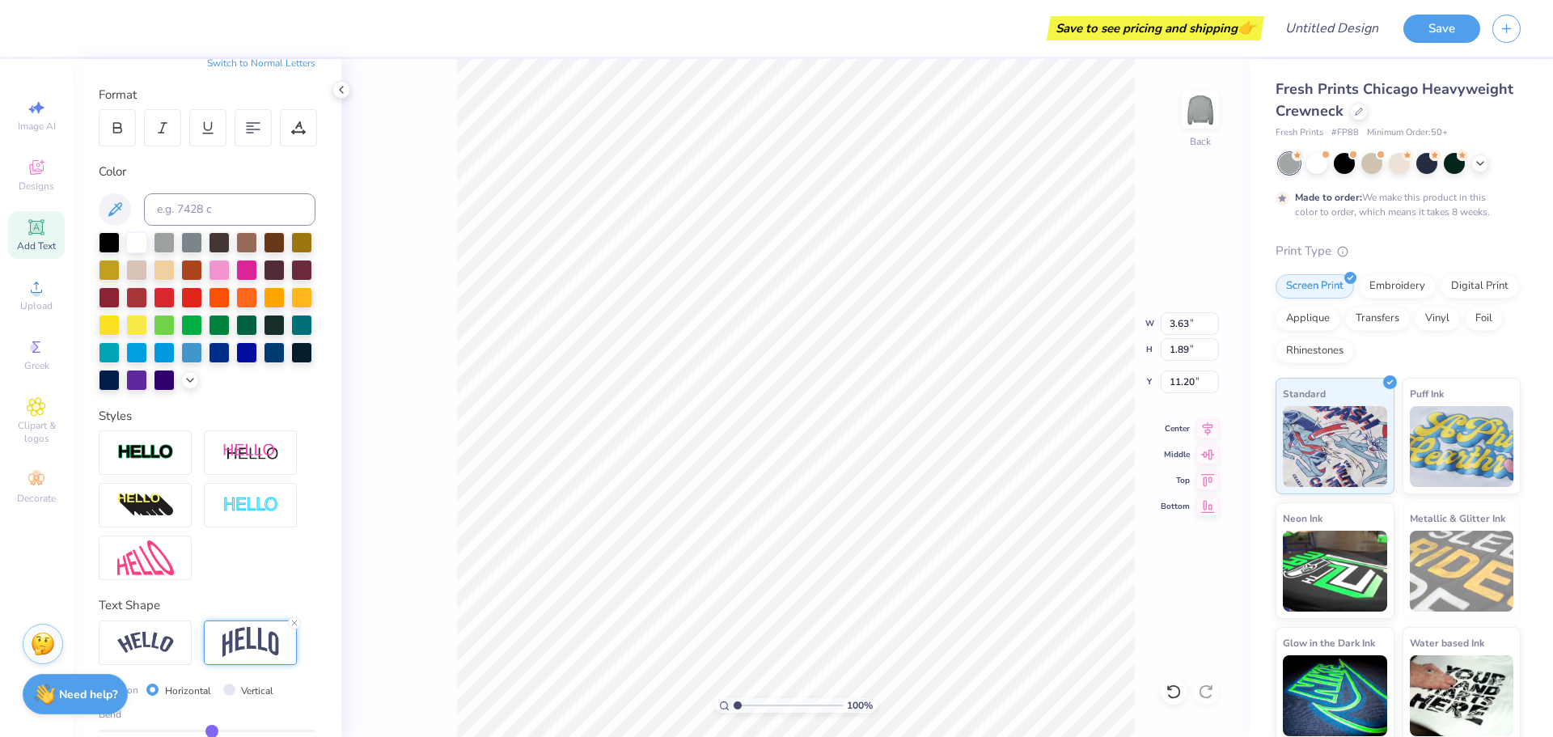
type input "0.04"
type input "0.02"
type input "0.01"
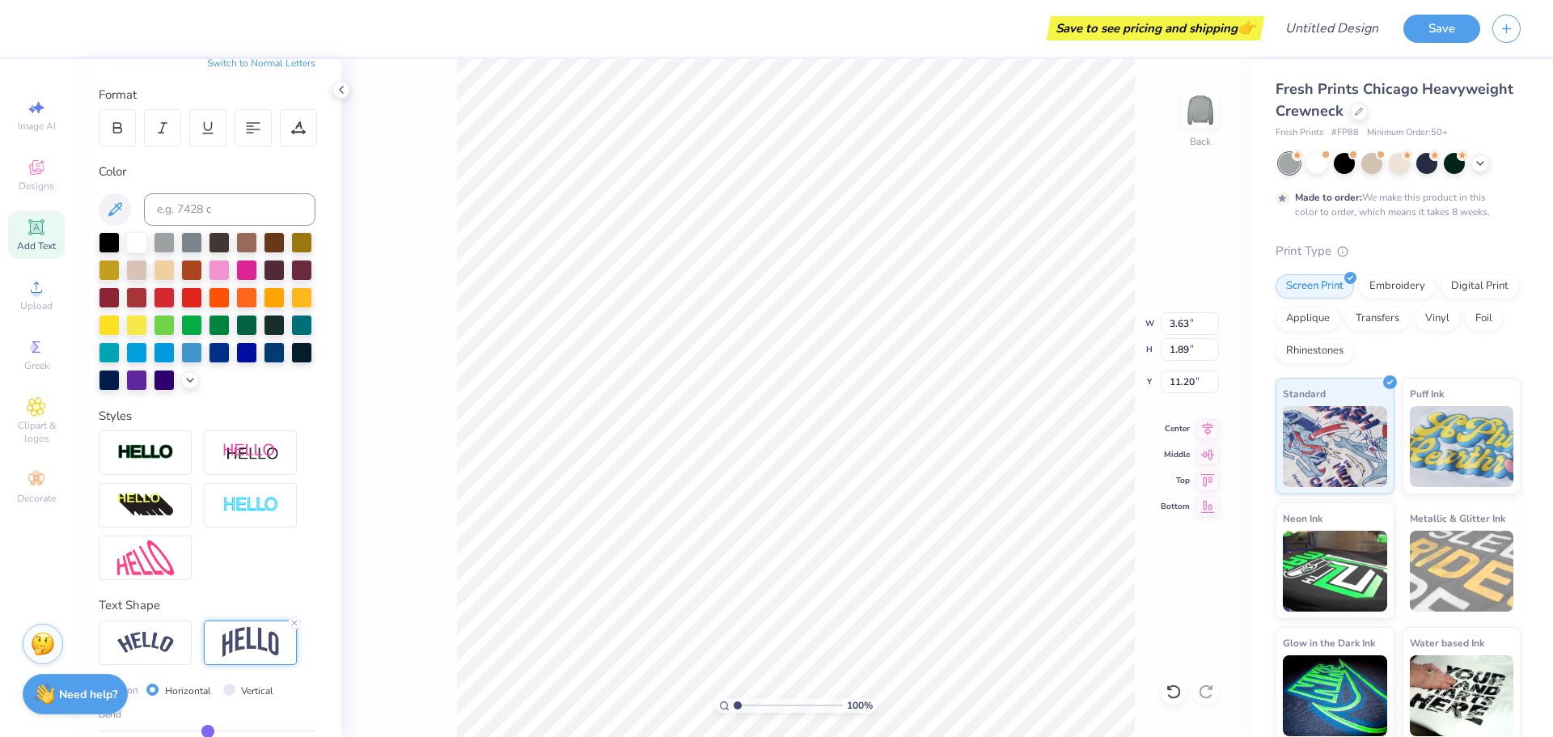
type input "0.01"
type input "0"
type input "0.00"
type input "-0.02"
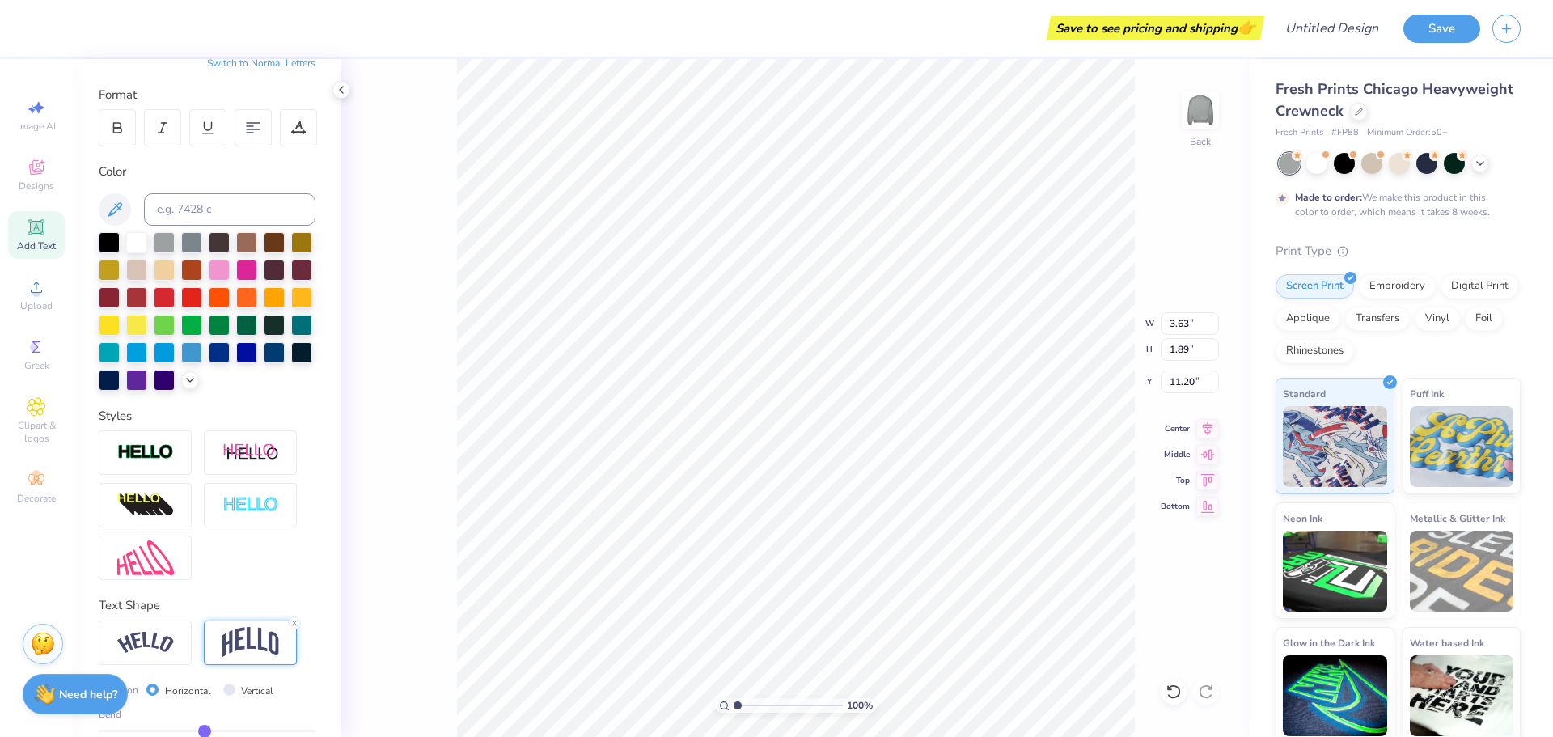
type input "-0.03"
type input "-0.04"
type input "-0.05"
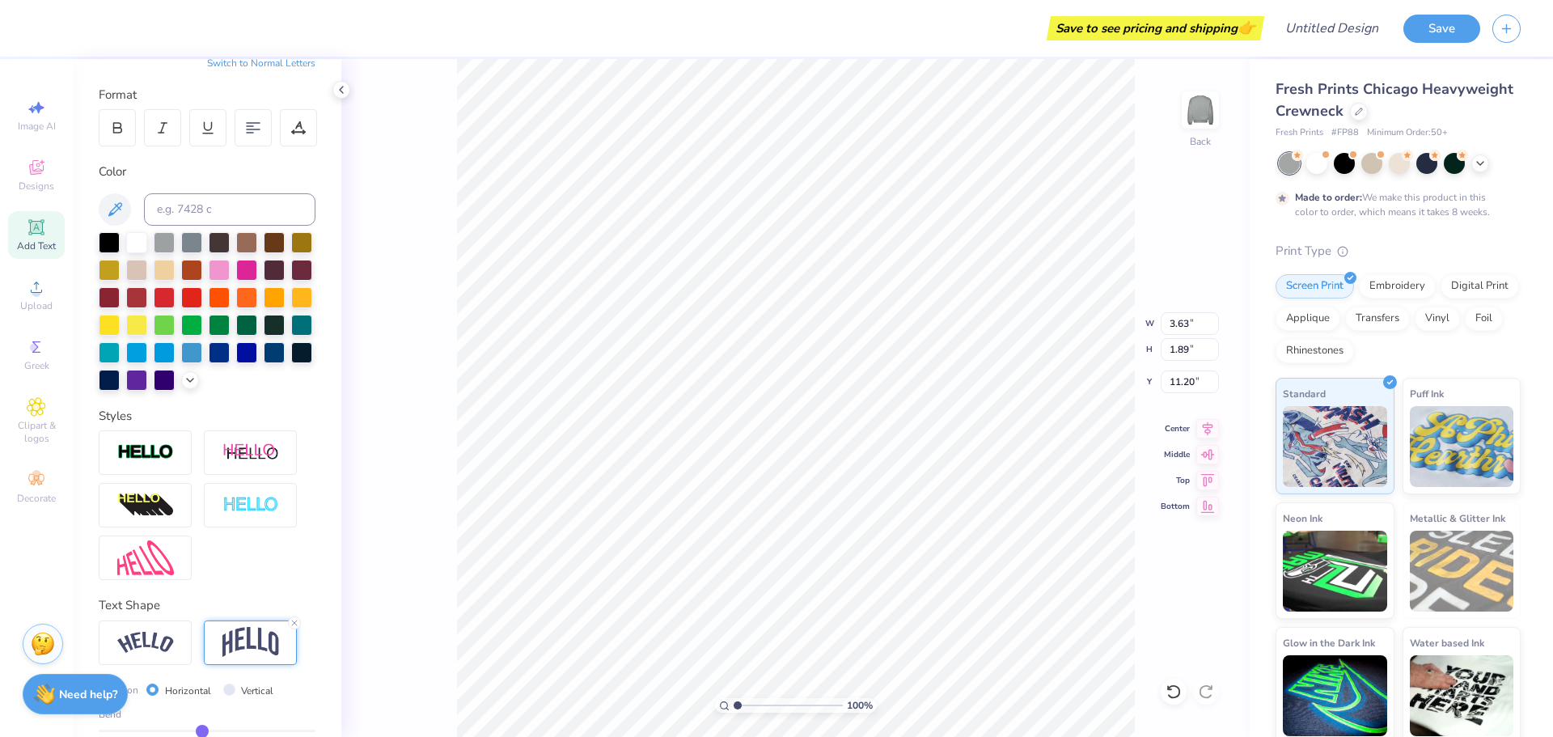
type input "-0.05"
type input "-0.06"
type input "-0.07"
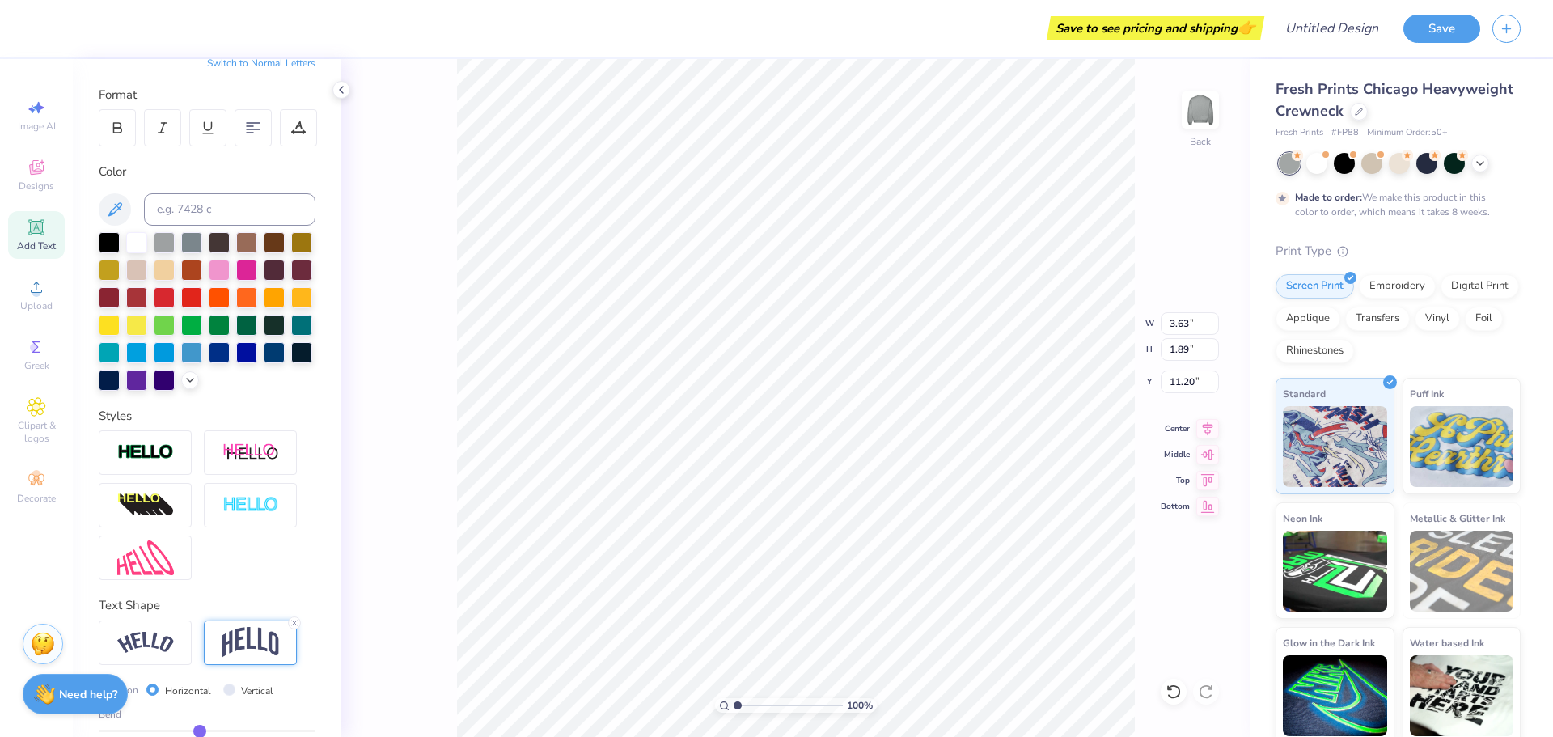
type input "-0.08"
type input "-0.09"
drag, startPoint x: 257, startPoint y: 727, endPoint x: 197, endPoint y: 720, distance: 60.3
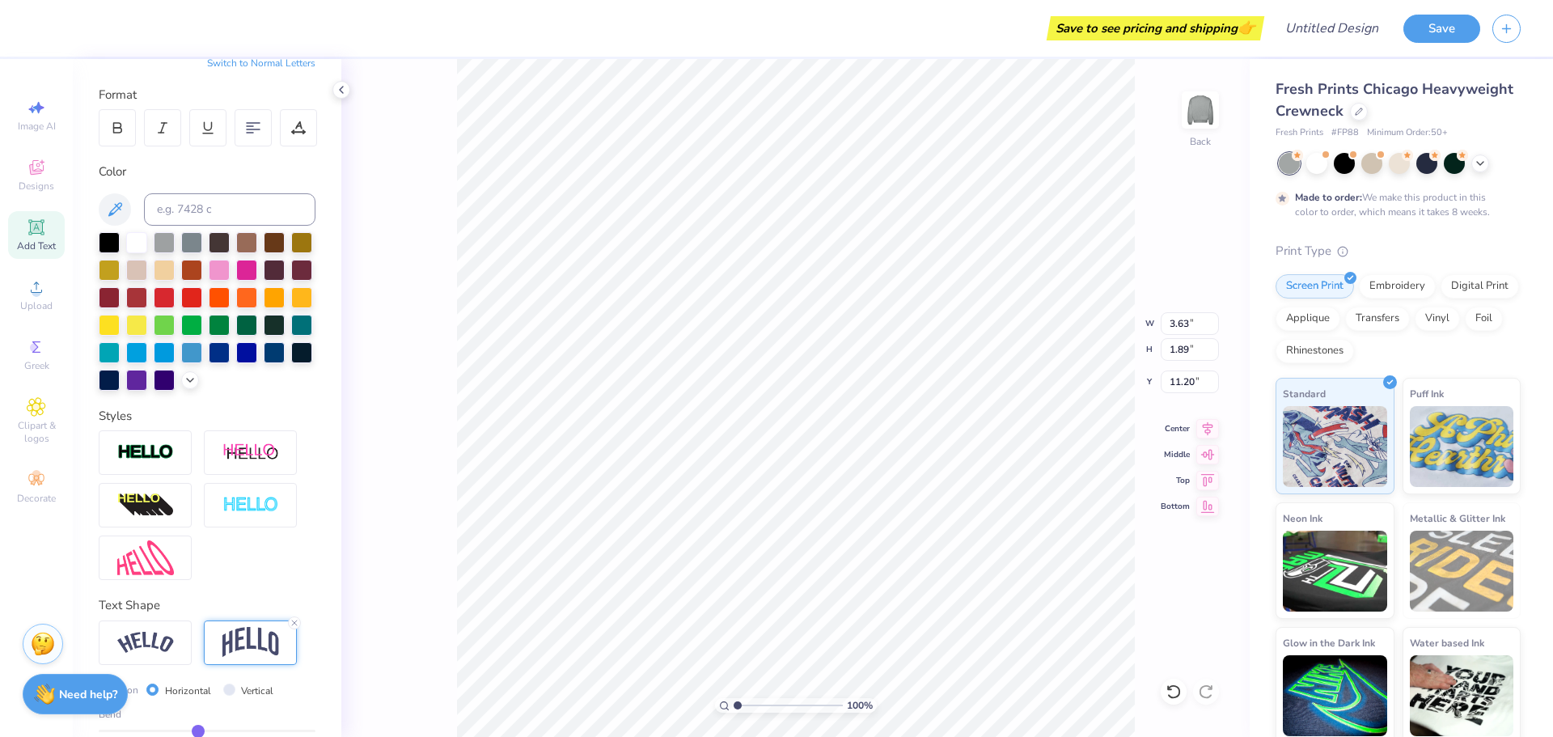
type input "-0.09"
click at [197, 730] on input "range" at bounding box center [207, 731] width 217 height 2
type input "1.21"
type input "11.54"
drag, startPoint x: 197, startPoint y: 720, endPoint x: 172, endPoint y: 716, distance: 26.2
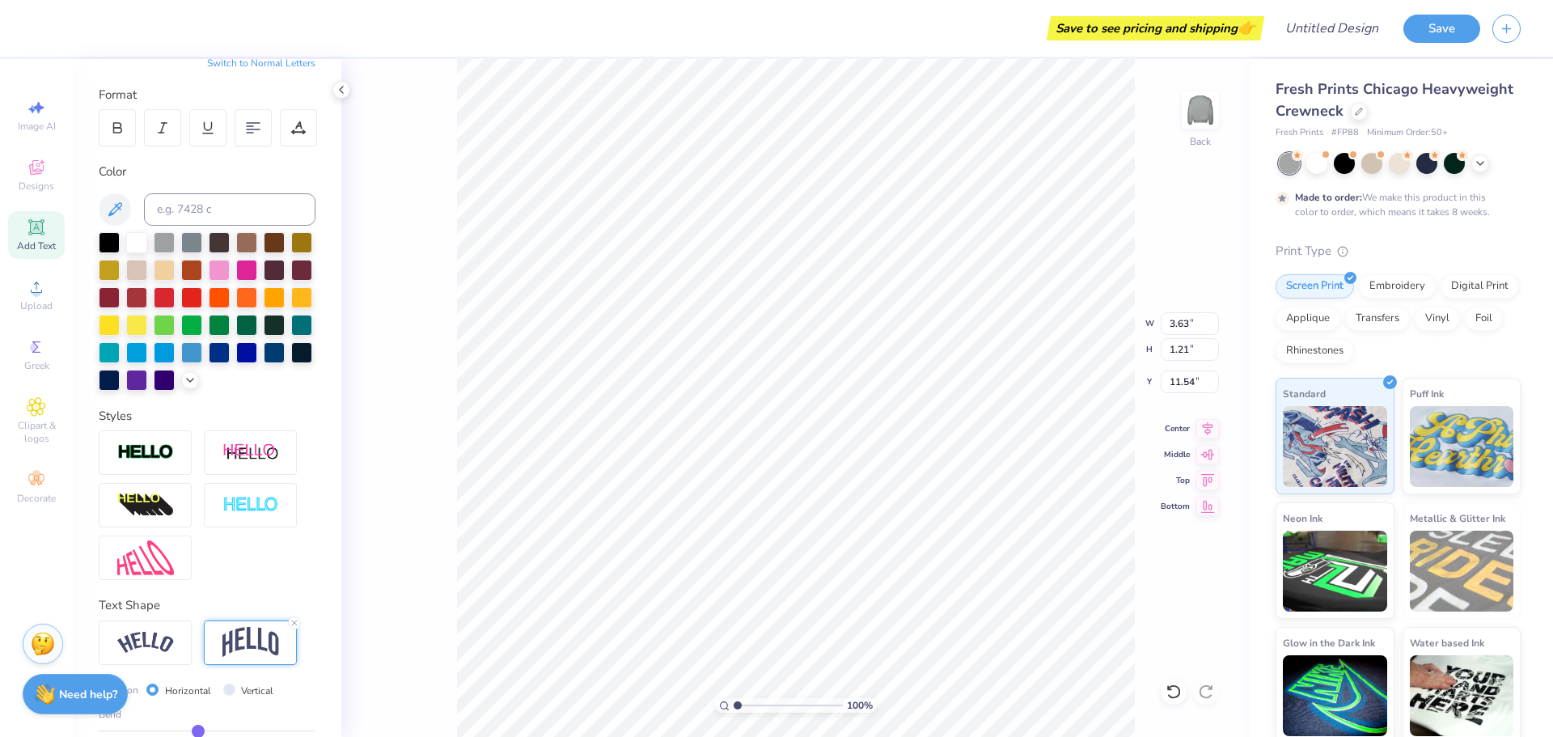
click at [172, 716] on div "Bend" at bounding box center [207, 714] width 217 height 15
type input "-0.13"
type input "-0.15"
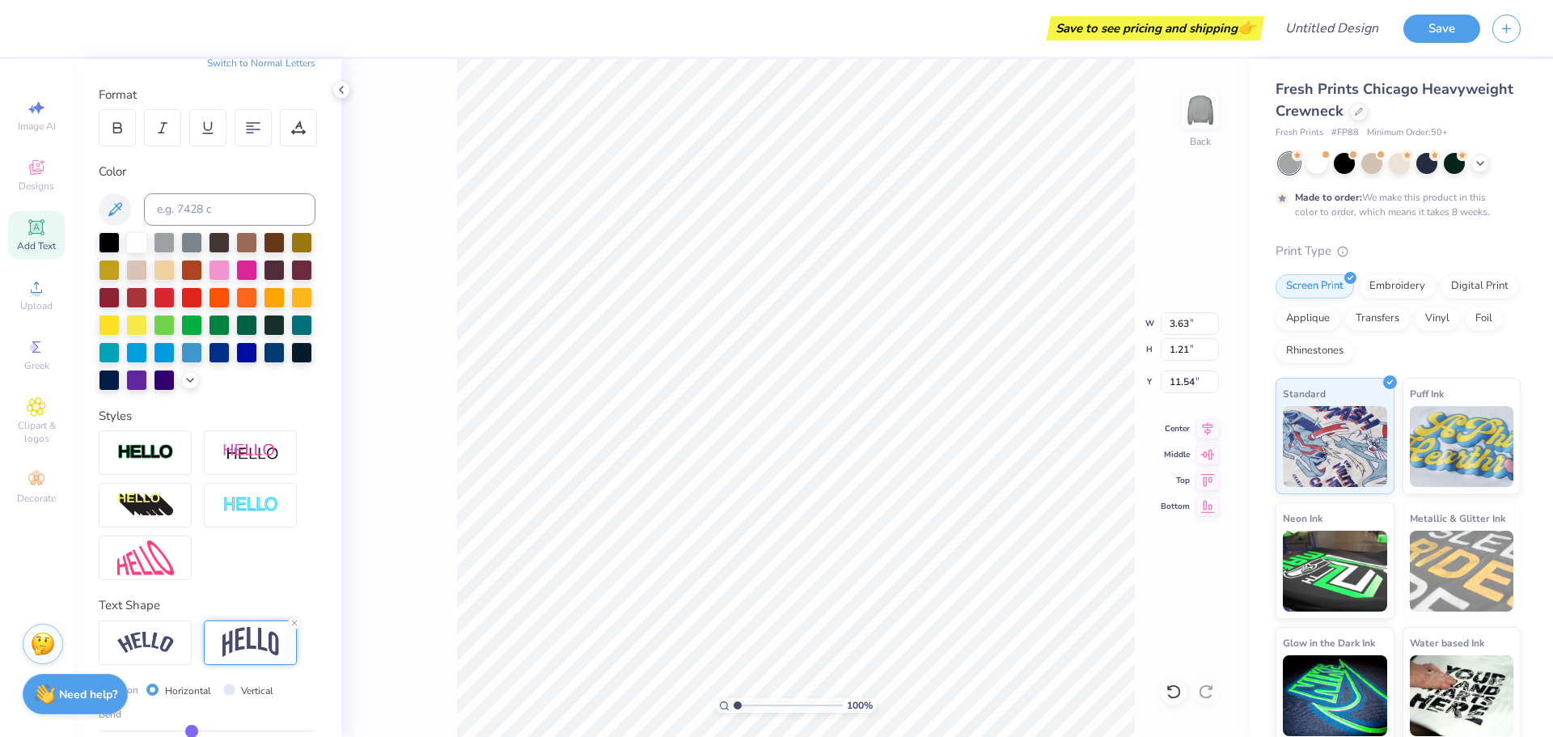
type input "-0.17"
type input "-0.18"
type input "-0.2"
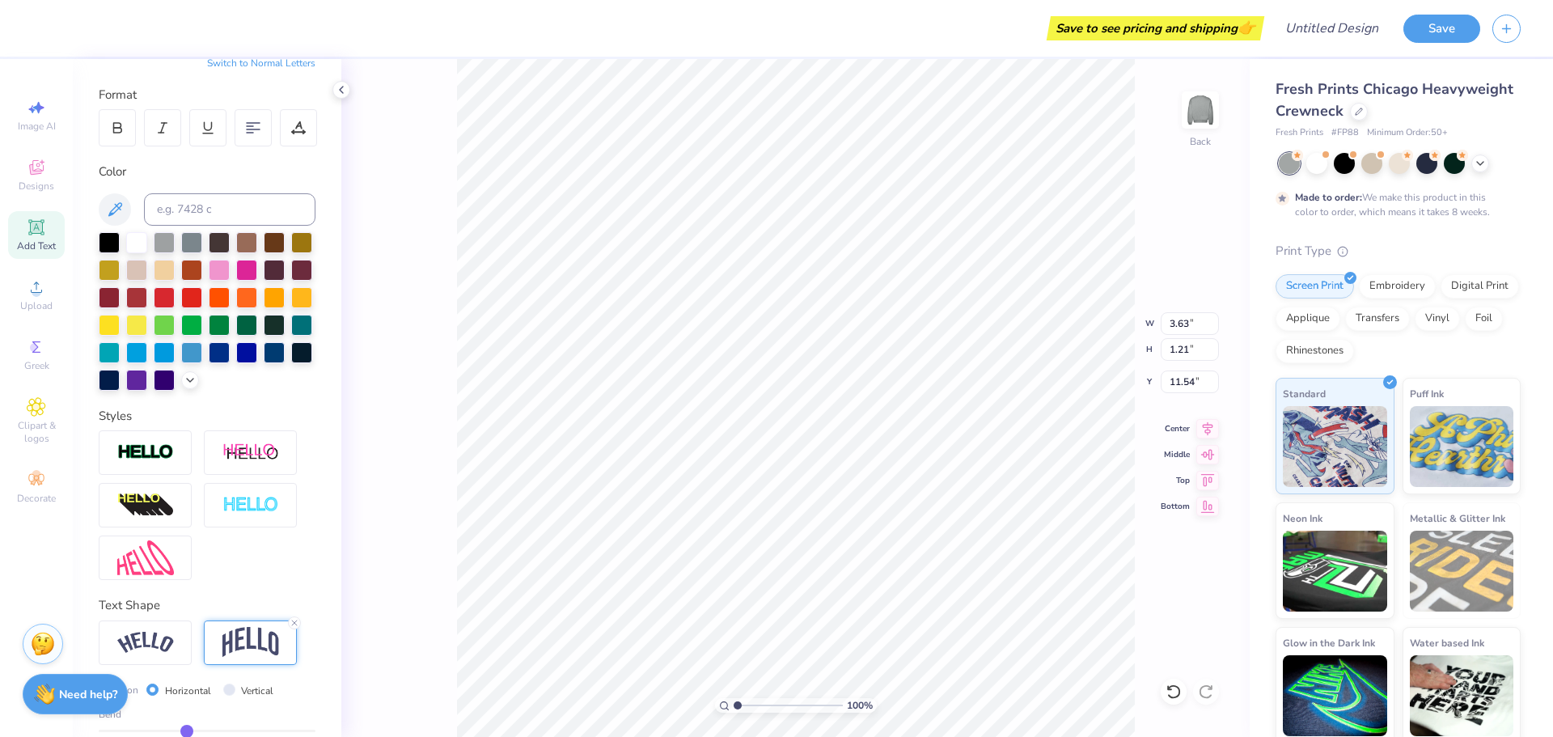
type input "-0.20"
type input "-0.21"
type input "-0.22"
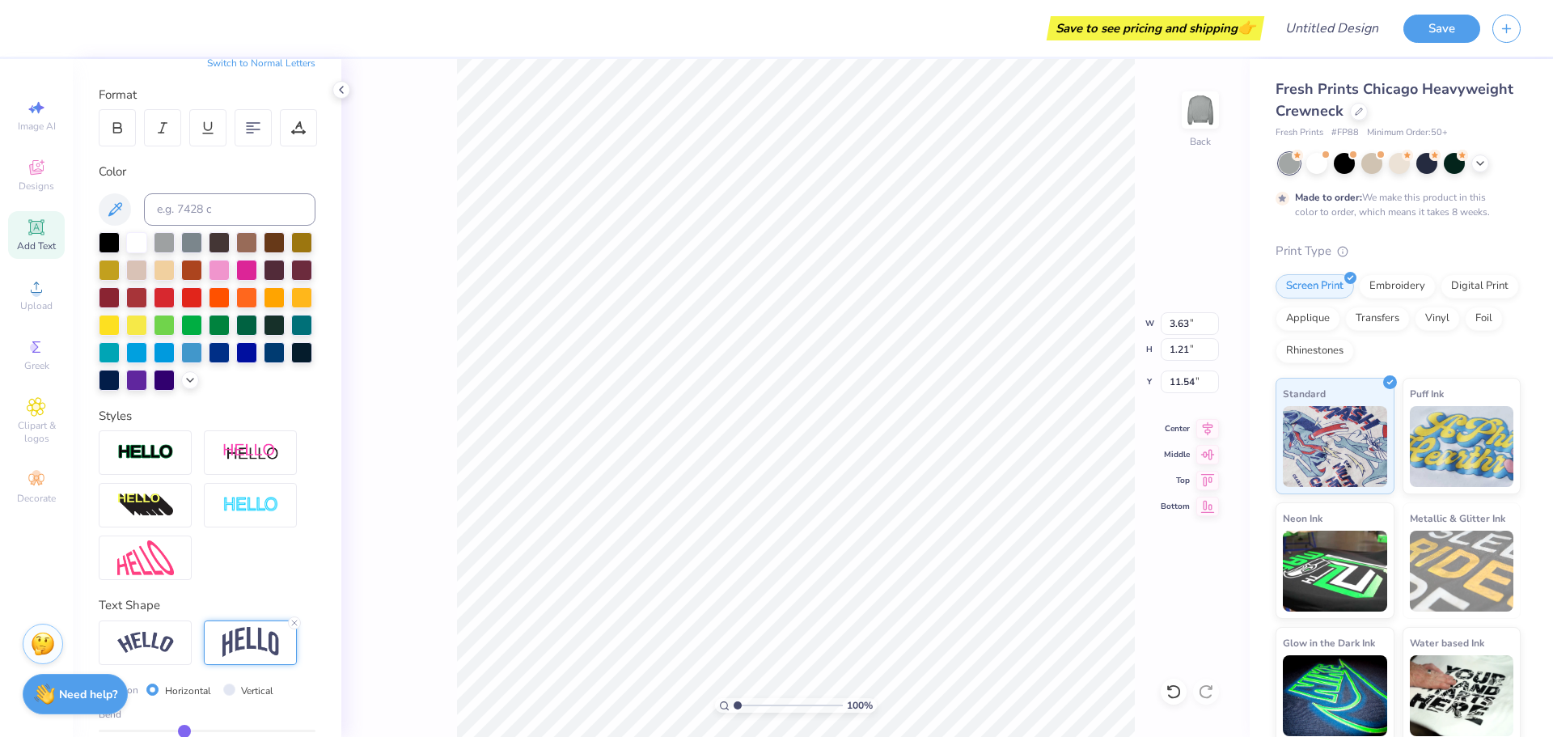
type input "-0.24"
type input "-0.25"
type input "-0.26"
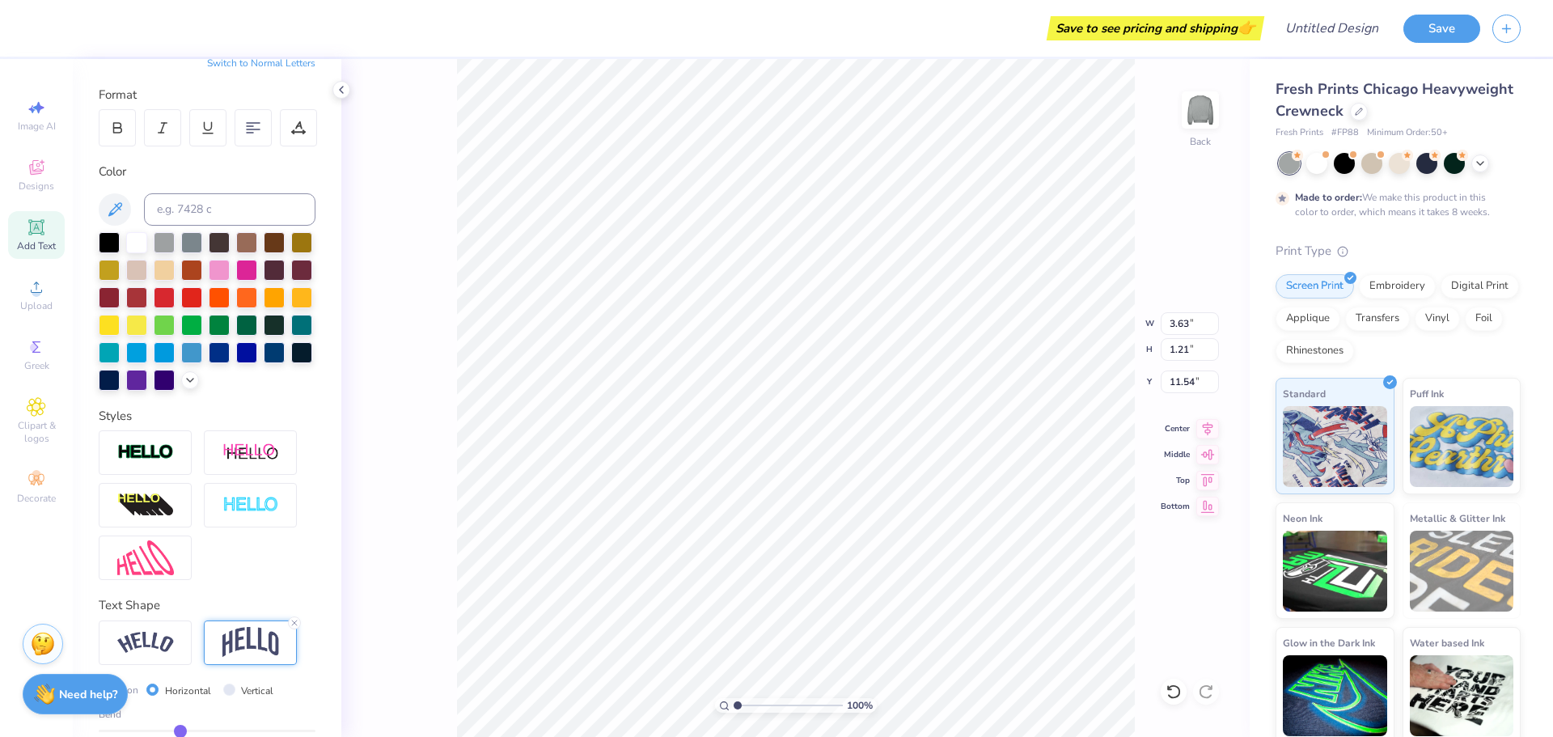
type input "-0.26"
type input "-0.27"
type input "-0.28"
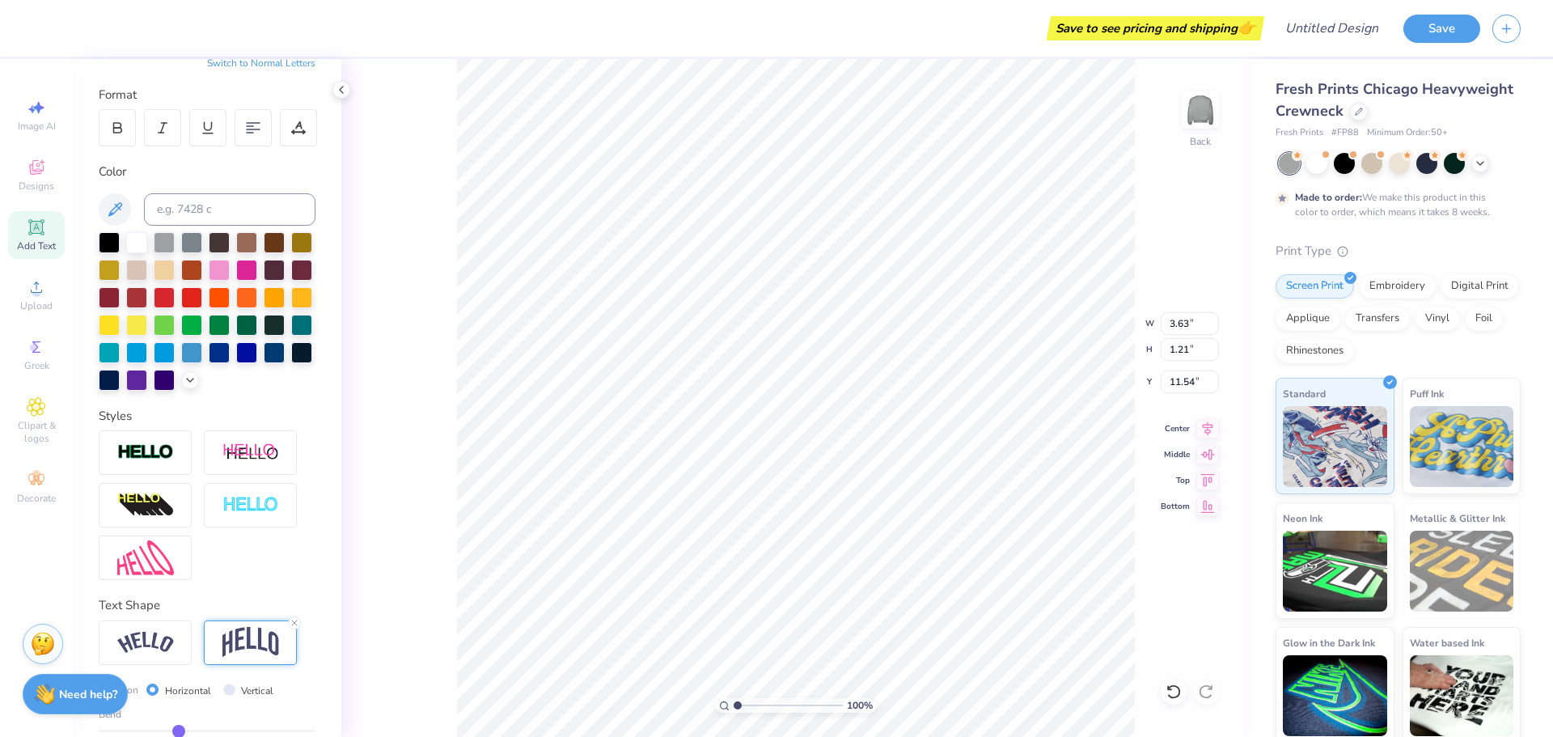
type input "-0.29"
type input "-0.3"
type input "-0.30"
type input "-0.31"
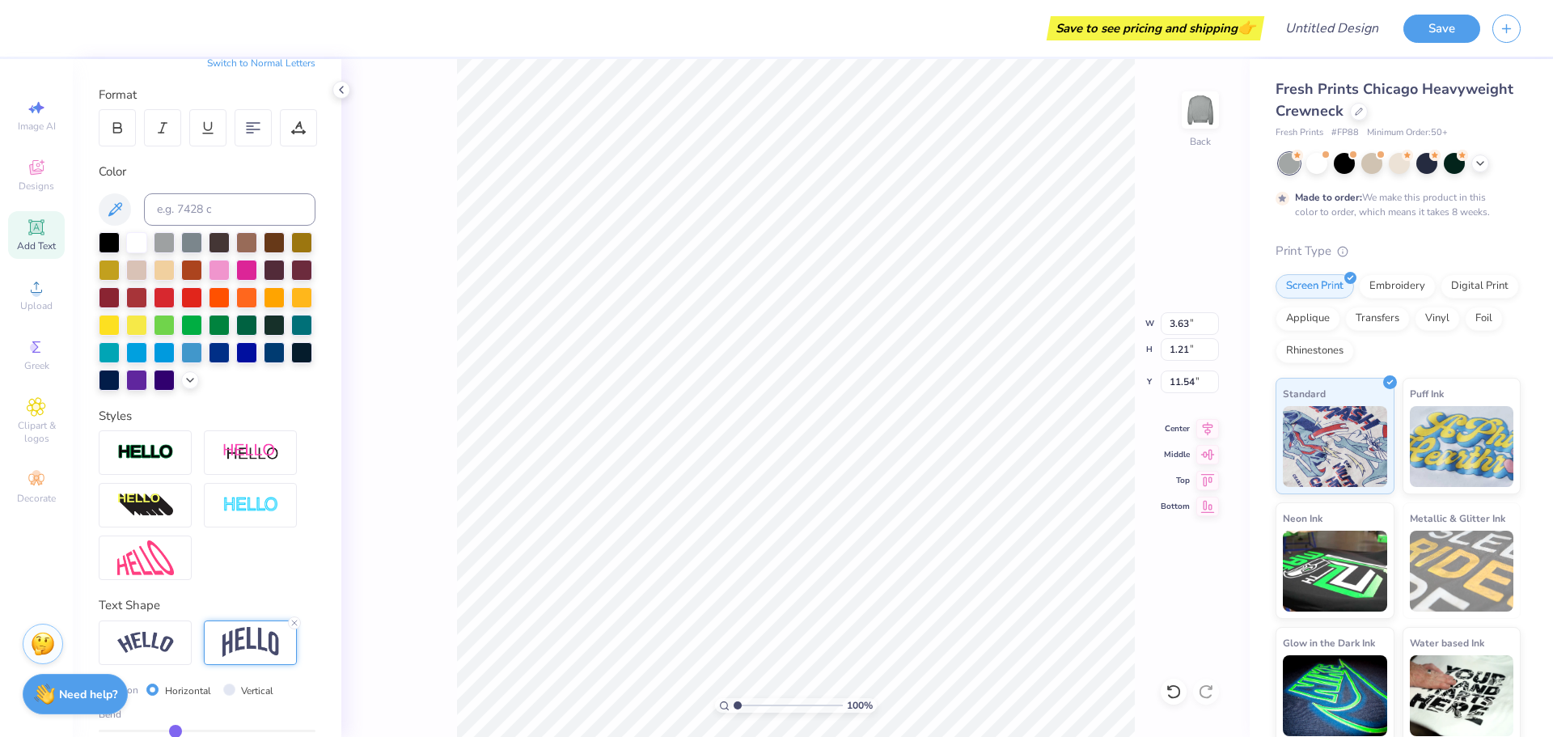
type input "-0.31"
type input "-0.32"
drag, startPoint x: 194, startPoint y: 731, endPoint x: 174, endPoint y: 731, distance: 20.2
click at [174, 731] on input "range" at bounding box center [207, 731] width 217 height 2
click at [181, 732] on input "range" at bounding box center [207, 731] width 217 height 2
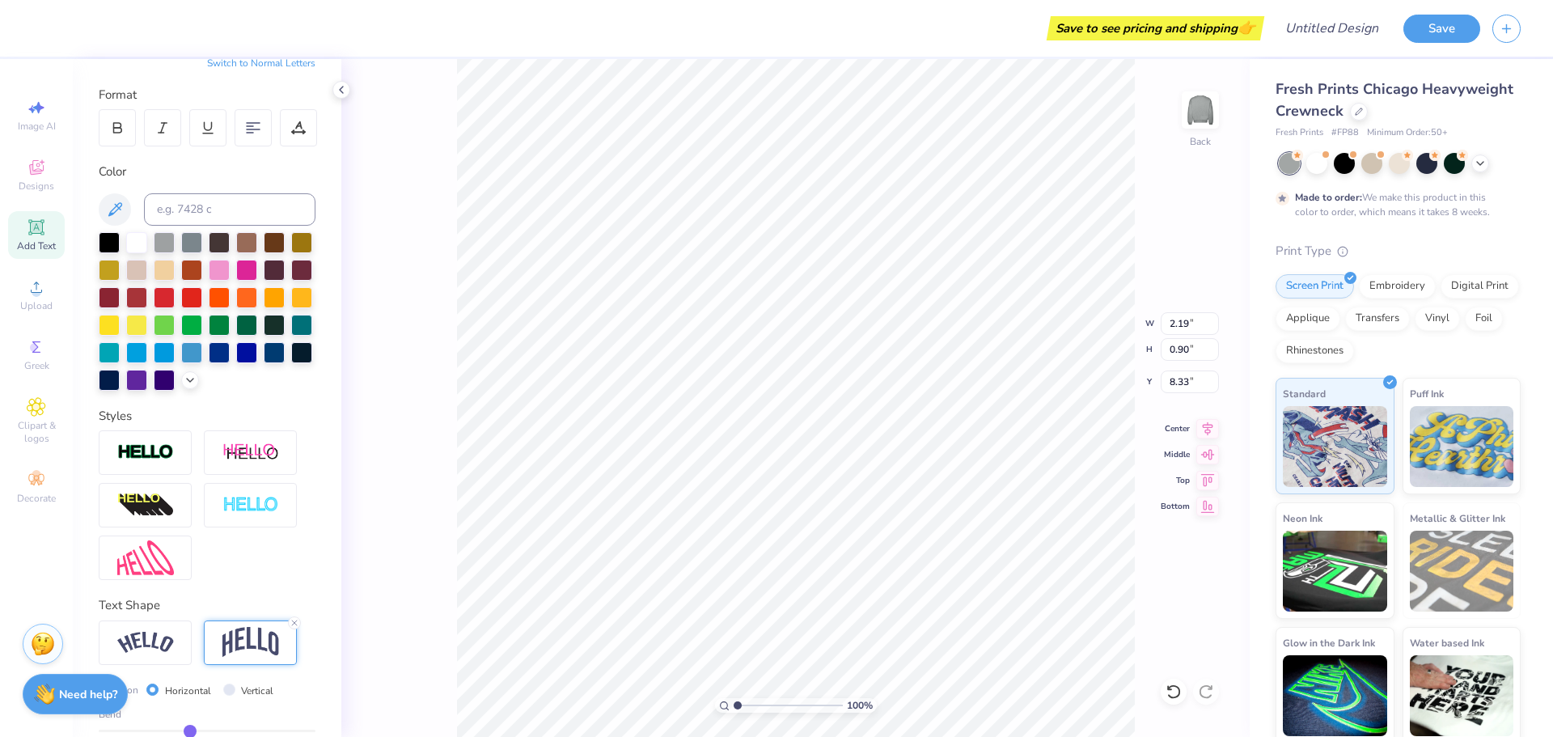
drag, startPoint x: 180, startPoint y: 732, endPoint x: 189, endPoint y: 734, distance: 9.8
click at [189, 732] on input "range" at bounding box center [207, 731] width 217 height 2
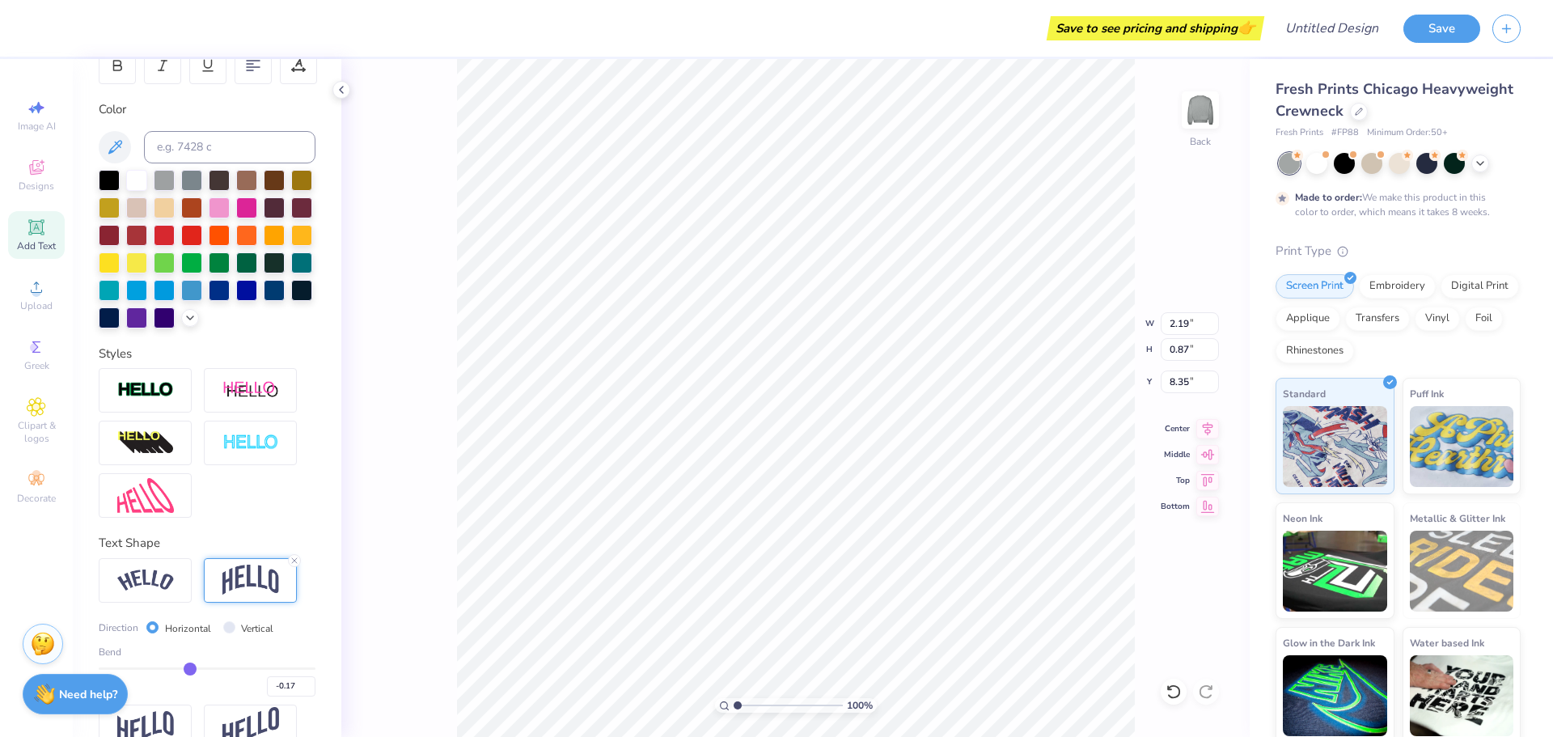
scroll to position [298, 0]
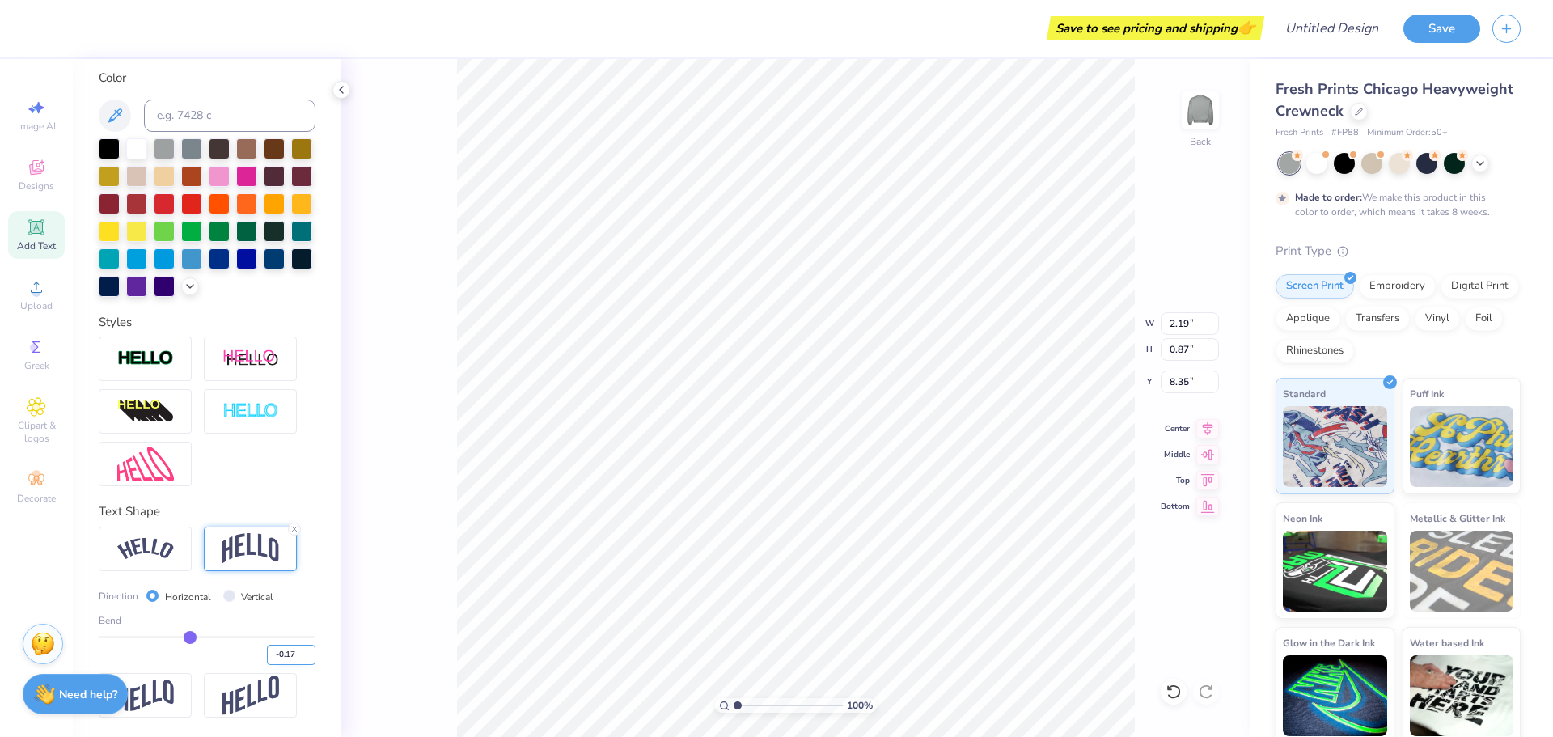
click at [287, 657] on input "-0.17" at bounding box center [291, 655] width 49 height 20
click at [1169, 696] on icon at bounding box center [1174, 691] width 14 height 15
click at [197, 637] on input "range" at bounding box center [207, 637] width 217 height 2
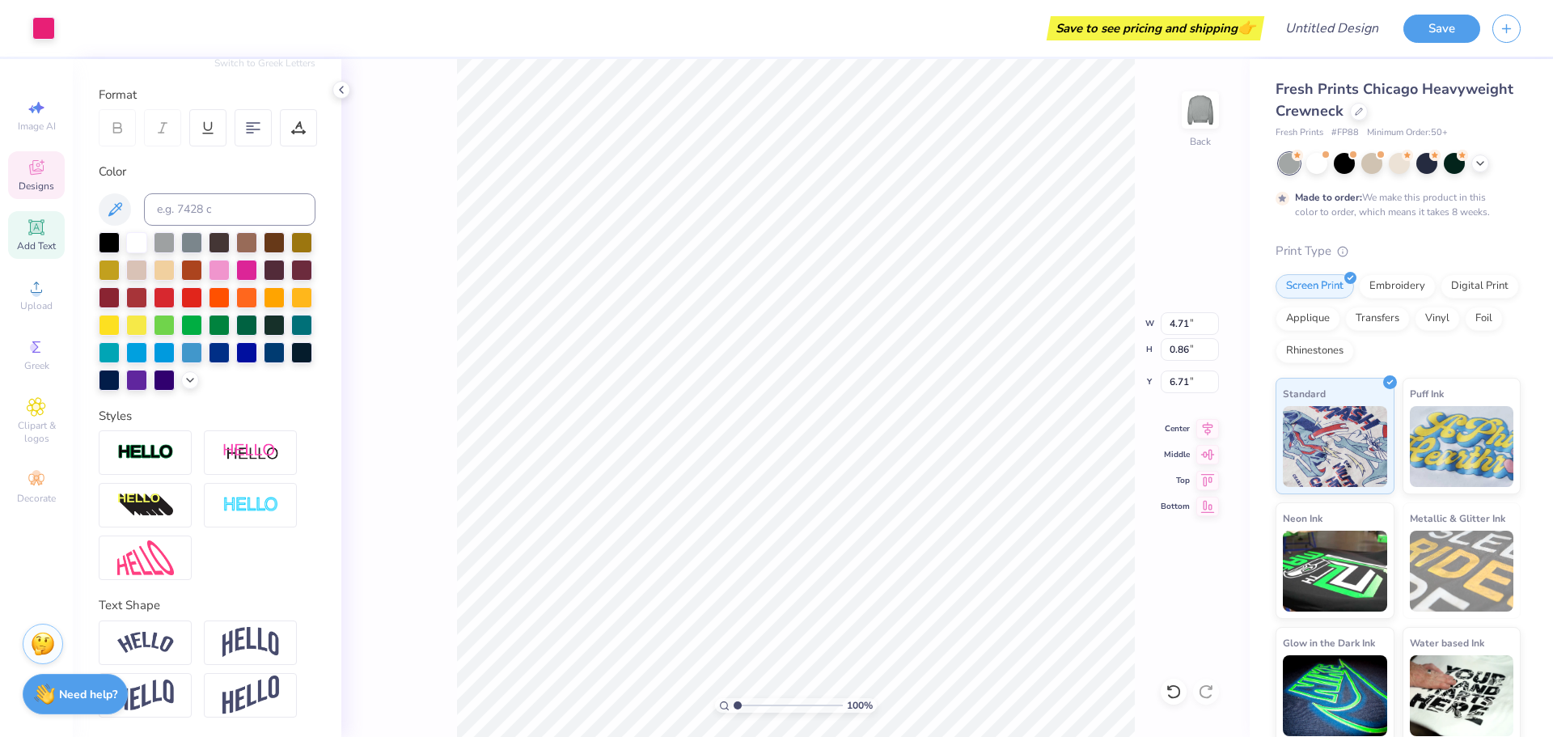
scroll to position [204, 0]
click at [159, 268] on div at bounding box center [164, 268] width 21 height 21
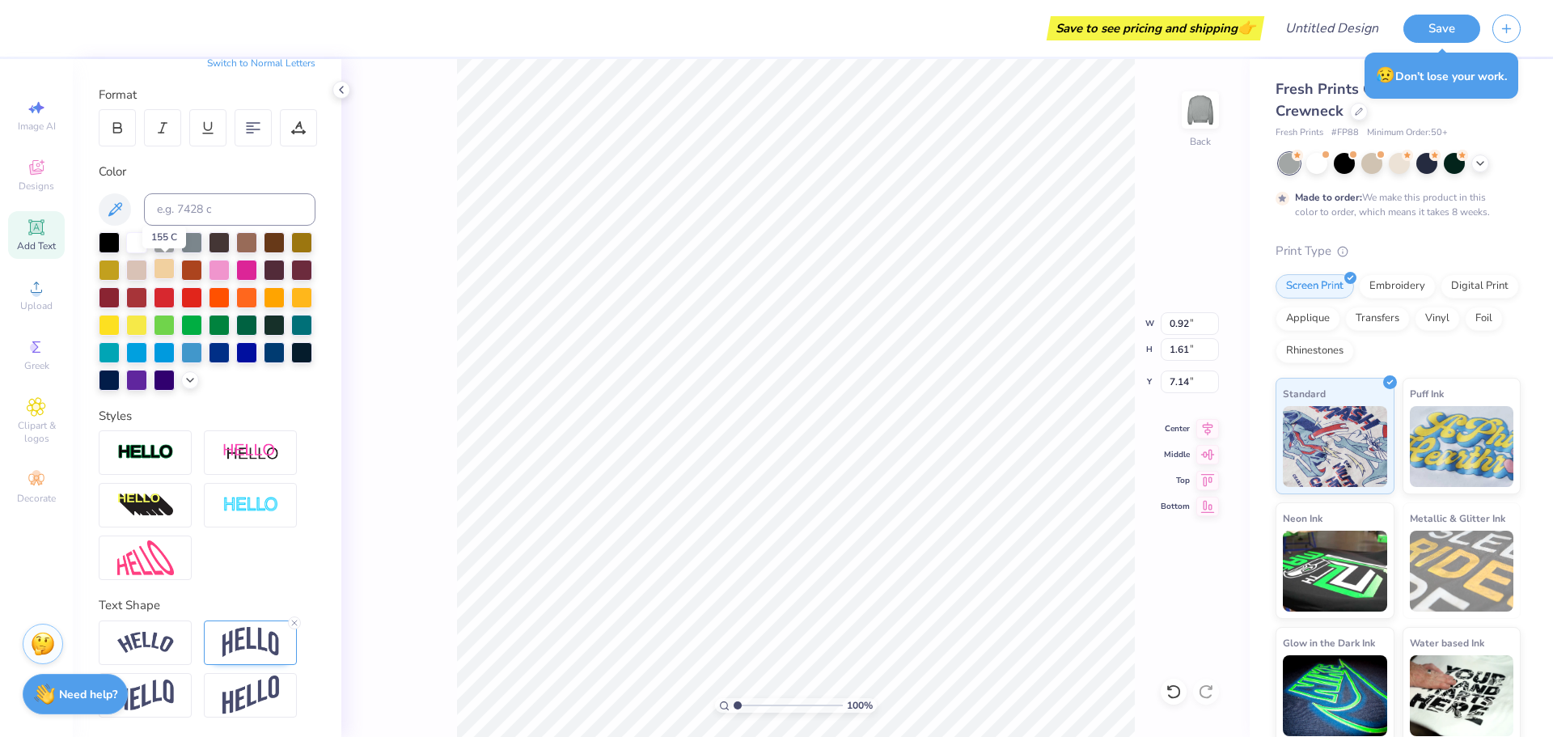
click at [163, 272] on div at bounding box center [164, 268] width 21 height 21
click at [451, 347] on div "100 % Back W 0.92 0.92 " H 1.61 1.61 " Y 7.14 7.14 " Center Middle Top Bottom" at bounding box center [795, 398] width 909 height 678
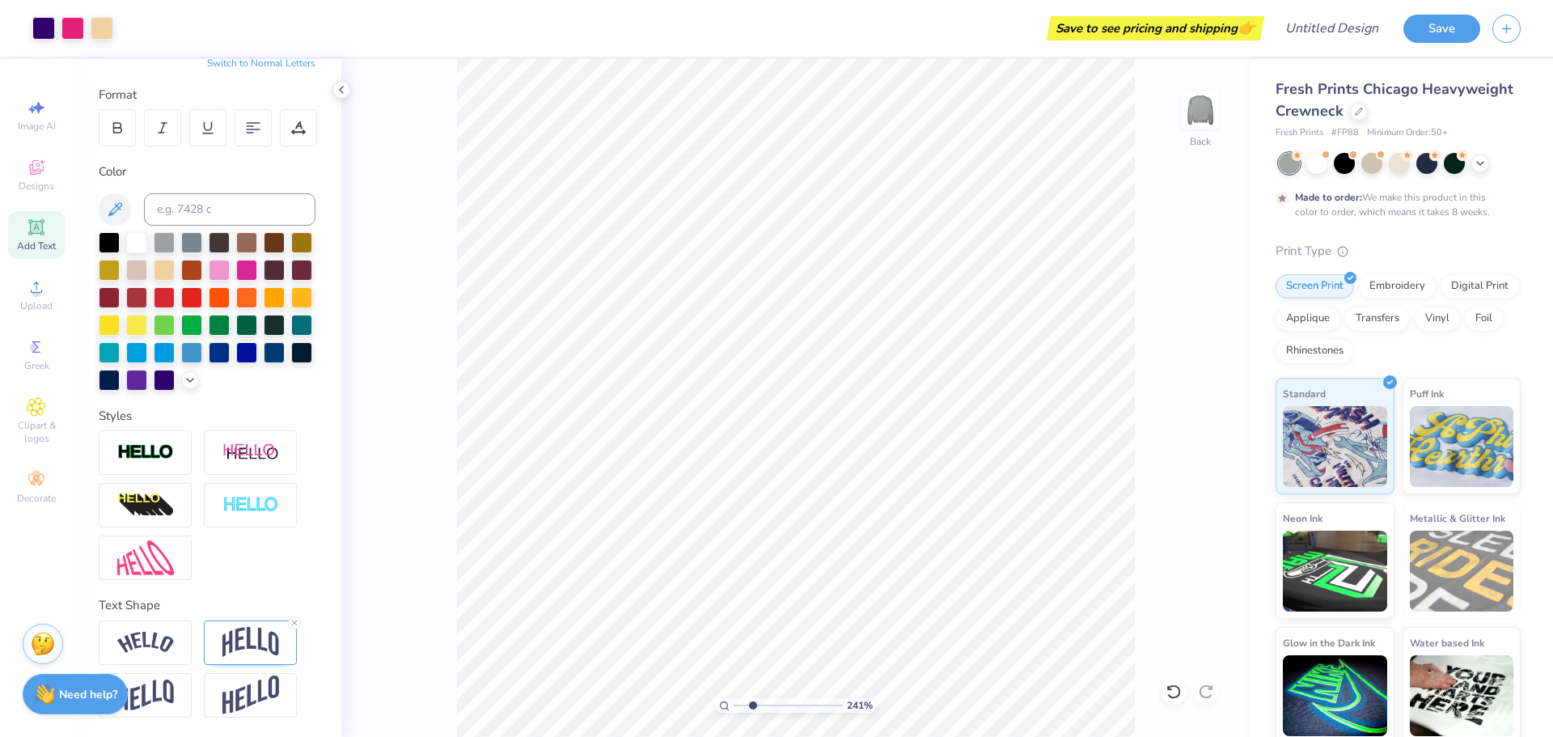
drag, startPoint x: 739, startPoint y: 705, endPoint x: 752, endPoint y: 704, distance: 13.8
click at [752, 704] on input "range" at bounding box center [788, 705] width 109 height 15
click at [163, 263] on div at bounding box center [164, 268] width 21 height 21
click at [163, 269] on div at bounding box center [164, 268] width 21 height 21
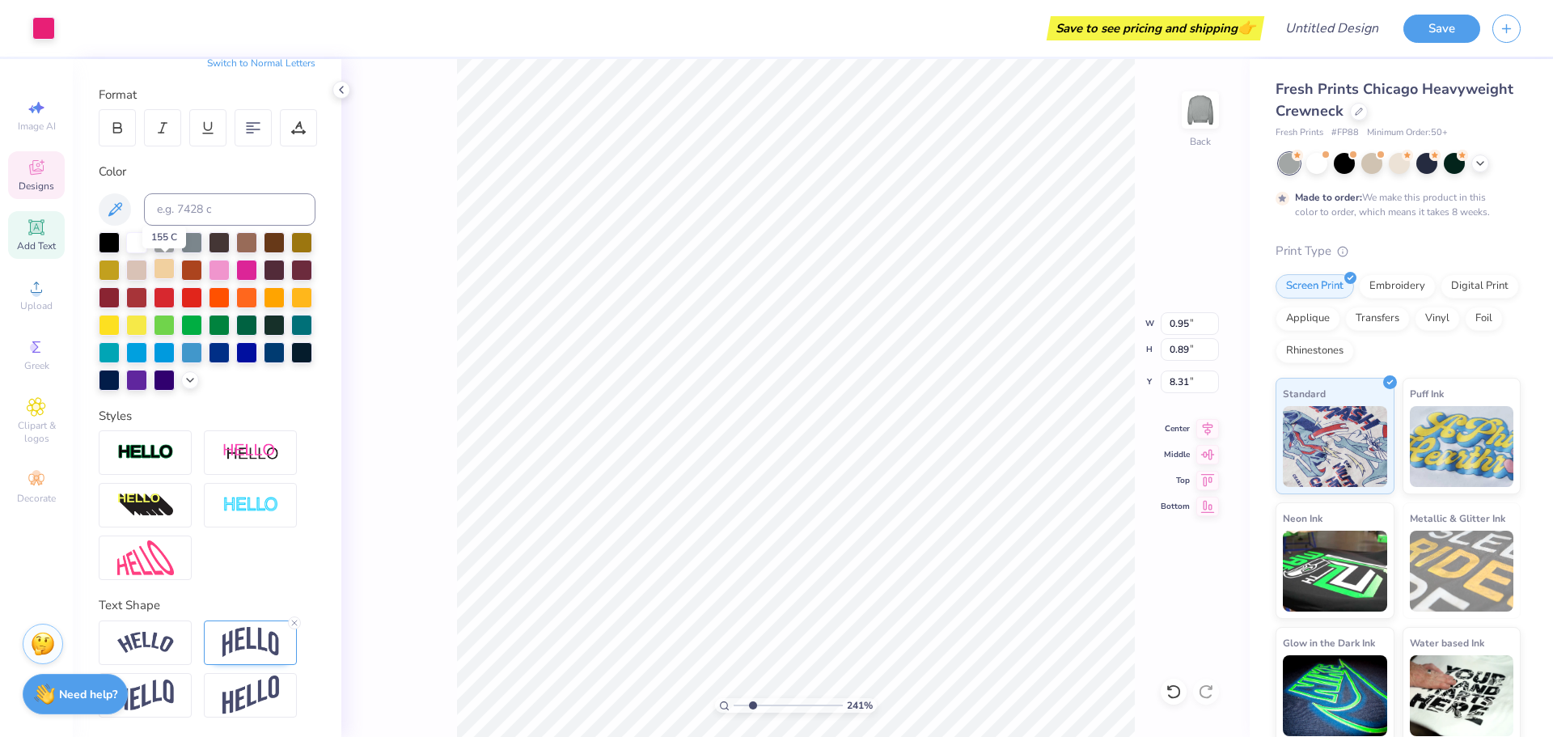
click at [163, 269] on div at bounding box center [164, 268] width 21 height 21
click at [947, 345] on li "Copy" at bounding box center [926, 344] width 127 height 32
click at [1322, 170] on div at bounding box center [1317, 161] width 21 height 21
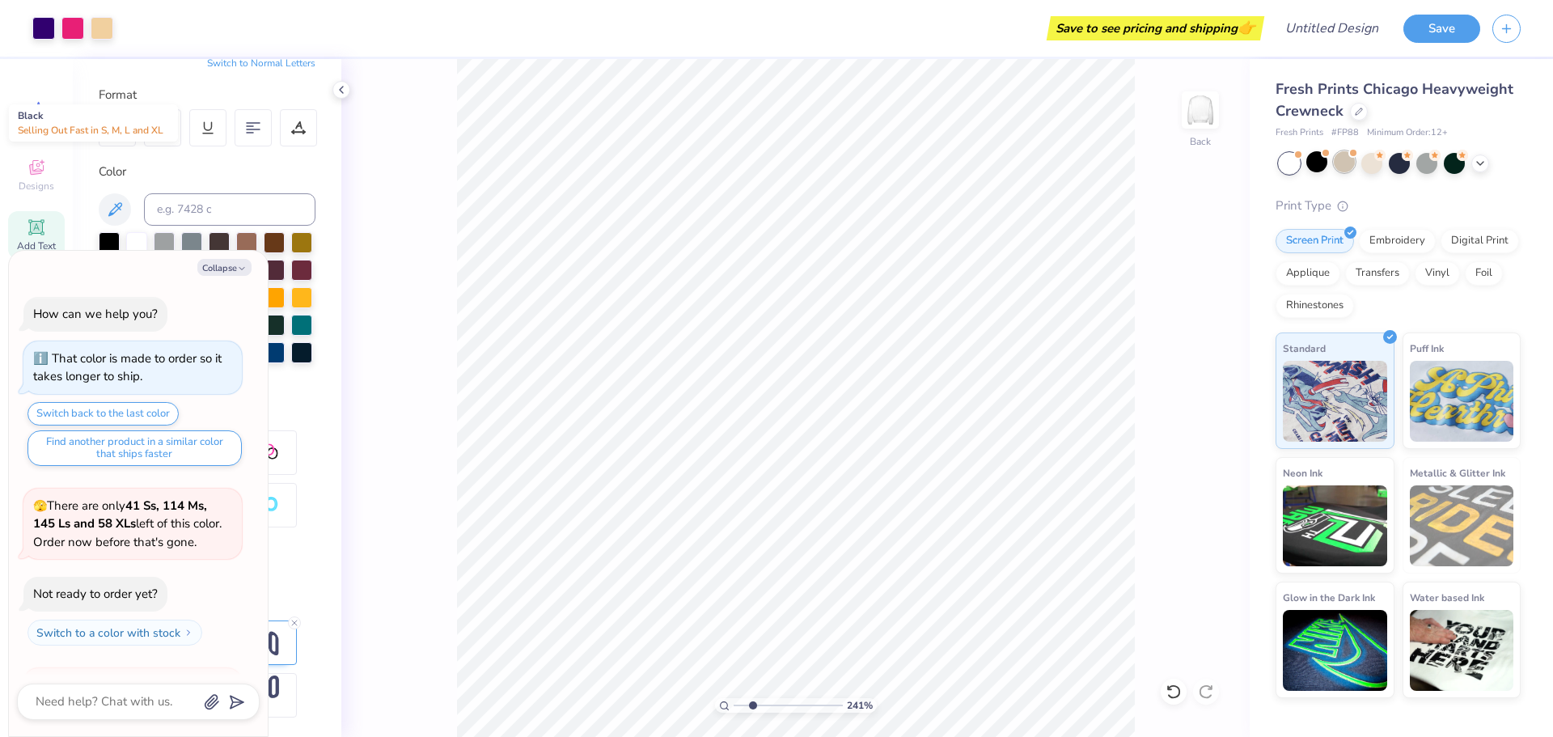
scroll to position [243, 0]
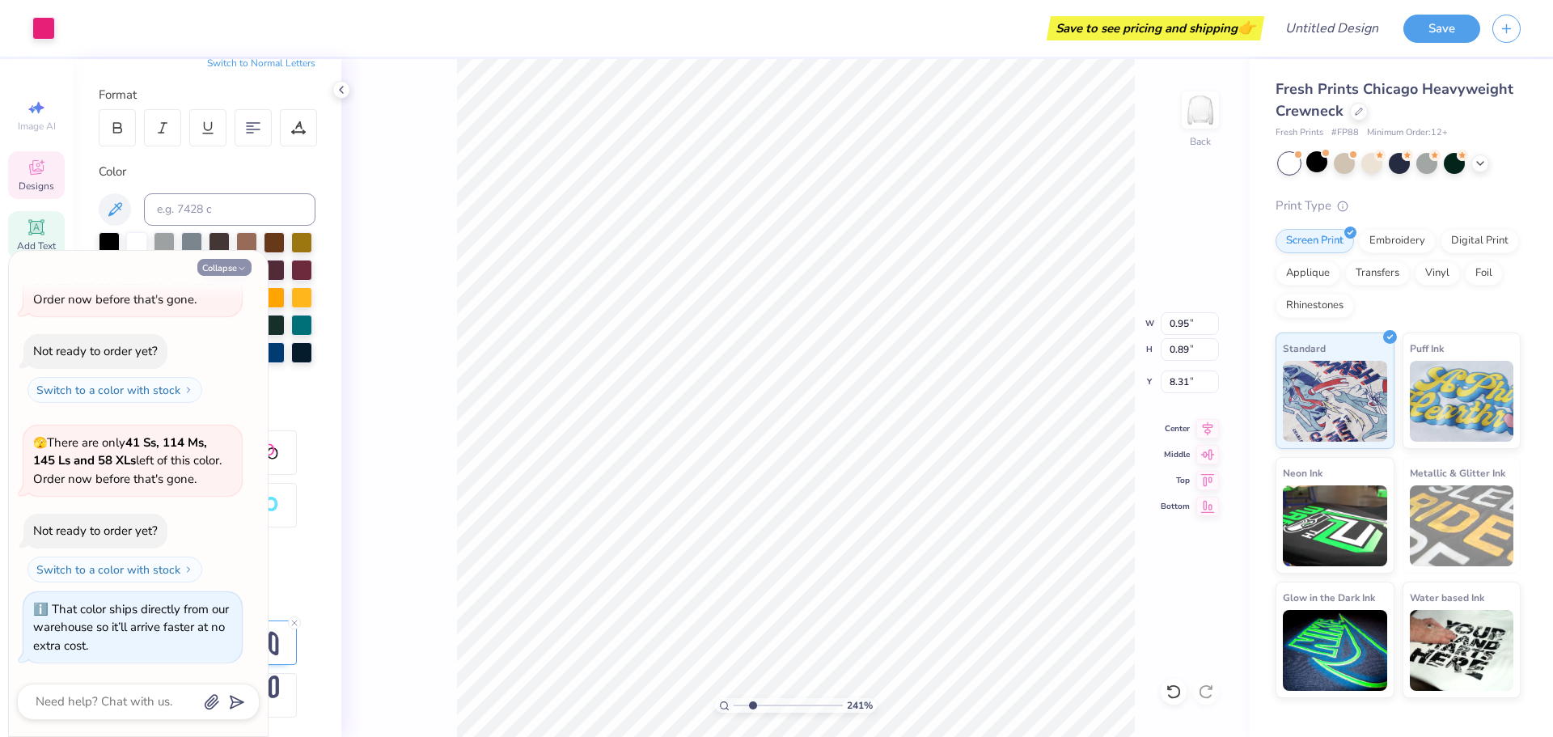
click at [240, 271] on icon "button" at bounding box center [242, 269] width 10 height 10
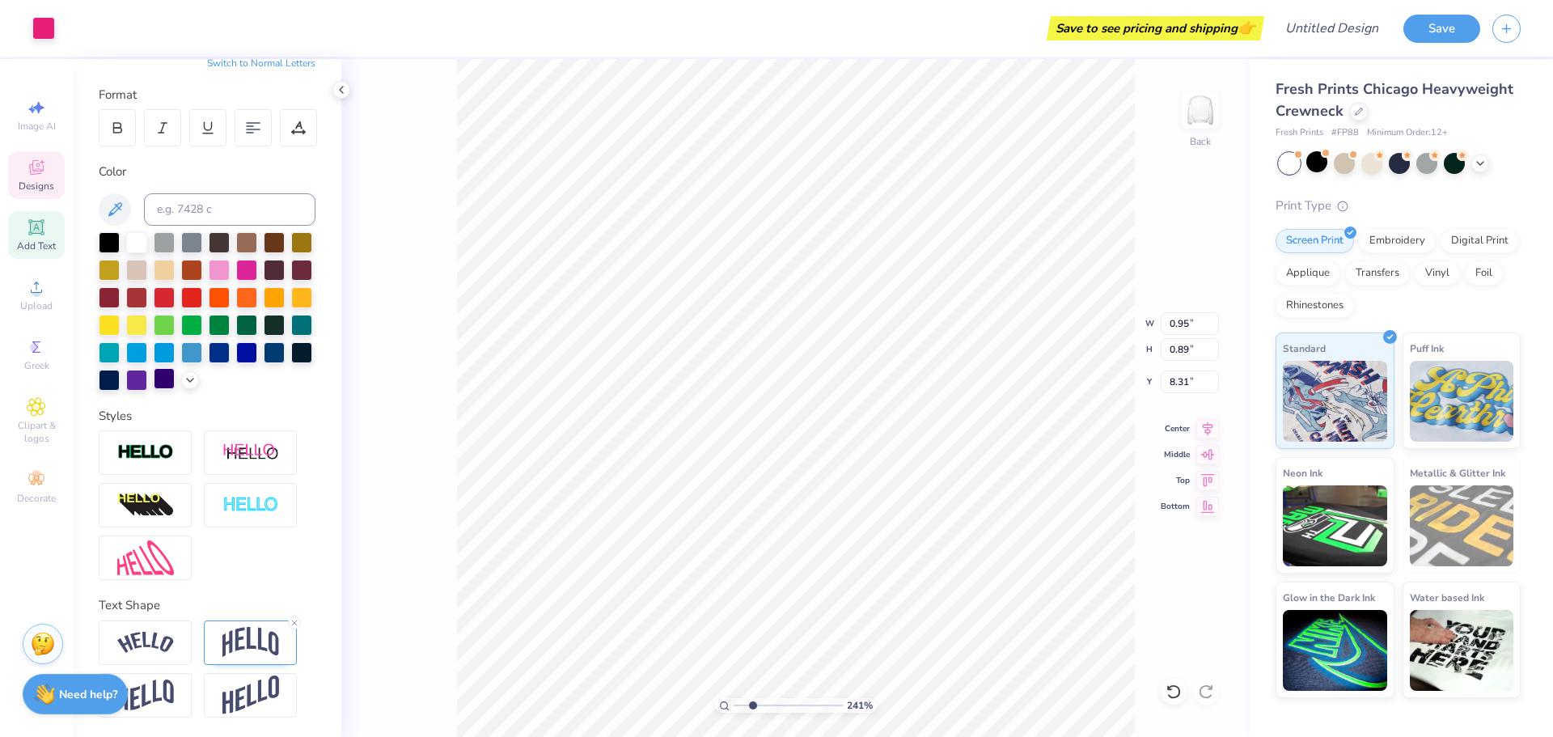
click at [160, 386] on div at bounding box center [164, 378] width 21 height 21
click at [40, 23] on div at bounding box center [43, 26] width 23 height 23
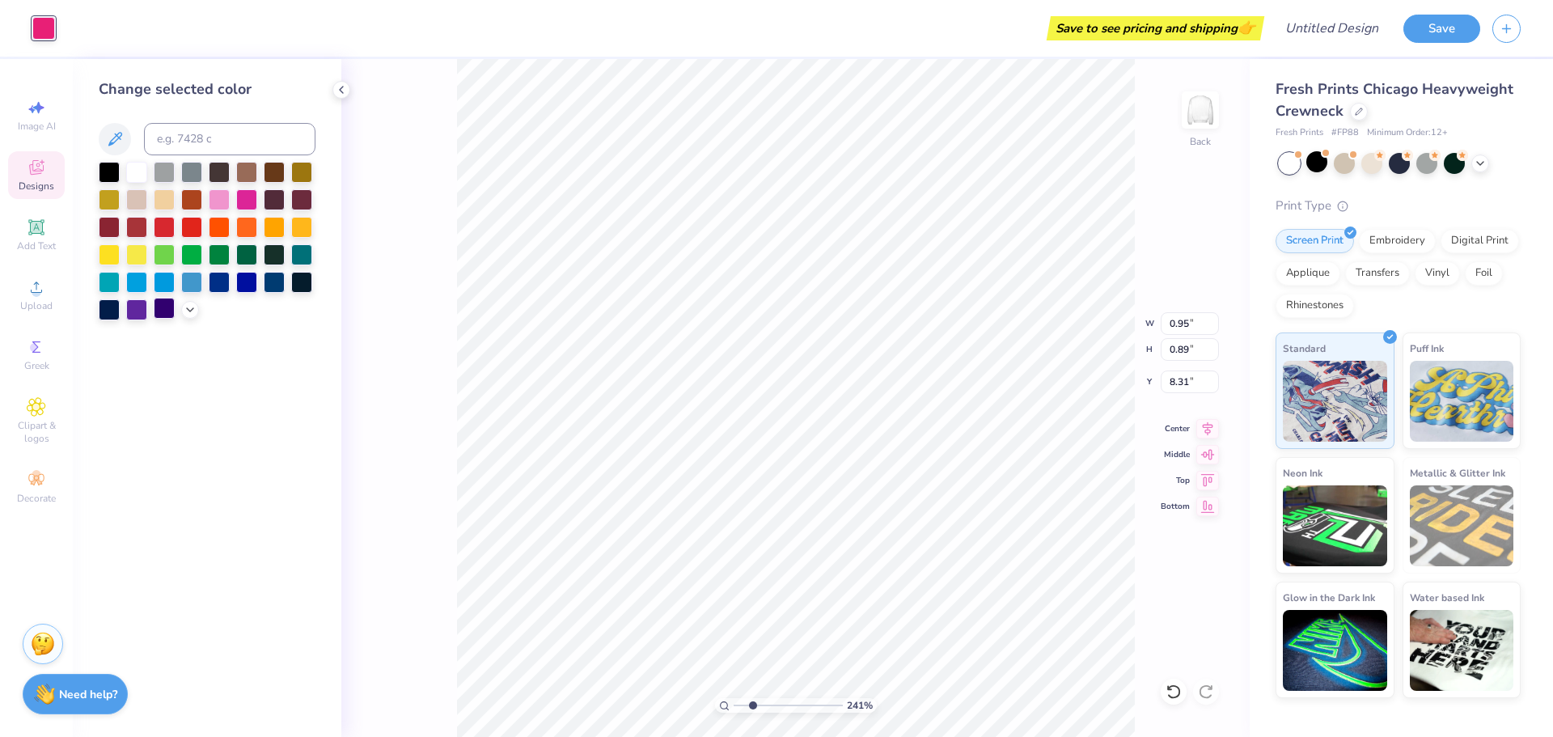
click at [164, 313] on div at bounding box center [164, 308] width 21 height 21
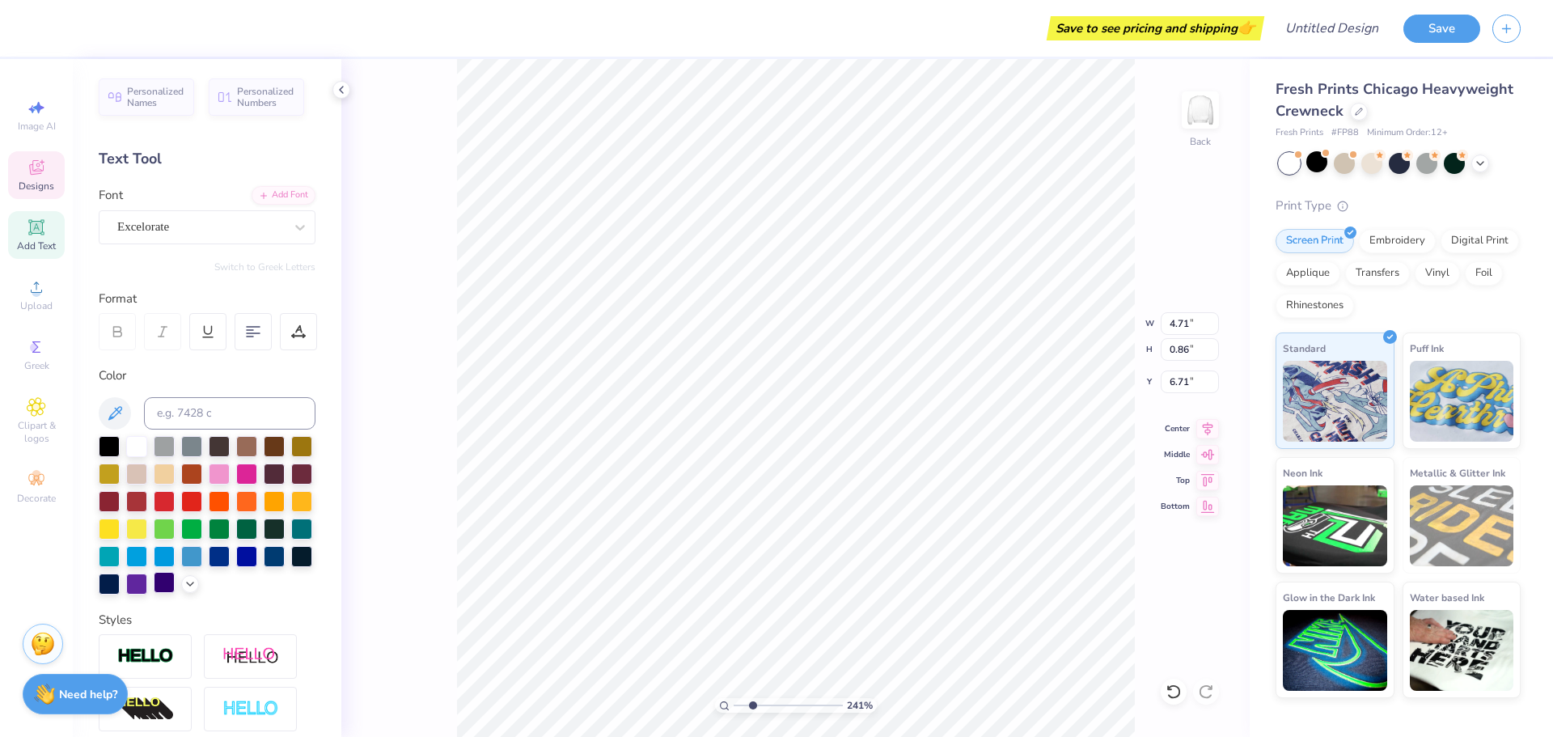
click at [174, 578] on div at bounding box center [164, 582] width 21 height 21
click at [429, 134] on div "286 % Back W 0.92 0.92 " H 1.61 1.61 " Y 7.14 7.14 " Center Middle Top Bottom" at bounding box center [795, 398] width 909 height 678
